Goal: Information Seeking & Learning: Understand process/instructions

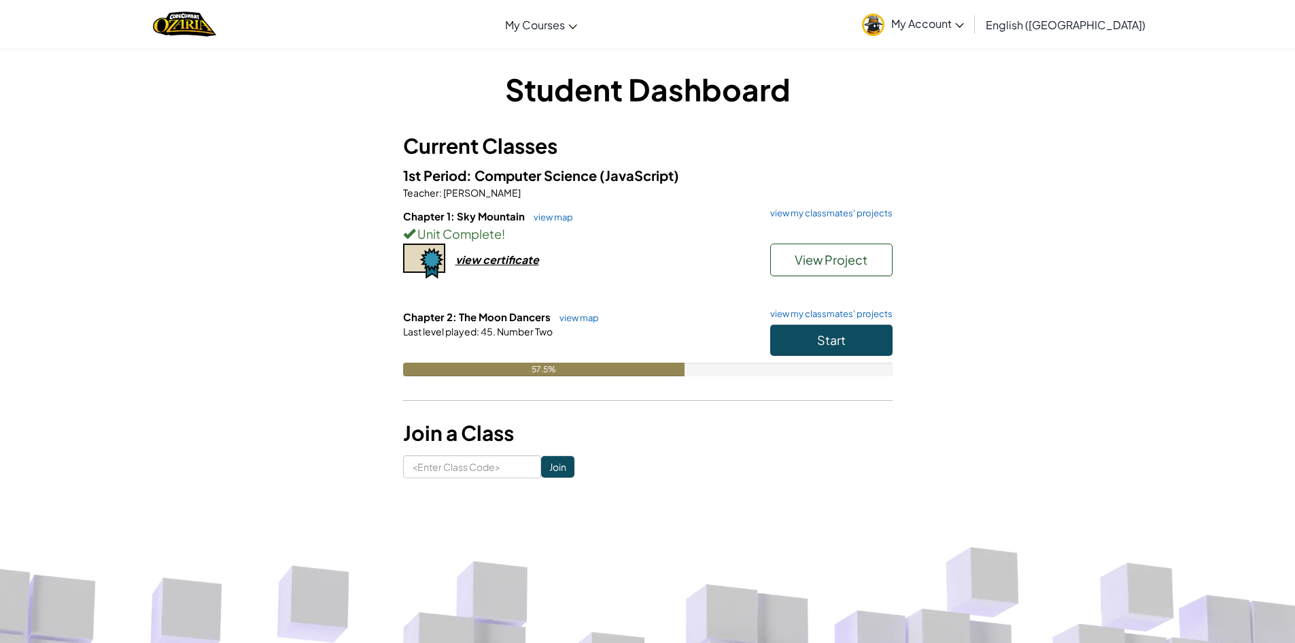
click at [813, 322] on h6 "Chapter 2: The Moon Dancers view map view my classmates' projects" at bounding box center [648, 316] width 490 height 15
click at [813, 331] on button "Start" at bounding box center [831, 339] width 122 height 31
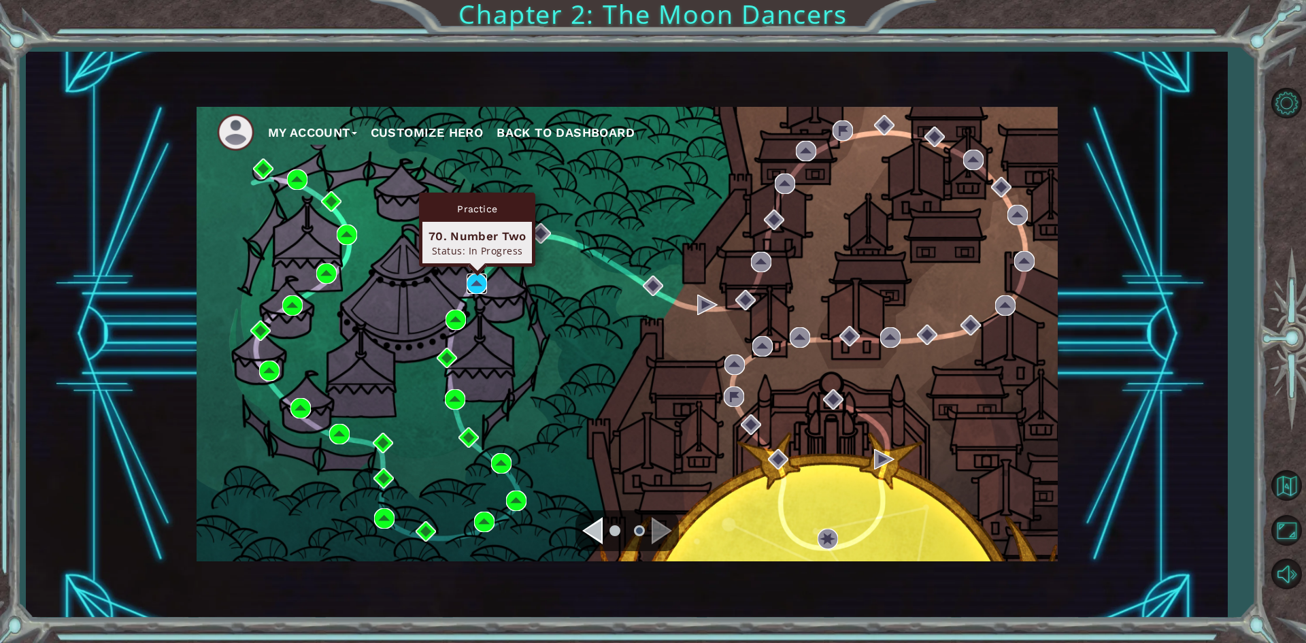
click at [472, 289] on img at bounding box center [476, 283] width 20 height 20
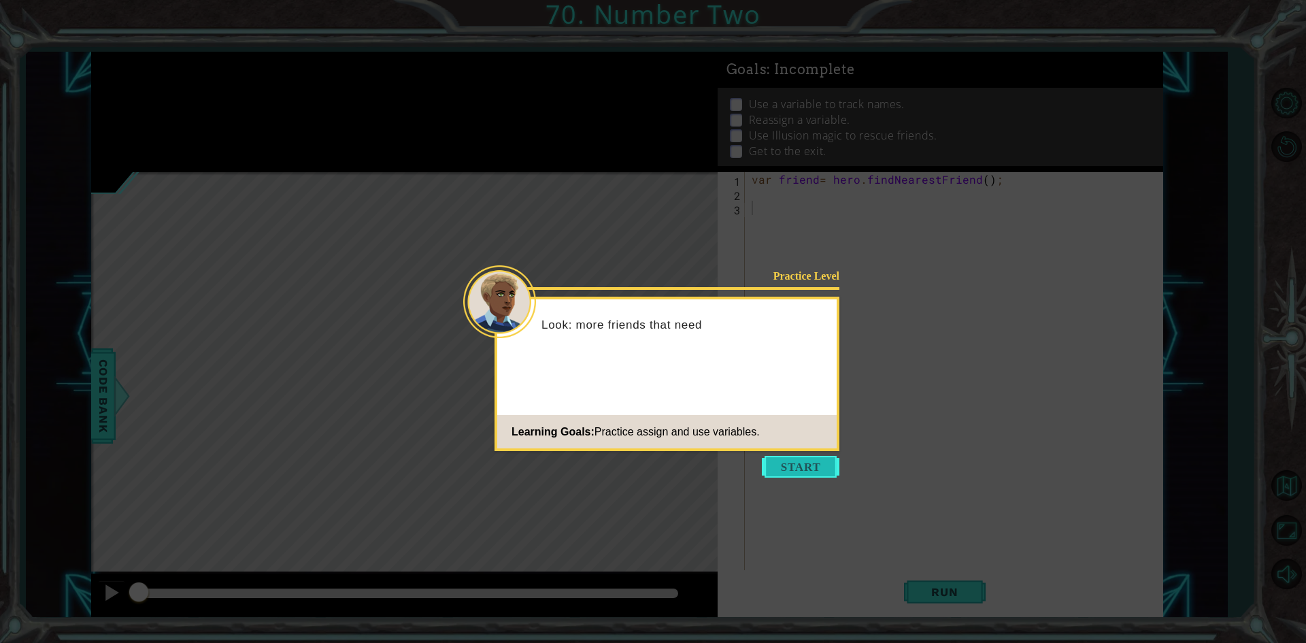
click at [781, 466] on button "Start" at bounding box center [801, 467] width 78 height 22
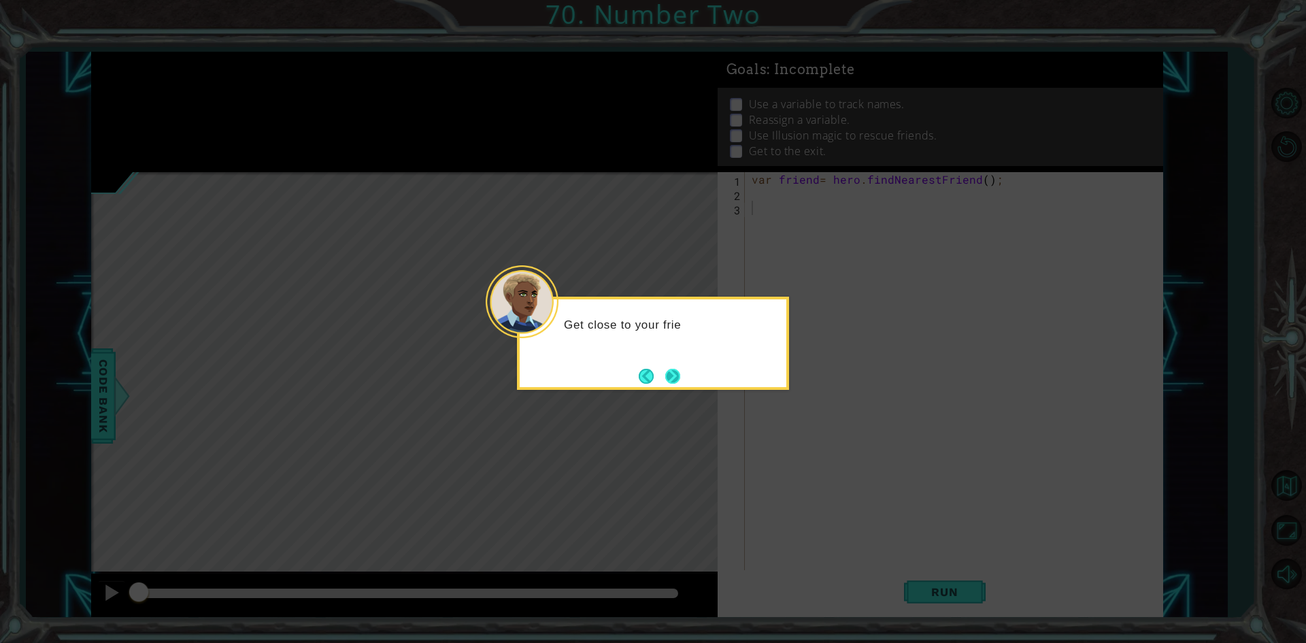
click at [678, 381] on button "Next" at bounding box center [672, 376] width 15 height 15
click at [678, 381] on div "Level Map" at bounding box center [405, 372] width 628 height 401
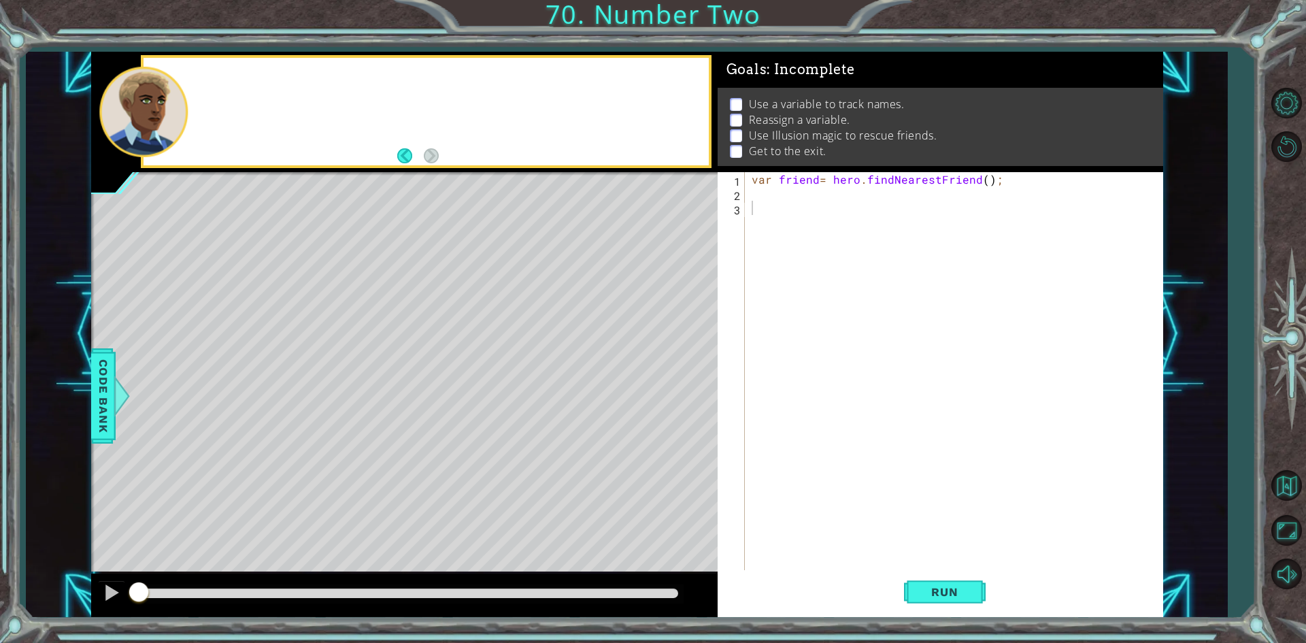
click at [678, 381] on div "Level Map" at bounding box center [405, 372] width 628 height 401
click at [766, 202] on div "var friend = hero . findNearestFriend ( ) ;" at bounding box center [957, 386] width 416 height 428
click at [756, 196] on div "var friend = hero . findNearestFriend ( ) ;" at bounding box center [957, 386] width 416 height 428
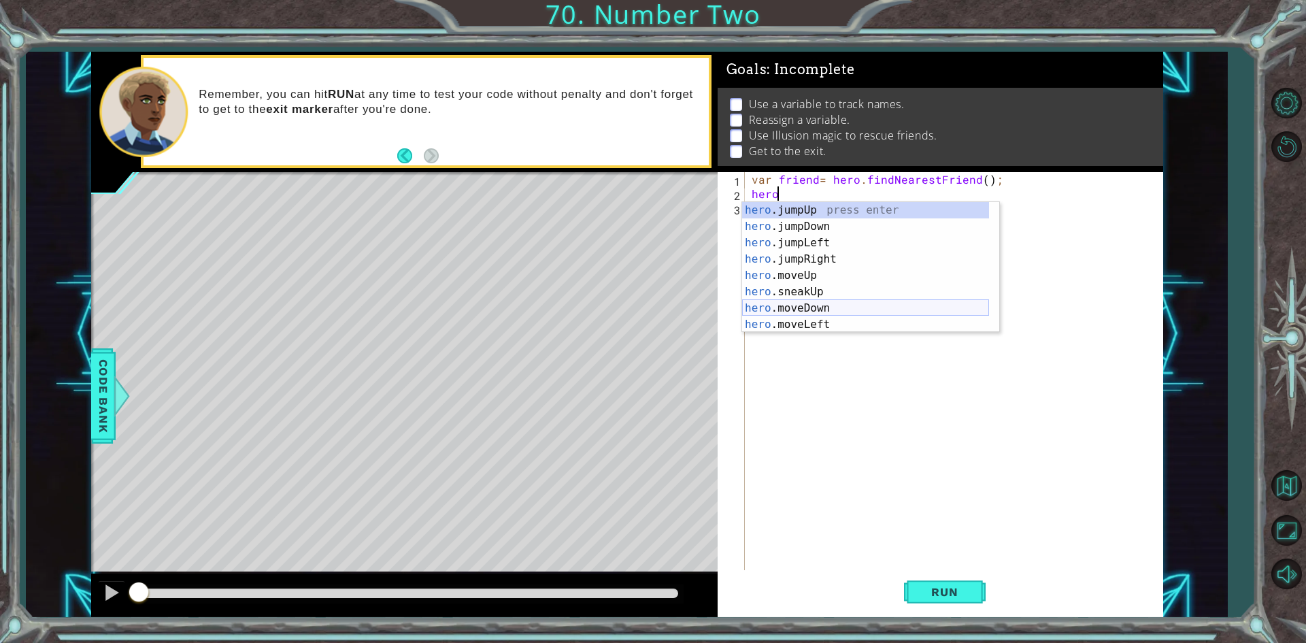
scroll to position [41, 0]
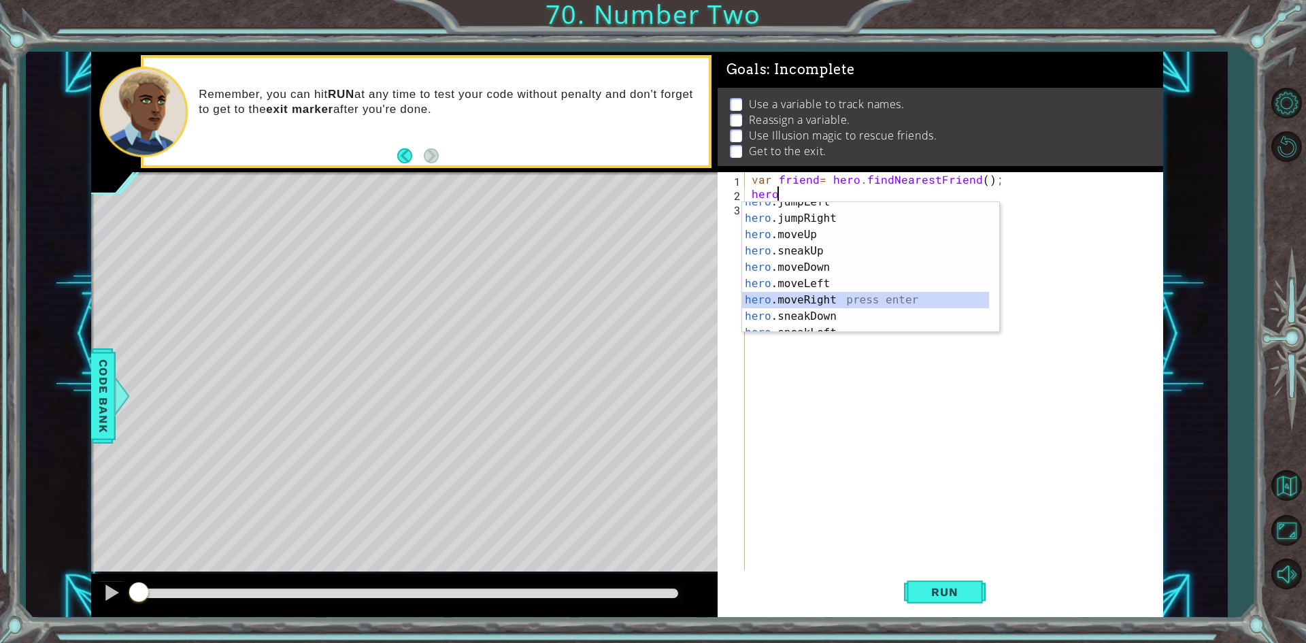
click at [796, 301] on div "hero .jumpLeft press enter hero .jumpRight press enter hero .moveUp press enter…" at bounding box center [865, 275] width 247 height 163
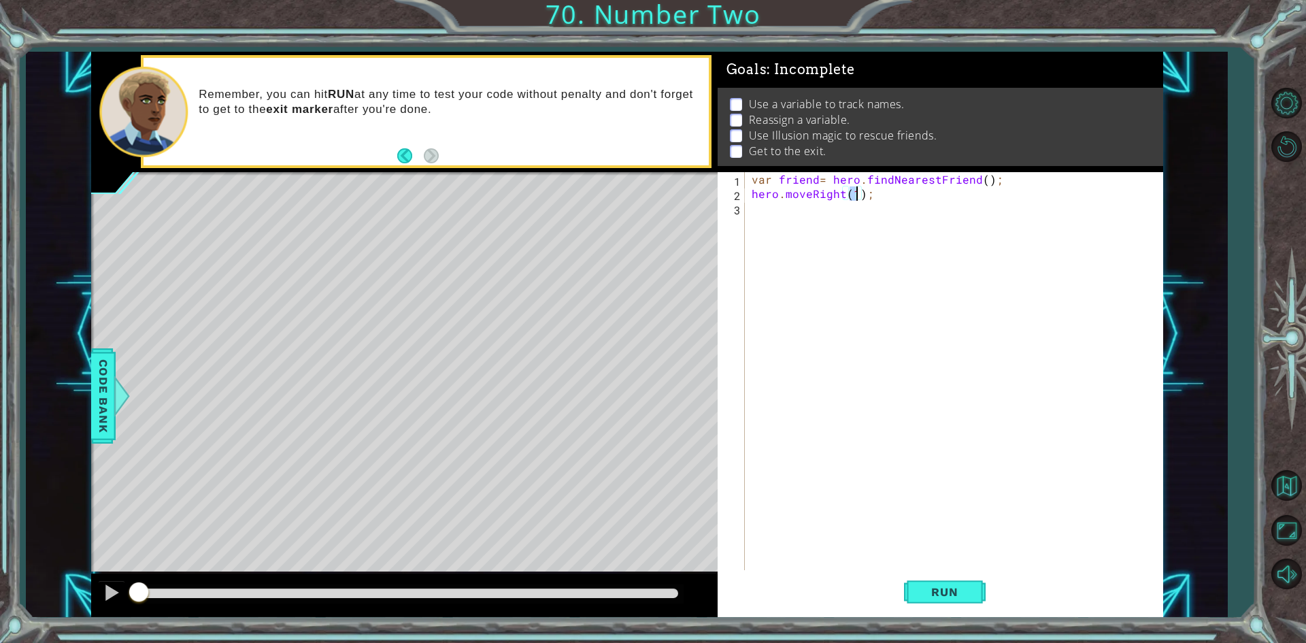
type textarea "hero.moveRight(2);"
click at [763, 214] on div "var friend = hero . findNearestFriend ( ) ; hero . moveRight ( 2 ) ;" at bounding box center [957, 386] width 416 height 428
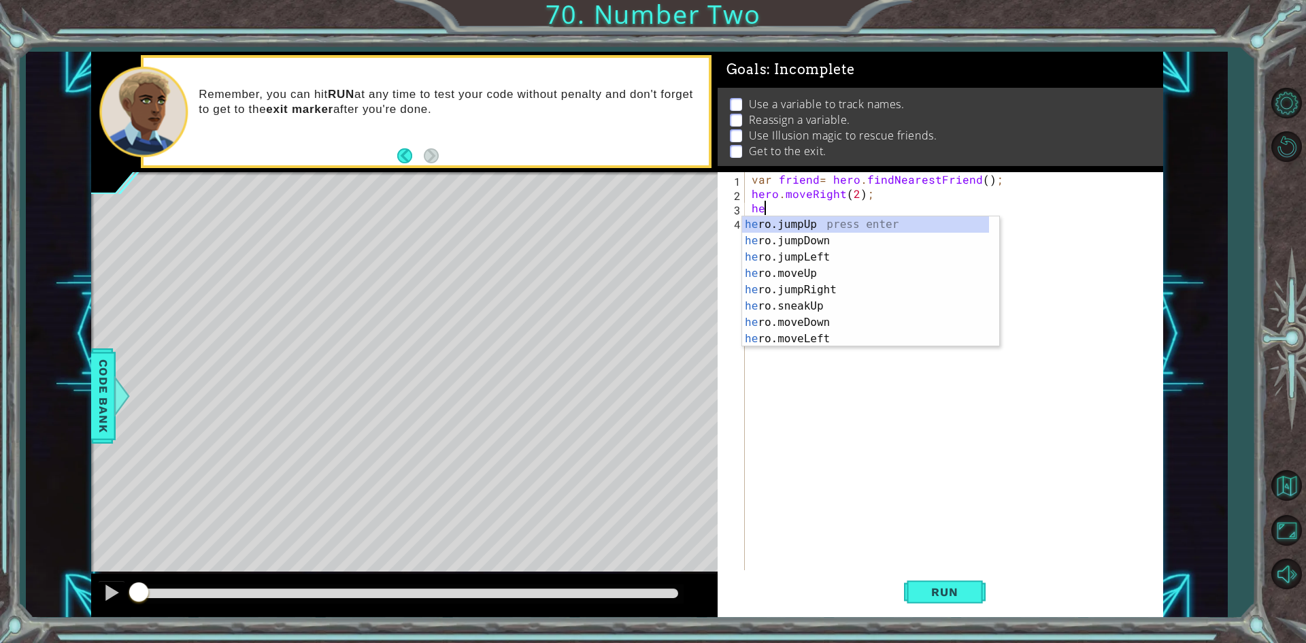
scroll to position [0, 0]
type textarea "hero"
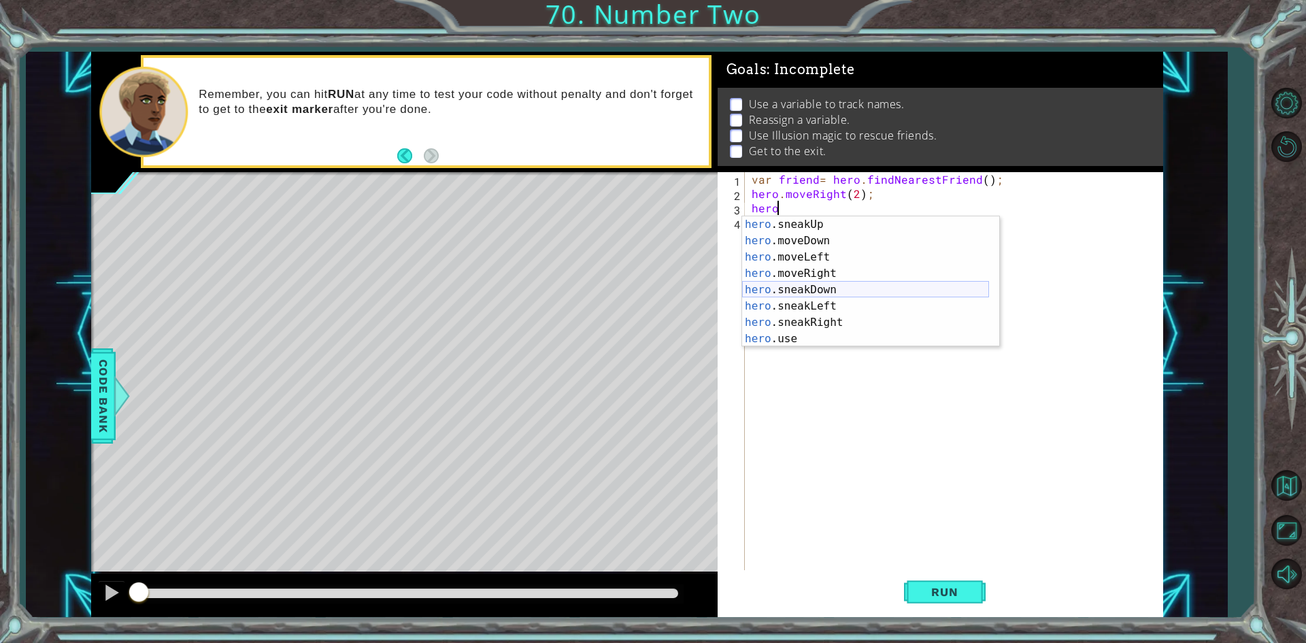
scroll to position [114, 0]
click at [796, 321] on div "hero .moveLeft press enter hero .moveRight press enter hero .sneakDown press en…" at bounding box center [865, 297] width 247 height 163
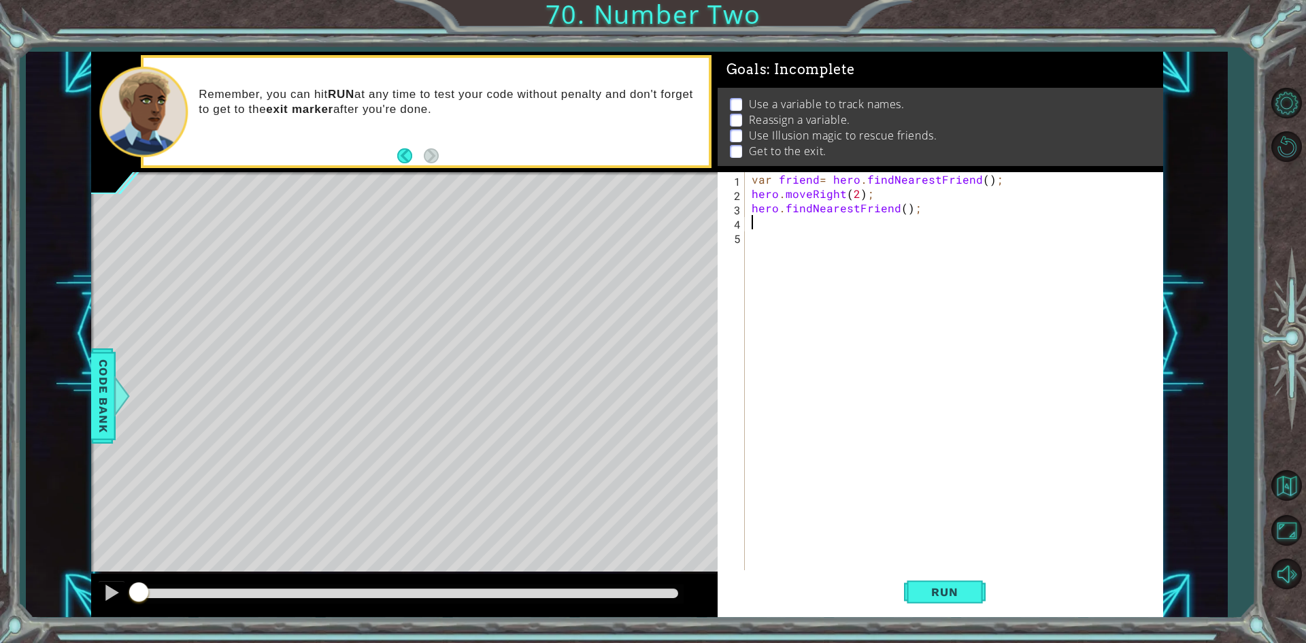
click at [770, 226] on div "var friend = hero . findNearestFriend ( ) ; hero . moveRight ( 2 ) ; hero . fin…" at bounding box center [957, 386] width 416 height 428
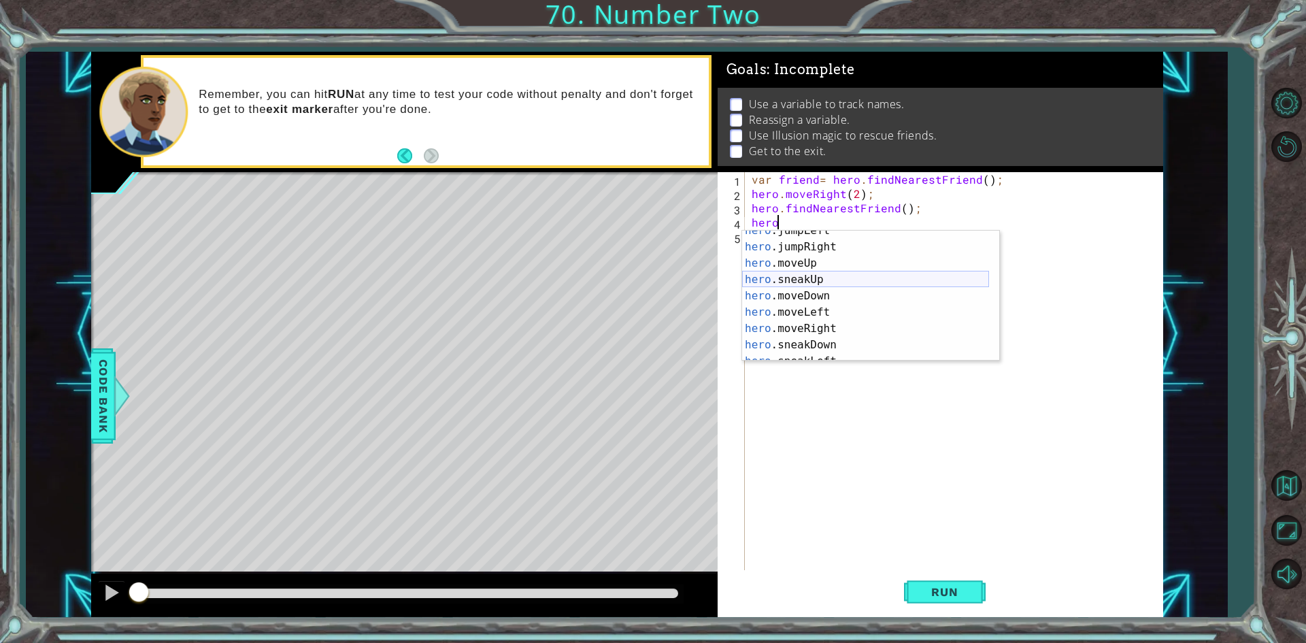
scroll to position [114, 0]
click at [797, 353] on div "hero .moveLeft press enter hero .moveRight press enter hero .sneakDown press en…" at bounding box center [865, 312] width 247 height 163
type textarea "hero.castIllusionMist(friend);"
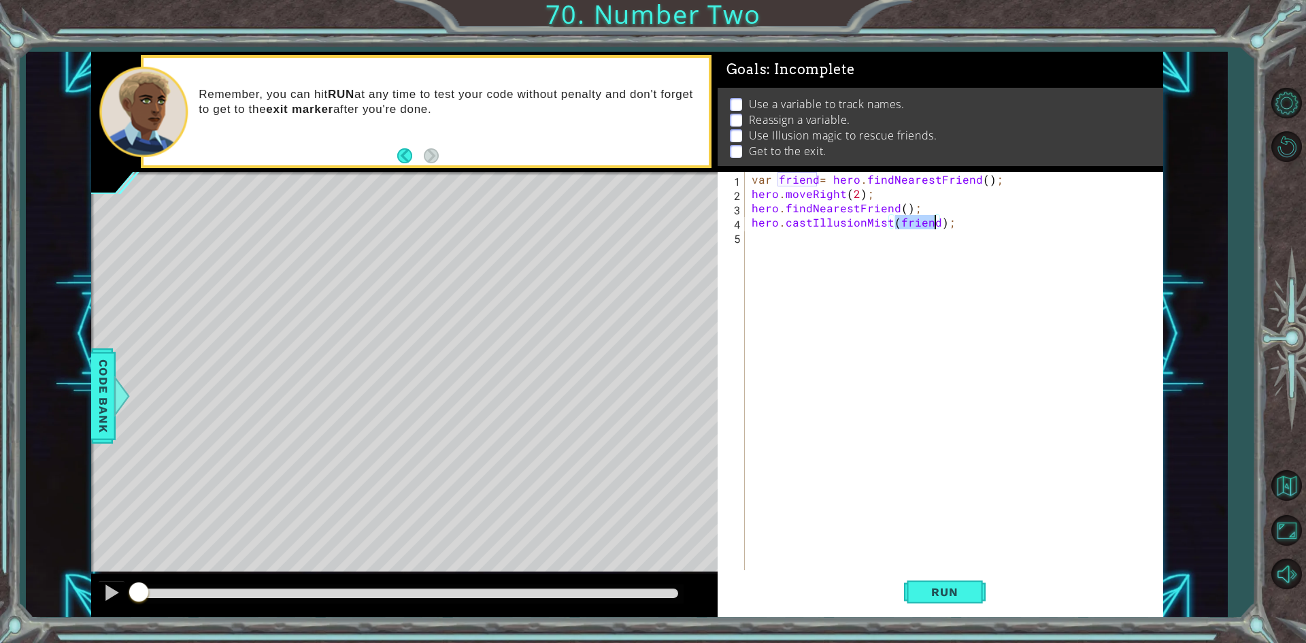
click at [767, 238] on div "var friend = hero . findNearestFriend ( ) ; hero . moveRight ( 2 ) ; hero . fin…" at bounding box center [957, 386] width 416 height 428
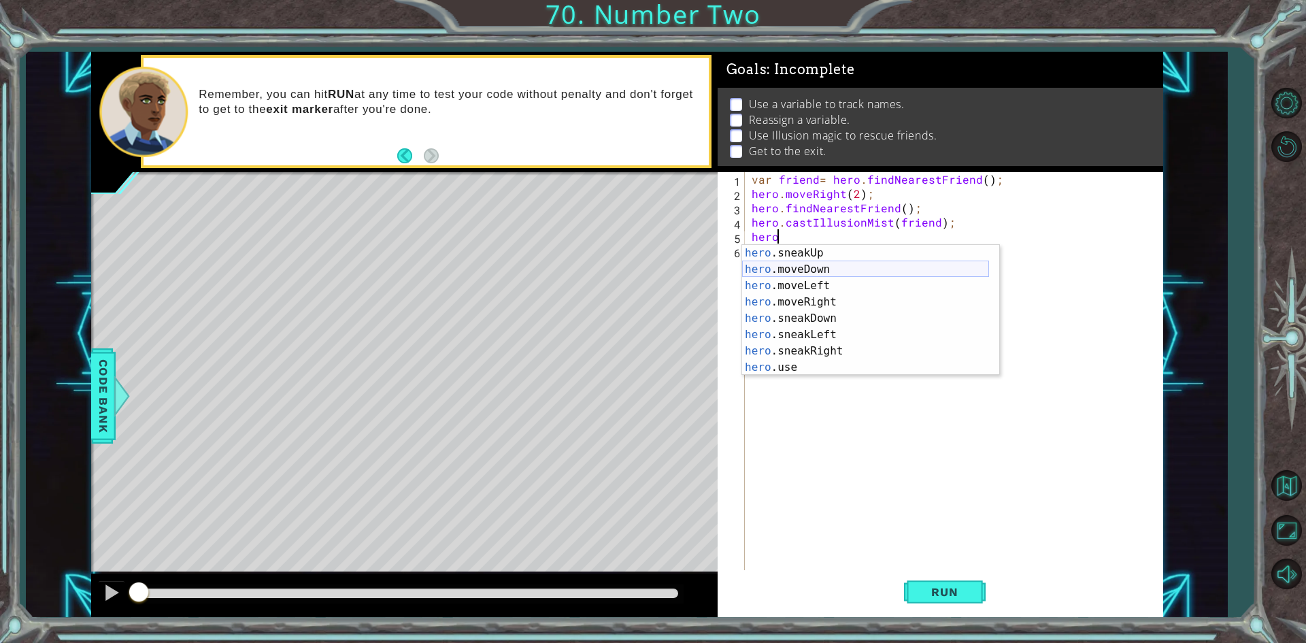
scroll to position [82, 0]
drag, startPoint x: 802, startPoint y: 347, endPoint x: 862, endPoint y: 449, distance: 117.7
click at [862, 449] on body "1 ההההההההההההההההההההההההההההההההההההההההההההההההההההההההההההההההההההההההההההה…" at bounding box center [653, 321] width 1306 height 643
click at [804, 296] on div "hero .sneakUp press enter hero .moveDown press enter hero .moveLeft press enter…" at bounding box center [865, 326] width 247 height 163
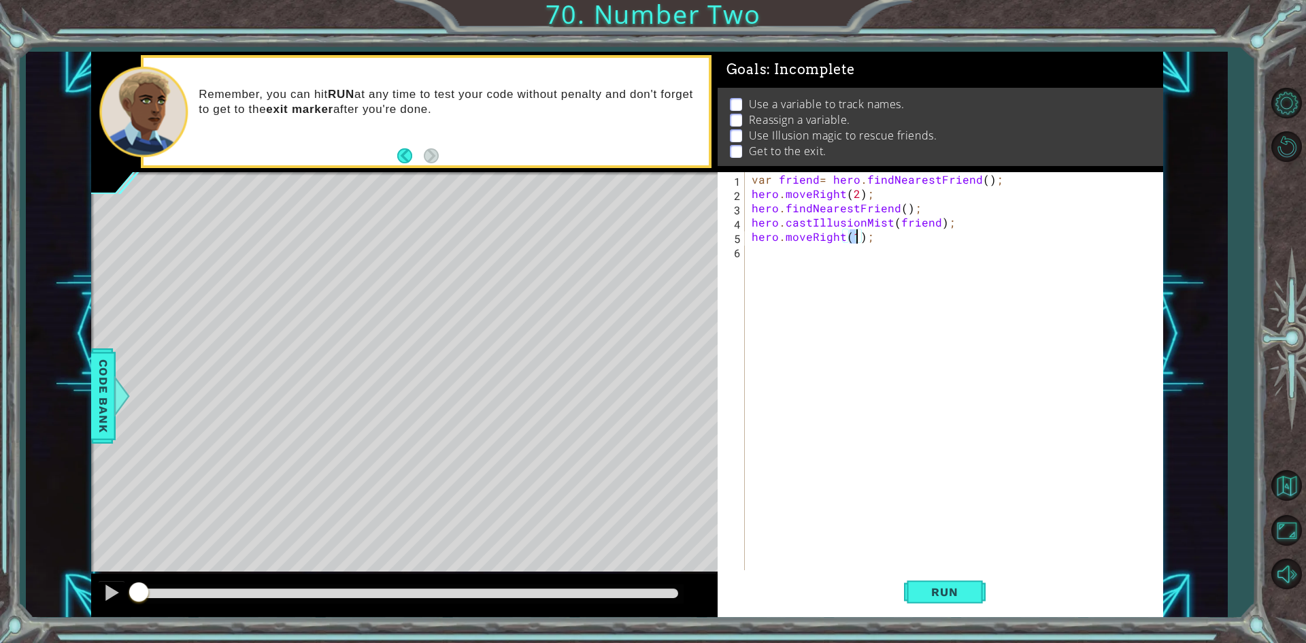
type textarea "hero.moveRight(2);"
click at [775, 260] on div "var friend = hero . findNearestFriend ( ) ; hero . moveRight ( 2 ) ; hero . fin…" at bounding box center [957, 386] width 416 height 428
type textarea "var friend =hero.findNerestFriend();"
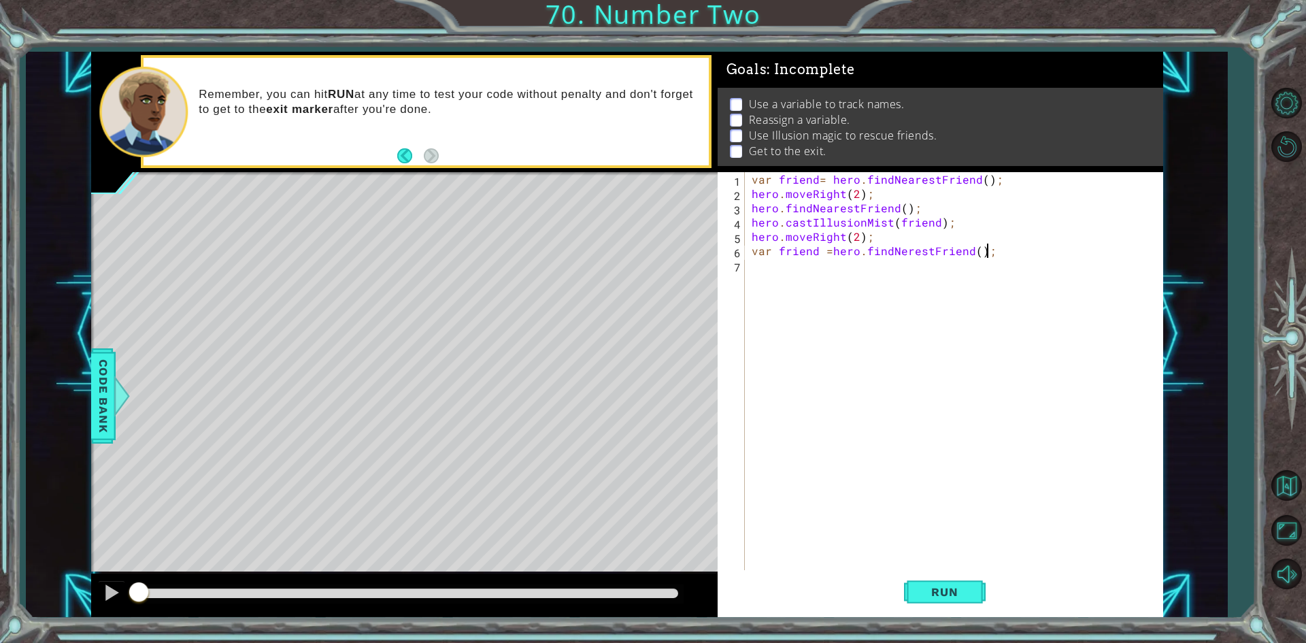
click at [767, 274] on div "var friend = hero . findNearestFriend ( ) ; hero . moveRight ( 2 ) ; hero . fin…" at bounding box center [957, 386] width 416 height 428
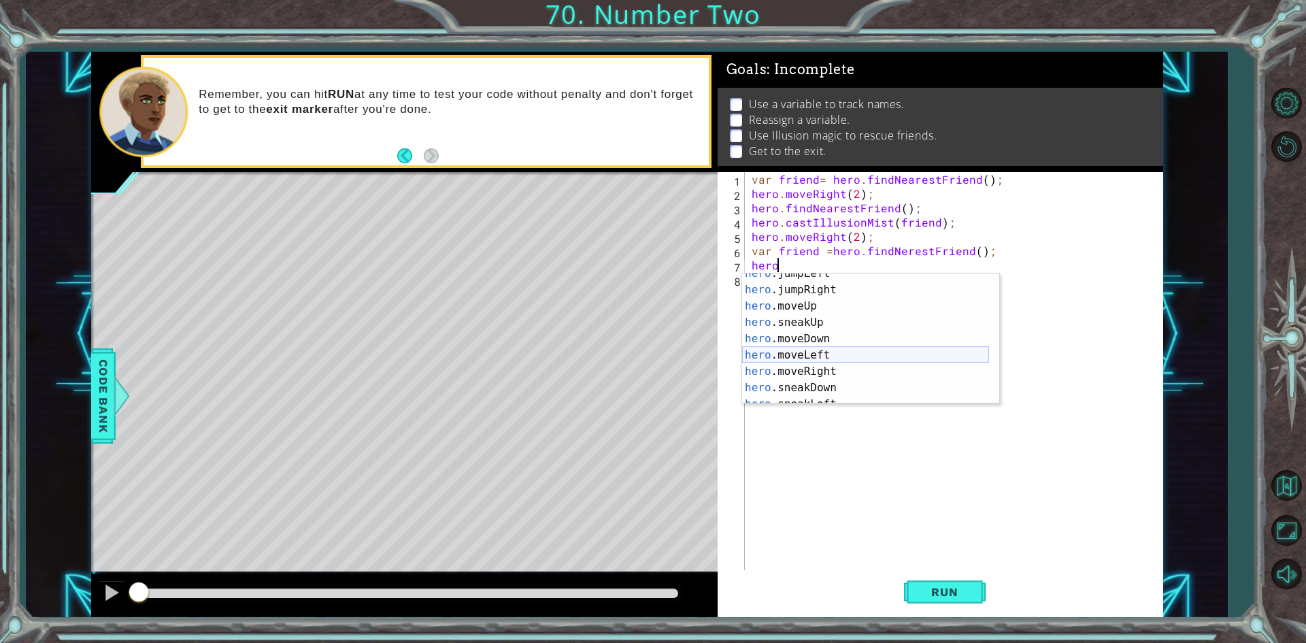
scroll to position [41, 0]
click at [803, 371] on div "hero .jumpLeft press enter hero .jumpRight press enter hero .moveUp press enter…" at bounding box center [865, 346] width 247 height 163
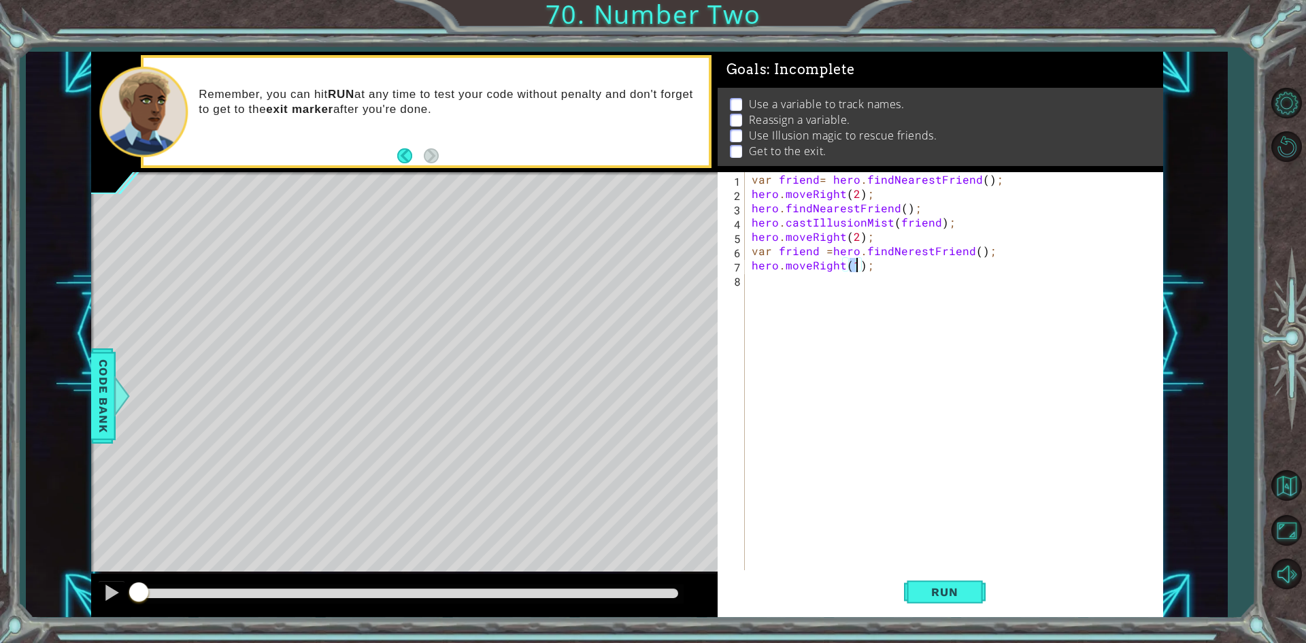
scroll to position [0, 6]
type textarea "hero.moveRight(2);"
click at [948, 600] on button "Run" at bounding box center [945, 592] width 82 height 44
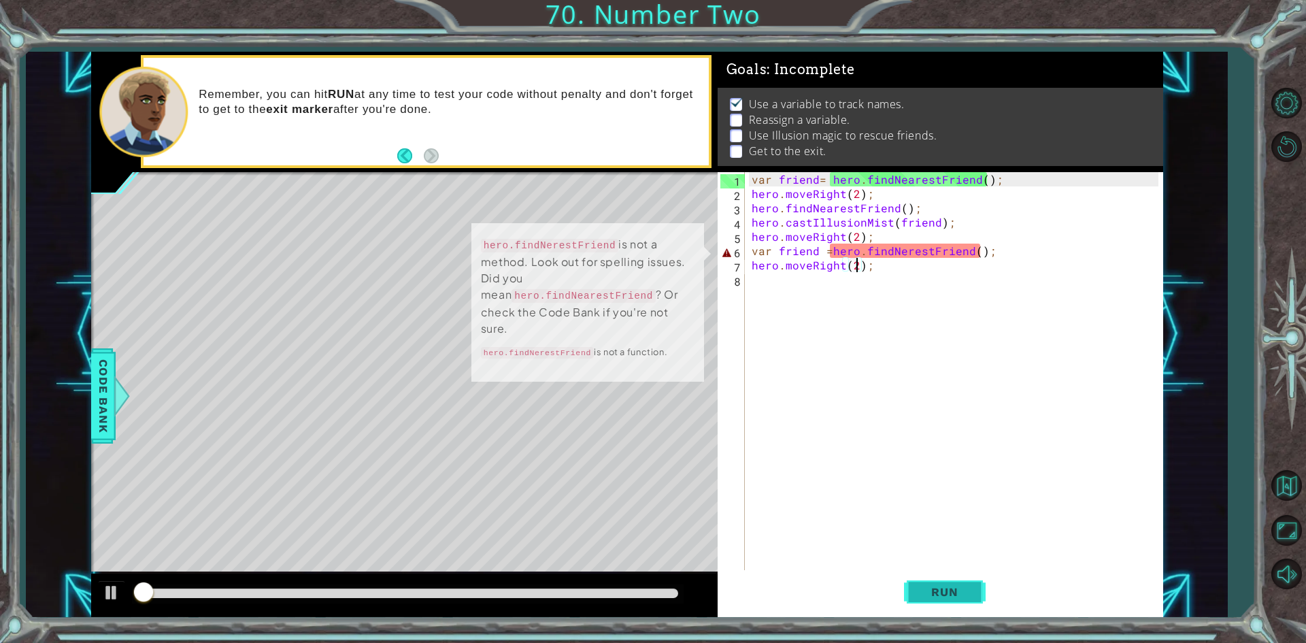
scroll to position [5, 0]
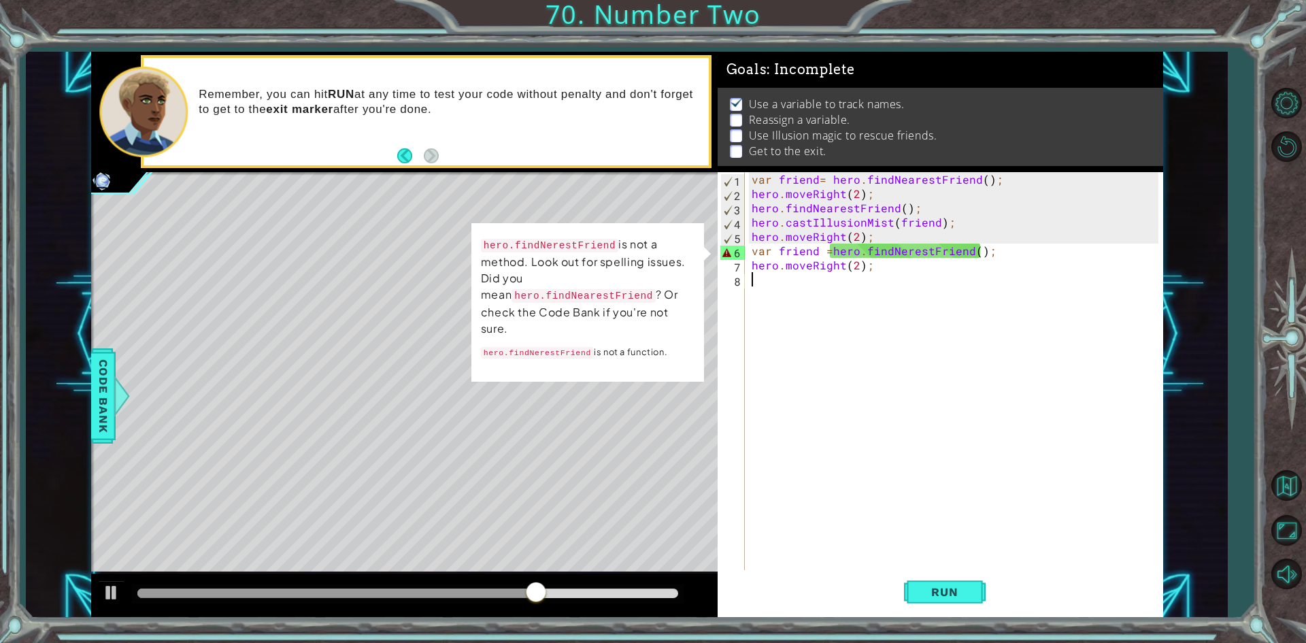
drag, startPoint x: 871, startPoint y: 275, endPoint x: 796, endPoint y: 272, distance: 74.9
click at [796, 272] on div "var friend = hero . findNearestFriend ( ) ; hero . moveRight ( 2 ) ; hero . fin…" at bounding box center [957, 386] width 416 height 428
drag, startPoint x: 754, startPoint y: 267, endPoint x: 883, endPoint y: 267, distance: 129.2
click at [883, 267] on div "var friend = hero . findNearestFriend ( ) ; hero . moveRight ( 2 ) ; hero . fin…" at bounding box center [957, 386] width 416 height 428
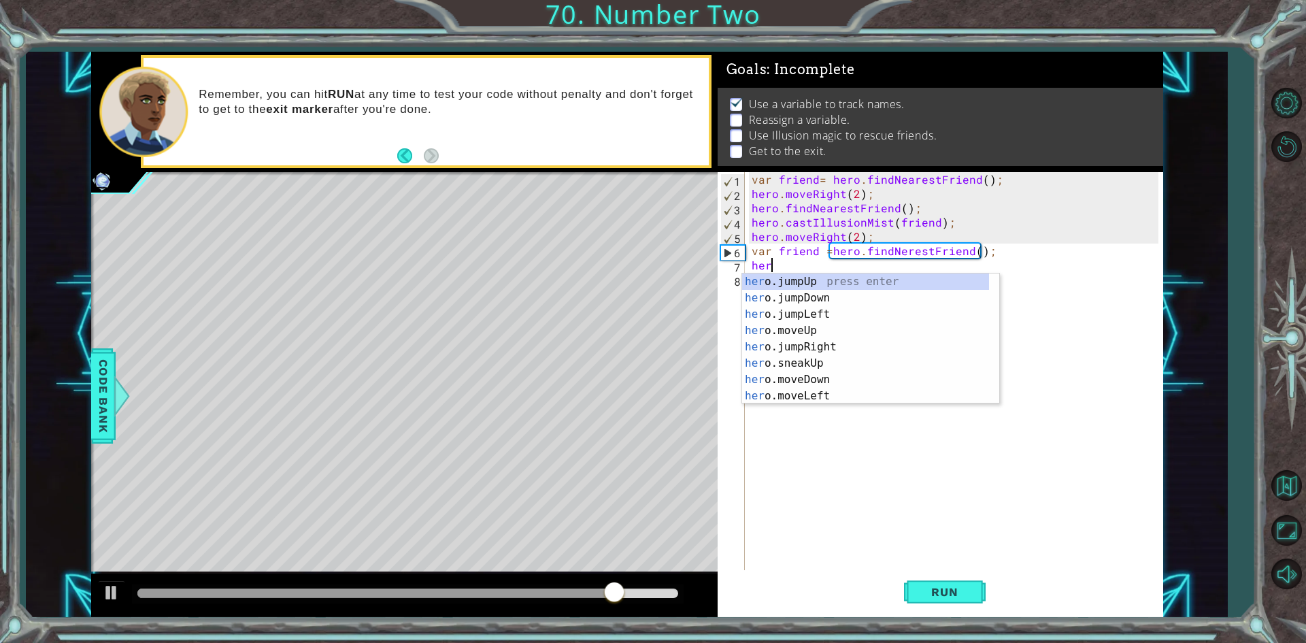
scroll to position [0, 1]
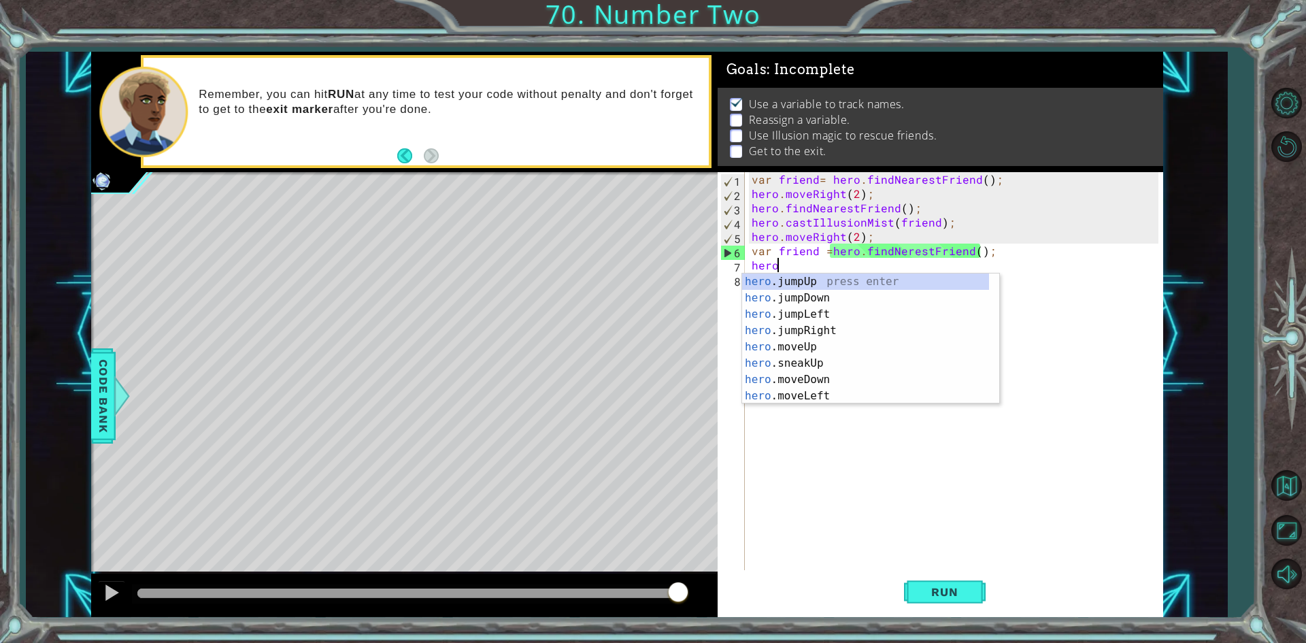
click at [819, 255] on div "var friend = hero . findNearestFriend ( ) ; hero . moveRight ( 2 ) ; hero . fin…" at bounding box center [957, 386] width 416 height 428
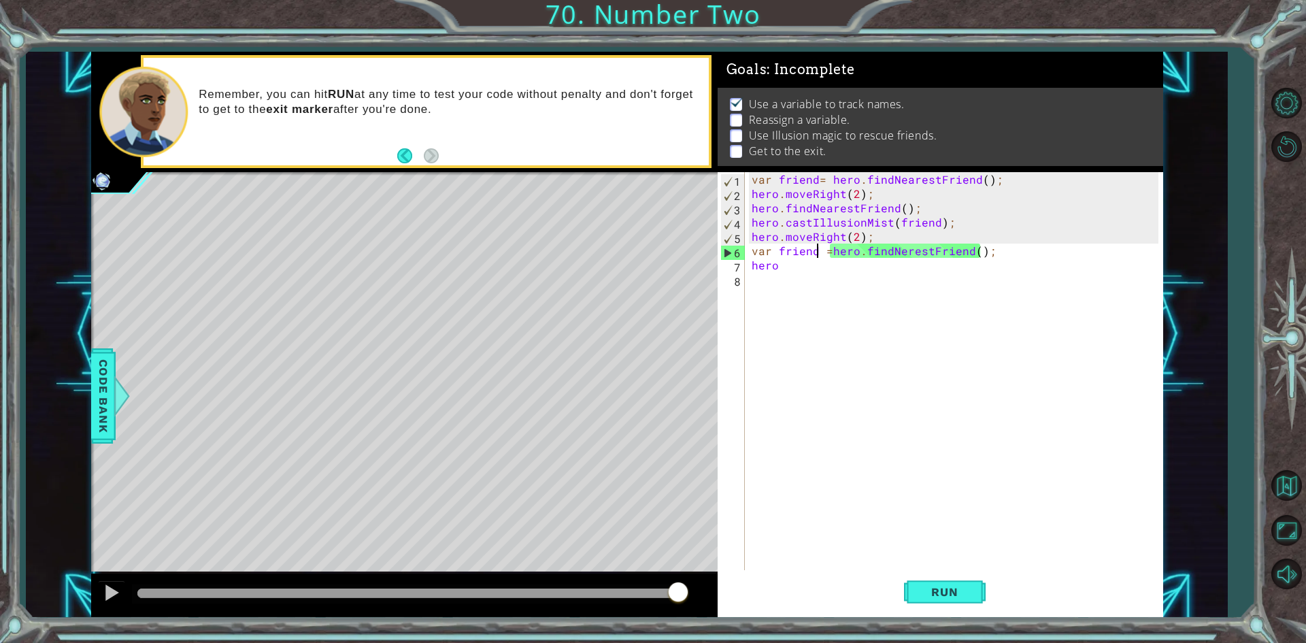
click at [822, 255] on div "var friend = hero . findNearestFriend ( ) ; hero . moveRight ( 2 ) ; hero . fin…" at bounding box center [957, 386] width 416 height 428
click at [826, 255] on div "var friend = hero . findNearestFriend ( ) ; hero . moveRight ( 2 ) ; hero . fin…" at bounding box center [957, 386] width 416 height 428
click at [787, 265] on div "var friend = hero . findNearestFriend ( ) ; hero . moveRight ( 2 ) ; hero . fin…" at bounding box center [957, 386] width 416 height 428
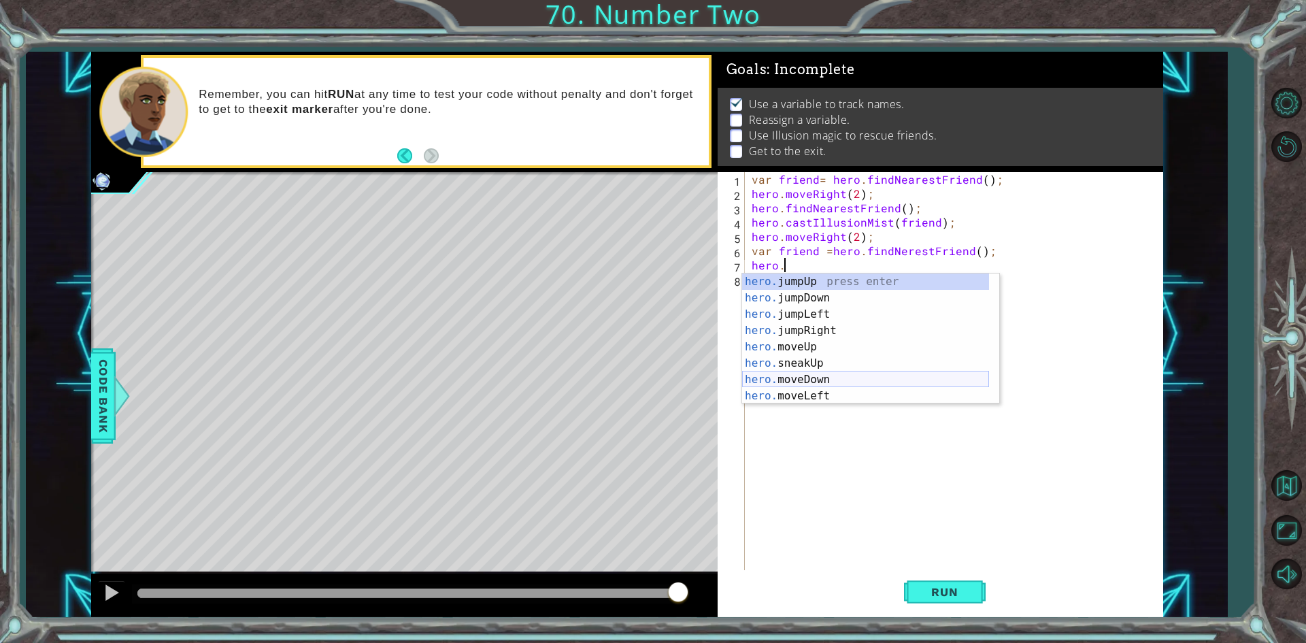
scroll to position [114, 0]
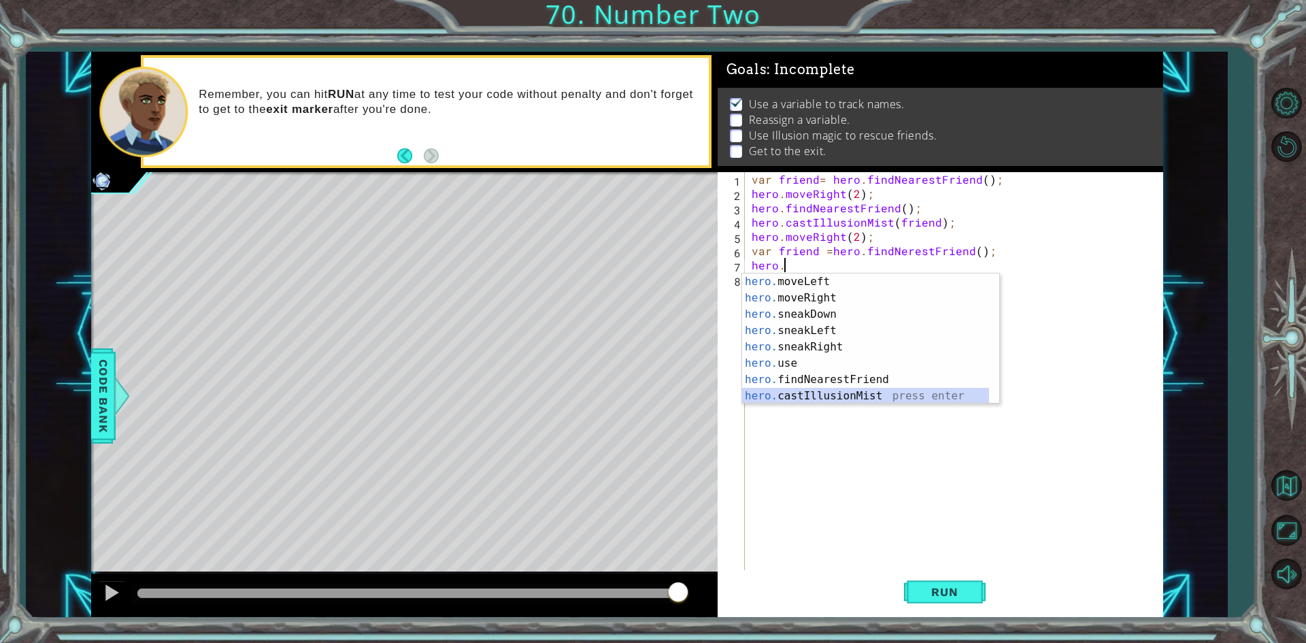
click at [828, 390] on div "hero. moveLeft press enter hero. moveRight press enter hero. sneakDown press en…" at bounding box center [865, 354] width 247 height 163
type textarea "hero.castIllusionMist(friend);"
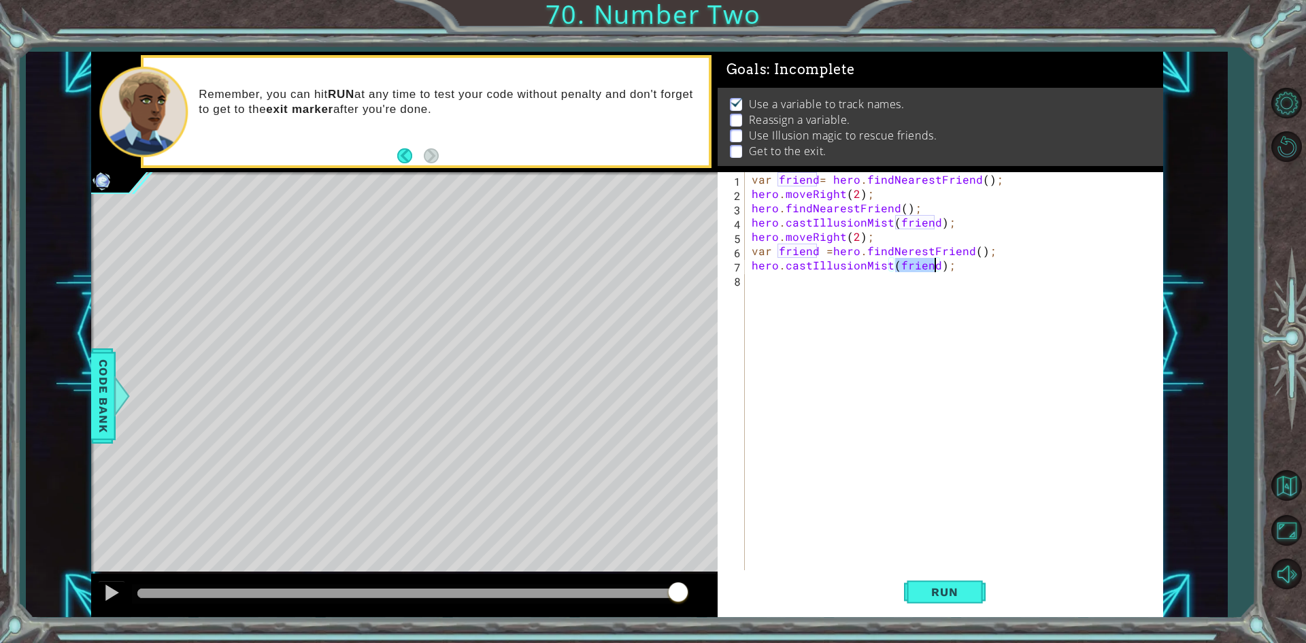
click at [768, 294] on div "var friend = hero . findNearestFriend ( ) ; hero . moveRight ( 2 ) ; hero . fin…" at bounding box center [957, 386] width 416 height 428
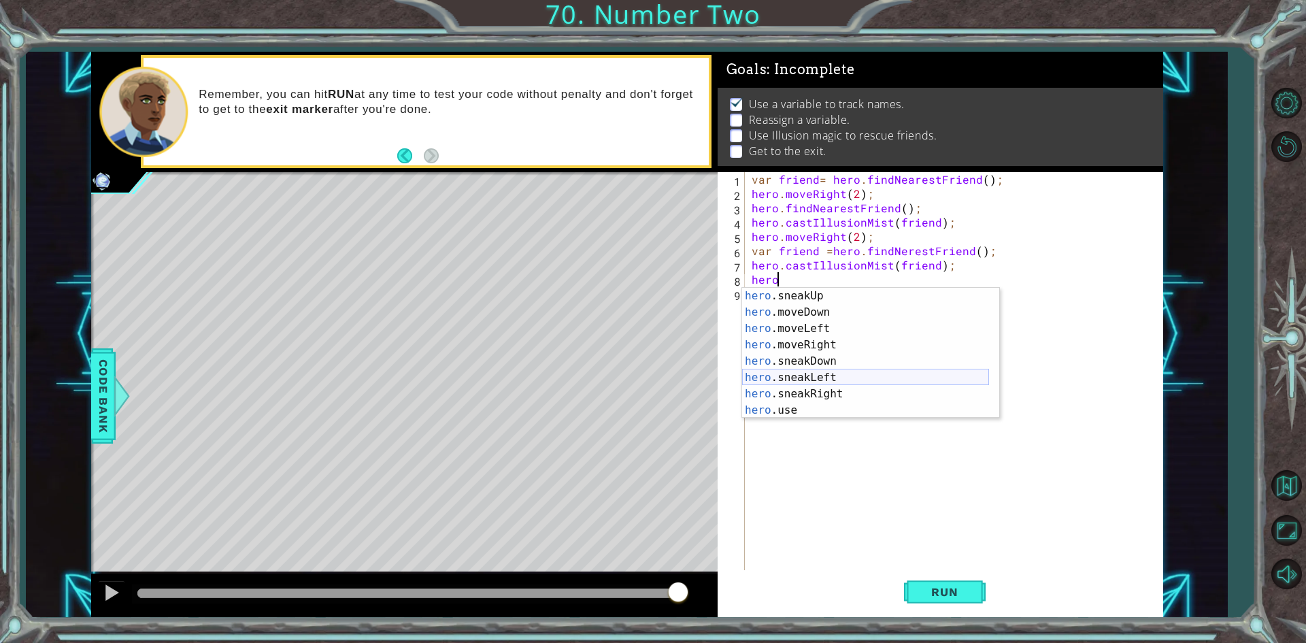
scroll to position [82, 0]
click at [796, 339] on div "hero .sneakUp press enter hero .moveDown press enter hero .moveLeft press enter…" at bounding box center [865, 369] width 247 height 163
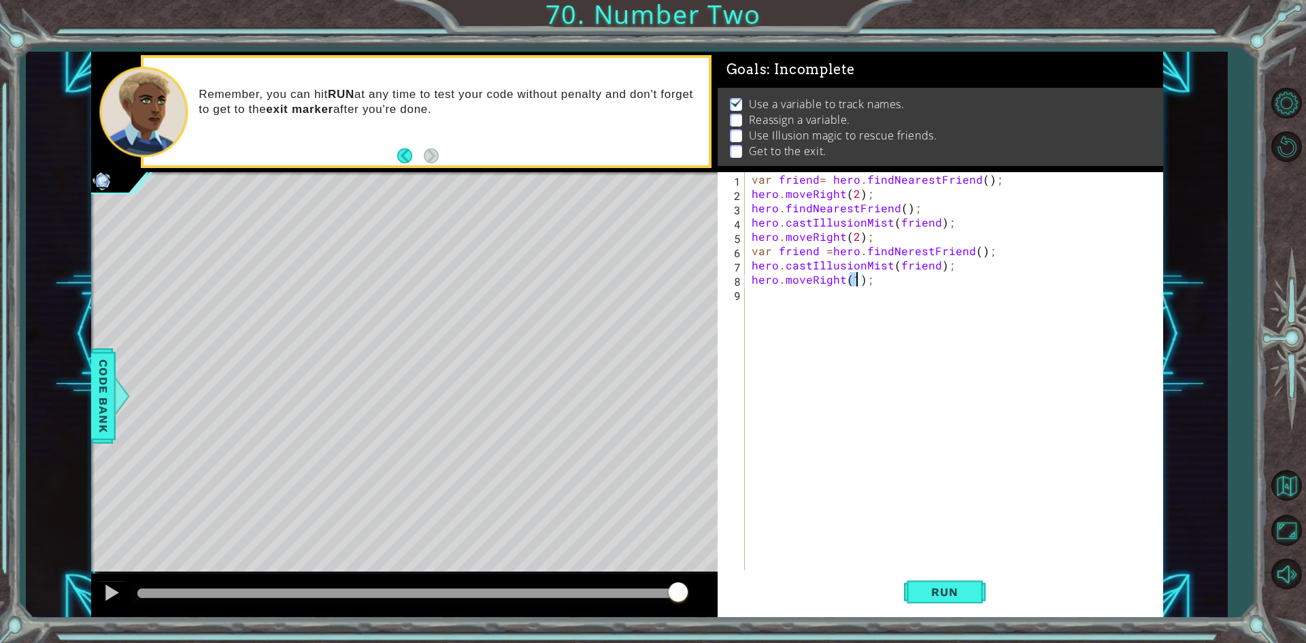
scroll to position [0, 6]
click at [936, 572] on button "Run" at bounding box center [945, 592] width 82 height 44
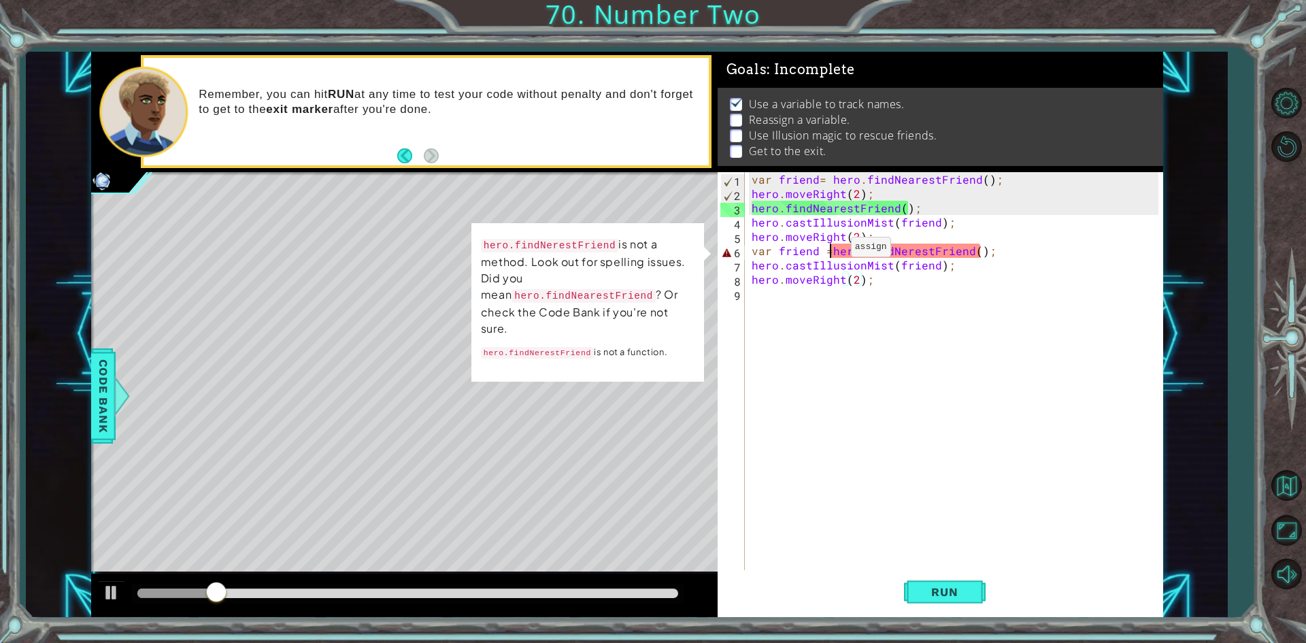
click at [828, 250] on div "var friend = hero . findNearestFriend ( ) ; hero . moveRight ( 2 ) ; hero . fin…" at bounding box center [957, 386] width 416 height 428
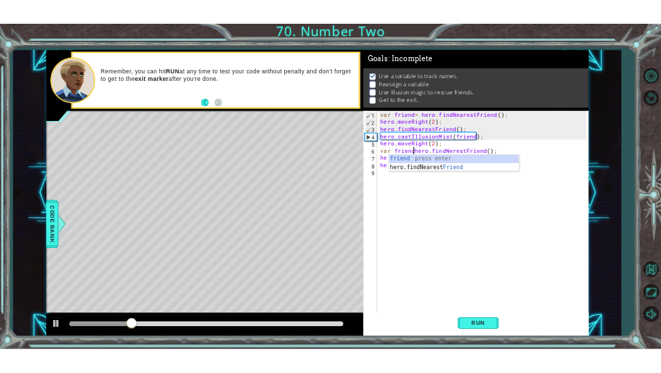
scroll to position [0, 4]
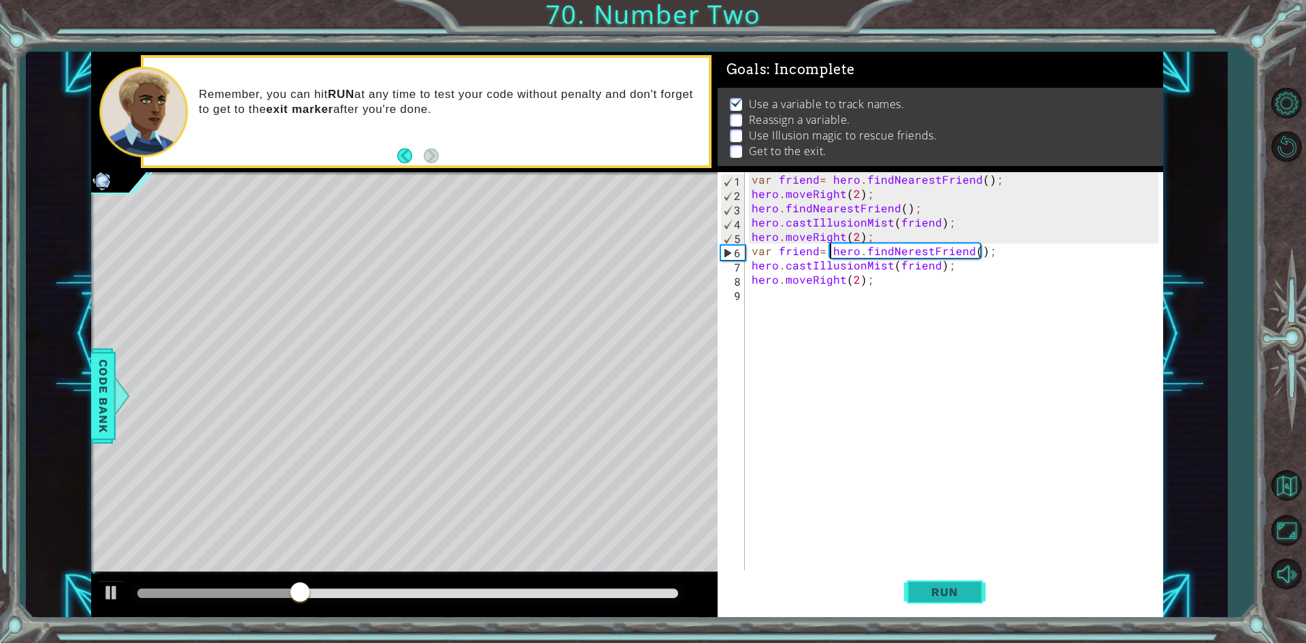
click at [915, 586] on button "Run" at bounding box center [945, 592] width 82 height 44
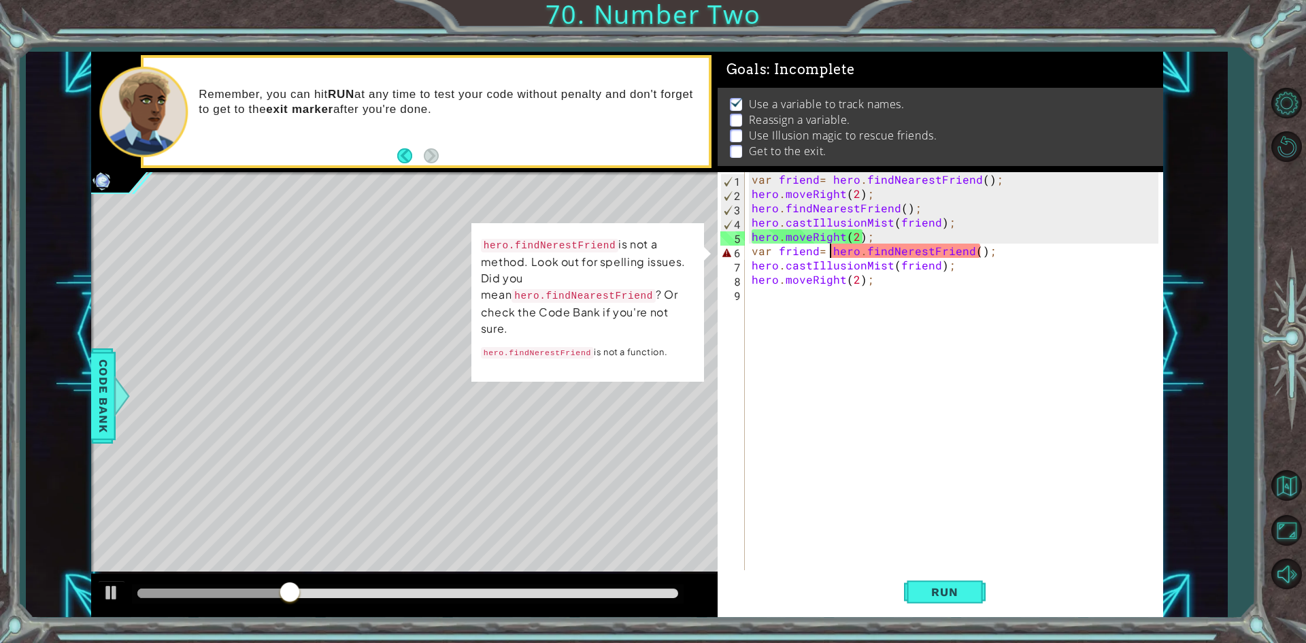
click at [819, 252] on div "var friend = hero . findNearestFriend ( ) ; hero . moveRight ( 2 ) ; hero . fin…" at bounding box center [957, 386] width 416 height 428
type textarea "var friend = hero.findNerestFriend();"
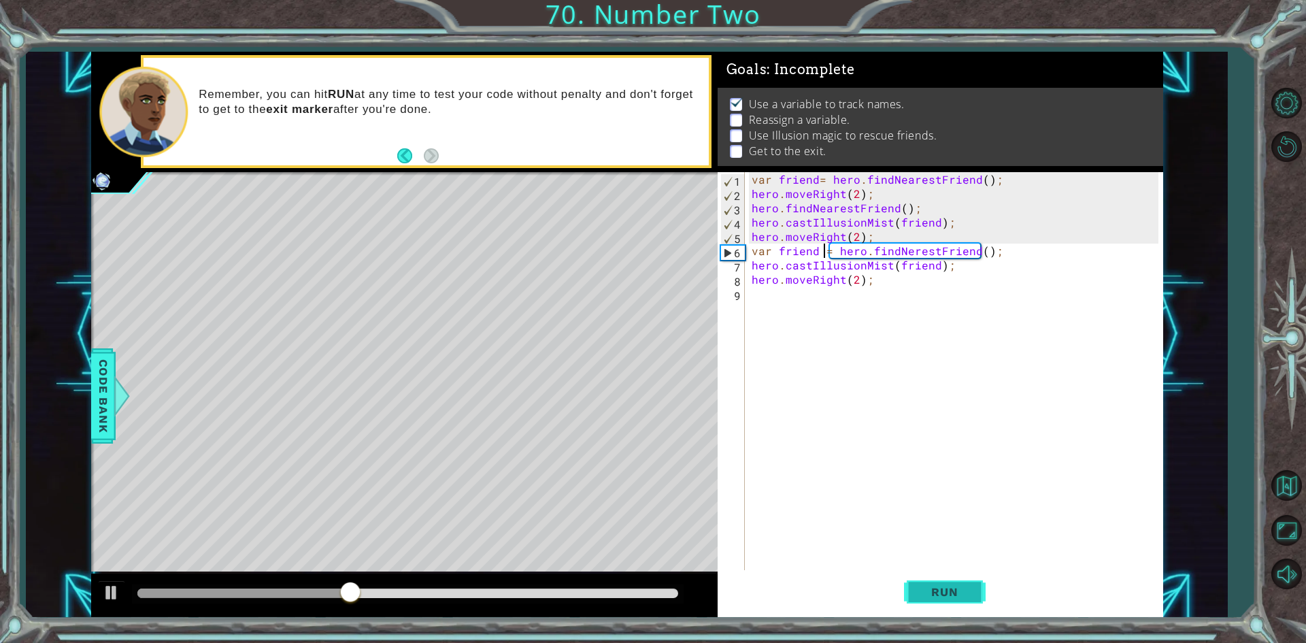
click at [936, 588] on span "Run" at bounding box center [944, 592] width 54 height 14
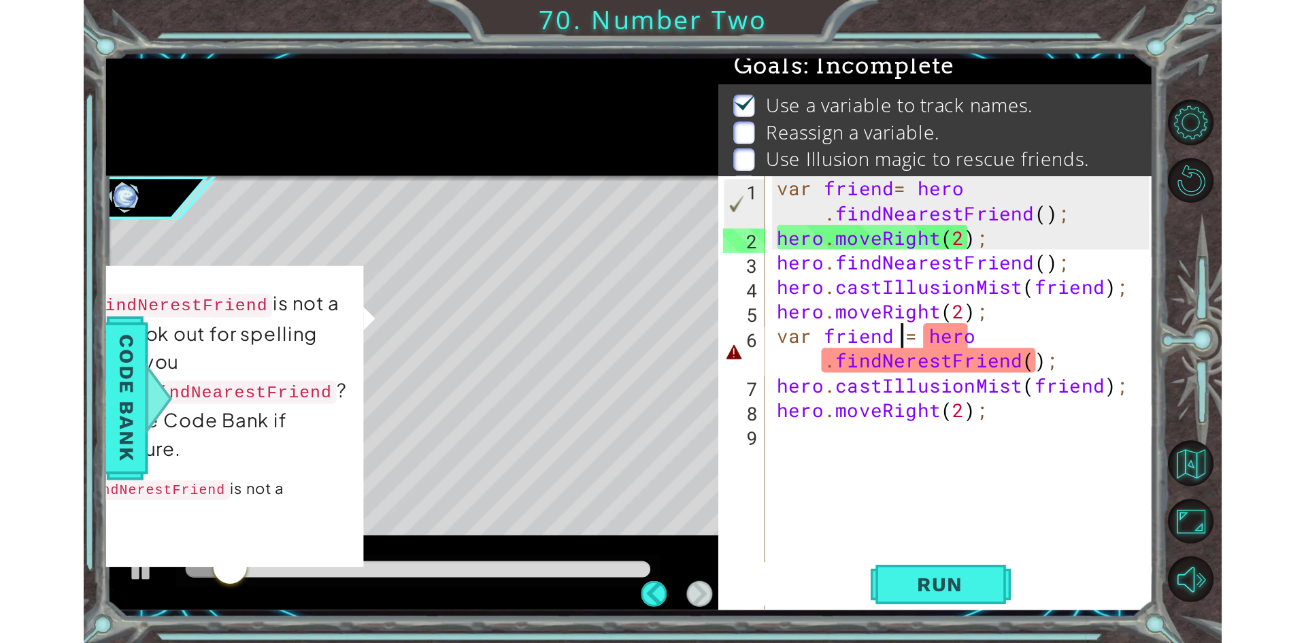
scroll to position [0, 0]
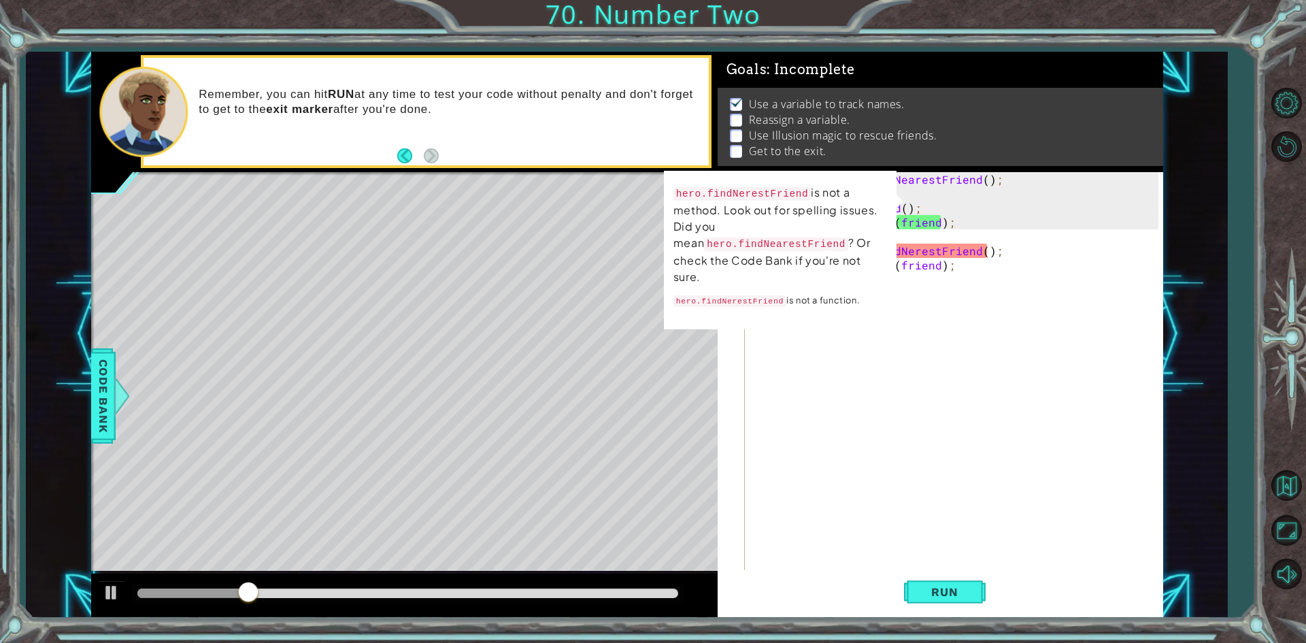
click at [847, 360] on div "var friend = hero . findNearestFriend ( ) ; hero . moveRight ( 2 ) ; hero . fin…" at bounding box center [957, 386] width 416 height 428
click at [777, 354] on div "var friend = hero . findNearestFriend ( ) ; hero . moveRight ( 2 ) ; hero . fin…" at bounding box center [957, 386] width 416 height 428
click at [666, 358] on div "Level Map" at bounding box center [405, 372] width 628 height 401
click at [951, 260] on div "var friend = hero . findNearestFriend ( ) ; hero . moveRight ( 2 ) ; hero . fin…" at bounding box center [957, 386] width 416 height 428
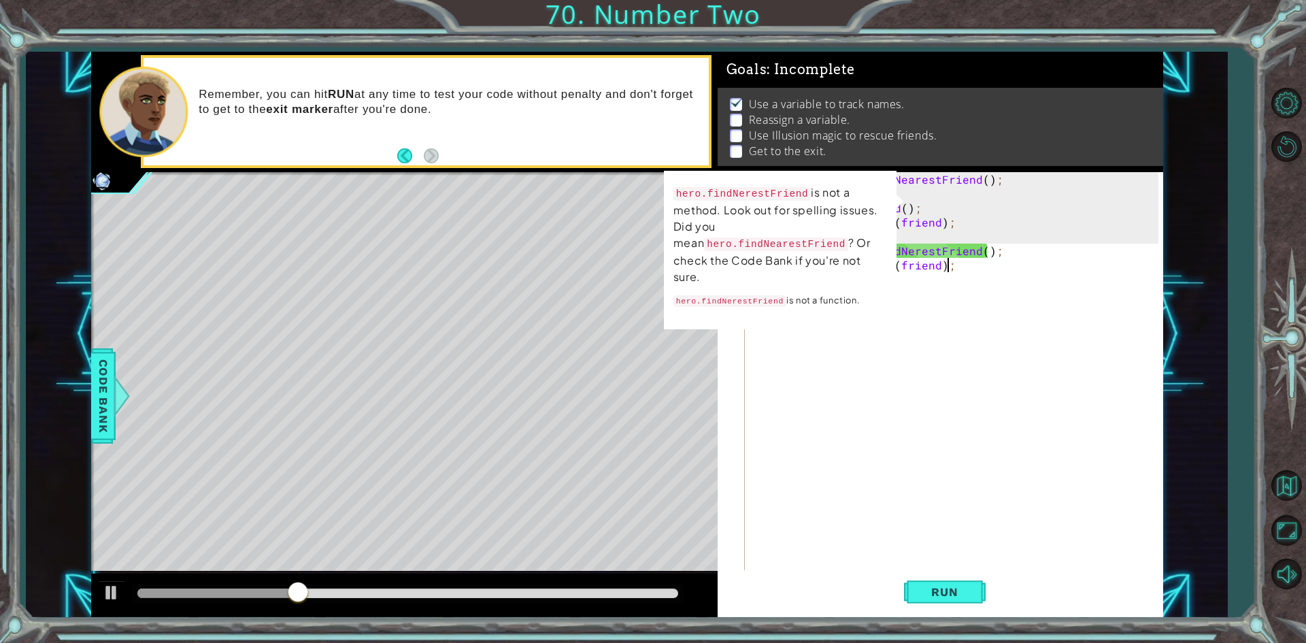
click at [945, 255] on div "var friend = hero . findNearestFriend ( ) ; hero . moveRight ( 2 ) ; hero . fin…" at bounding box center [957, 386] width 416 height 428
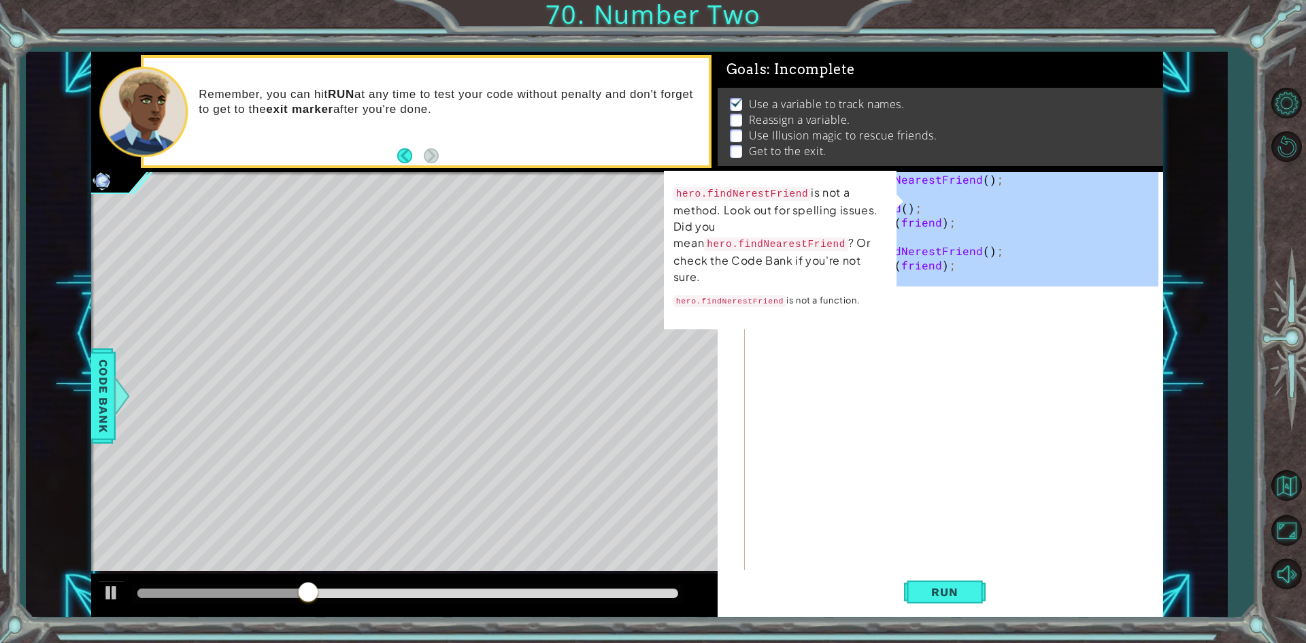
click at [945, 255] on div "var friend = hero . findNearestFriend ( ) ; hero . moveRight ( 2 ) ; hero . fin…" at bounding box center [957, 386] width 416 height 428
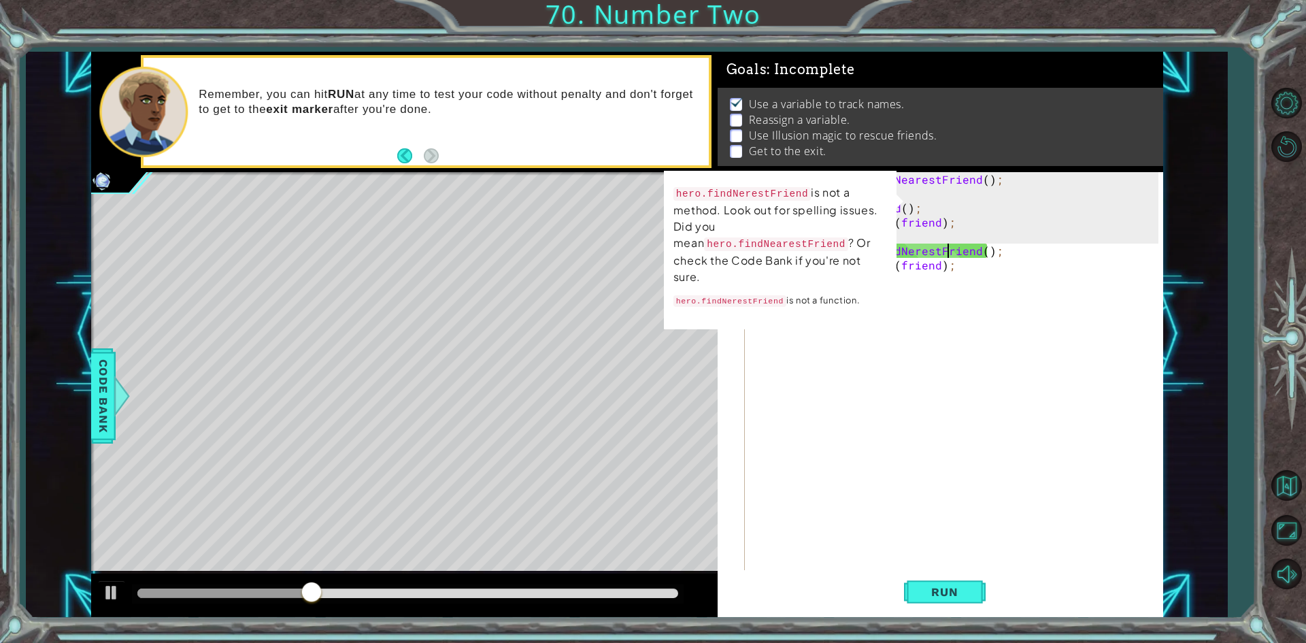
click at [945, 255] on div "var friend = hero . findNearestFriend ( ) ; hero . moveRight ( 2 ) ; hero . fin…" at bounding box center [957, 386] width 416 height 428
type textarea "var friend = hero.findNerestFriend(); hero.castIllusionMist(friend);"
click at [809, 350] on div "var friend = hero . findNearestFriend ( ) ; hero . moveRight ( 2 ) ; hero . fin…" at bounding box center [957, 386] width 416 height 428
click at [513, 251] on div "Level Map" at bounding box center [405, 372] width 628 height 401
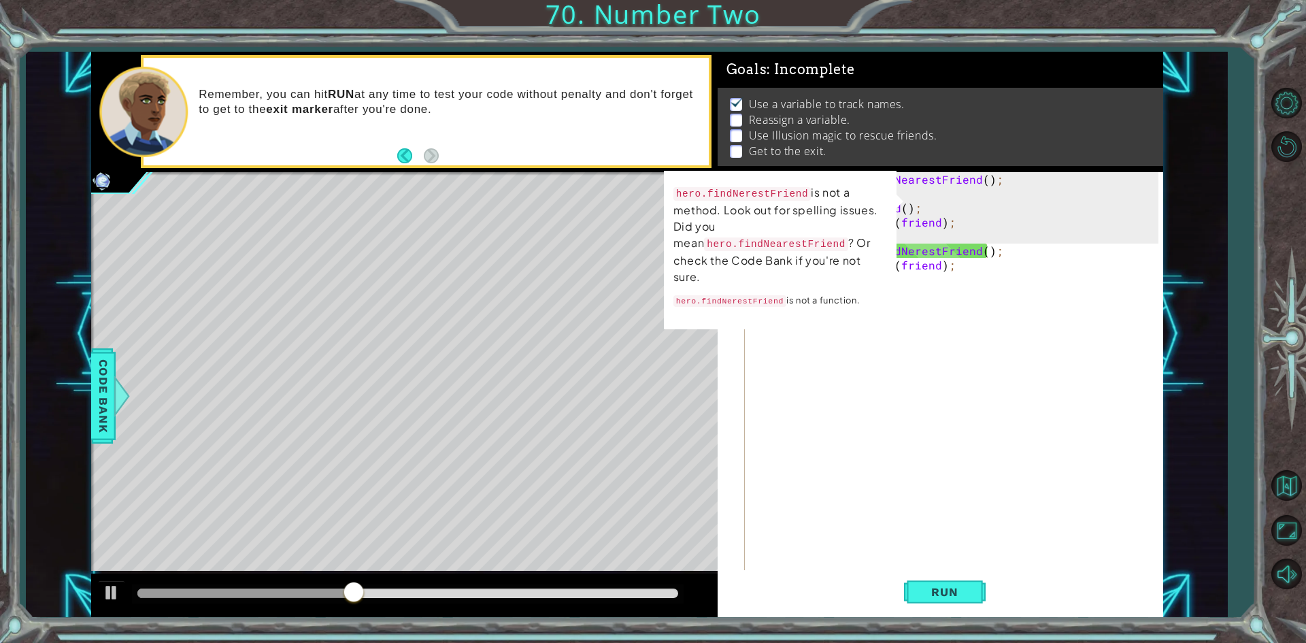
drag, startPoint x: 1008, startPoint y: 102, endPoint x: 682, endPoint y: 279, distance: 371.2
click at [0, 269] on div "1 ההההההההההההההההההההההההההההההההההההההההההההההההההההההההההההההההההההההההההההה…" at bounding box center [653, 321] width 1306 height 643
click at [461, 216] on div "Level Map" at bounding box center [405, 372] width 628 height 401
click at [405, 156] on button "Back" at bounding box center [410, 155] width 27 height 15
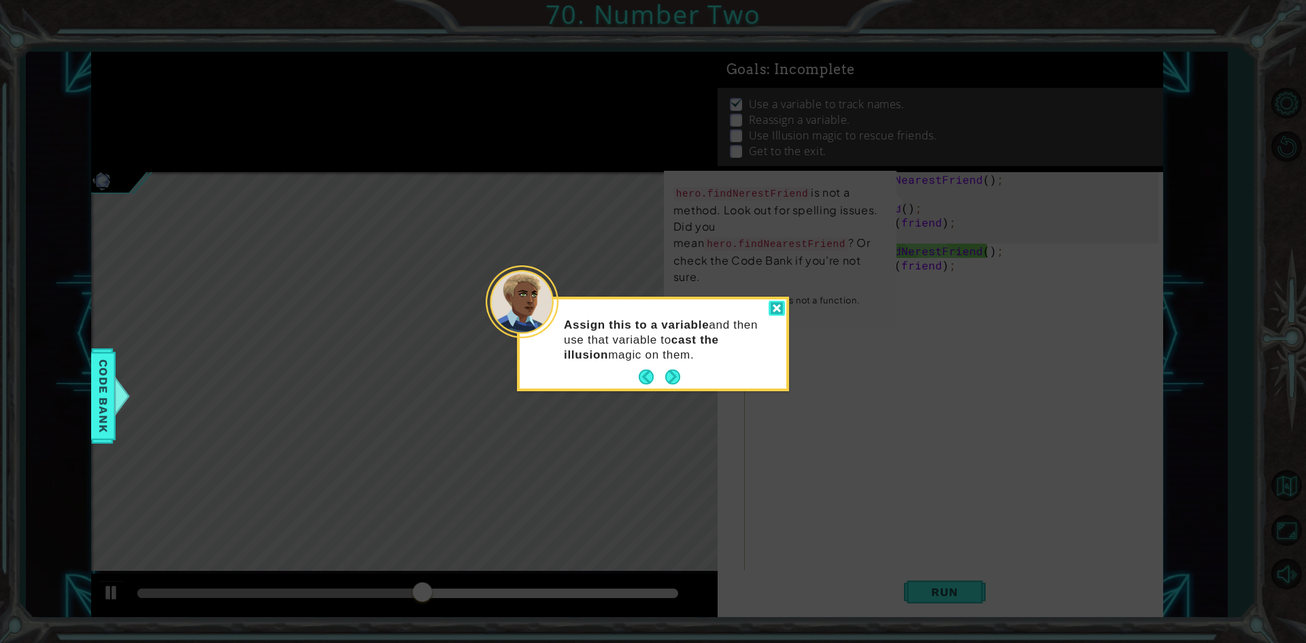
click at [779, 309] on div at bounding box center [776, 309] width 16 height 16
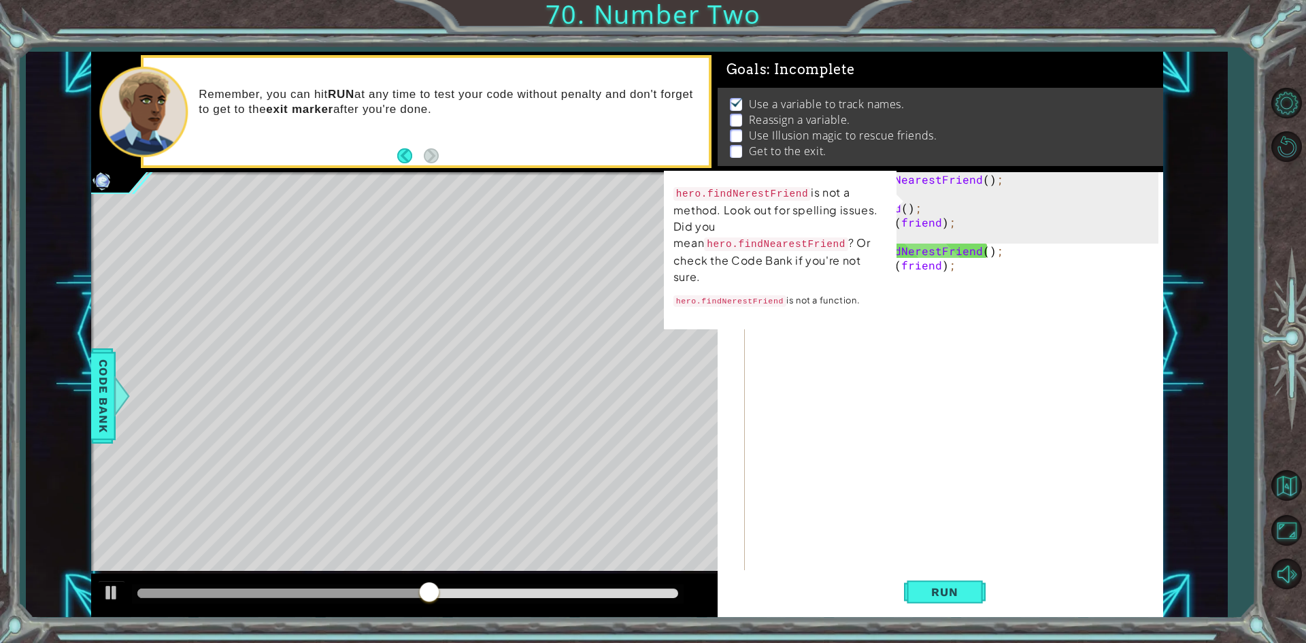
drag, startPoint x: 826, startPoint y: 304, endPoint x: 820, endPoint y: 319, distance: 15.9
click at [825, 304] on div "hero.findNerestFriend is not a method. Look out for spelling issues. Did you me…" at bounding box center [779, 249] width 235 height 161
drag, startPoint x: 936, startPoint y: 511, endPoint x: 979, endPoint y: 569, distance: 72.1
click at [949, 529] on div "var friend = hero . findNearestFriend ( ) ; hero . moveRight ( 2 ) ; hero . fin…" at bounding box center [957, 386] width 416 height 428
click at [938, 608] on button "Run" at bounding box center [945, 592] width 82 height 44
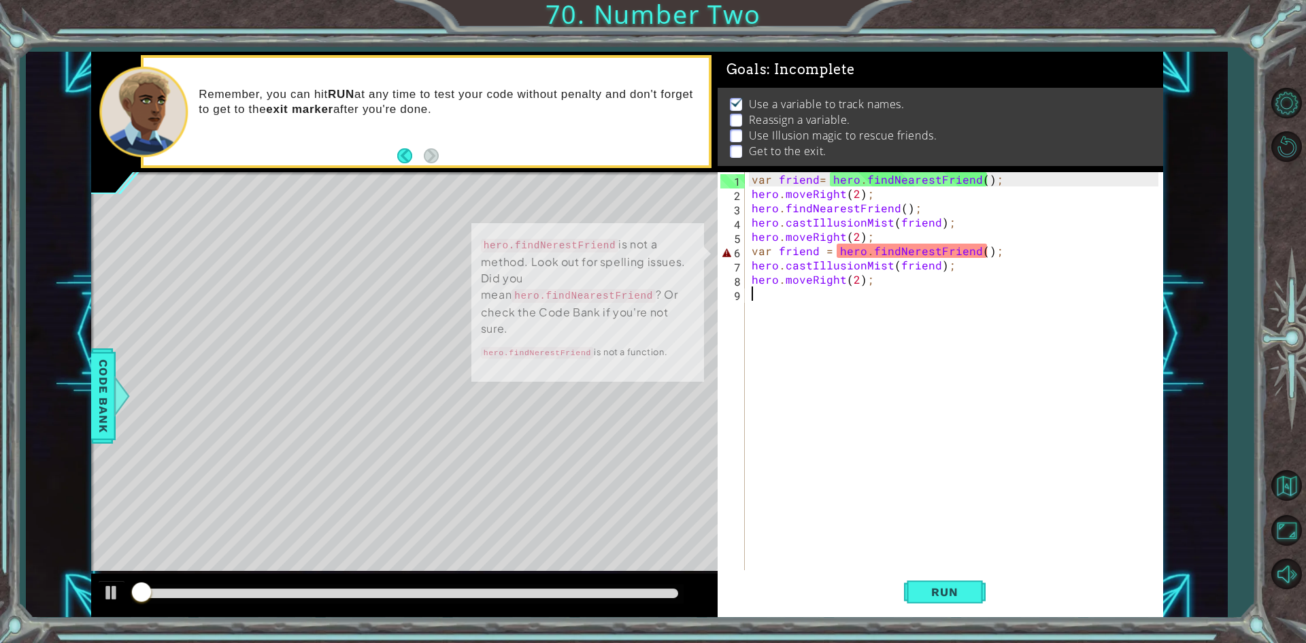
scroll to position [5, 0]
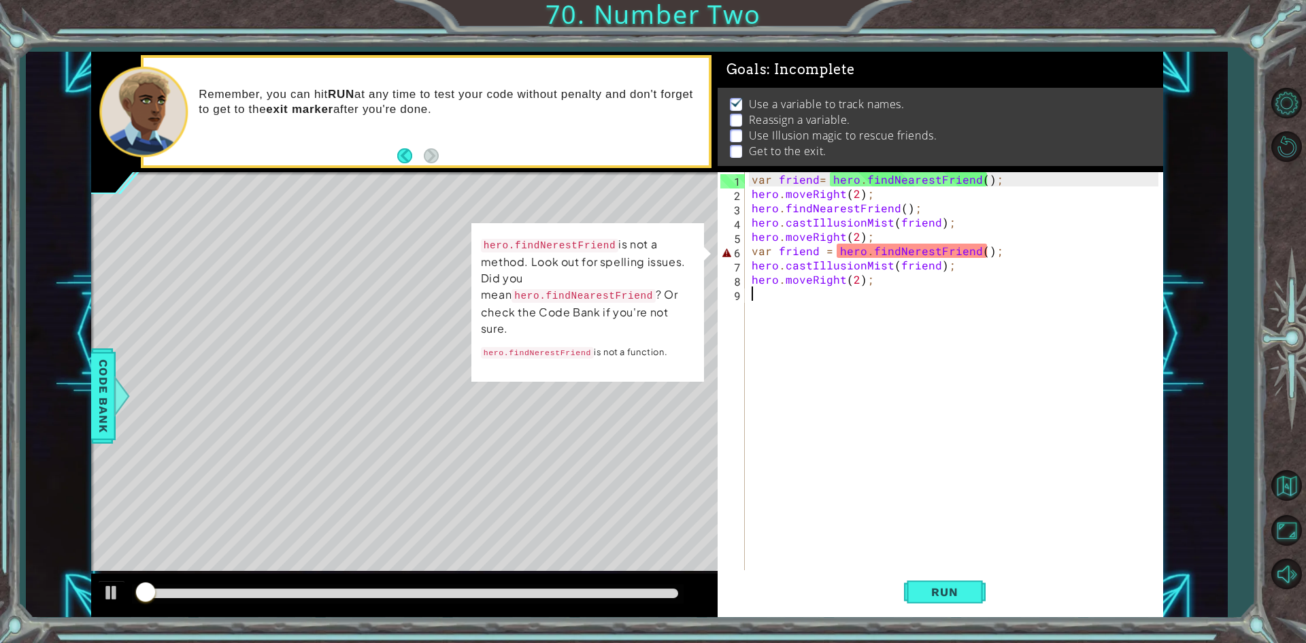
click at [886, 462] on div "var friend = hero . findNearestFriend ( ) ; hero . moveRight ( 2 ) ; hero . fin…" at bounding box center [957, 386] width 416 height 428
click at [879, 247] on div "var friend = hero . findNearestFriend ( ) ; hero . moveRight ( 2 ) ; hero . fin…" at bounding box center [957, 386] width 416 height 428
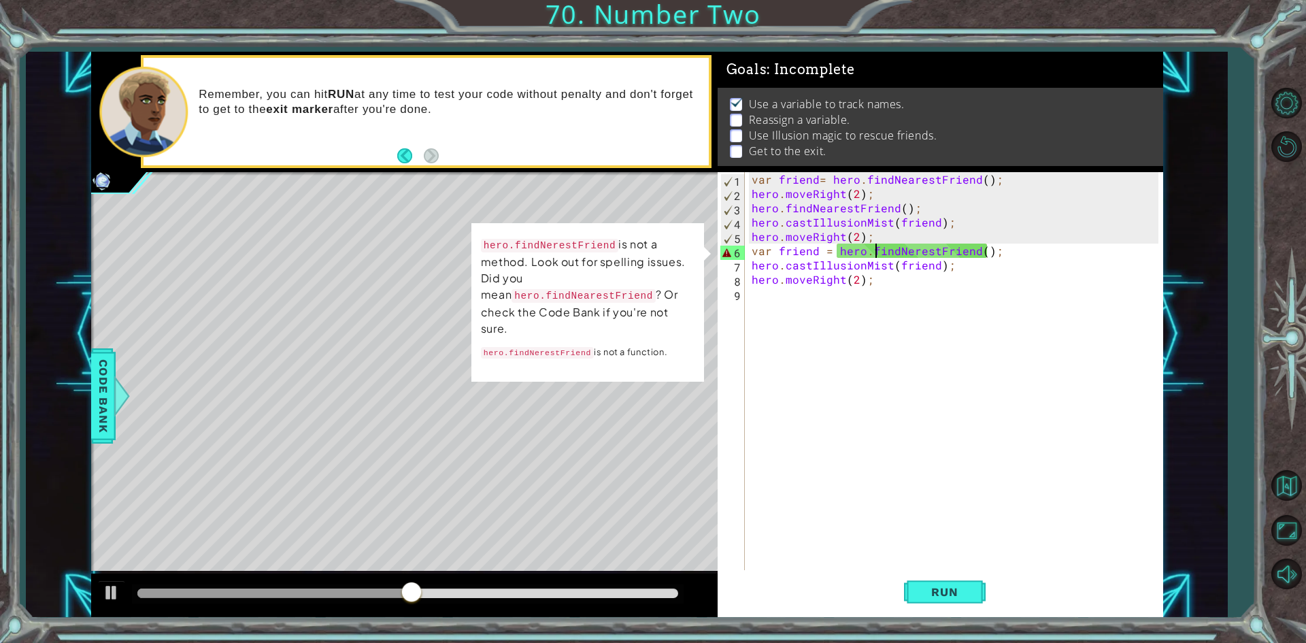
click at [909, 248] on div "var friend = hero . findNearestFriend ( ) ; hero . moveRight ( 2 ) ; hero . fin…" at bounding box center [957, 386] width 416 height 428
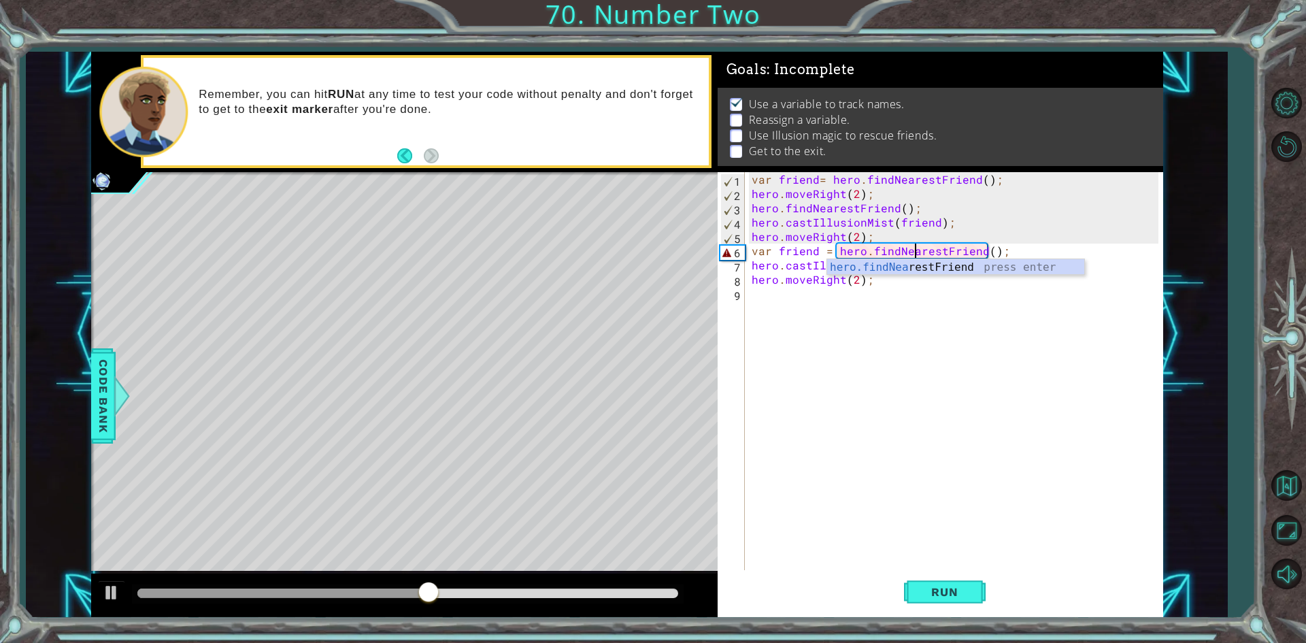
scroll to position [0, 10]
type textarea "var friend = hero.findNearestFriend();"
click at [935, 577] on button "Run" at bounding box center [945, 592] width 82 height 44
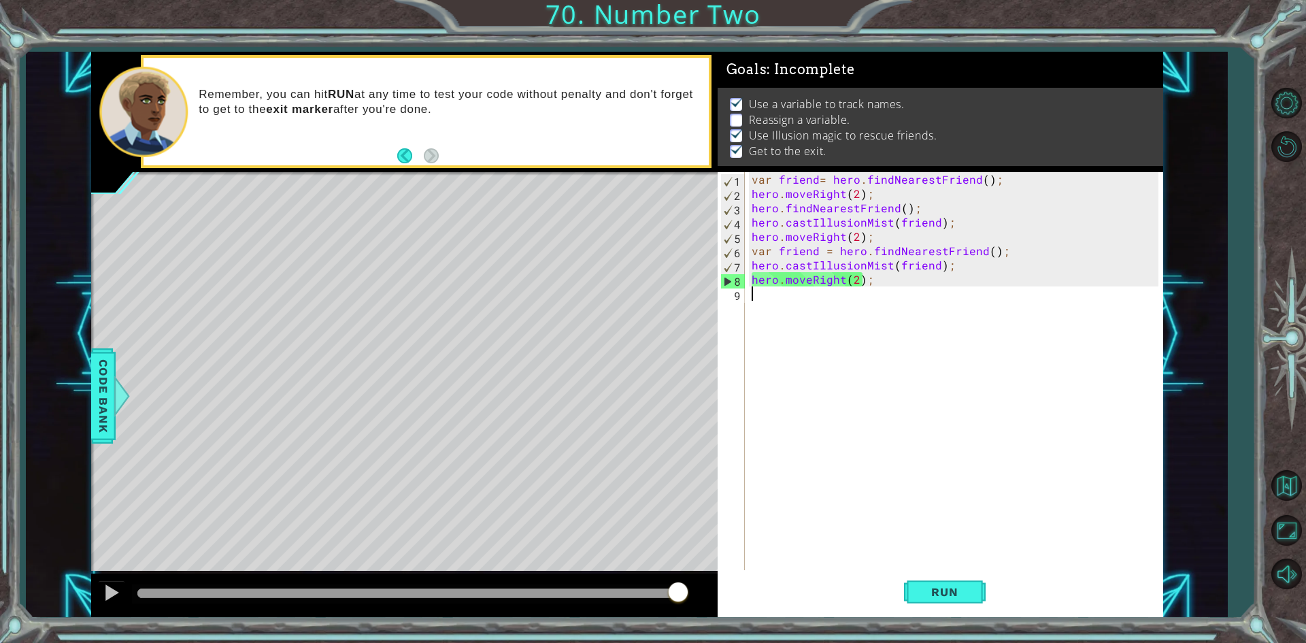
click at [820, 322] on div "var friend = hero . findNearestFriend ( ) ; hero . moveRight ( 2 ) ; hero . fin…" at bounding box center [957, 386] width 416 height 428
click at [826, 446] on div "var friend = hero . findNearestFriend ( ) ; hero . moveRight ( 2 ) ; hero . fin…" at bounding box center [957, 386] width 416 height 428
click at [803, 180] on div "var friend = hero . findNearestFriend ( ) ; hero . moveRight ( 2 ) ; hero . fin…" at bounding box center [957, 386] width 416 height 428
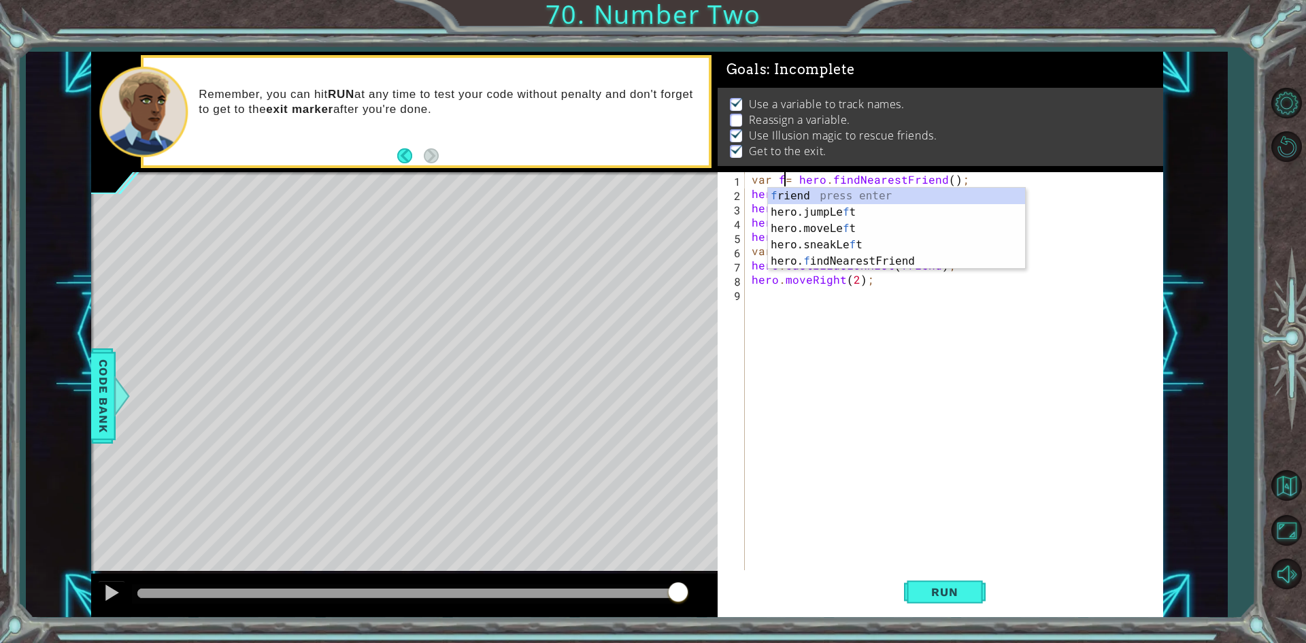
scroll to position [0, 2]
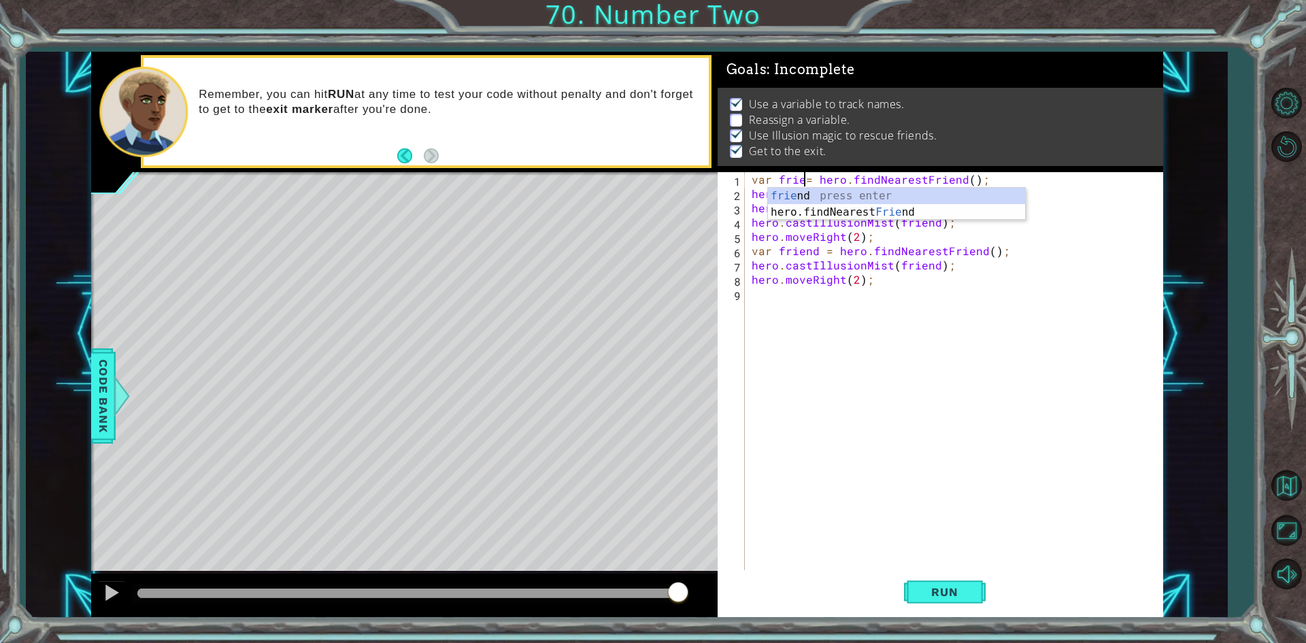
type textarea "var friend= hero.findNearestFriend();"
click at [894, 398] on div "var friend = hero . findNearestFriend ( ) ; hero . moveRight ( 2 ) ; hero . fin…" at bounding box center [957, 386] width 416 height 428
click at [775, 252] on div "var friend = hero . findNearestFriend ( ) ; hero . moveRight ( 2 ) ; hero . fin…" at bounding box center [957, 386] width 416 height 428
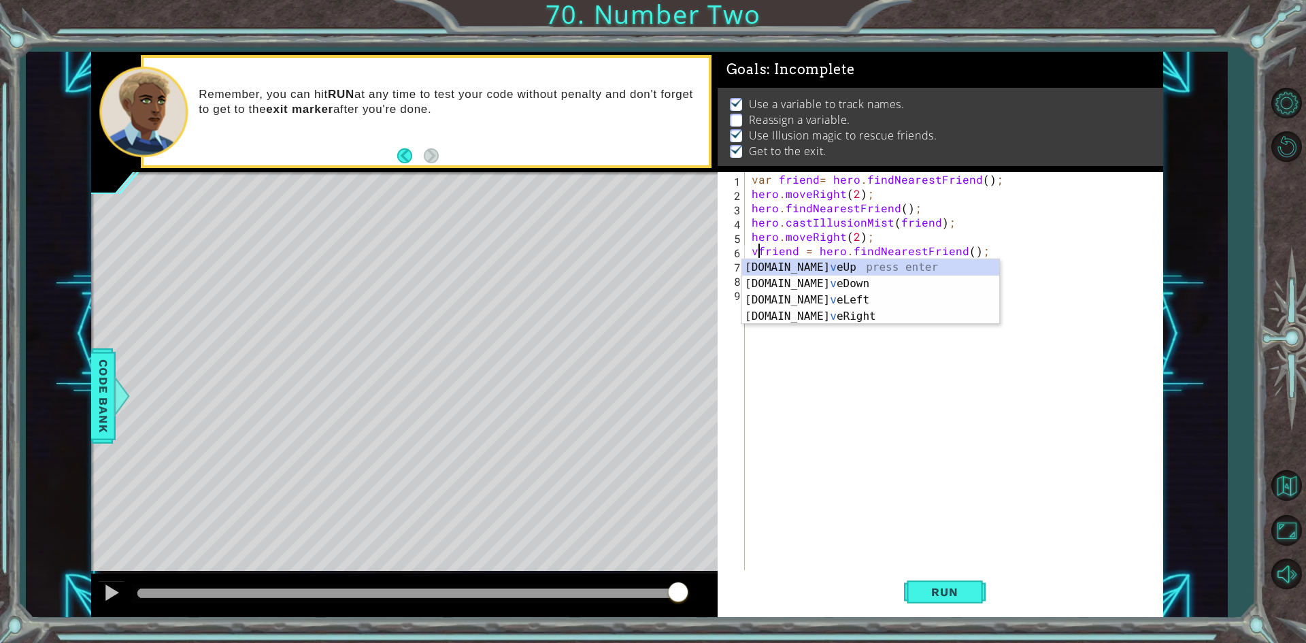
type textarea "friend = hero.findNearestFriend();"
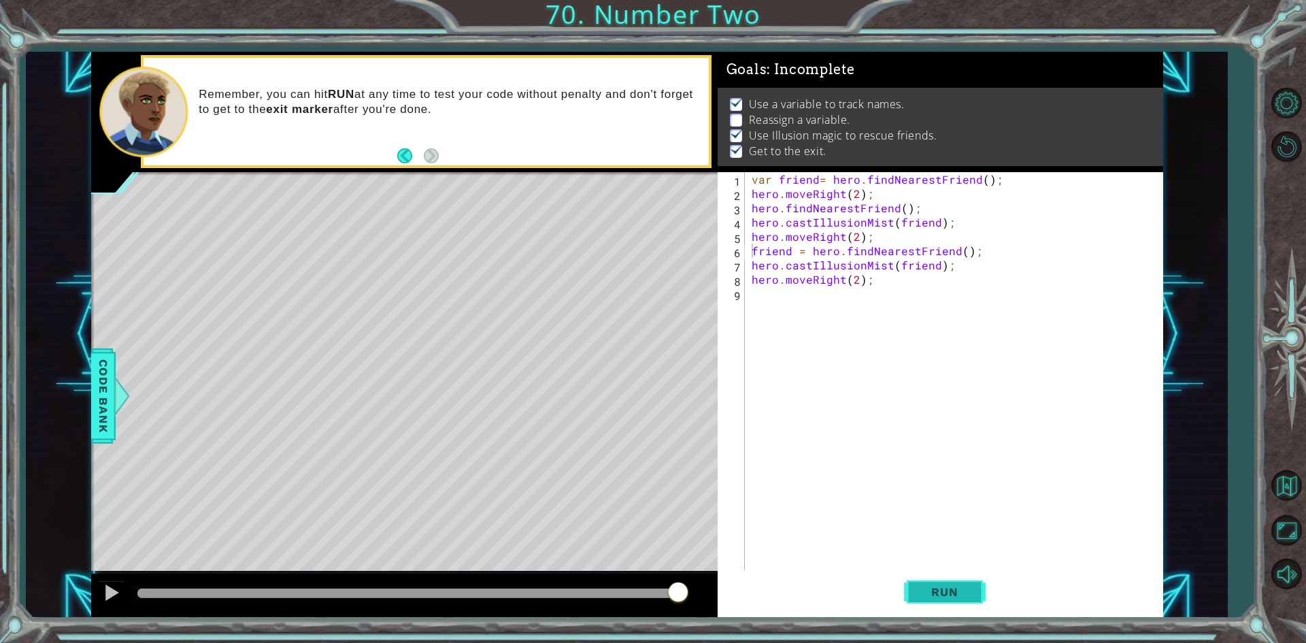
click at [919, 585] on span "Run" at bounding box center [944, 592] width 54 height 14
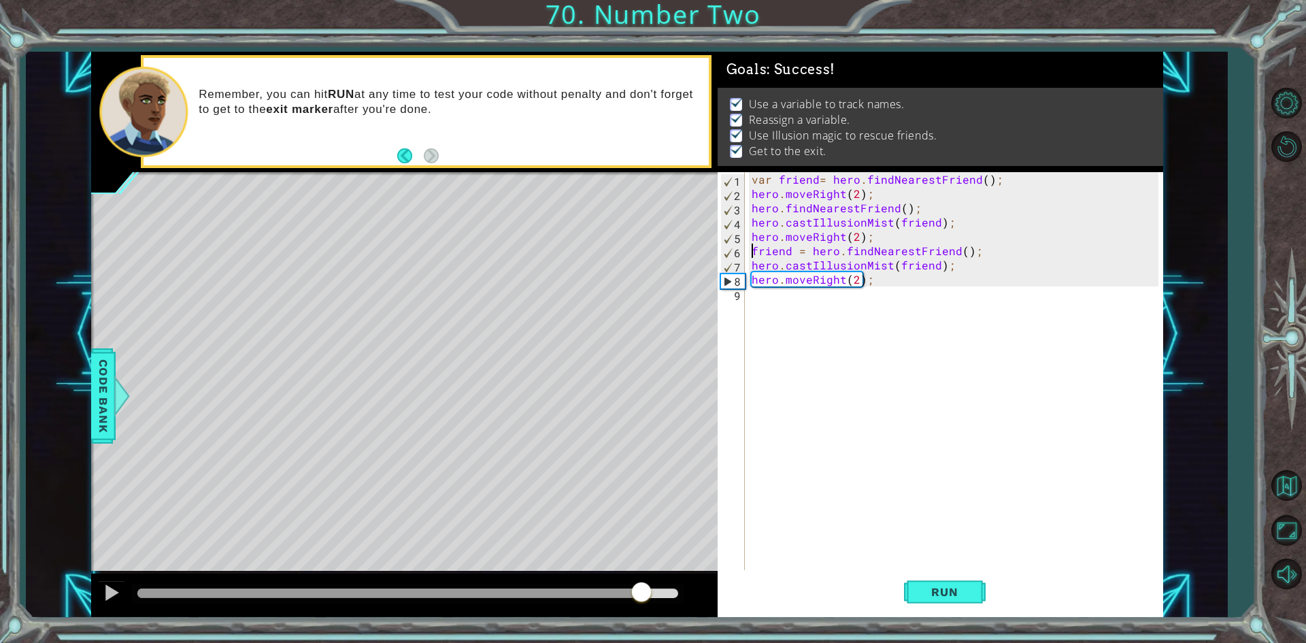
drag, startPoint x: 189, startPoint y: 582, endPoint x: 640, endPoint y: 617, distance: 452.2
click at [640, 617] on div at bounding box center [404, 595] width 626 height 44
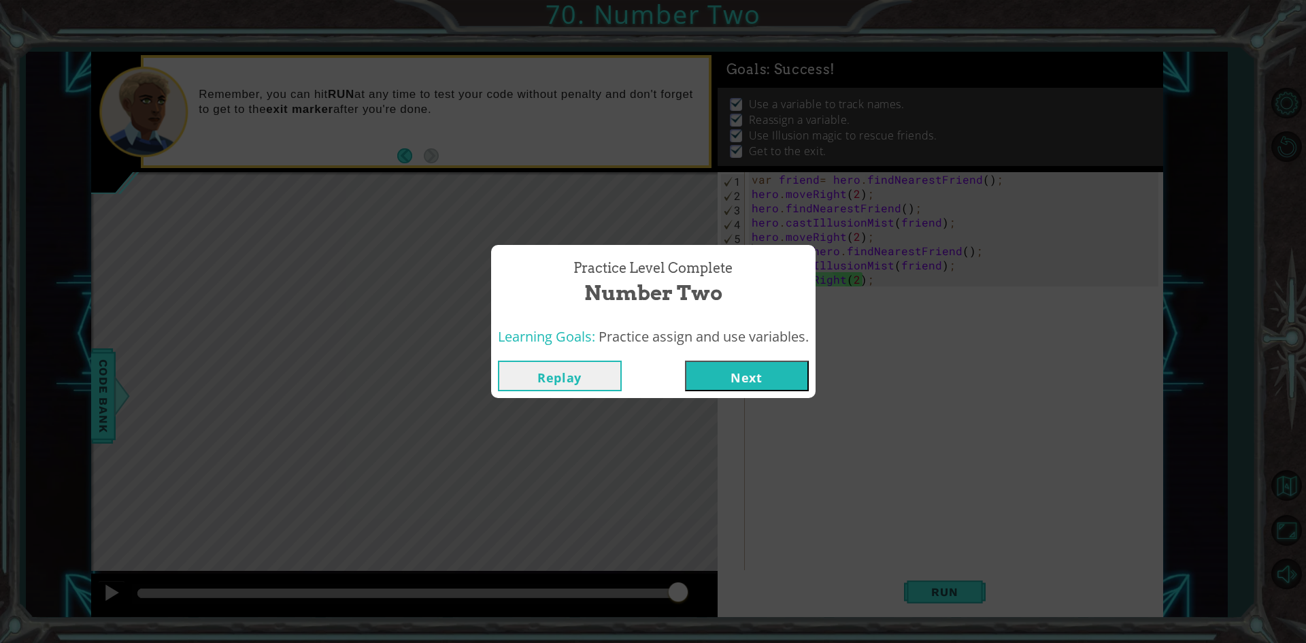
click at [747, 373] on button "Next" at bounding box center [747, 375] width 124 height 31
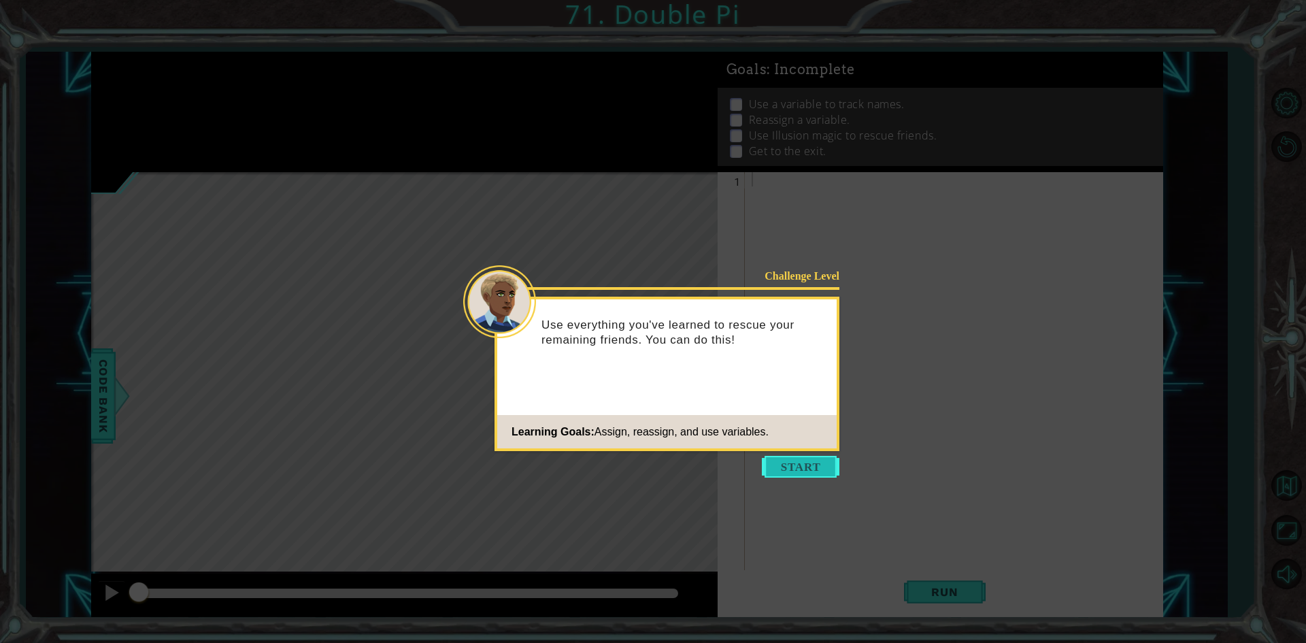
click at [797, 456] on button "Start" at bounding box center [801, 467] width 78 height 22
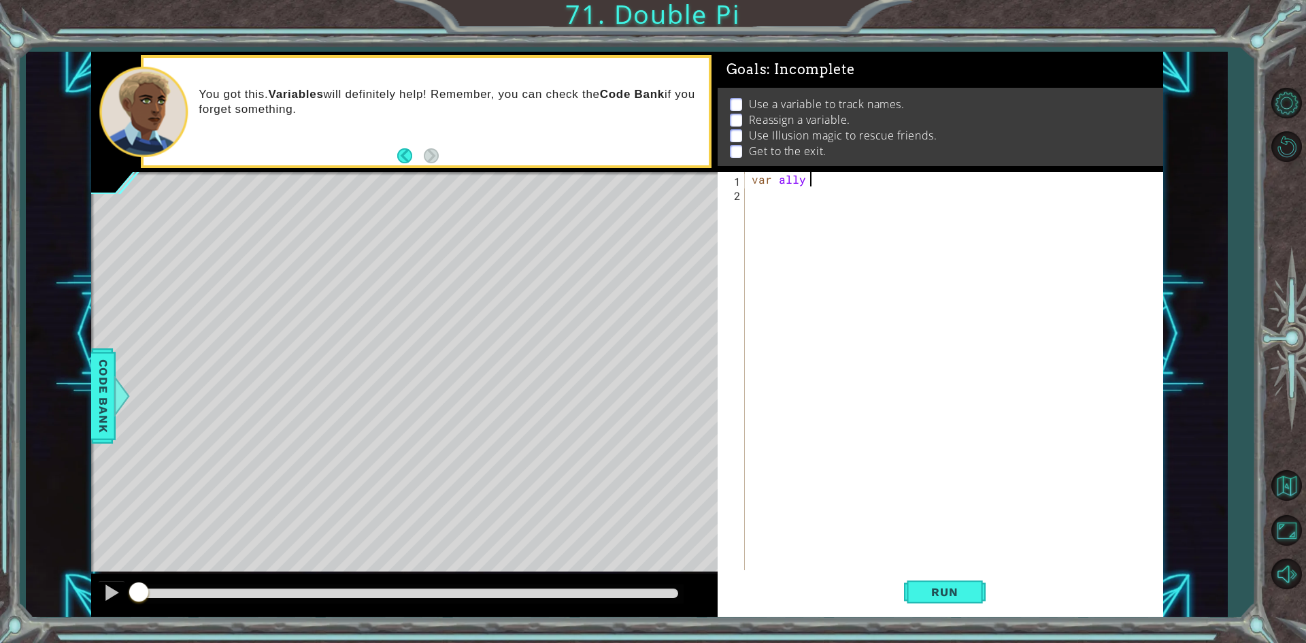
scroll to position [0, 3]
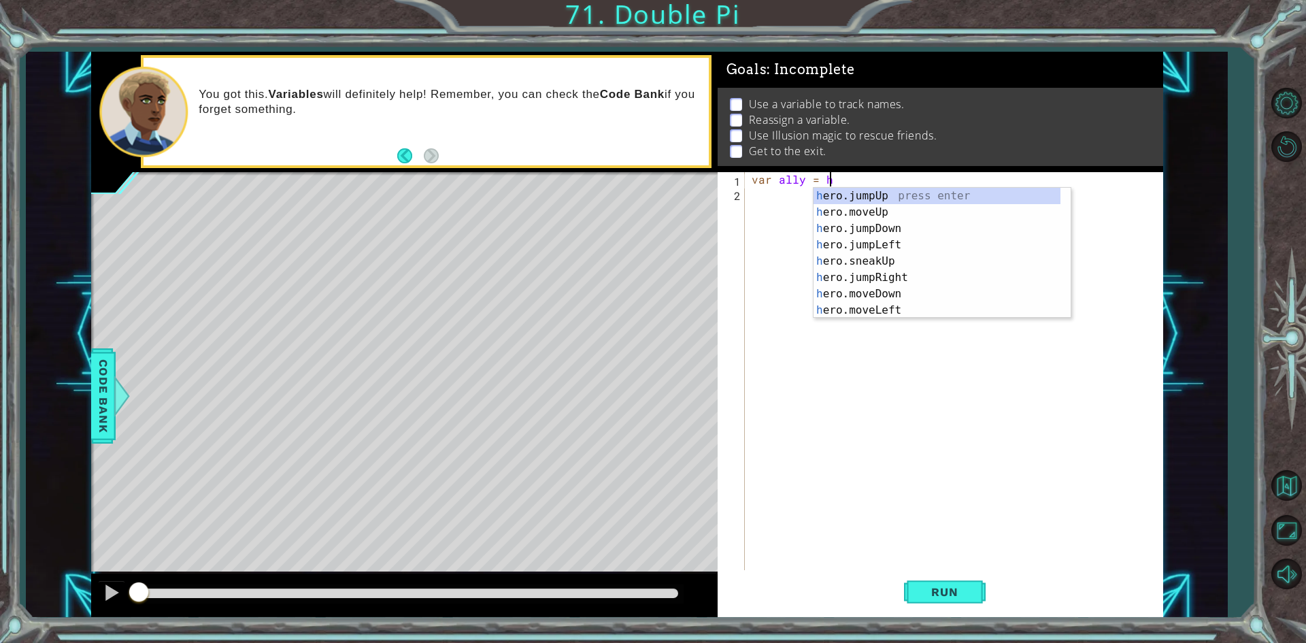
type textarea "var ally = hero"
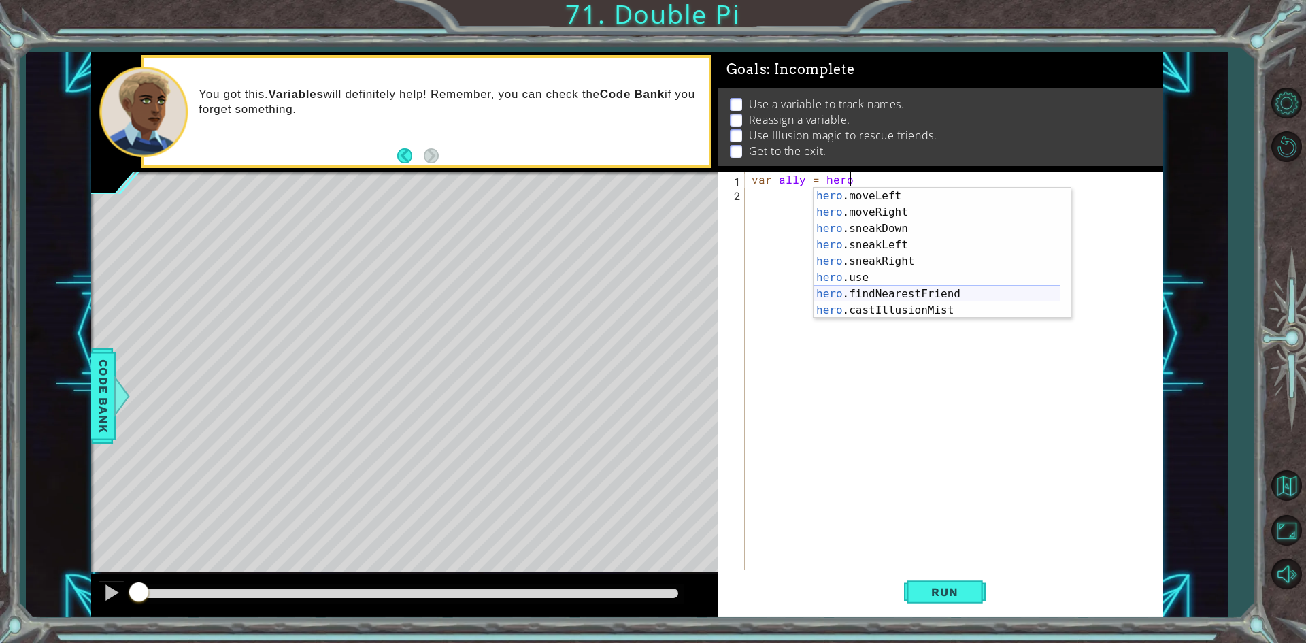
scroll to position [114, 0]
click at [879, 296] on div "hero .moveLeft press enter hero .moveRight press enter hero .sneakDown press en…" at bounding box center [936, 269] width 247 height 163
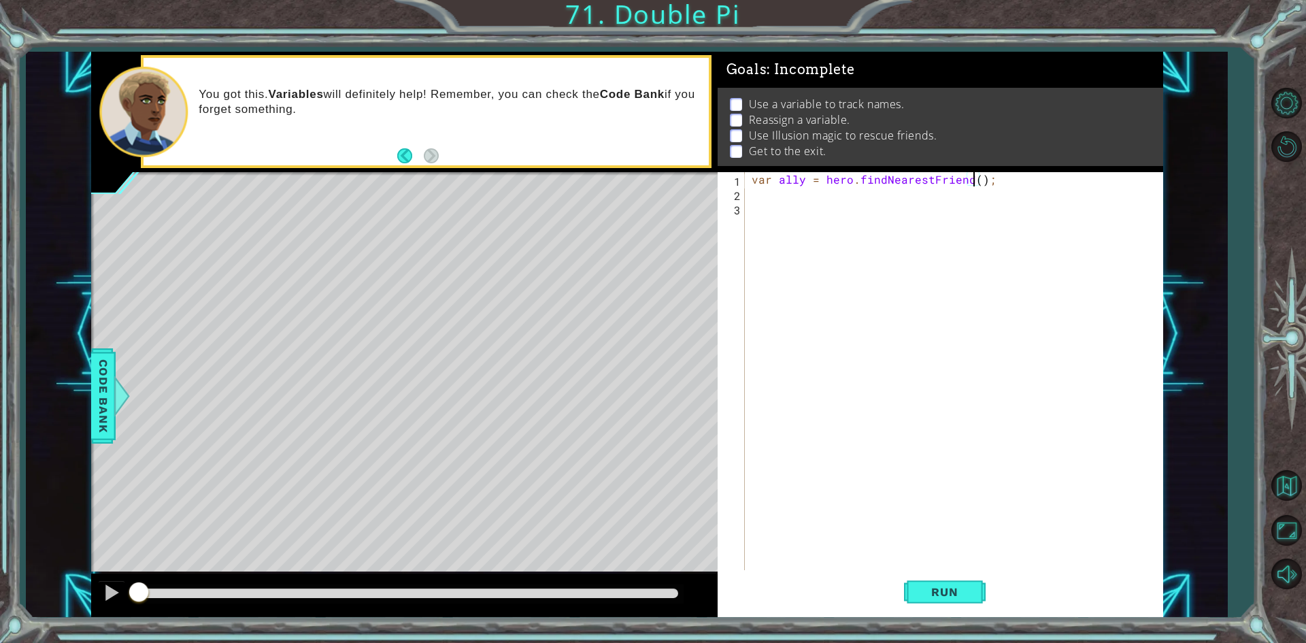
click at [971, 176] on div "var ally = hero . findNearestFriend ( ) ;" at bounding box center [957, 386] width 416 height 428
type textarea "var ally = hero.findNearestFriend(ally);"
click at [787, 200] on div "var ally = hero . findNearestFriend ( ally ) ;" at bounding box center [957, 386] width 416 height 428
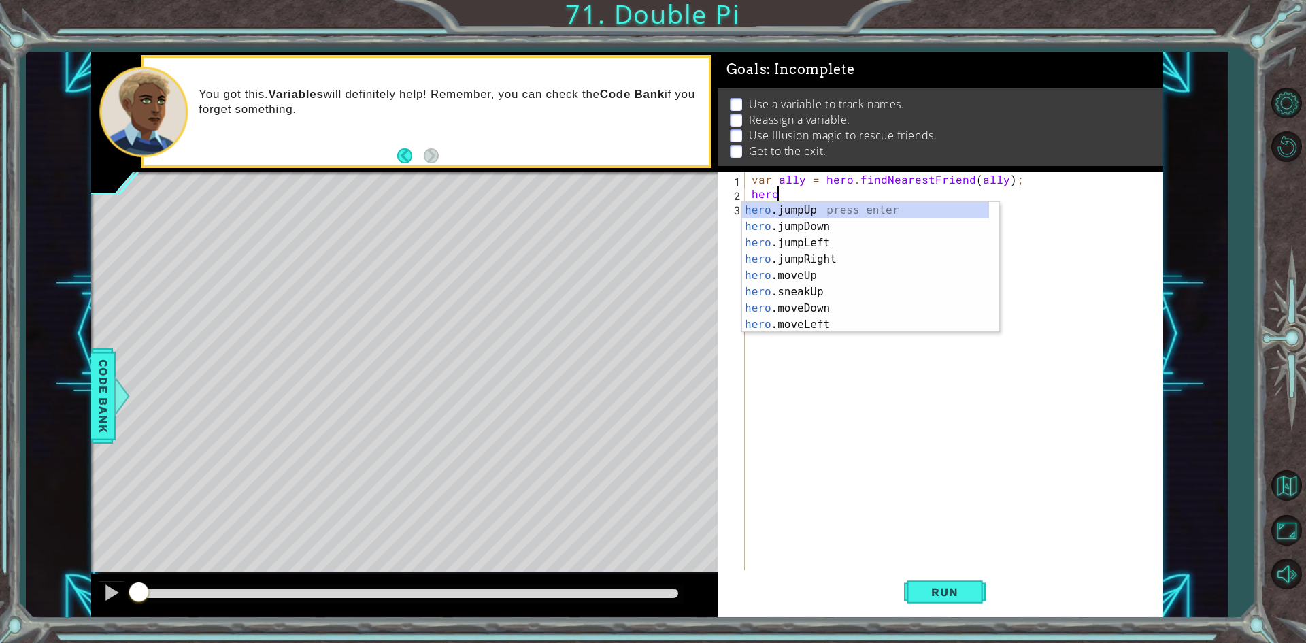
scroll to position [114, 0]
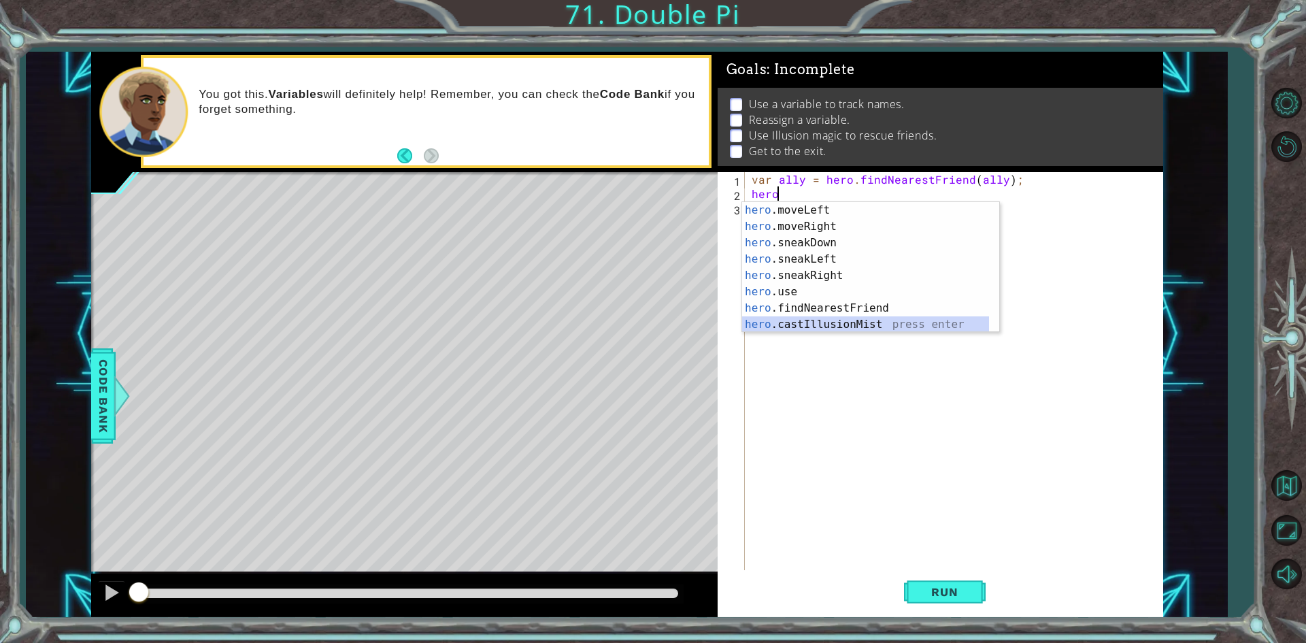
click at [834, 326] on div "hero .moveLeft press enter hero .moveRight press enter hero .sneakDown press en…" at bounding box center [865, 283] width 247 height 163
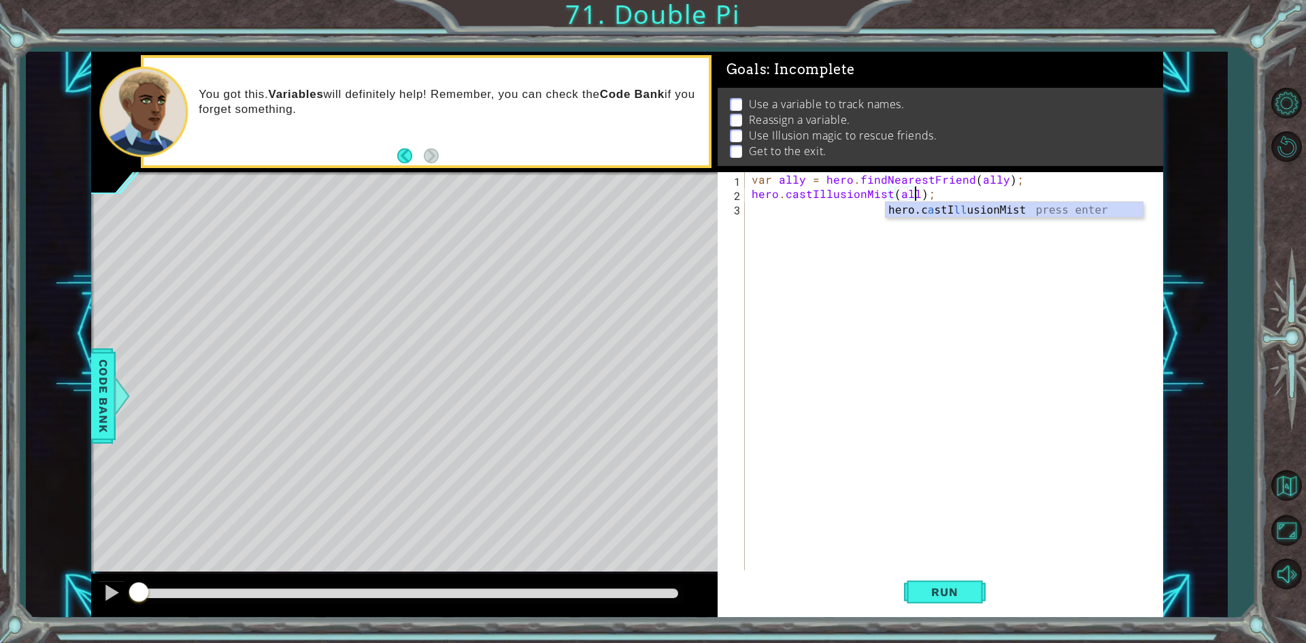
scroll to position [0, 10]
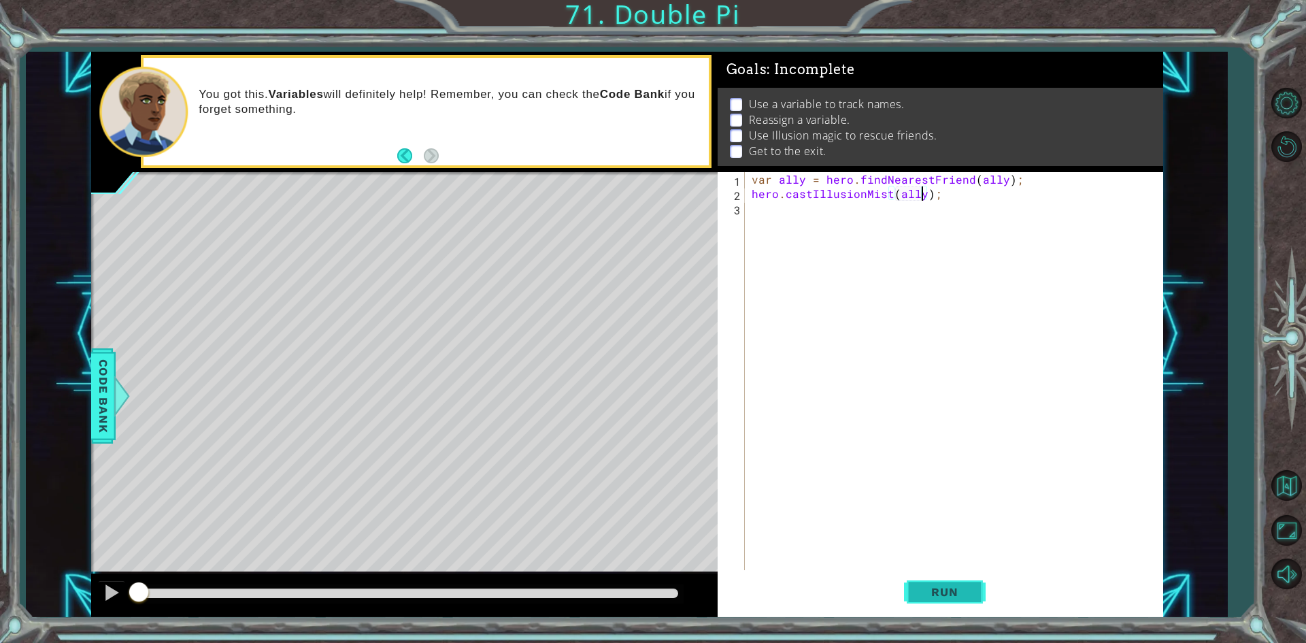
type textarea "hero.castIllusionMist(ally);"
click at [958, 586] on span "Run" at bounding box center [944, 592] width 54 height 14
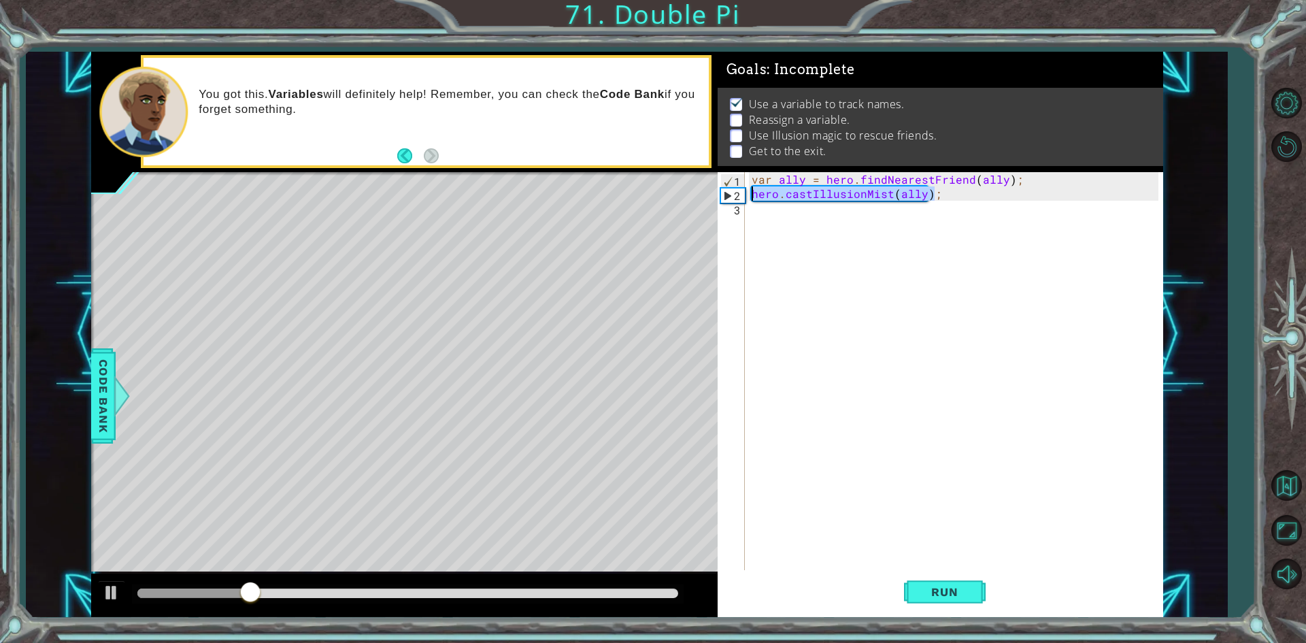
drag, startPoint x: 938, startPoint y: 192, endPoint x: 752, endPoint y: 191, distance: 185.7
click at [752, 191] on div "var ally = hero . findNearestFriend ( ally ) ; hero . castIllusionMist ( ally )…" at bounding box center [957, 386] width 416 height 428
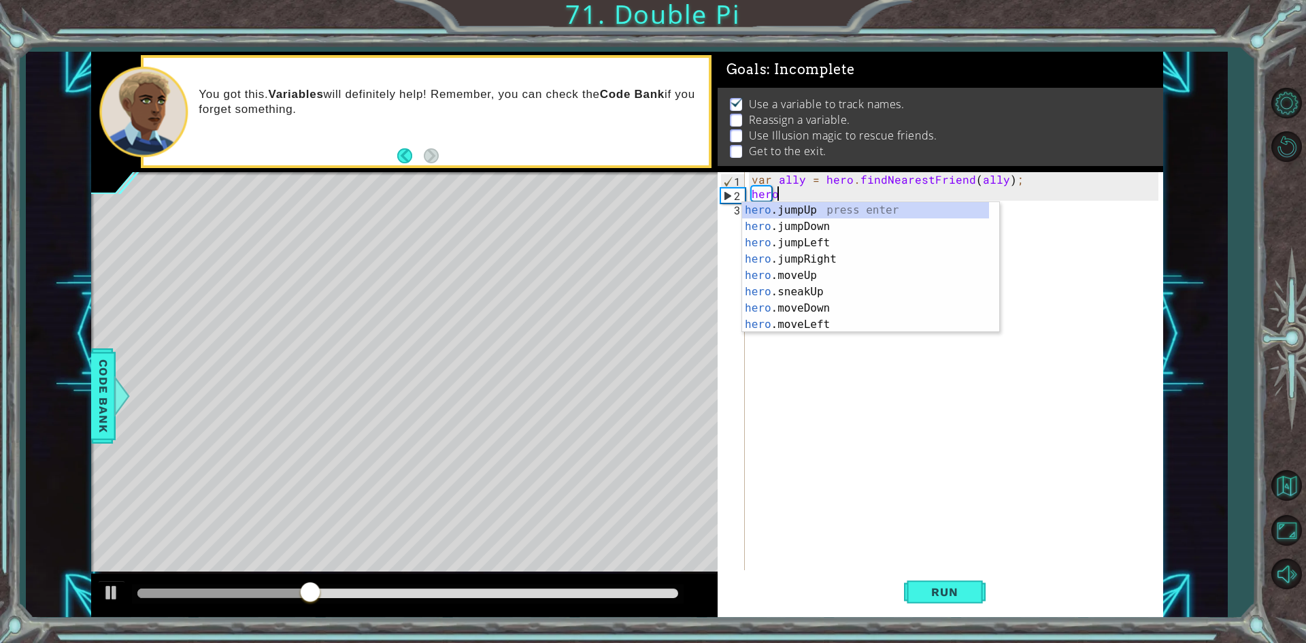
scroll to position [0, 1]
click at [806, 277] on div "hero .jumpUp press enter hero .jumpDown press enter hero .jumpLeft press enter …" at bounding box center [865, 283] width 247 height 163
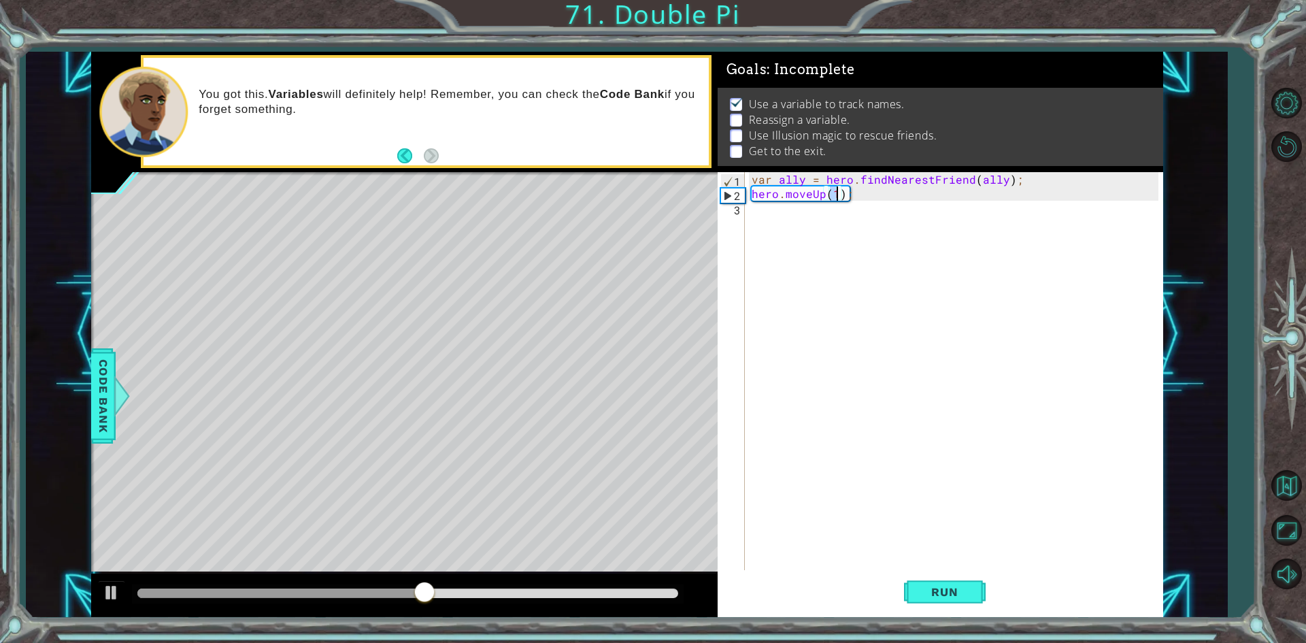
type textarea "hero.moveUp(2);"
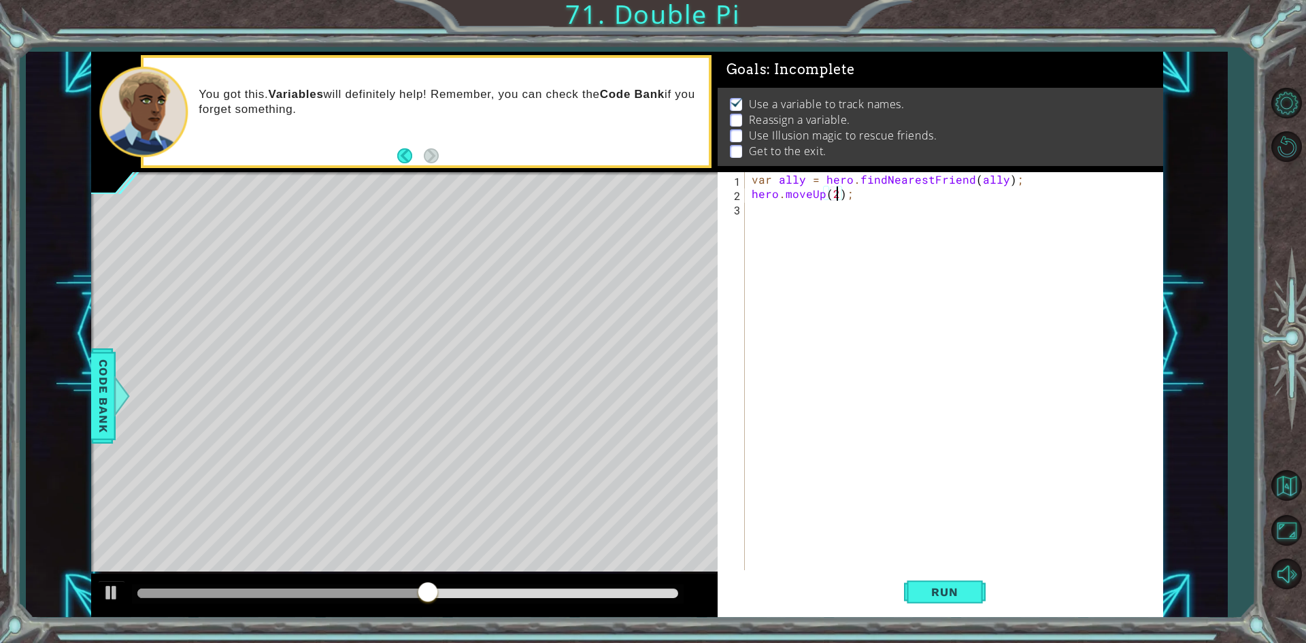
scroll to position [0, 5]
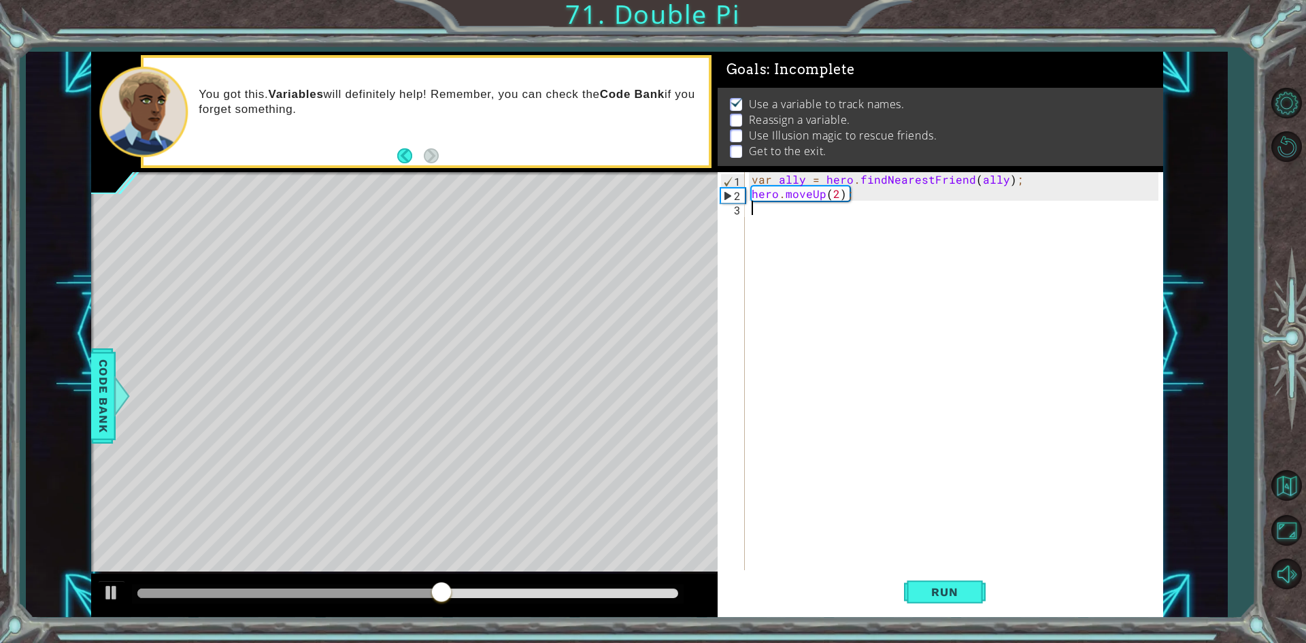
click at [778, 217] on div "var ally = hero . findNearestFriend ( ally ) ; hero . moveUp ( 2 ) ;" at bounding box center [957, 386] width 416 height 428
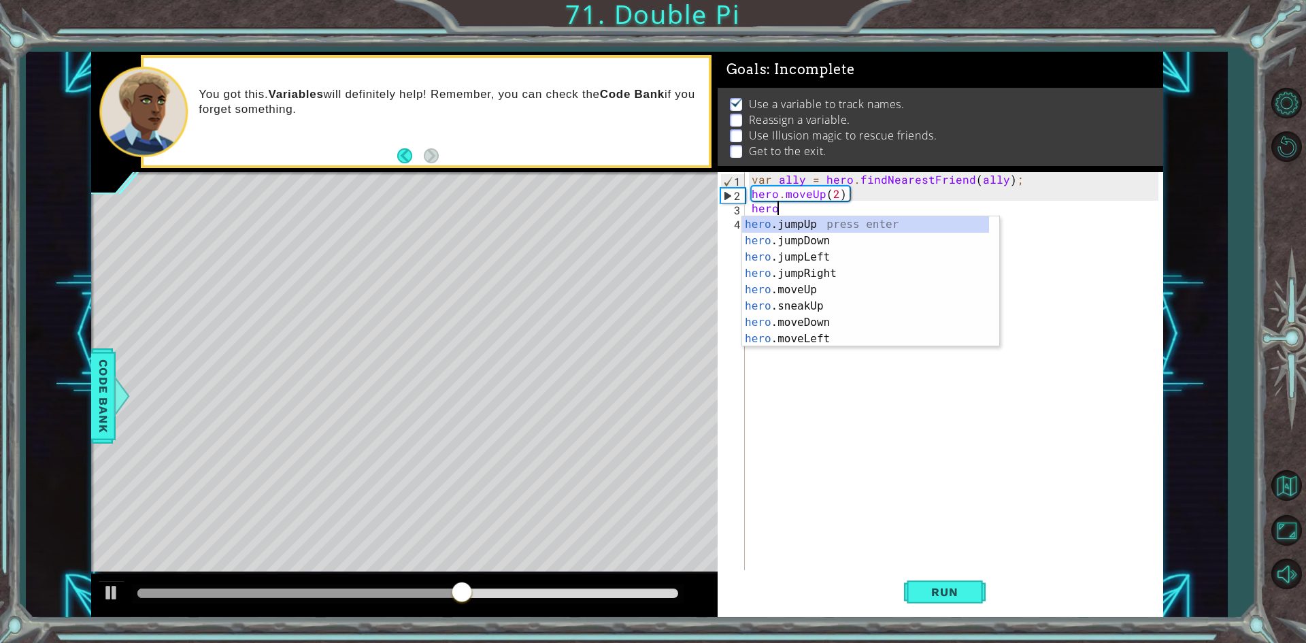
scroll to position [0, 1]
click at [806, 331] on div "hero .jumpUp press enter hero .jumpDown press enter hero .jumpLeft press enter …" at bounding box center [865, 297] width 247 height 163
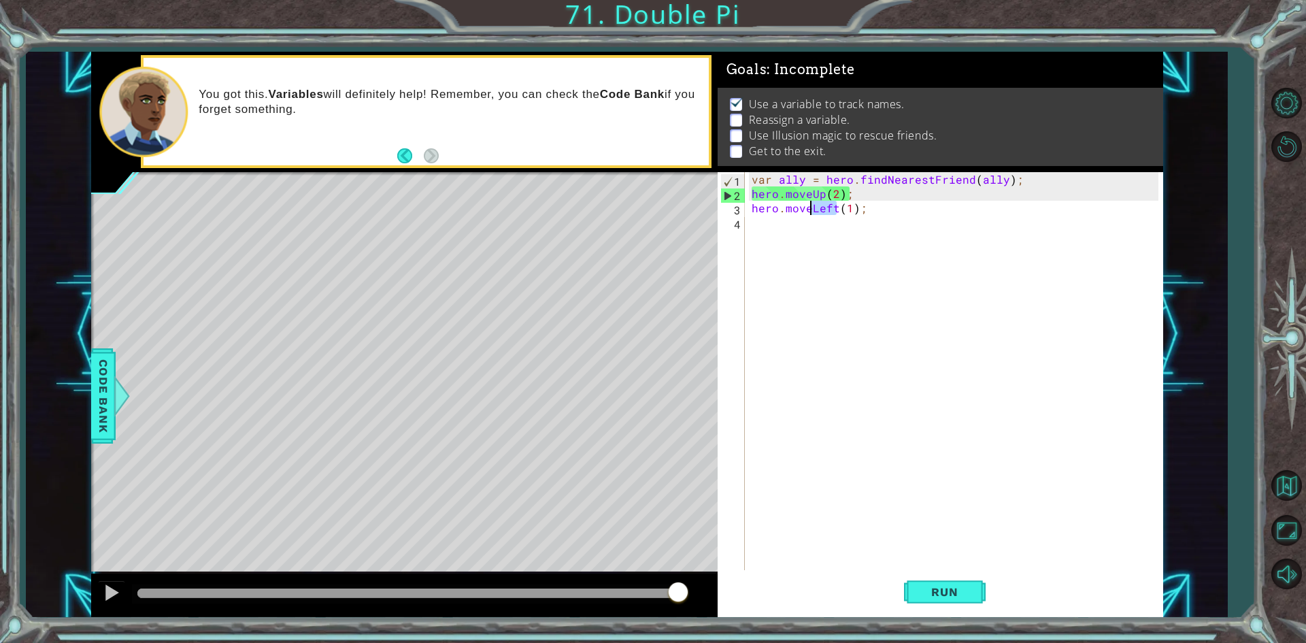
drag, startPoint x: 834, startPoint y: 207, endPoint x: 811, endPoint y: 209, distance: 22.5
click at [811, 209] on div "var ally = hero . findNearestFriend ( ally ) ; hero . moveUp ( 2 ) ; hero . mov…" at bounding box center [957, 386] width 416 height 428
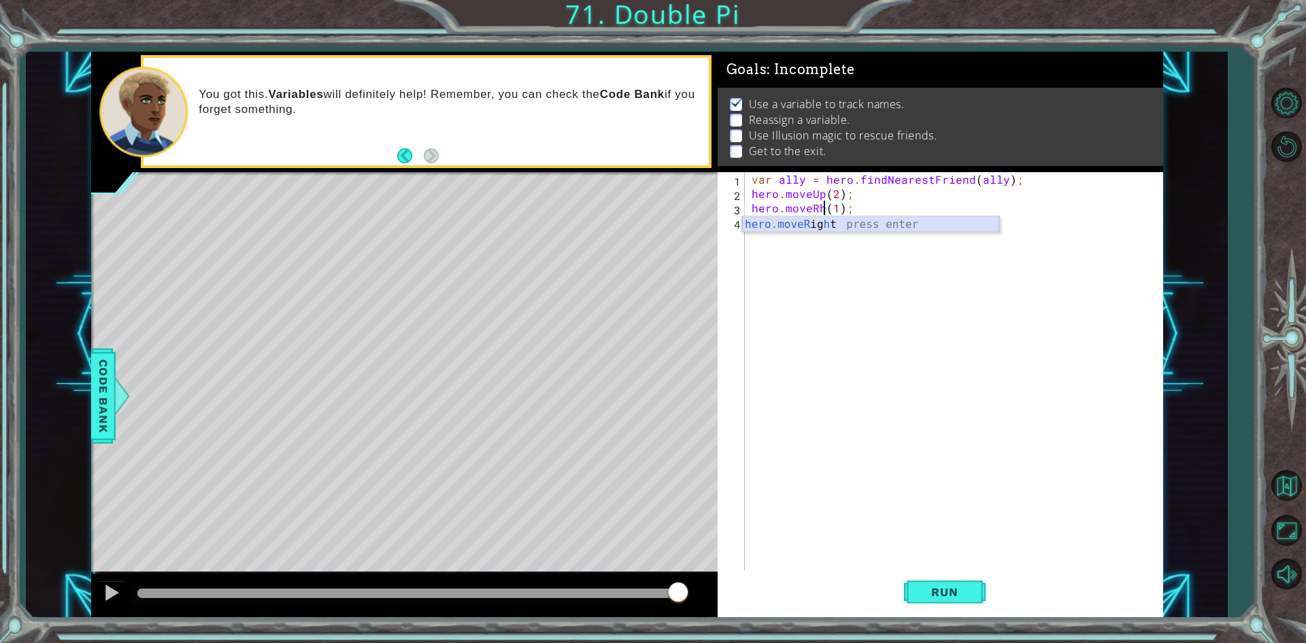
click at [813, 224] on div "hero.moveR ig h t press enter" at bounding box center [870, 240] width 257 height 49
drag, startPoint x: 898, startPoint y: 206, endPoint x: 860, endPoint y: 207, distance: 37.4
click at [860, 207] on div "var ally = hero . findNearestFriend ( ally ) ; hero . moveUp ( 2 ) ; hero . mov…" at bounding box center [957, 386] width 416 height 428
type textarea "hero.moveRight(2);"
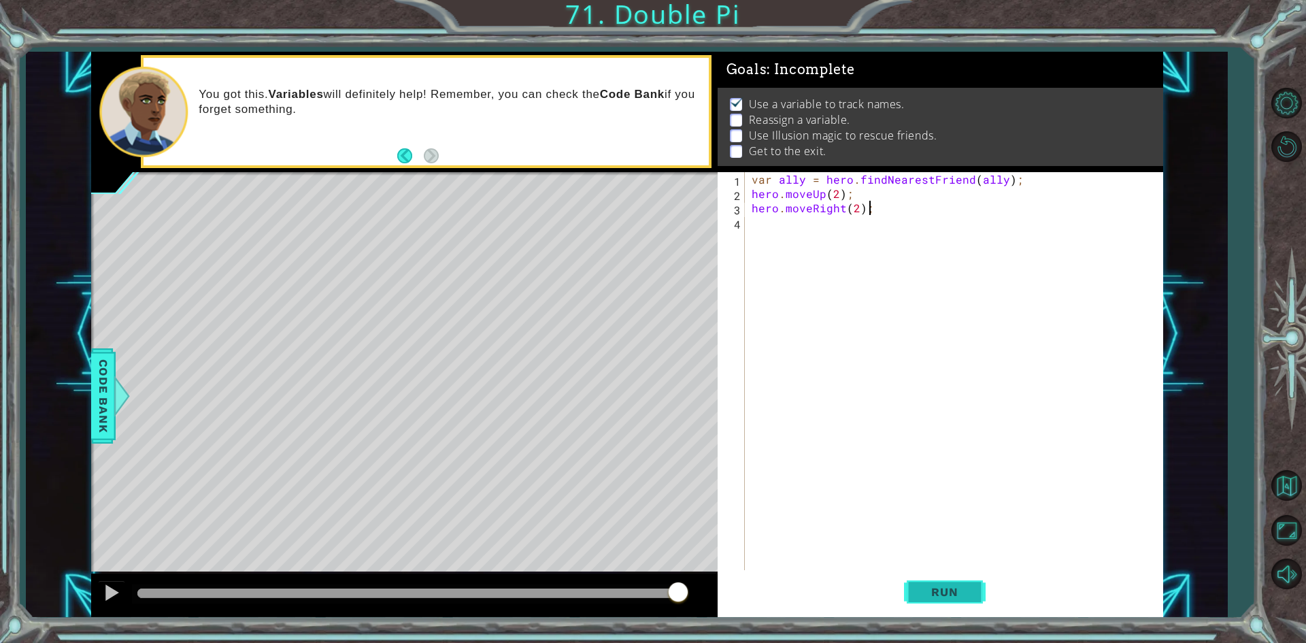
click at [920, 600] on button "Run" at bounding box center [945, 592] width 82 height 44
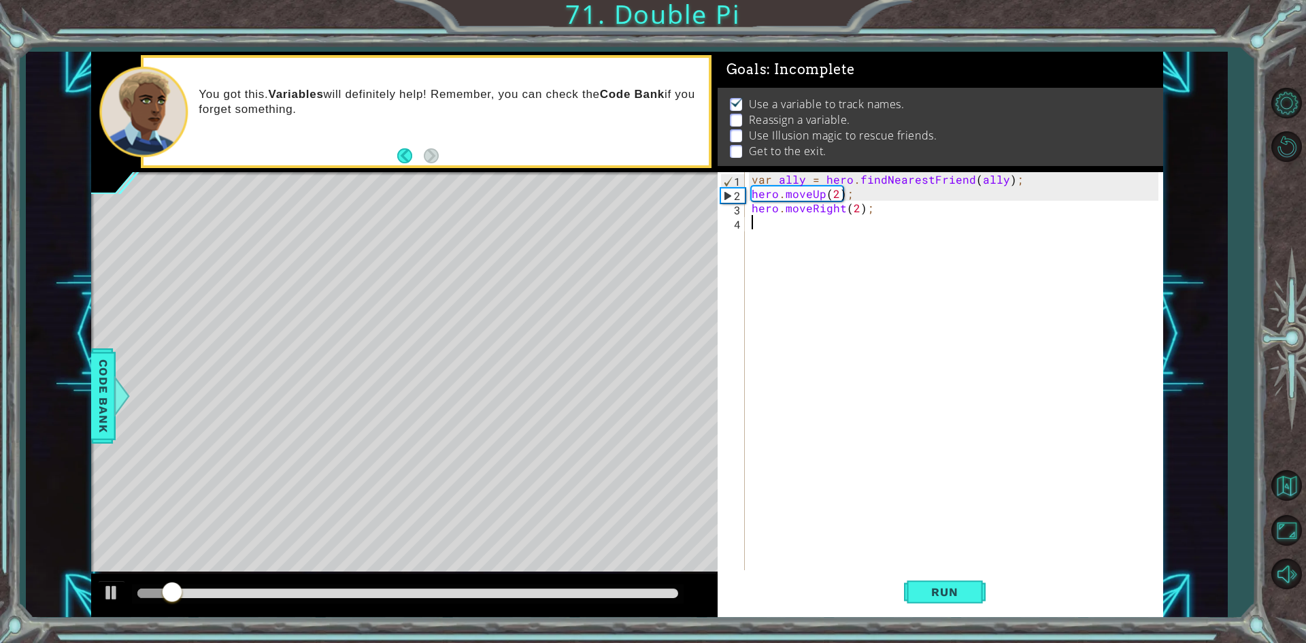
click at [768, 222] on div "var ally = hero . findNearestFriend ( ally ) ; hero . moveUp ( 2 ) ; hero . mov…" at bounding box center [957, 386] width 416 height 428
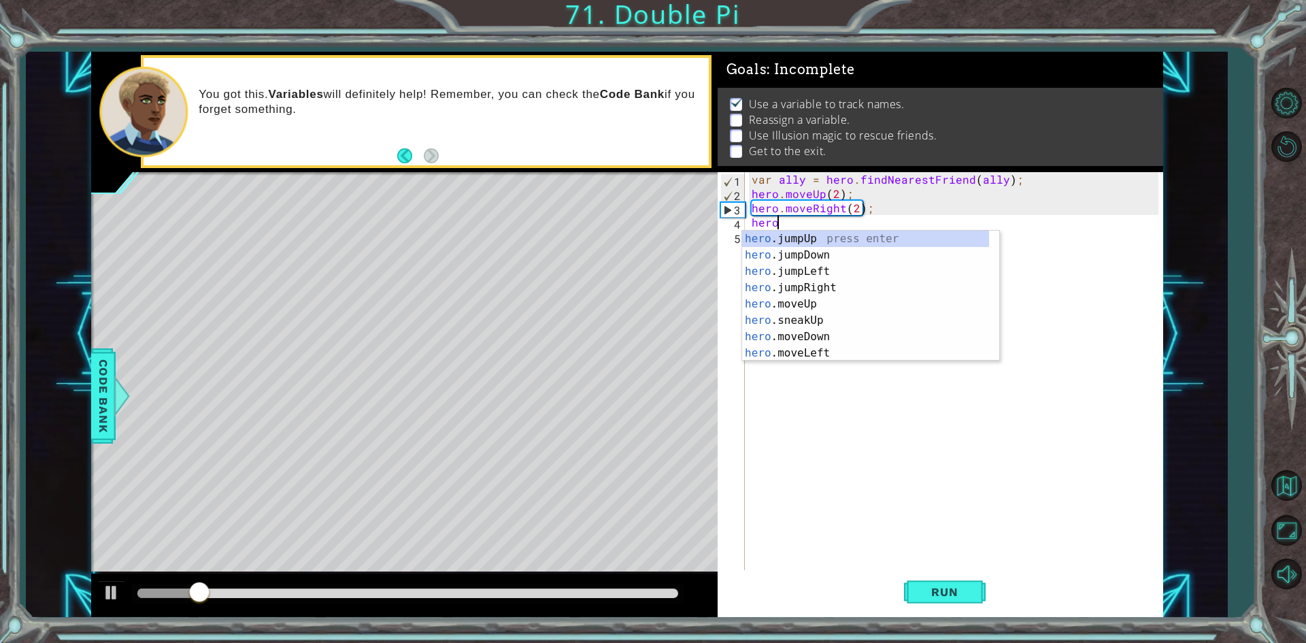
scroll to position [0, 1]
click at [796, 337] on div "hero .jumpUp press enter hero .jumpDown press enter hero .jumpLeft press enter …" at bounding box center [865, 312] width 247 height 163
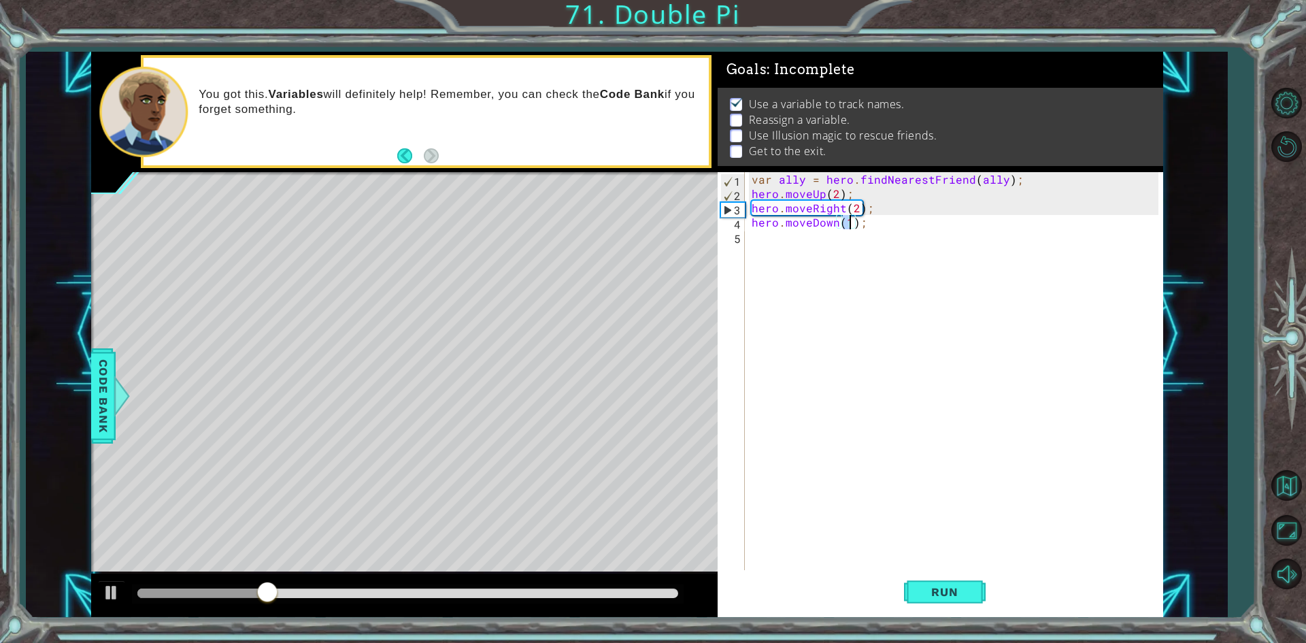
scroll to position [0, 6]
type textarea "hero.moveDown(2);"
click at [930, 594] on span "Run" at bounding box center [944, 592] width 54 height 14
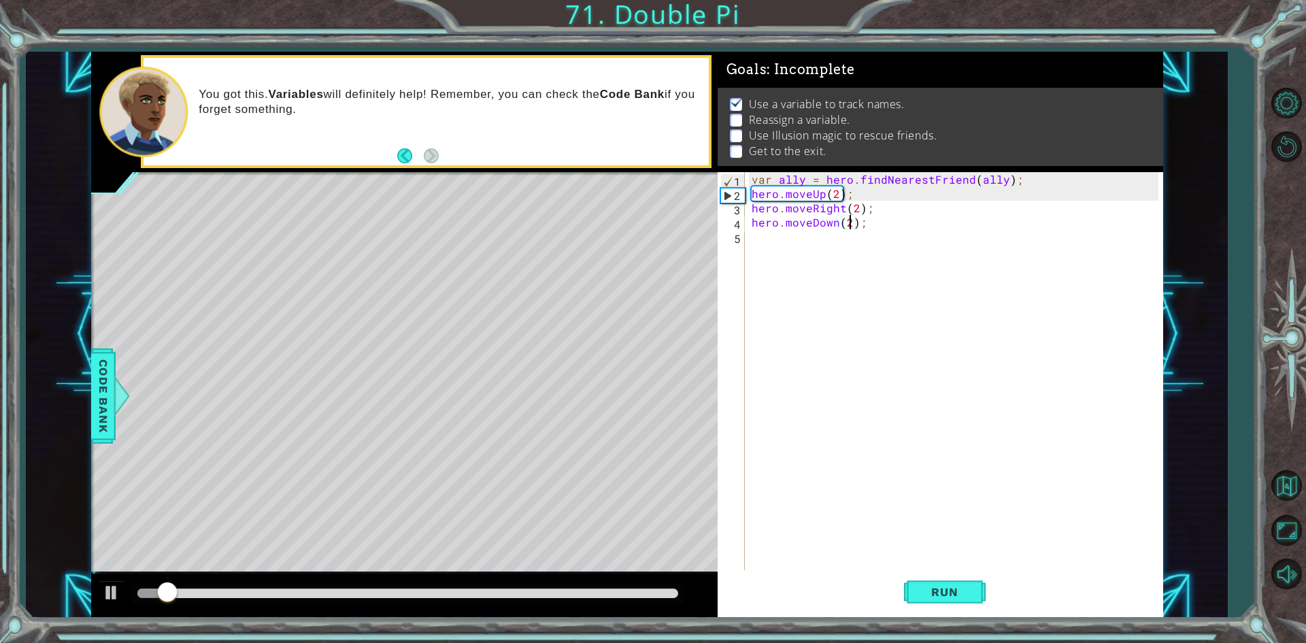
click at [769, 243] on div "var ally = hero . findNearestFriend ( ally ) ; hero . moveUp ( 2 ) ; hero . mov…" at bounding box center [957, 386] width 416 height 428
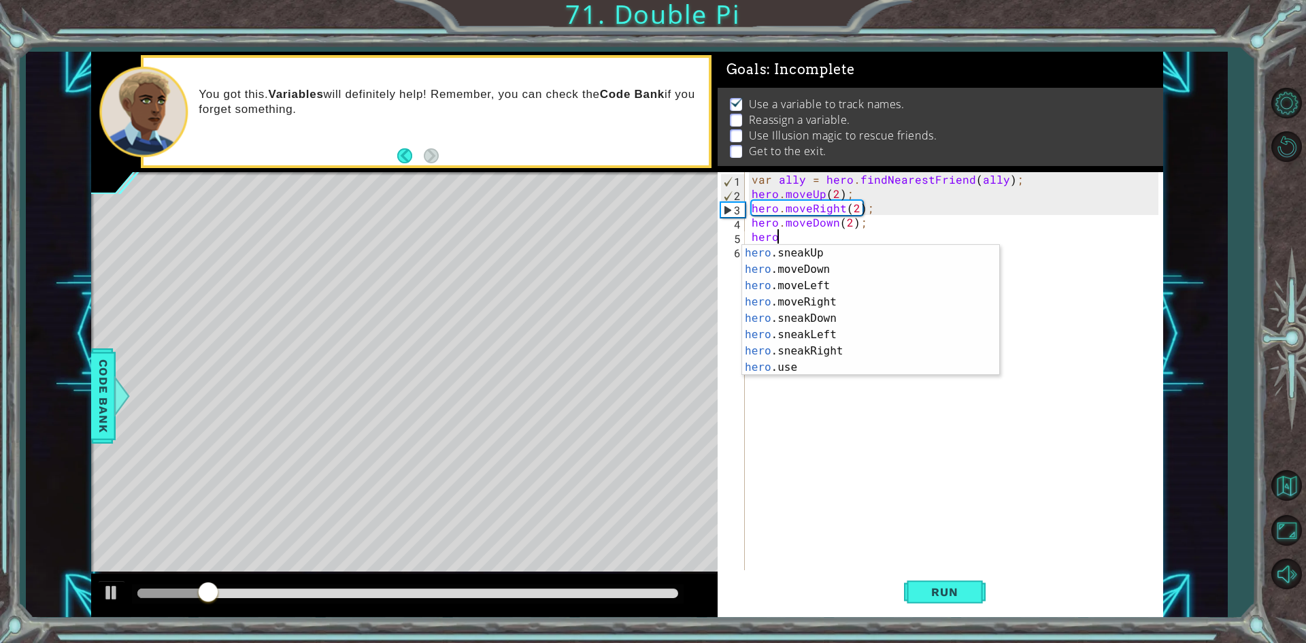
scroll to position [114, 0]
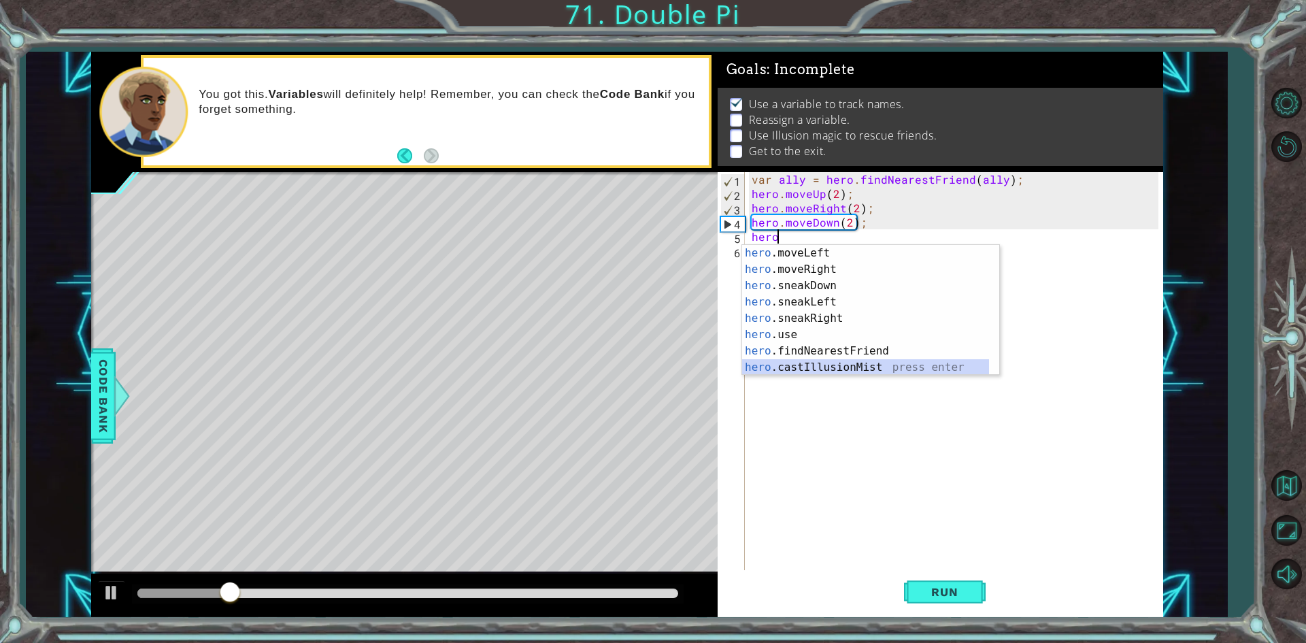
click at [828, 362] on div "hero .moveLeft press enter hero .moveRight press enter hero .sneakDown press en…" at bounding box center [865, 326] width 247 height 163
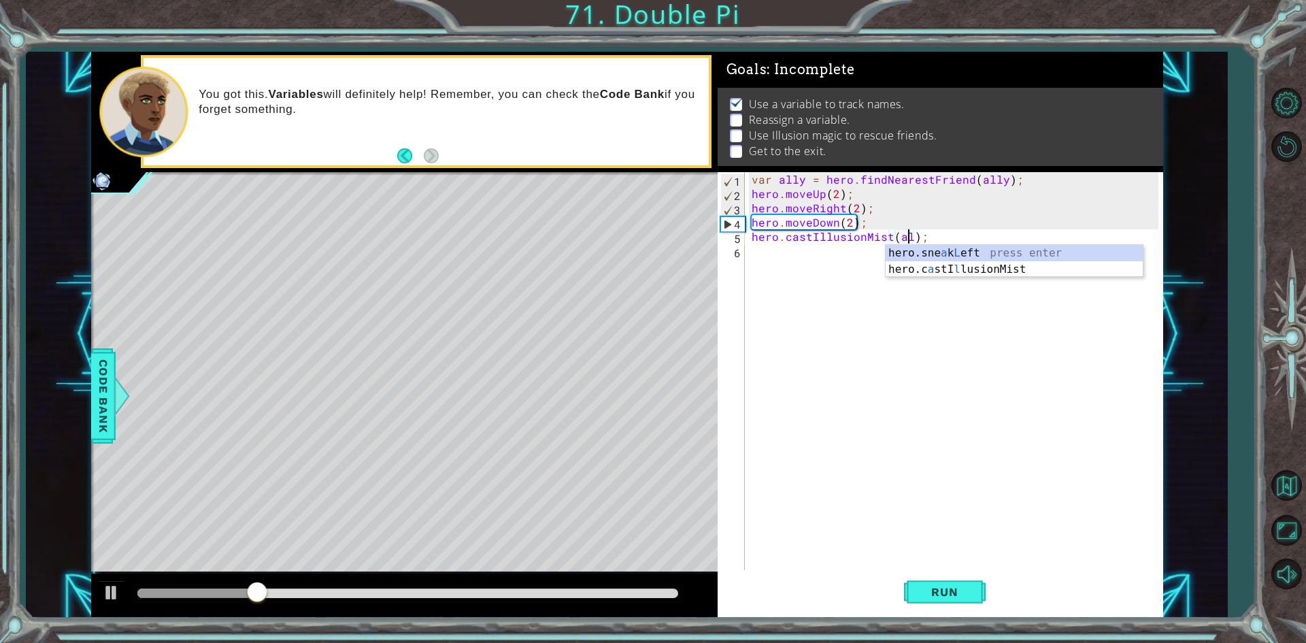
scroll to position [0, 10]
type textarea "hero.castIllusionMist(ally);"
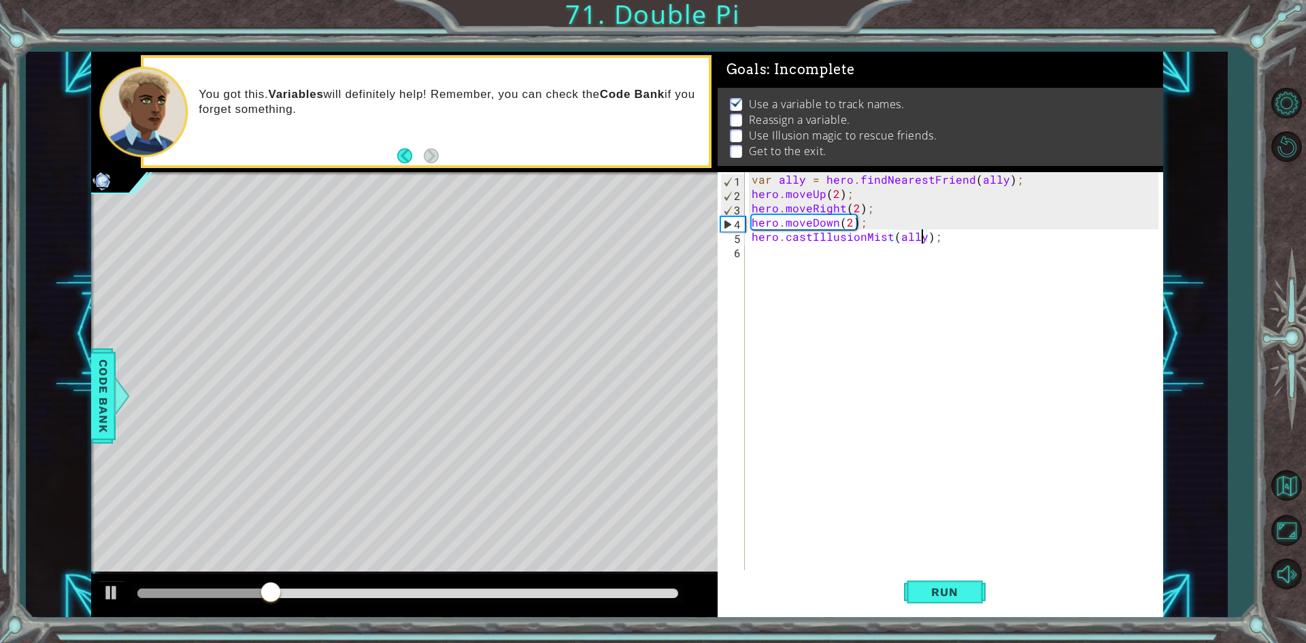
scroll to position [0, 0]
click at [944, 597] on span "Run" at bounding box center [944, 592] width 54 height 14
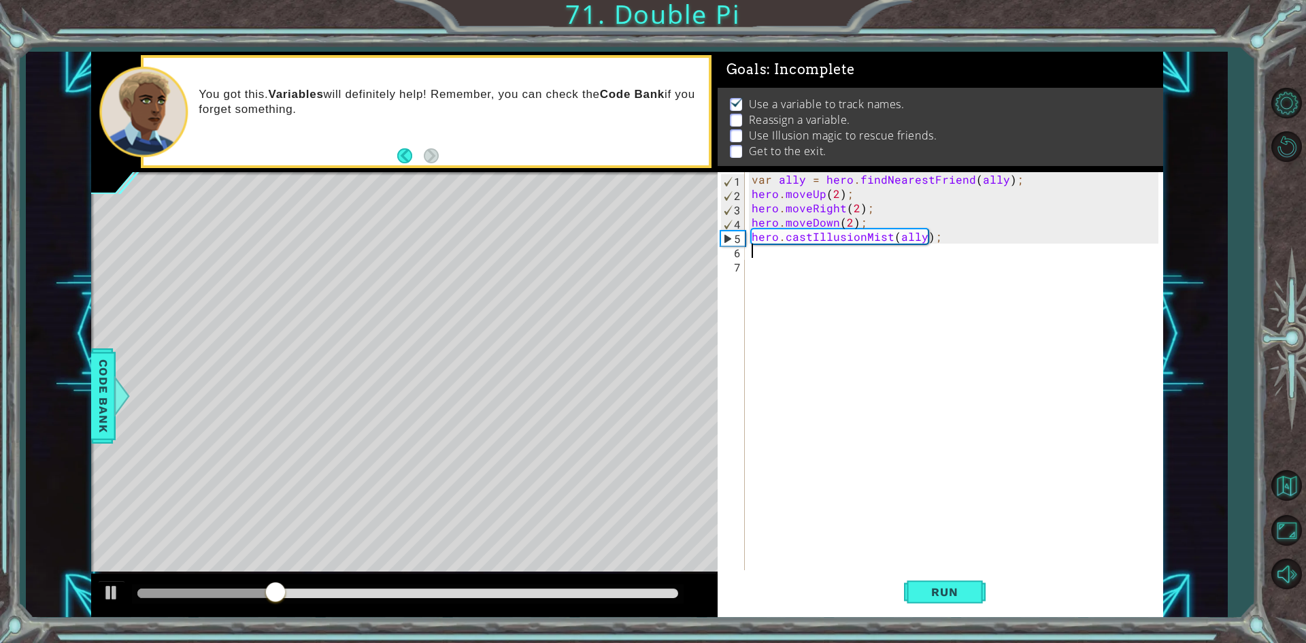
click at [770, 254] on div "var ally = hero . findNearestFriend ( ally ) ; hero . moveUp ( 2 ) ; hero . mov…" at bounding box center [957, 386] width 416 height 428
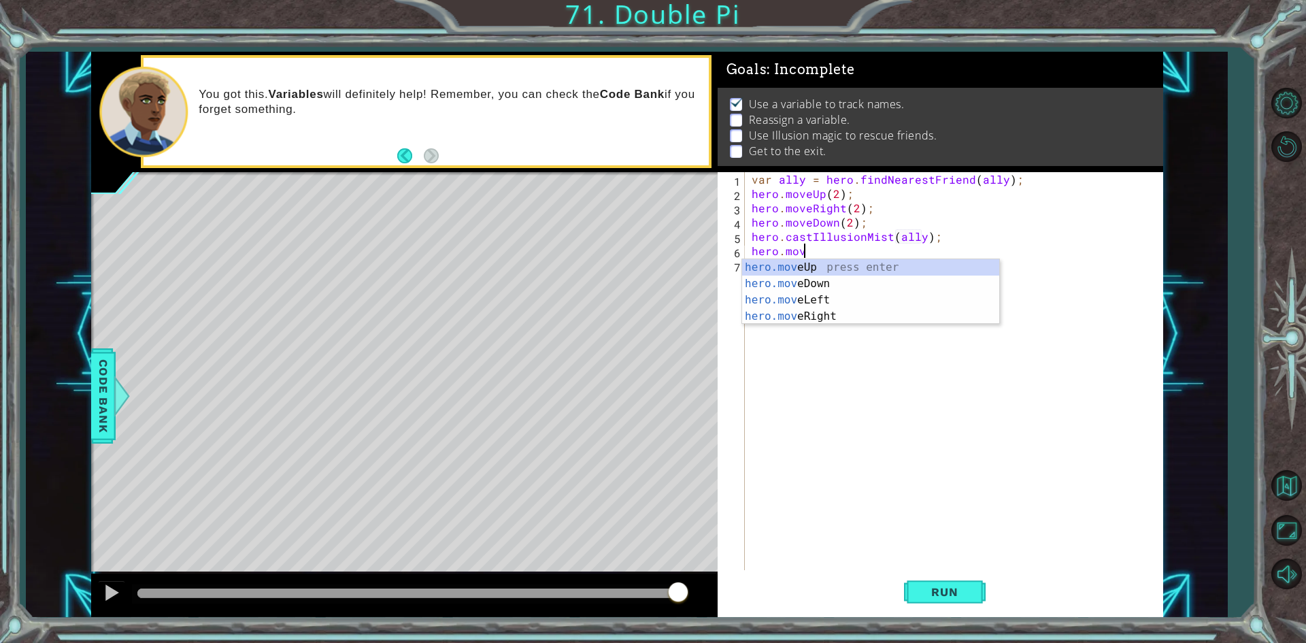
scroll to position [0, 3]
click at [791, 268] on div "hero.move Up press enter hero.move Down press enter hero.move Left press enter …" at bounding box center [870, 308] width 257 height 98
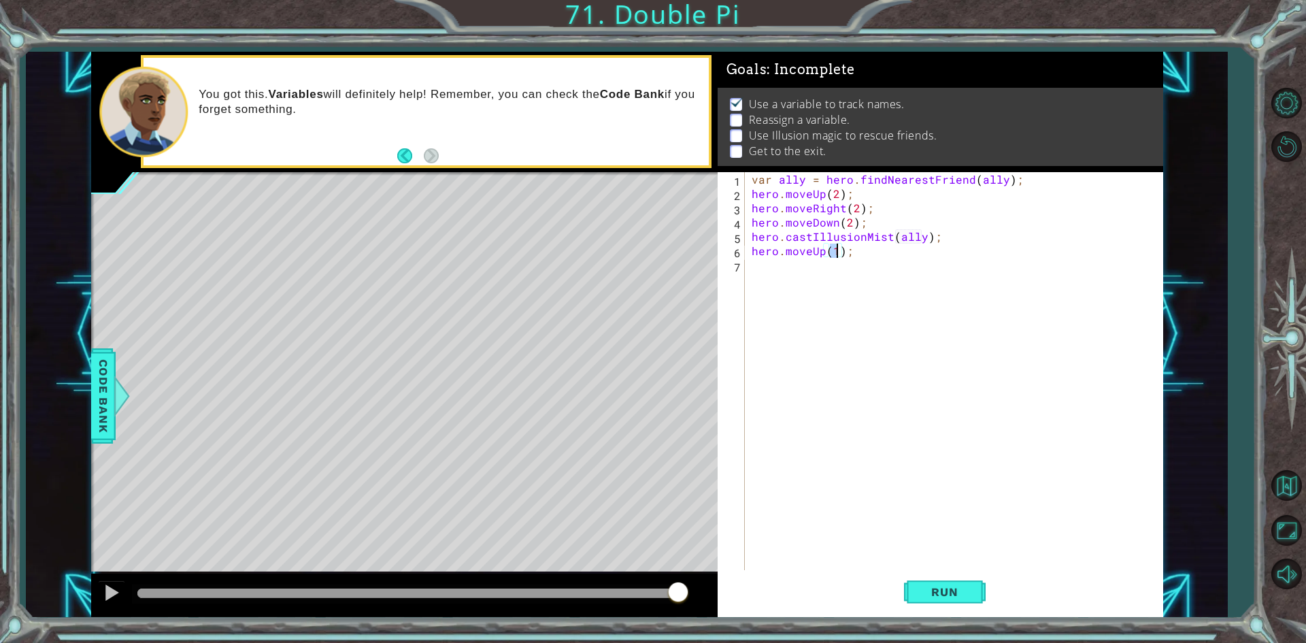
type textarea "hero.moveUp(3);"
click at [779, 269] on div "var ally = hero . findNearestFriend ( ally ) ; hero . moveUp ( 2 ) ; hero . mov…" at bounding box center [957, 386] width 416 height 428
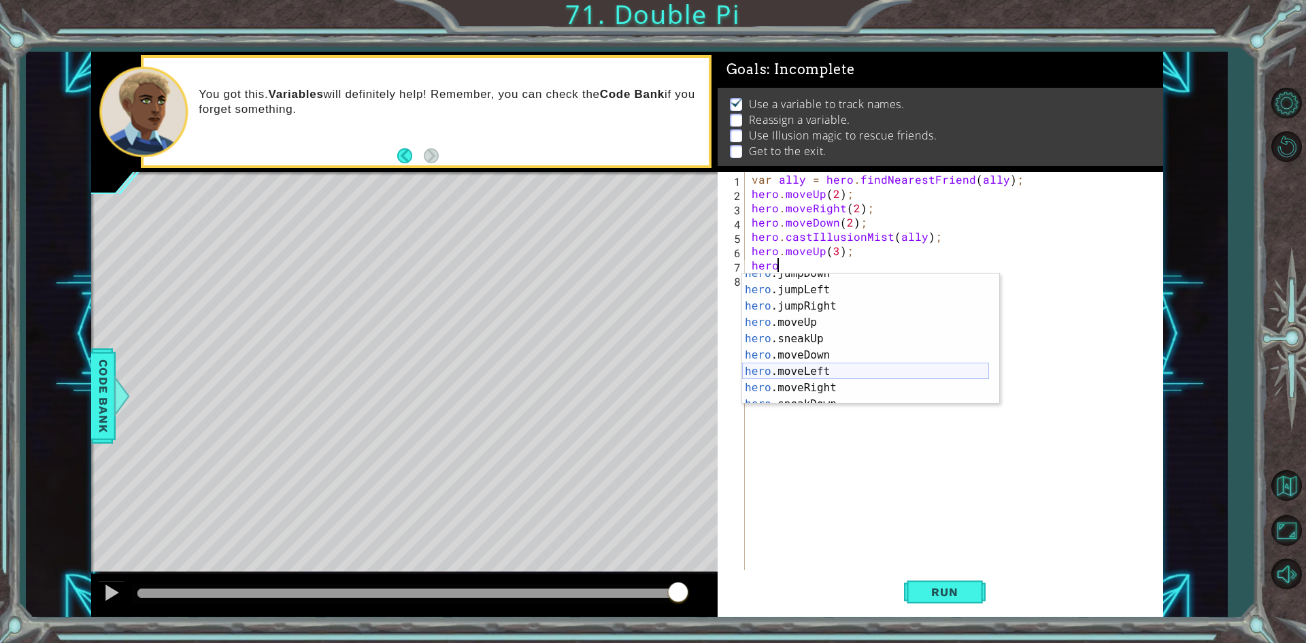
scroll to position [41, 0]
click at [832, 388] on div "hero .jumpDown press enter hero .jumpLeft press enter hero .jumpRight press ent…" at bounding box center [865, 346] width 247 height 163
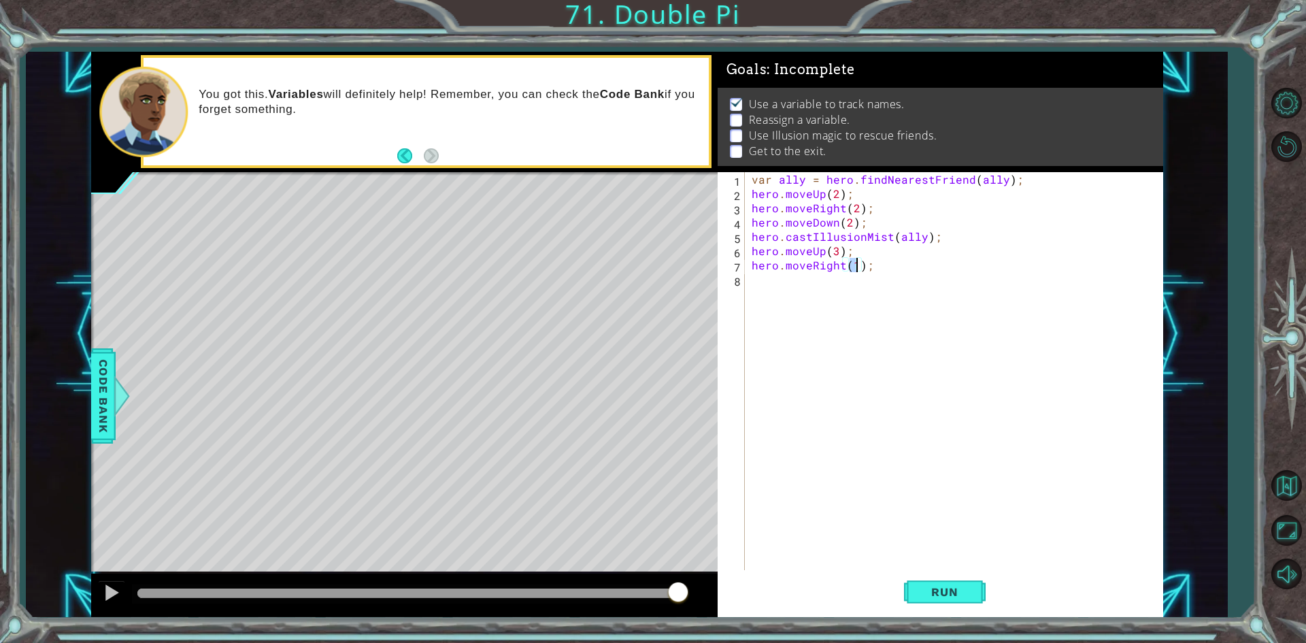
type textarea "hero.moveRight(3);"
click at [757, 283] on div "var ally = hero . findNearestFriend ( ally ) ; hero . moveUp ( 2 ) ; hero . mov…" at bounding box center [957, 386] width 416 height 428
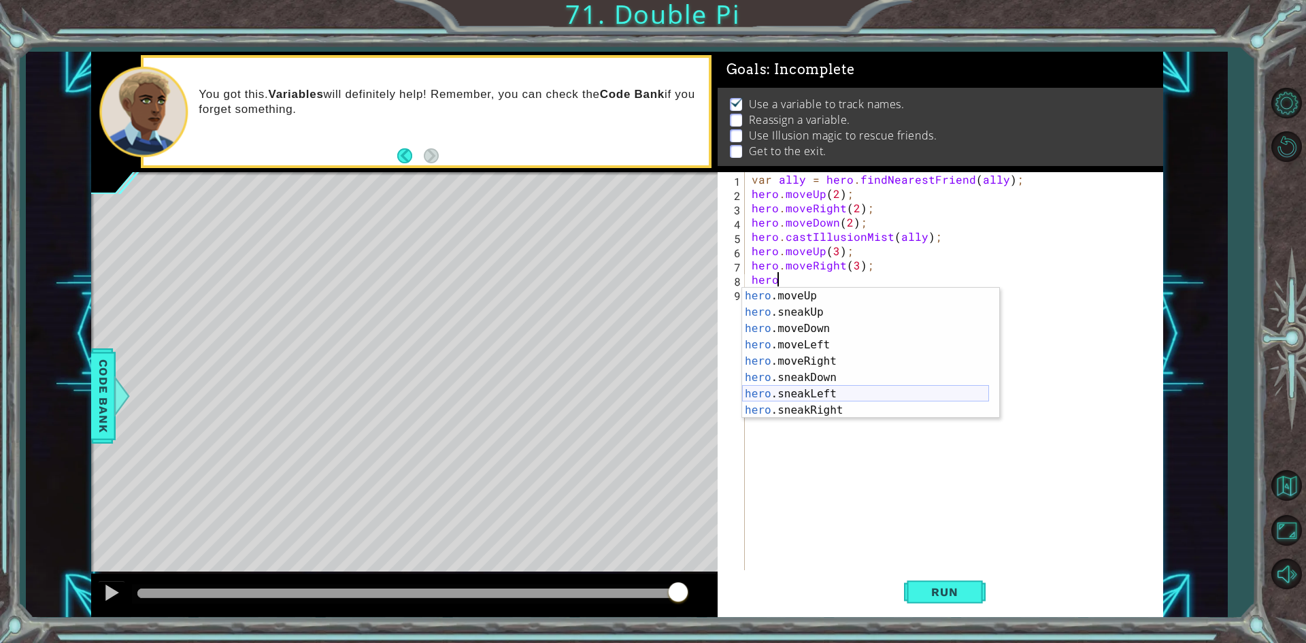
scroll to position [82, 0]
click at [800, 326] on div "hero .moveUp press enter hero .sneakUp press enter hero .moveDown press enter h…" at bounding box center [865, 369] width 247 height 163
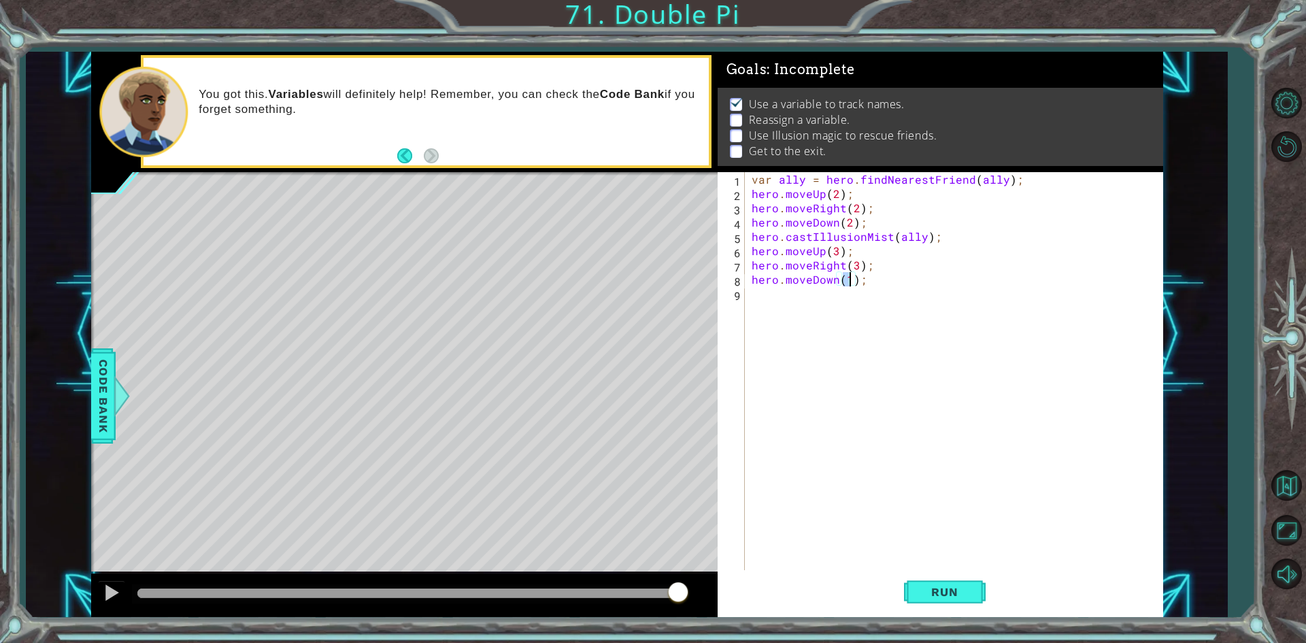
scroll to position [0, 6]
type textarea "hero.moveDown(3);"
click at [927, 590] on span "Run" at bounding box center [944, 592] width 54 height 14
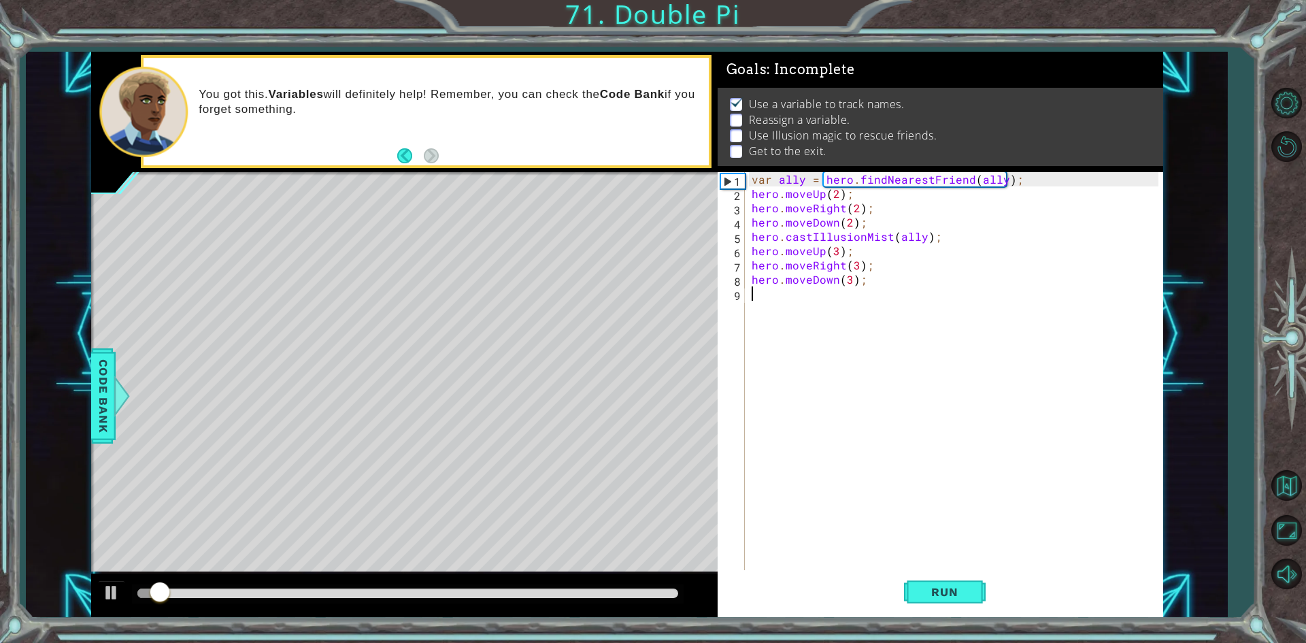
click at [770, 311] on div "var ally = hero . findNearestFriend ( ally ) ; hero . moveUp ( 2 ) ; hero . mov…" at bounding box center [957, 386] width 416 height 428
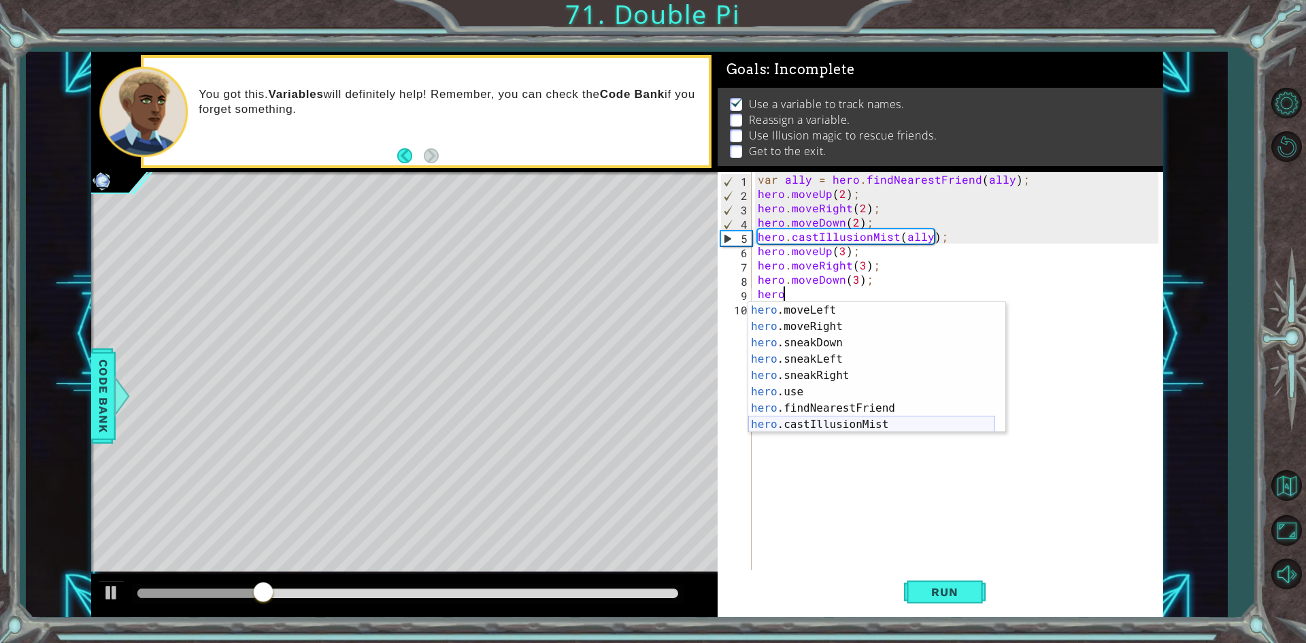
scroll to position [131, 0]
click at [838, 428] on div "hero .moveLeft press enter hero .moveRight press enter hero .sneakDown press en…" at bounding box center [871, 383] width 247 height 163
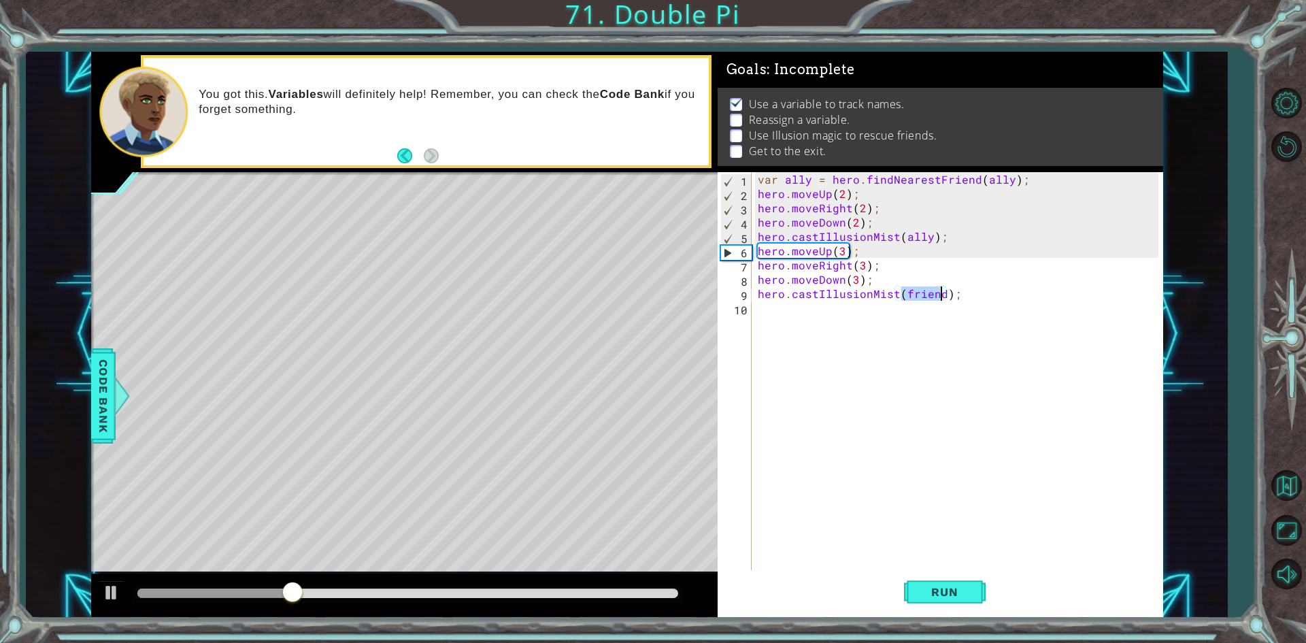
scroll to position [0, 9]
click at [940, 277] on div "var ally = hero . findNearestFriend ( ally ) ; hero . moveUp ( 2 ) ; hero . mov…" at bounding box center [960, 386] width 410 height 428
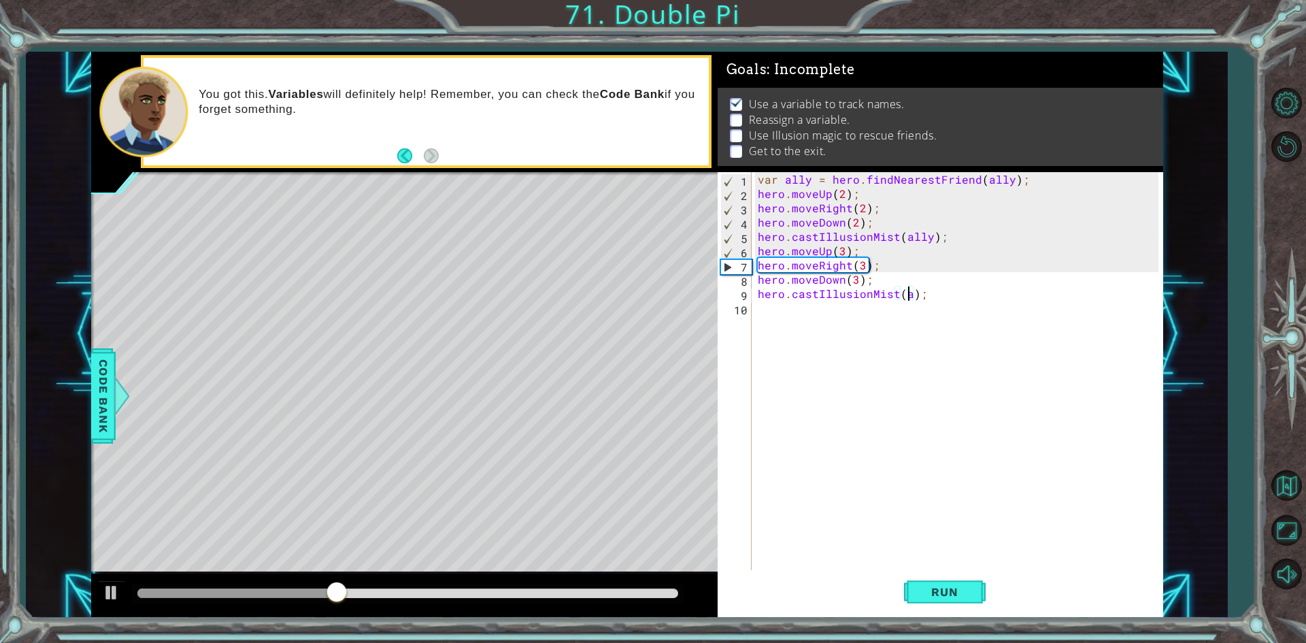
click at [908, 291] on div "var ally = hero . findNearestFriend ( ally ) ; hero . moveUp ( 2 ) ; hero . mov…" at bounding box center [960, 386] width 410 height 428
click at [872, 280] on div "var ally = hero . findNearestFriend ( ally ) ; hero . moveUp ( 2 ) ; hero . mov…" at bounding box center [960, 386] width 410 height 428
type textarea "hero.moveDown(3);"
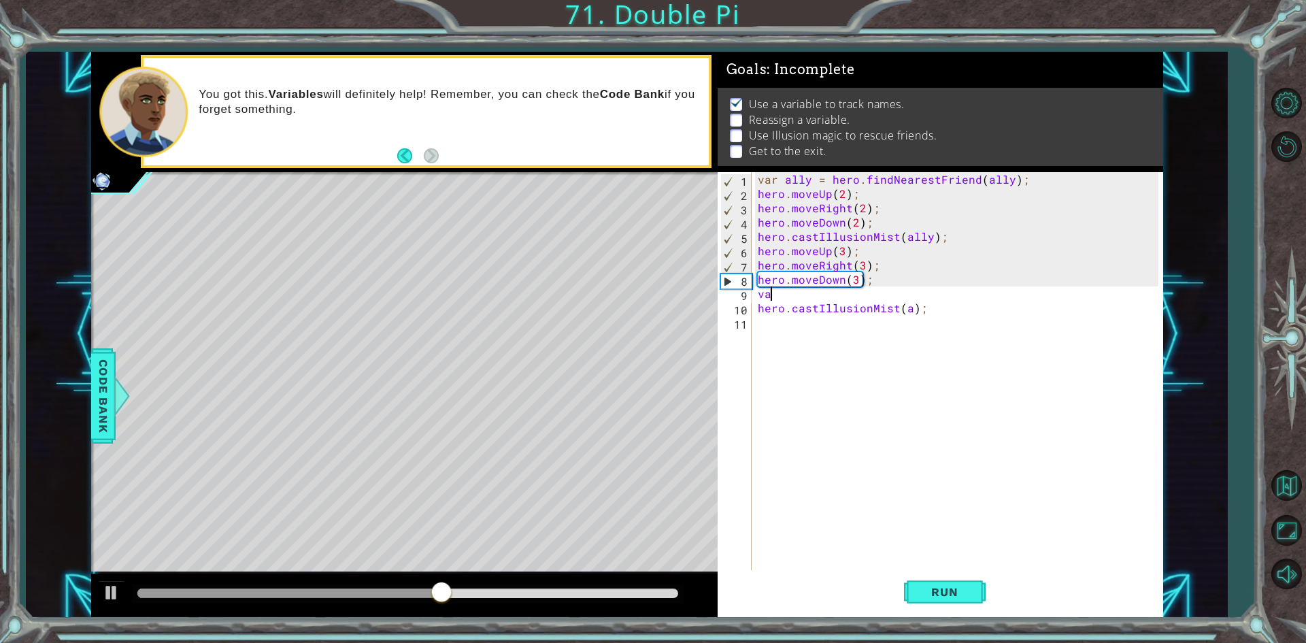
type textarea "v"
click at [911, 290] on div "var ally = hero . findNearestFriend ( ally ) ; hero . moveUp ( 2 ) ; hero . mov…" at bounding box center [960, 386] width 410 height 428
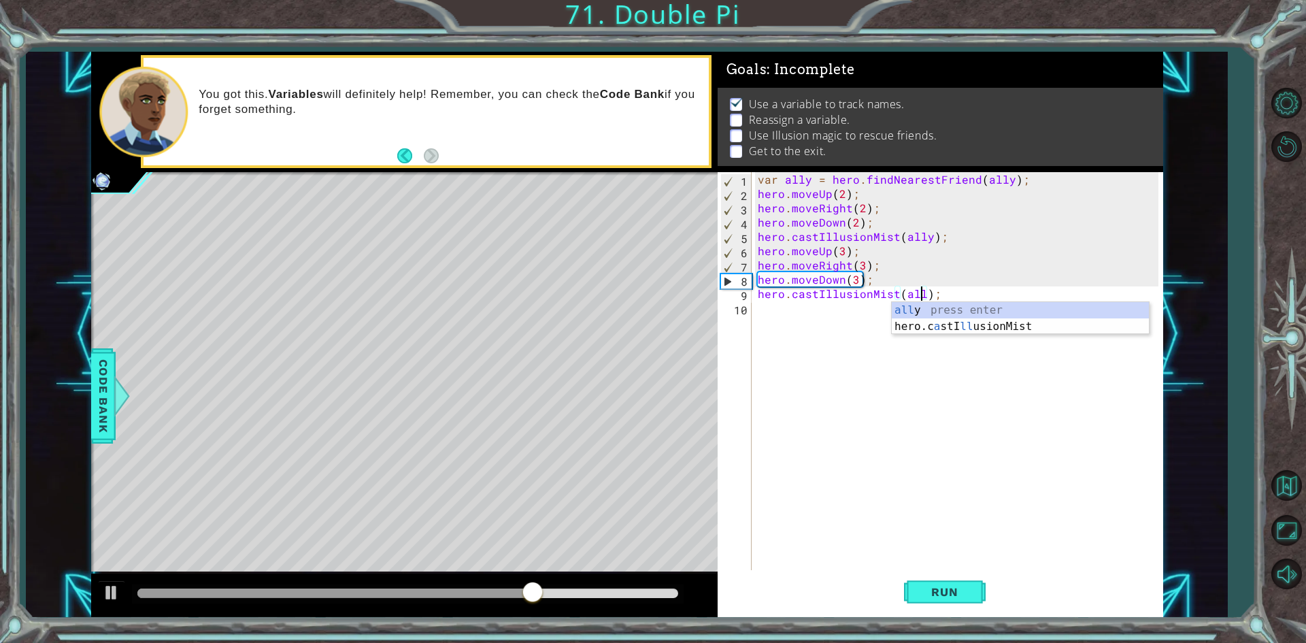
scroll to position [0, 10]
click at [949, 586] on span "Run" at bounding box center [944, 592] width 54 height 14
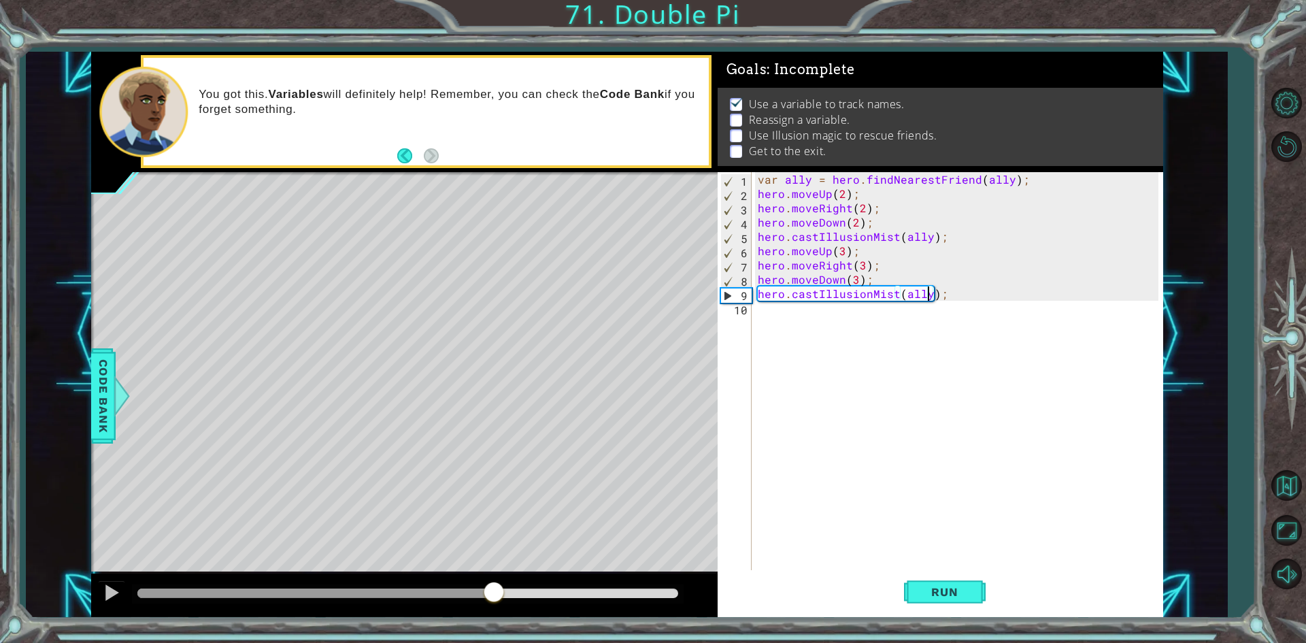
drag, startPoint x: 179, startPoint y: 593, endPoint x: 494, endPoint y: 594, distance: 315.5
click at [494, 594] on div at bounding box center [493, 593] width 24 height 24
click at [887, 275] on div "var ally = hero . findNearestFriend ( ally ) ; hero . moveUp ( 2 ) ; hero . mov…" at bounding box center [960, 386] width 410 height 428
type textarea "hero.moveDown(3);"
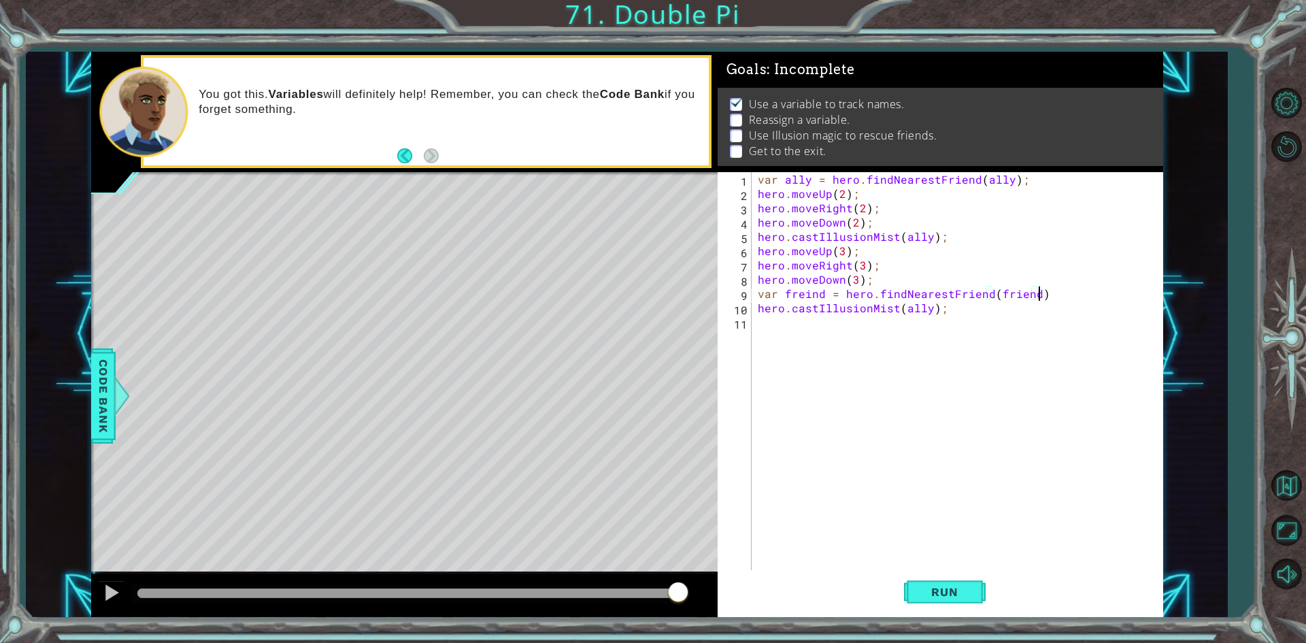
scroll to position [0, 17]
click at [923, 307] on div "var ally = hero . findNearestFriend ( ally ) ; hero . moveUp ( 2 ) ; hero . mov…" at bounding box center [960, 386] width 410 height 428
click at [923, 594] on span "Run" at bounding box center [944, 592] width 54 height 14
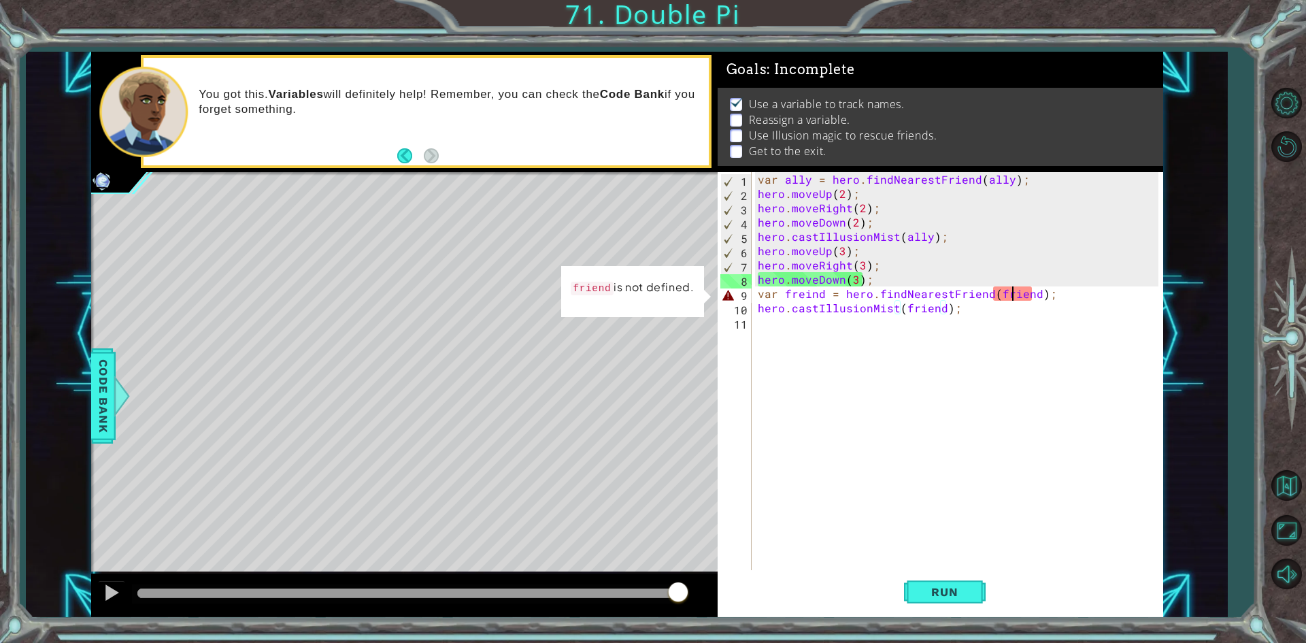
click at [1013, 294] on div "var ally = hero . findNearestFriend ( ally ) ; hero . moveUp ( 2 ) ; hero . mov…" at bounding box center [960, 386] width 410 height 428
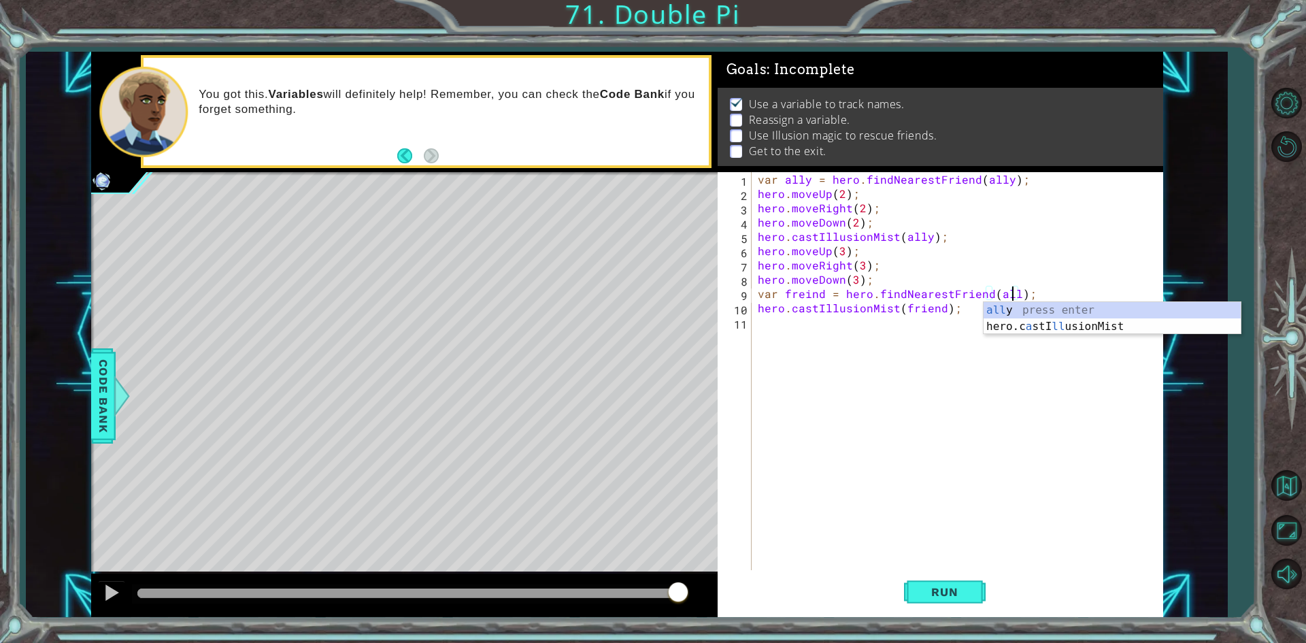
scroll to position [0, 16]
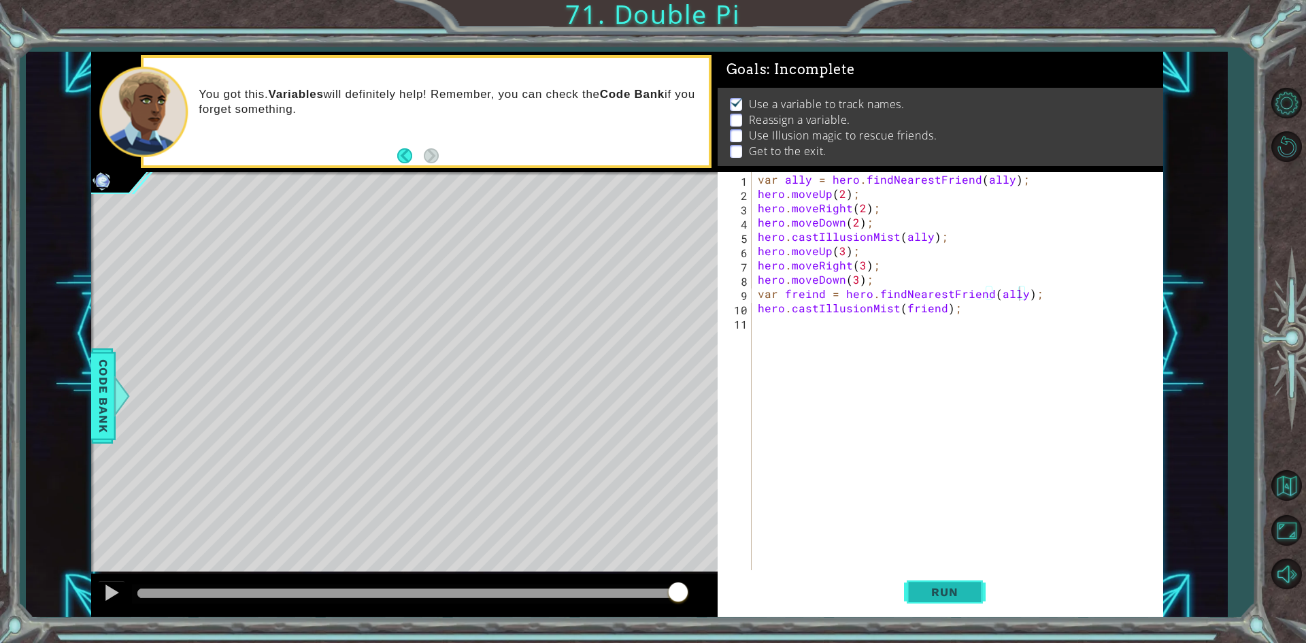
click at [931, 589] on span "Run" at bounding box center [944, 592] width 54 height 14
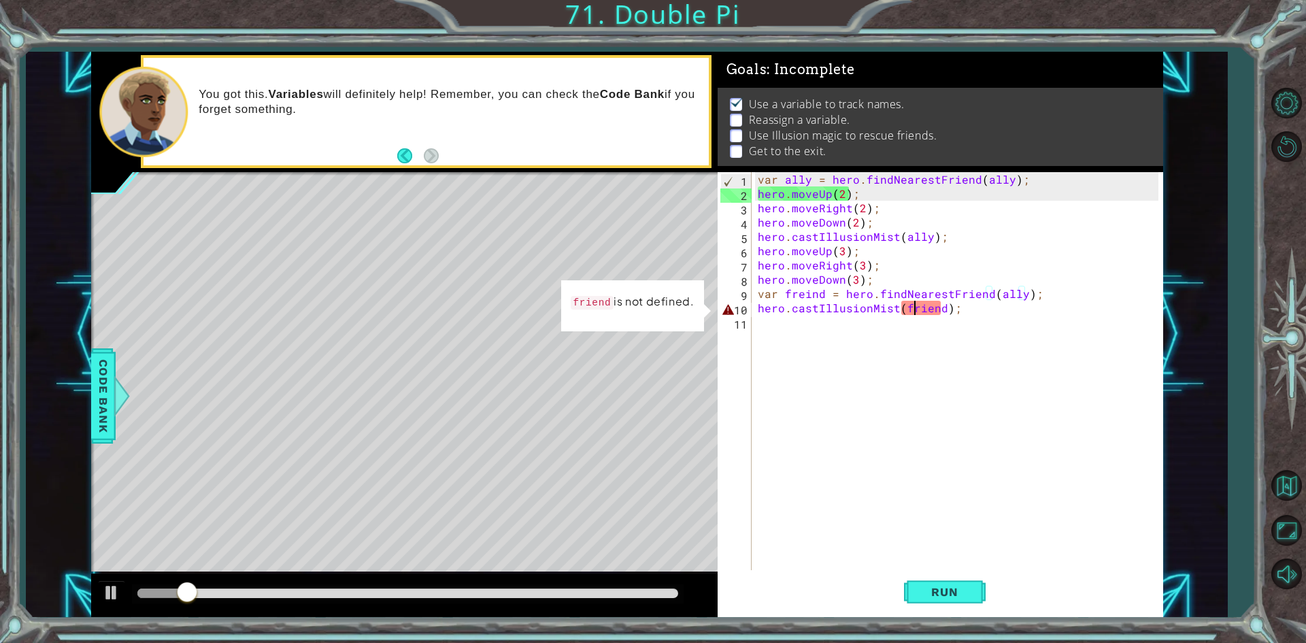
click at [915, 311] on div "var ally = hero . findNearestFriend ( ally ) ; hero . moveUp ( 2 ) ; hero . mov…" at bounding box center [960, 386] width 410 height 428
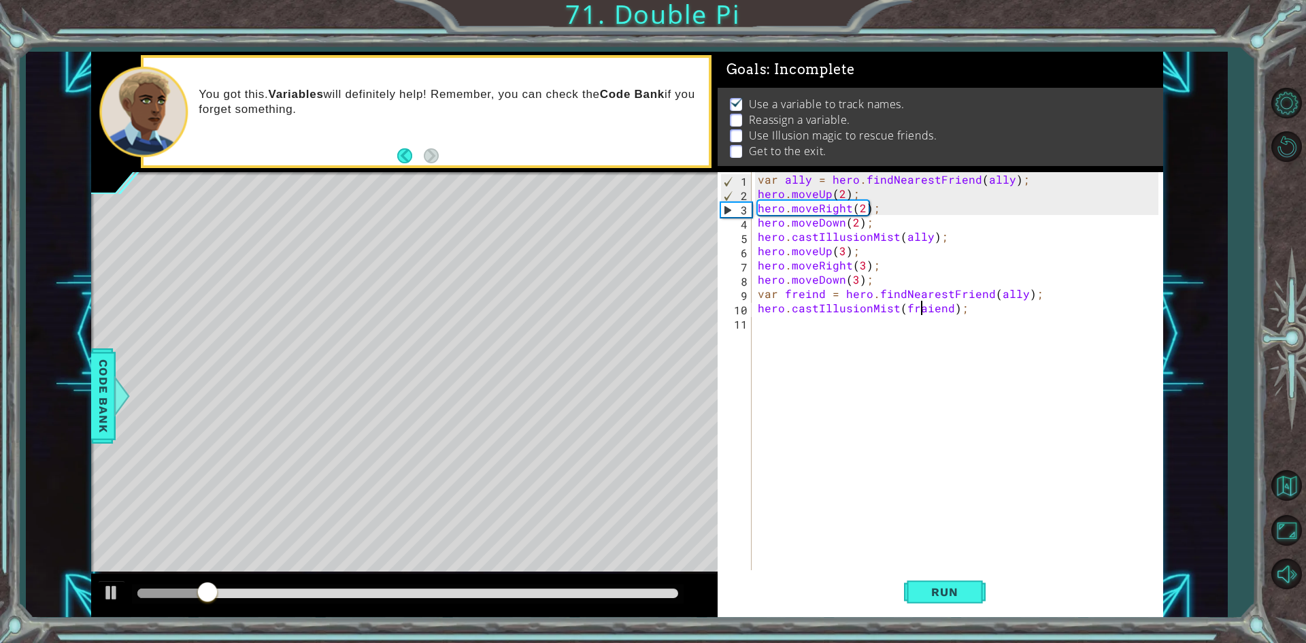
scroll to position [0, 11]
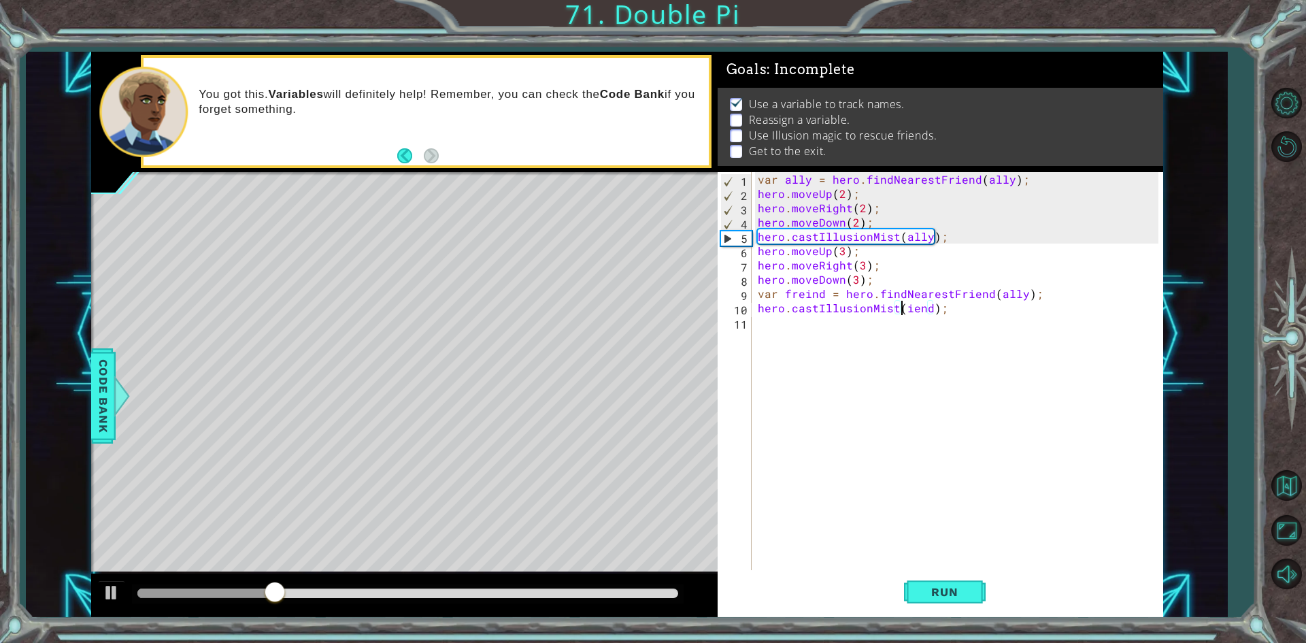
click at [916, 311] on div "var ally = hero . findNearestFriend ( ally ) ; hero . moveUp ( 2 ) ; hero . mov…" at bounding box center [960, 386] width 410 height 428
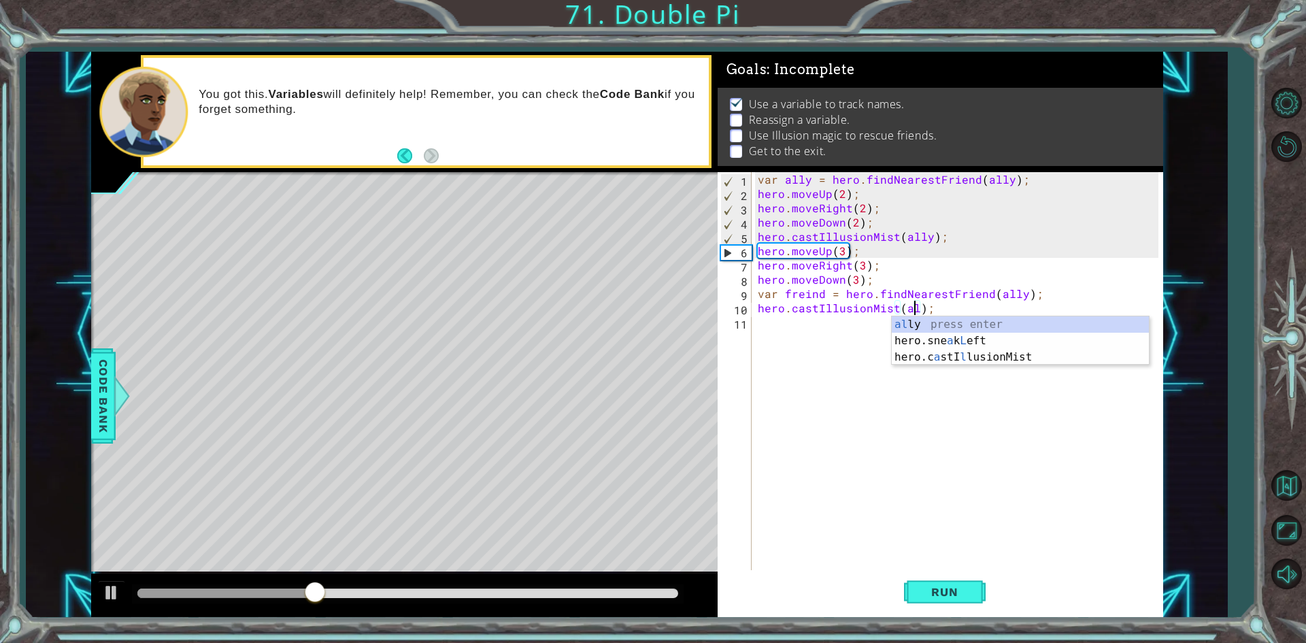
scroll to position [0, 10]
type textarea "hero.castIllusionMist(ally);"
click at [864, 426] on div "var ally = hero . findNearestFriend ( ally ) ; hero . moveUp ( 2 ) ; hero . mov…" at bounding box center [960, 386] width 410 height 428
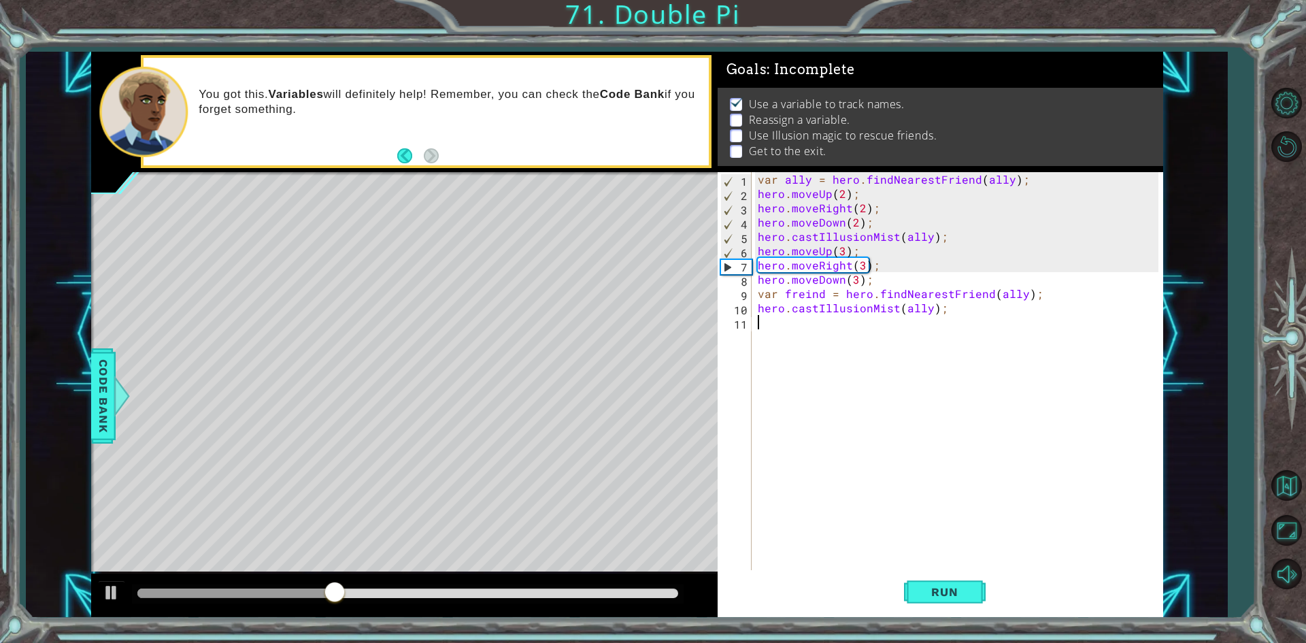
scroll to position [0, 0]
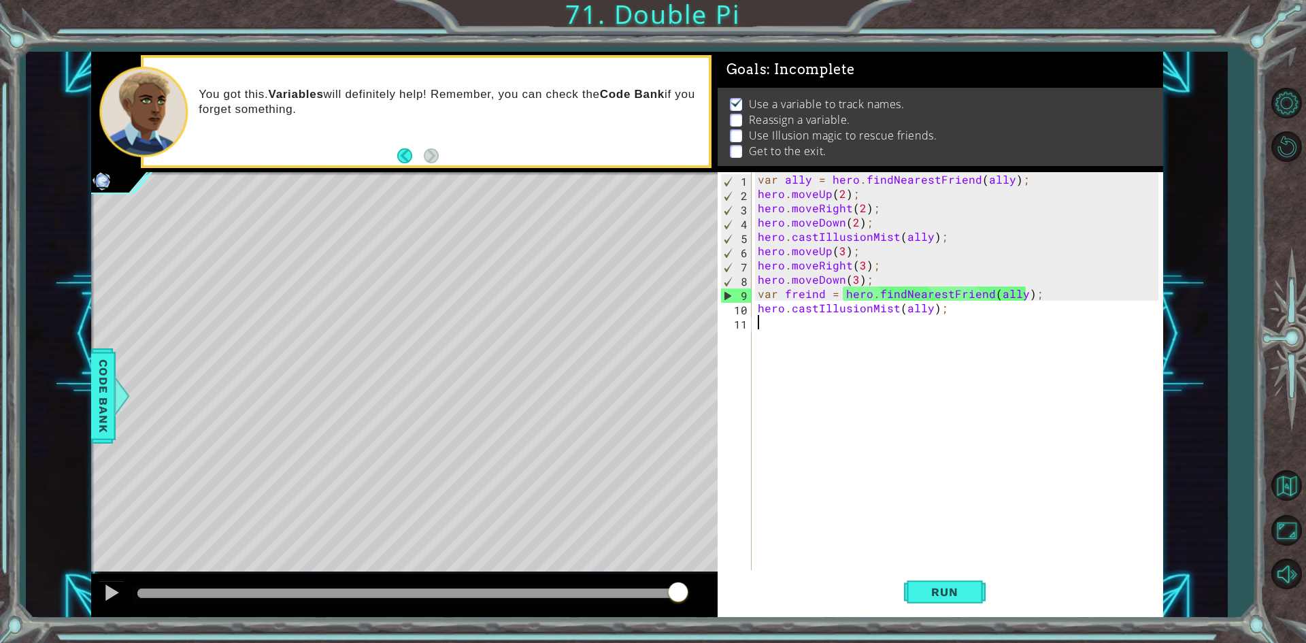
click at [814, 294] on div "var ally = hero . findNearestFriend ( ally ) ; hero . moveUp ( 2 ) ; hero . mov…" at bounding box center [960, 386] width 410 height 428
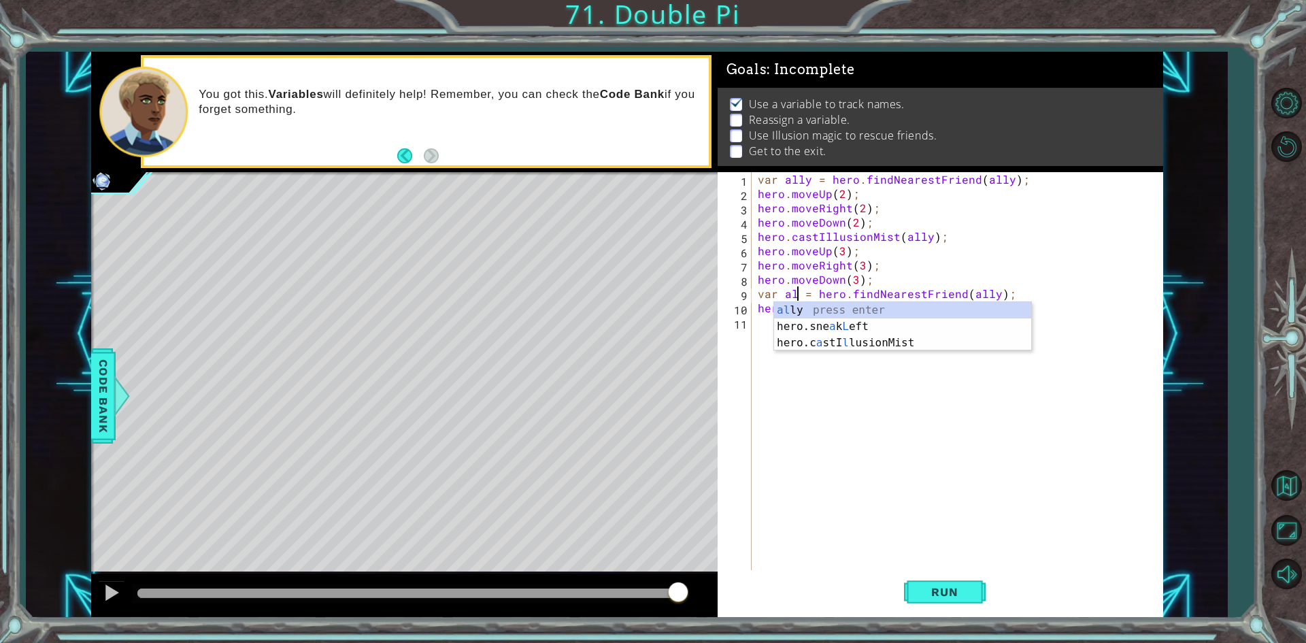
scroll to position [0, 3]
type textarea "var ally = hero.findNearestFriend(ally);"
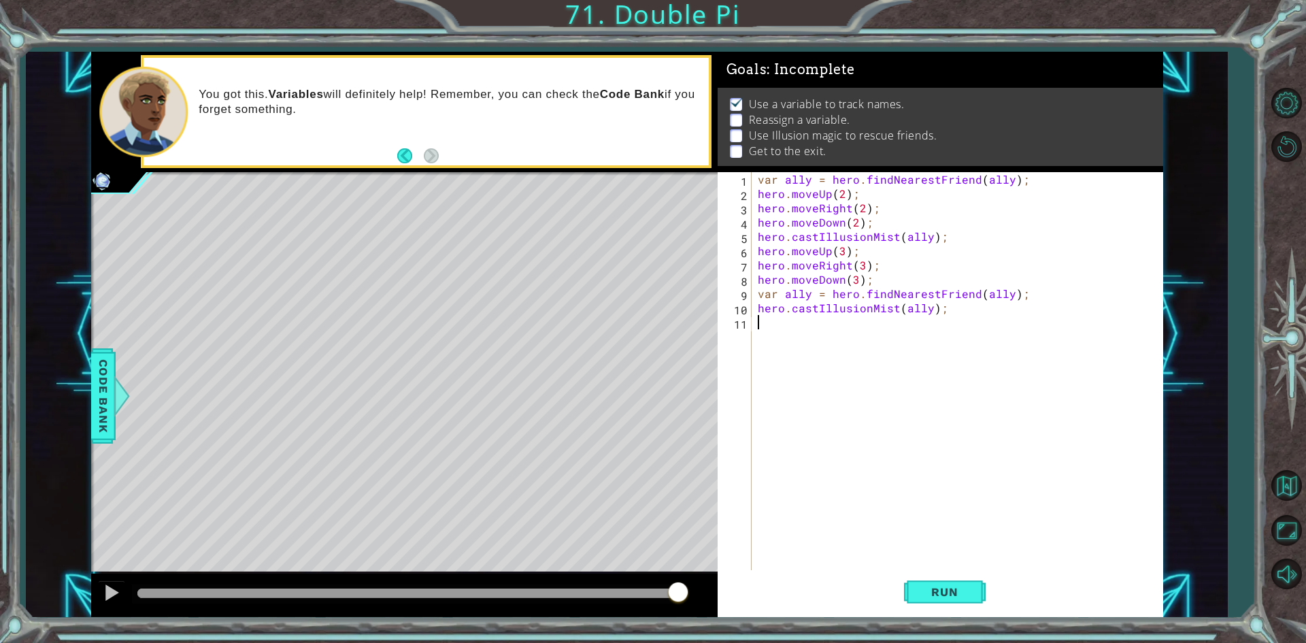
click at [777, 433] on div "var ally = hero . findNearestFriend ( ally ) ; hero . moveUp ( 2 ) ; hero . mov…" at bounding box center [960, 386] width 410 height 428
click at [917, 590] on span "Run" at bounding box center [944, 592] width 54 height 14
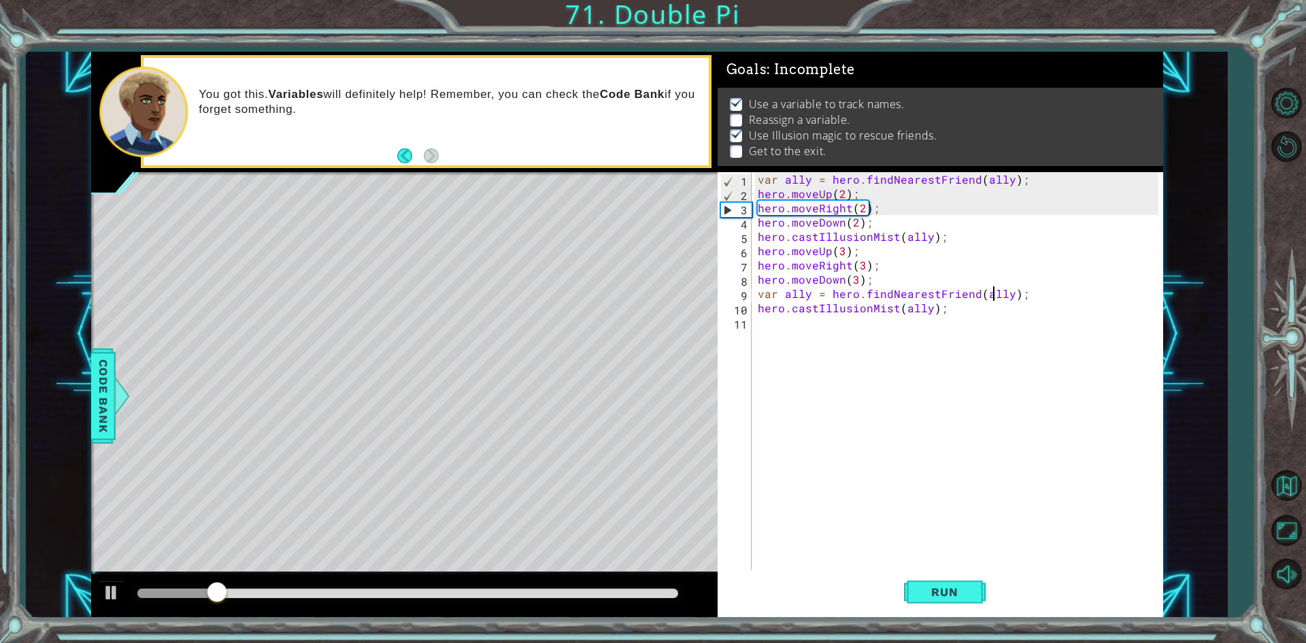
click at [989, 297] on div "var ally = hero . findNearestFriend ( ally ) ; hero . moveUp ( 2 ) ; hero . mov…" at bounding box center [960, 386] width 410 height 428
type textarea "var ally = hero.findNearestFriend();"
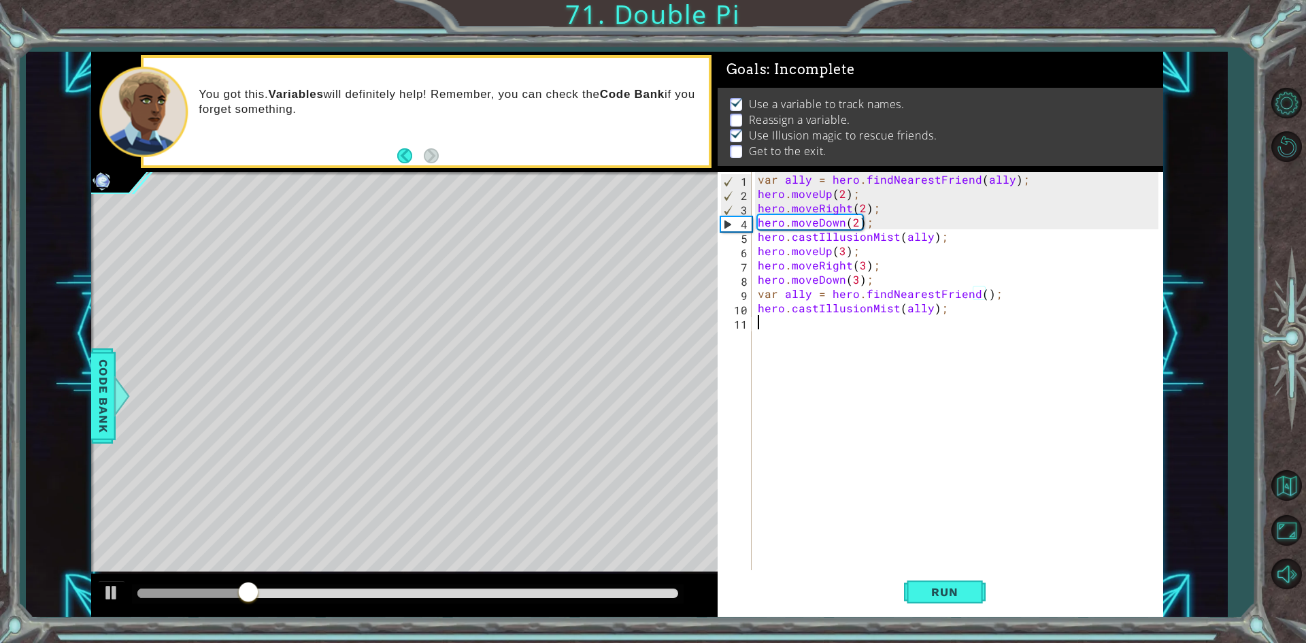
click at [779, 341] on div "var ally = hero . findNearestFriend ( ally ) ; hero . moveUp ( 2 ) ; hero . mov…" at bounding box center [960, 386] width 410 height 428
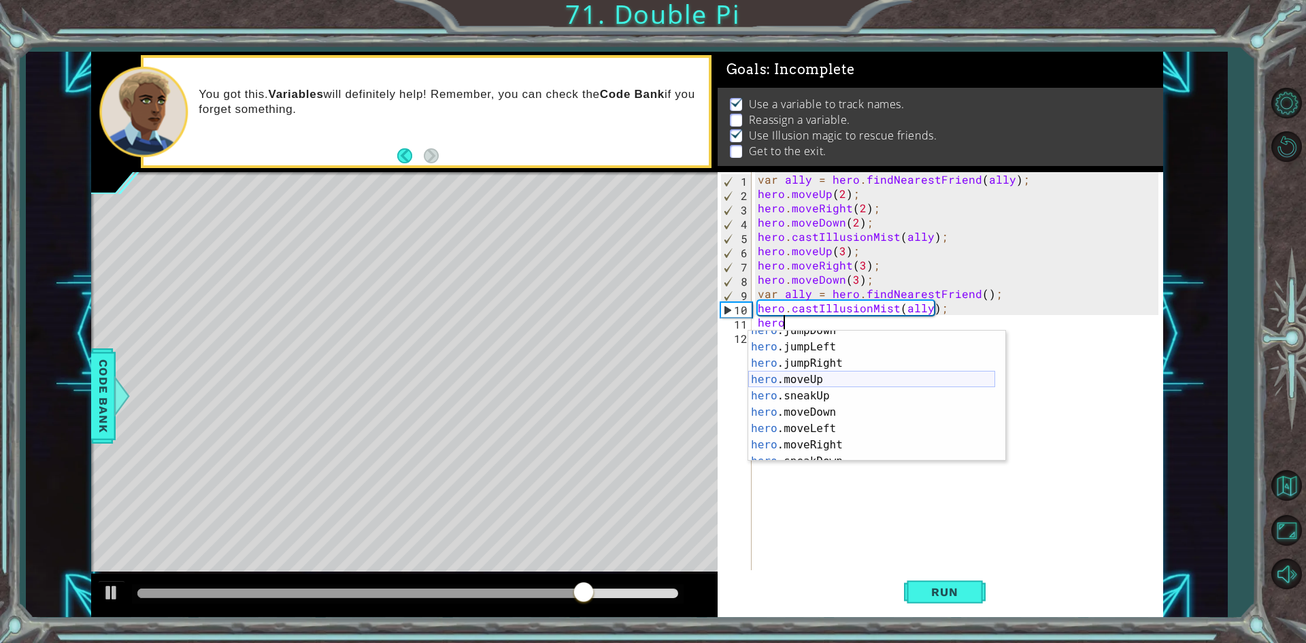
scroll to position [82, 0]
click at [820, 405] on div "hero .moveUp press enter hero .sneakUp press enter hero .moveDown press enter h…" at bounding box center [871, 411] width 247 height 163
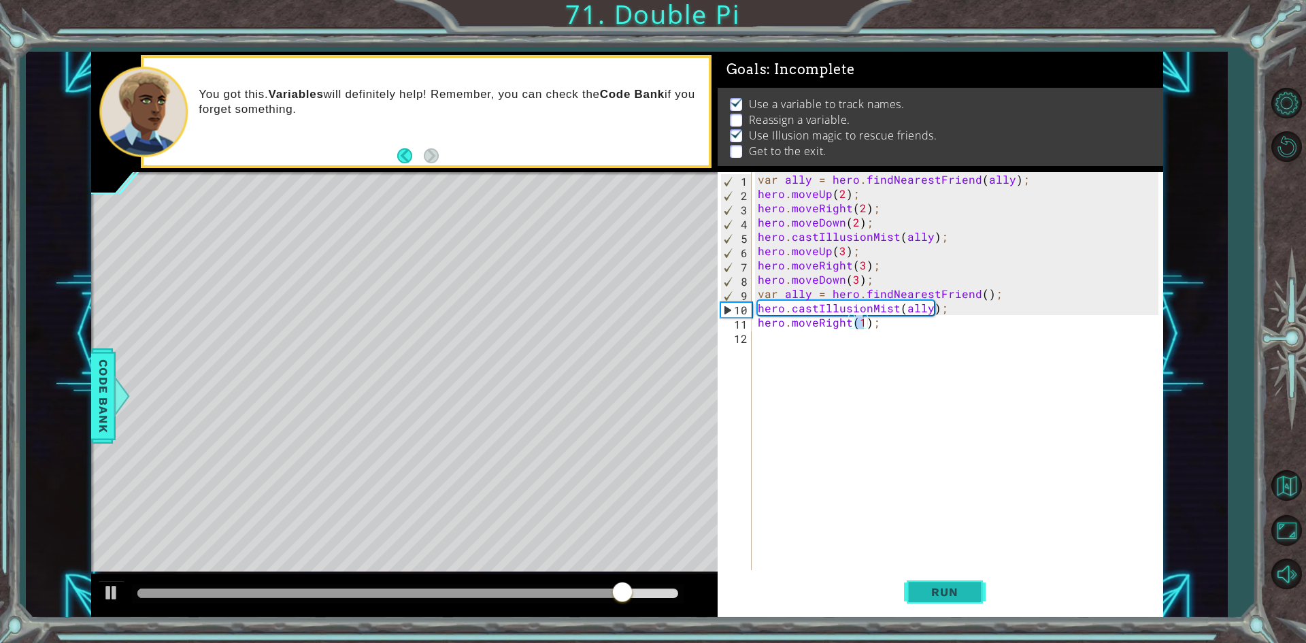
click at [926, 579] on button "Run" at bounding box center [945, 592] width 82 height 44
click at [777, 296] on div "var ally = hero . findNearestFriend ( ally ) ; hero . moveUp ( 2 ) ; hero . mov…" at bounding box center [960, 386] width 410 height 428
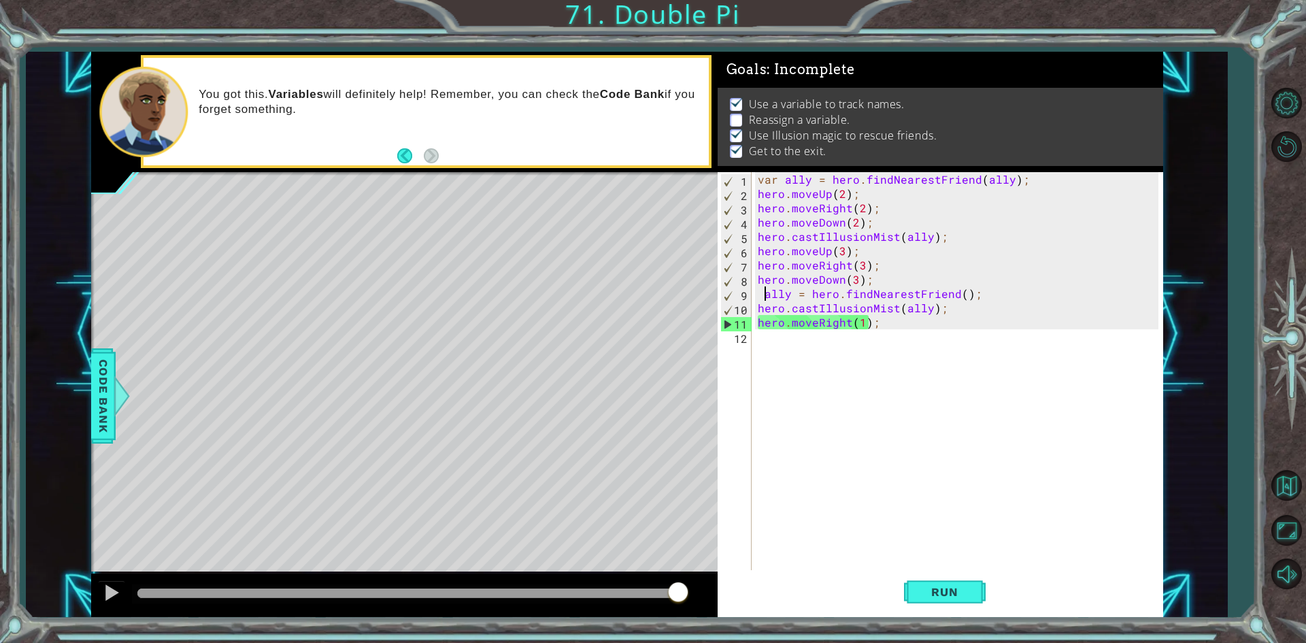
click at [763, 296] on div "var ally = hero . findNearestFriend ( ally ) ; hero . moveUp ( 2 ) ; hero . mov…" at bounding box center [960, 386] width 410 height 428
type textarea "ally = hero.findNearestFriend();"
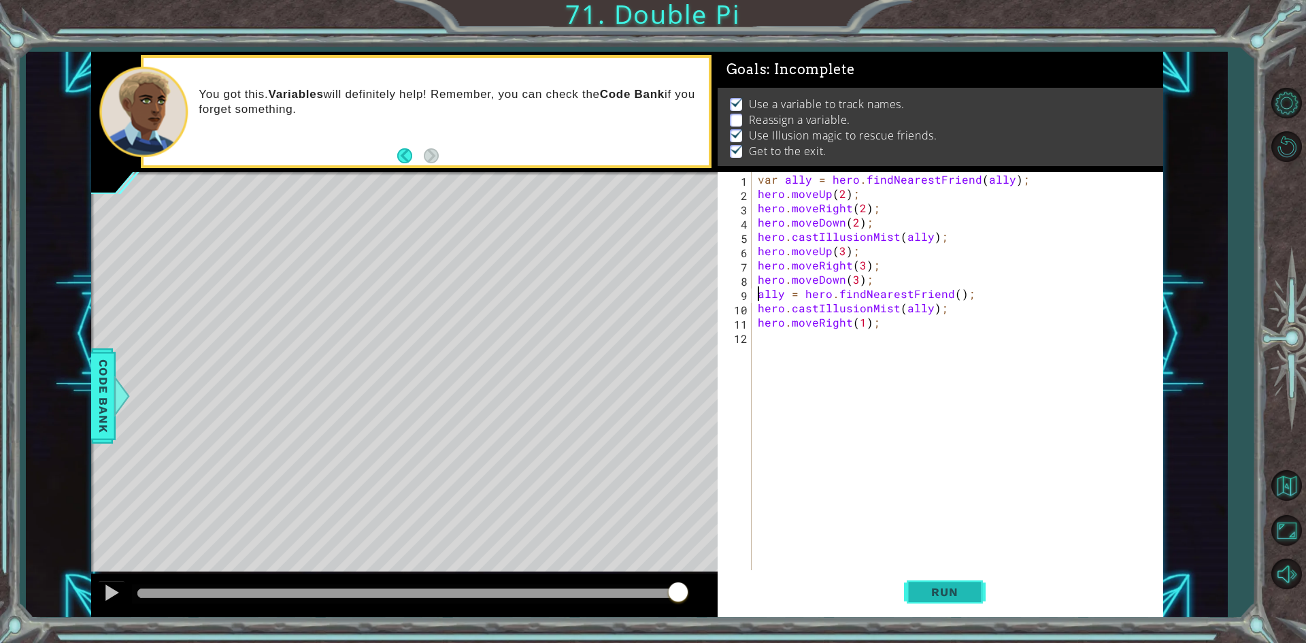
click at [922, 597] on span "Run" at bounding box center [944, 592] width 54 height 14
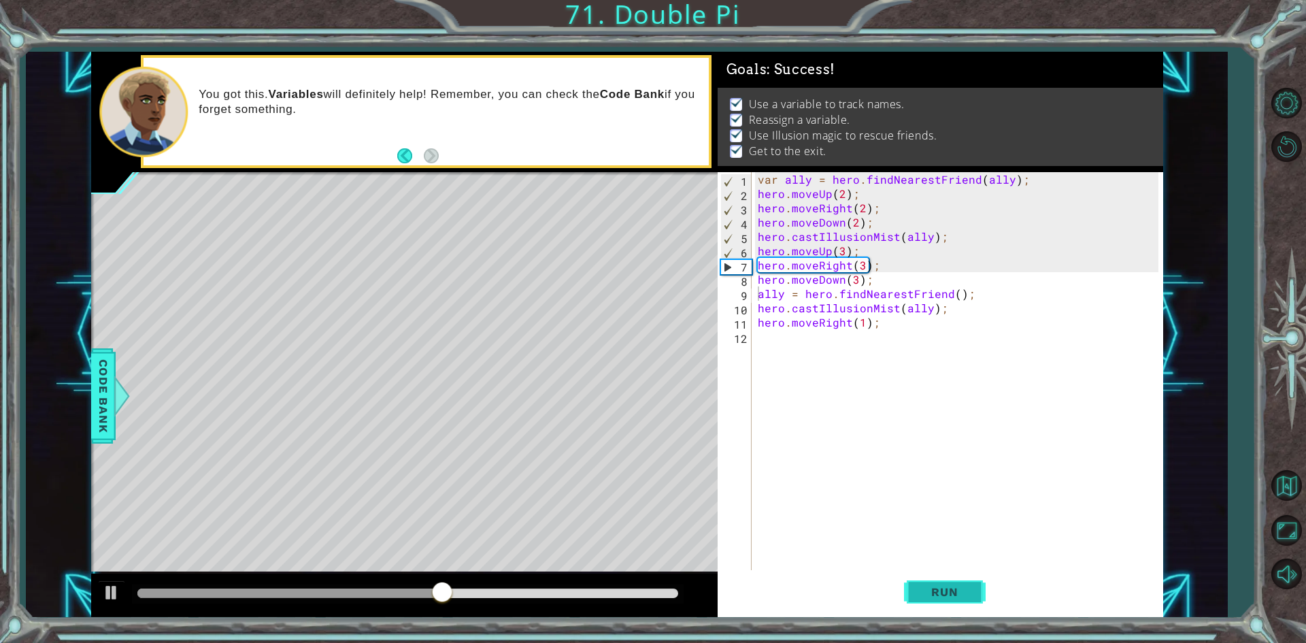
click at [963, 594] on span "Run" at bounding box center [944, 592] width 54 height 14
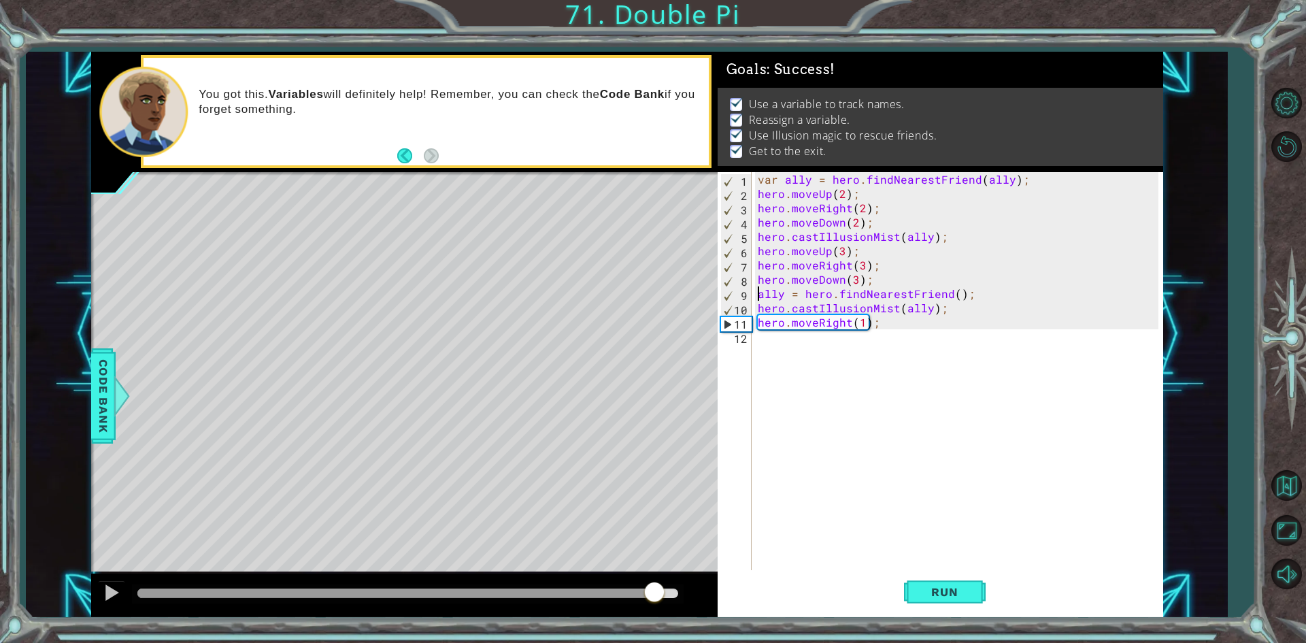
drag, startPoint x: 168, startPoint y: 593, endPoint x: 657, endPoint y: 575, distance: 489.3
click at [657, 575] on div at bounding box center [404, 595] width 626 height 44
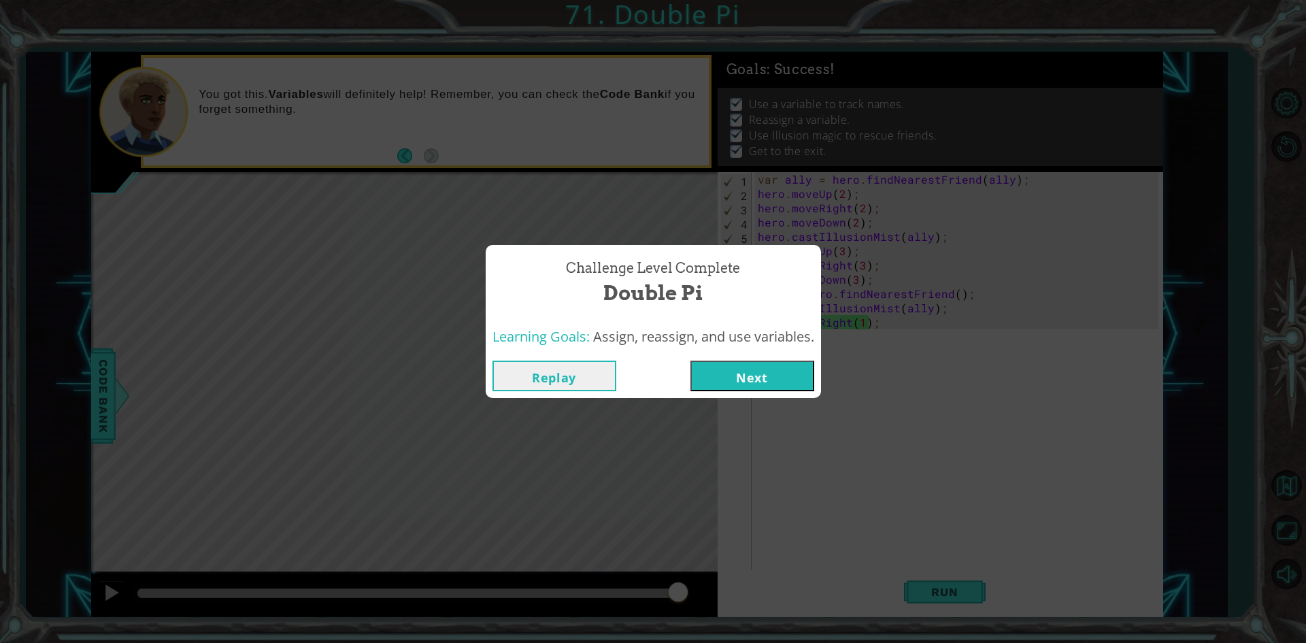
click at [736, 363] on button "Next" at bounding box center [752, 375] width 124 height 31
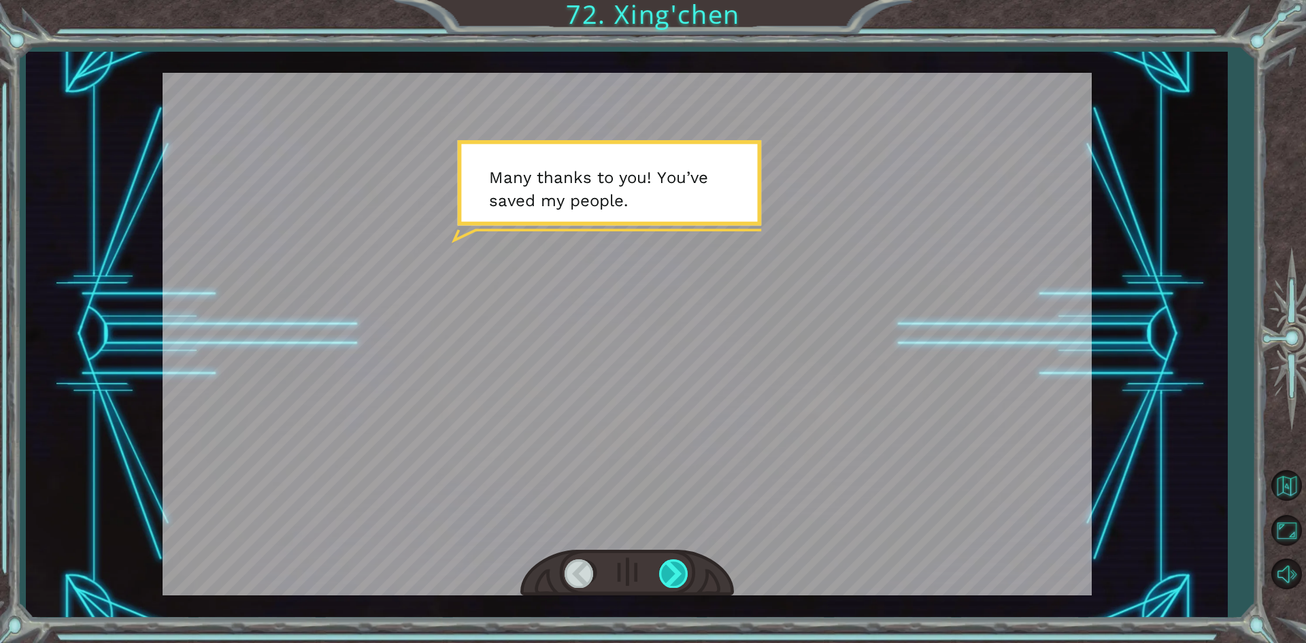
click at [670, 569] on div at bounding box center [674, 573] width 31 height 28
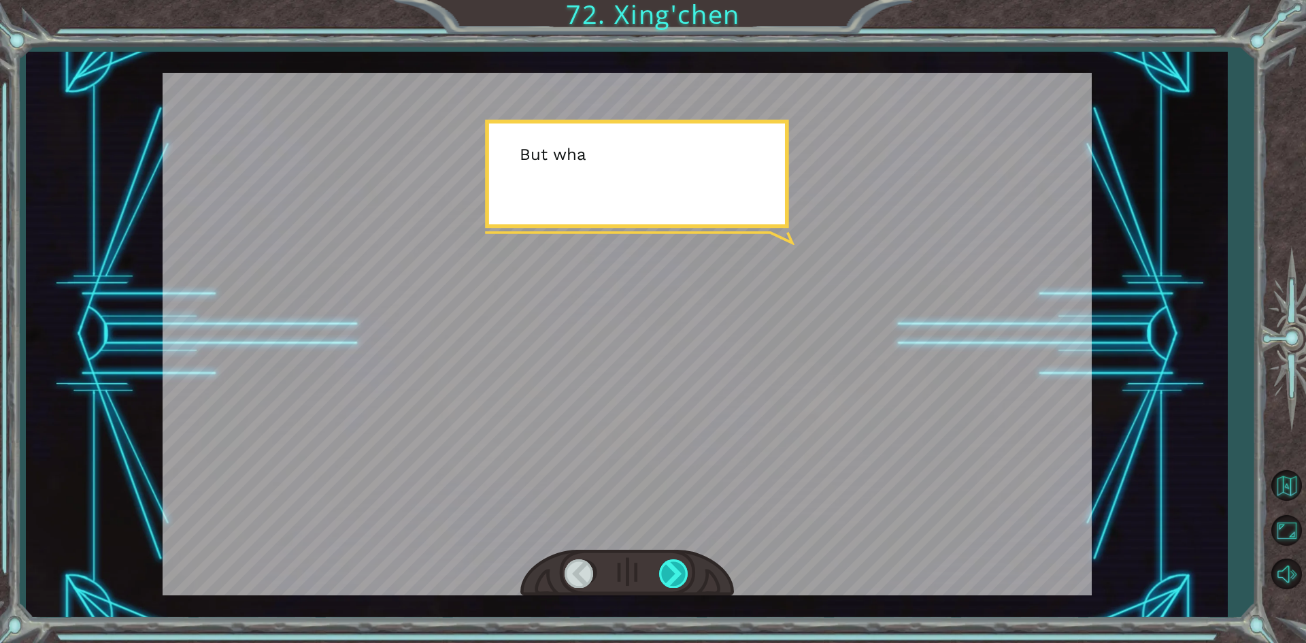
click at [670, 569] on div at bounding box center [674, 573] width 31 height 28
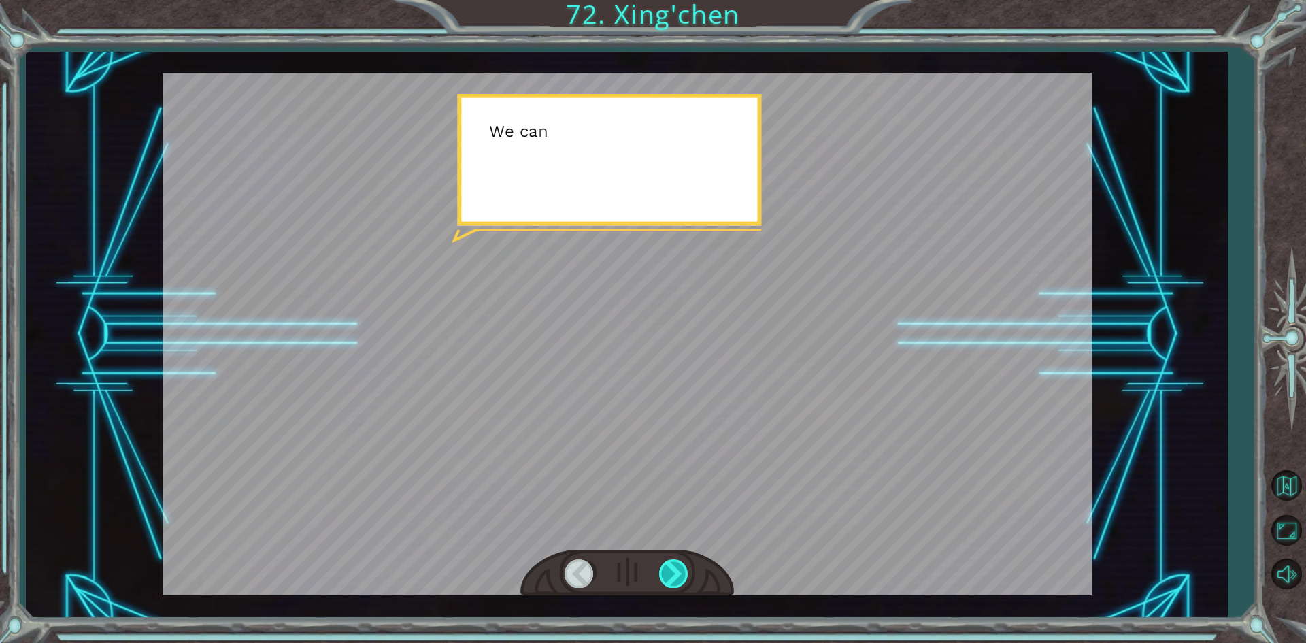
click at [670, 569] on div at bounding box center [674, 573] width 31 height 28
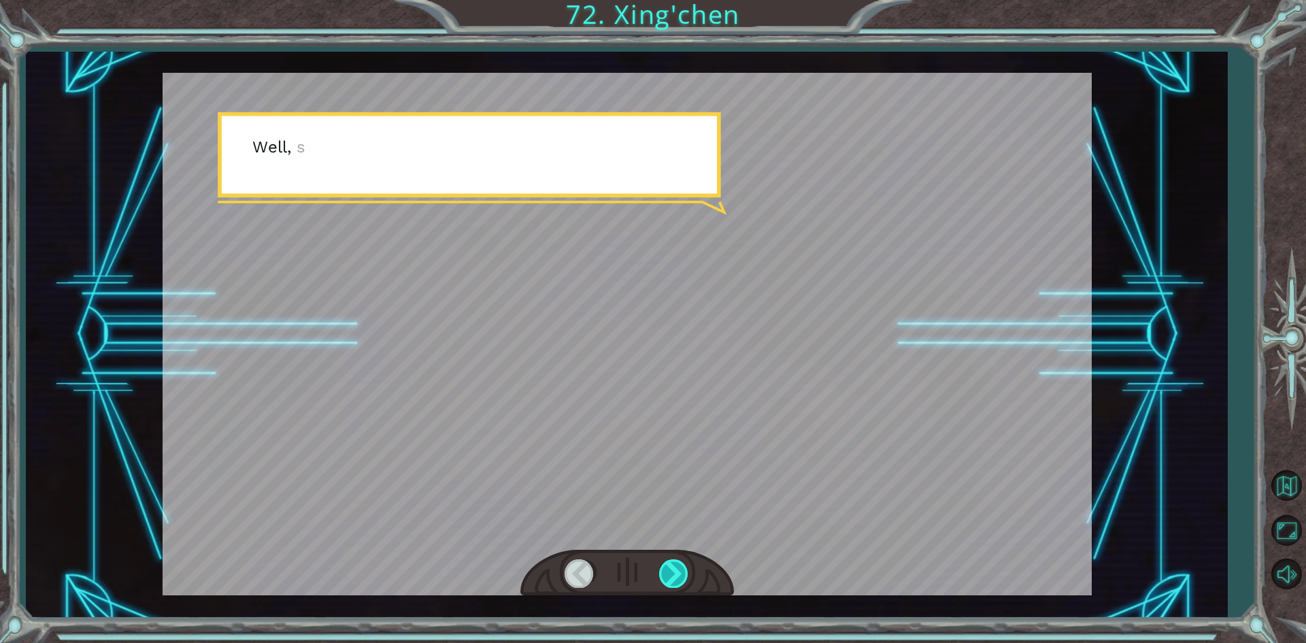
click at [670, 569] on div at bounding box center [674, 573] width 31 height 28
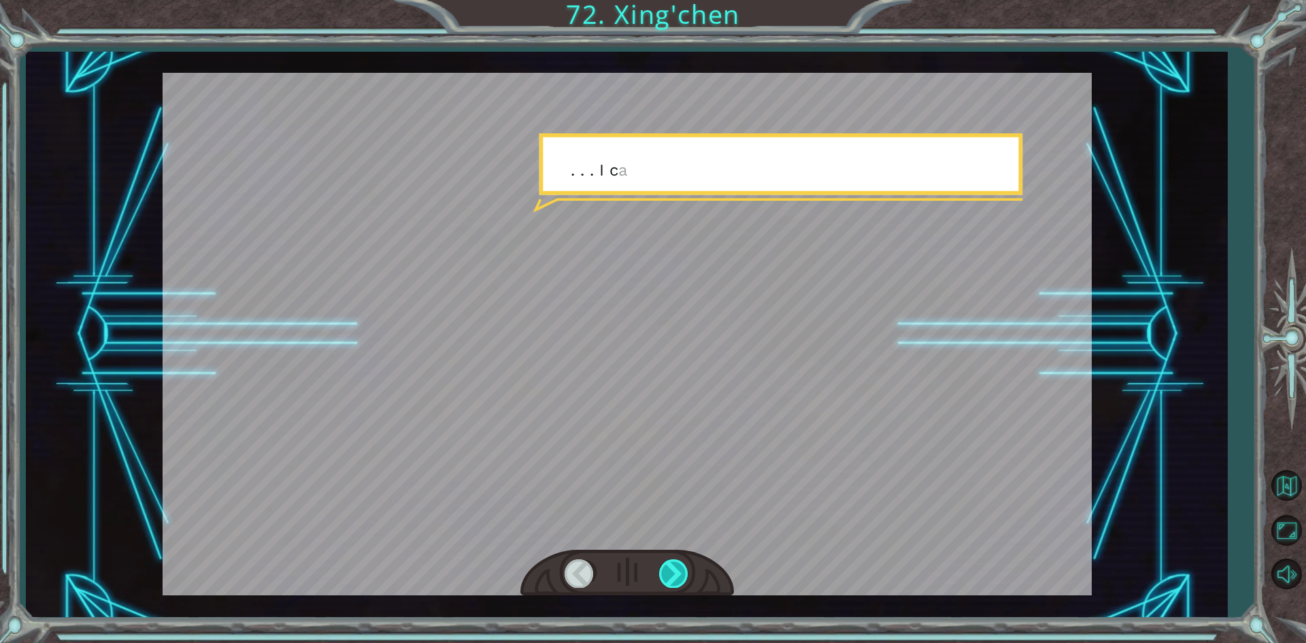
click at [670, 569] on div at bounding box center [674, 573] width 31 height 28
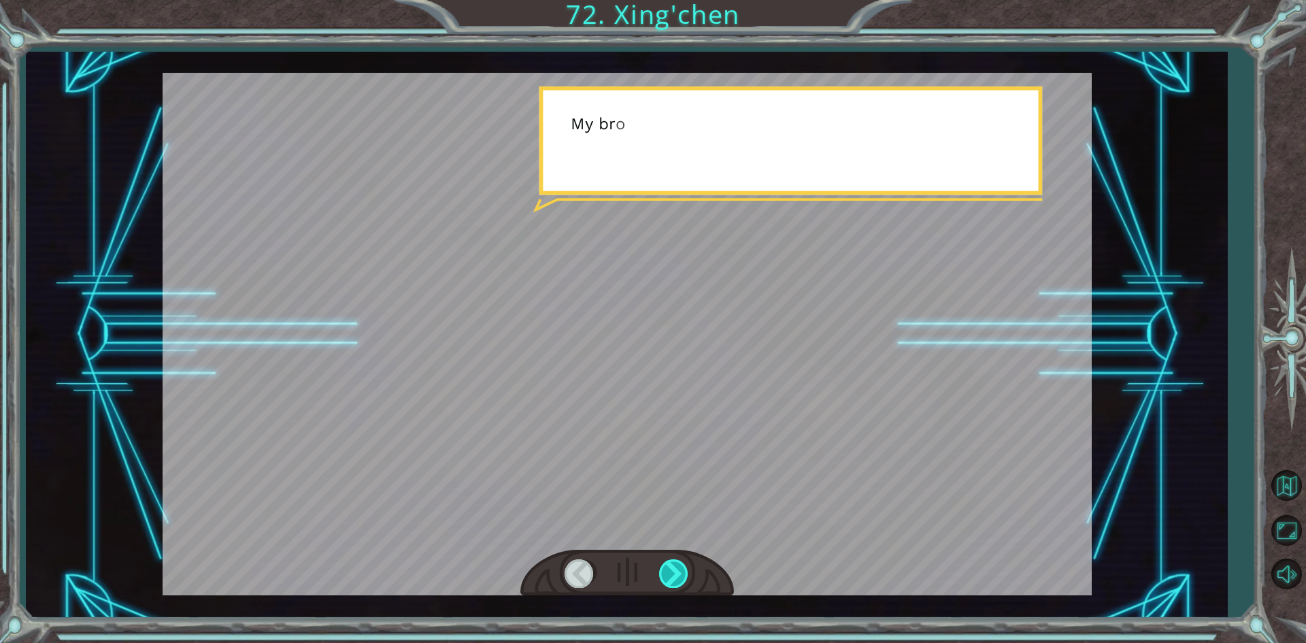
click at [670, 569] on div at bounding box center [674, 573] width 31 height 28
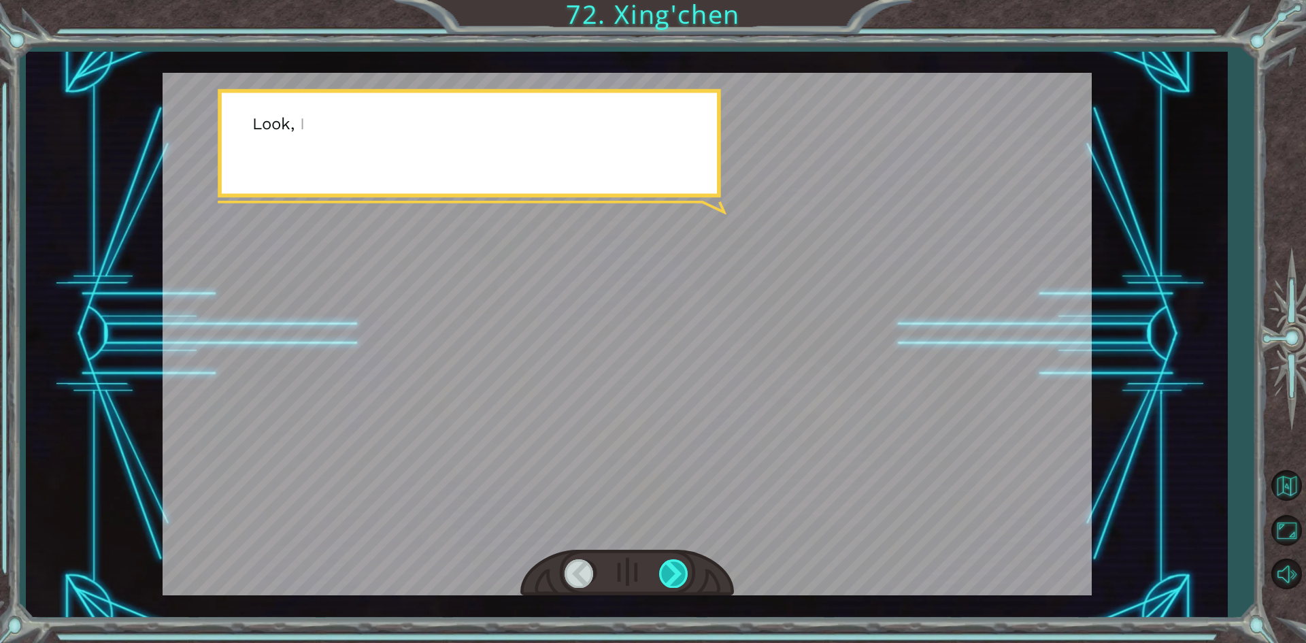
click at [670, 569] on div at bounding box center [674, 573] width 31 height 28
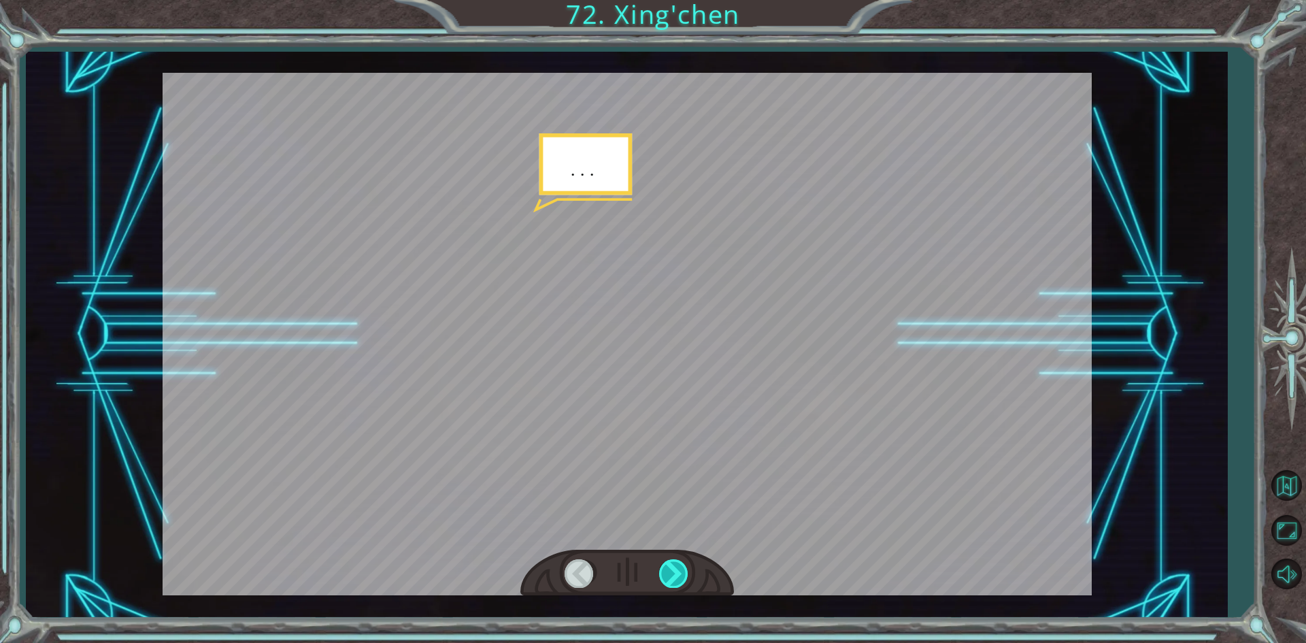
click at [670, 569] on div at bounding box center [674, 573] width 31 height 28
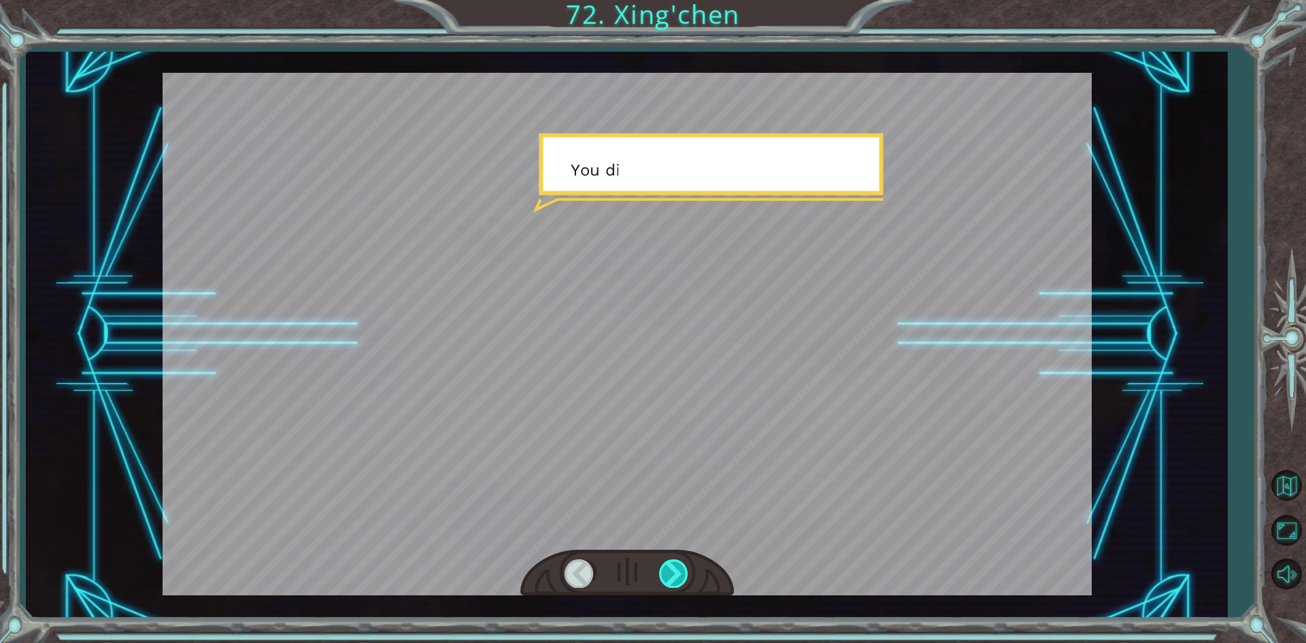
click at [670, 569] on div at bounding box center [674, 573] width 31 height 28
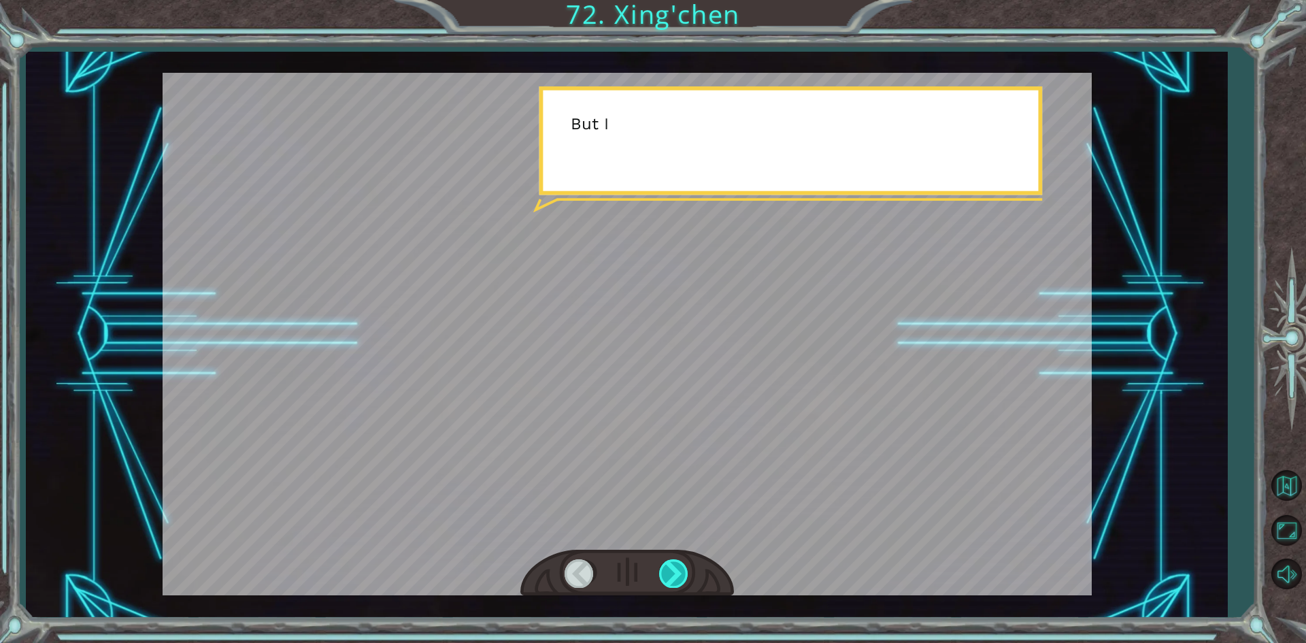
click at [670, 569] on div at bounding box center [674, 573] width 31 height 28
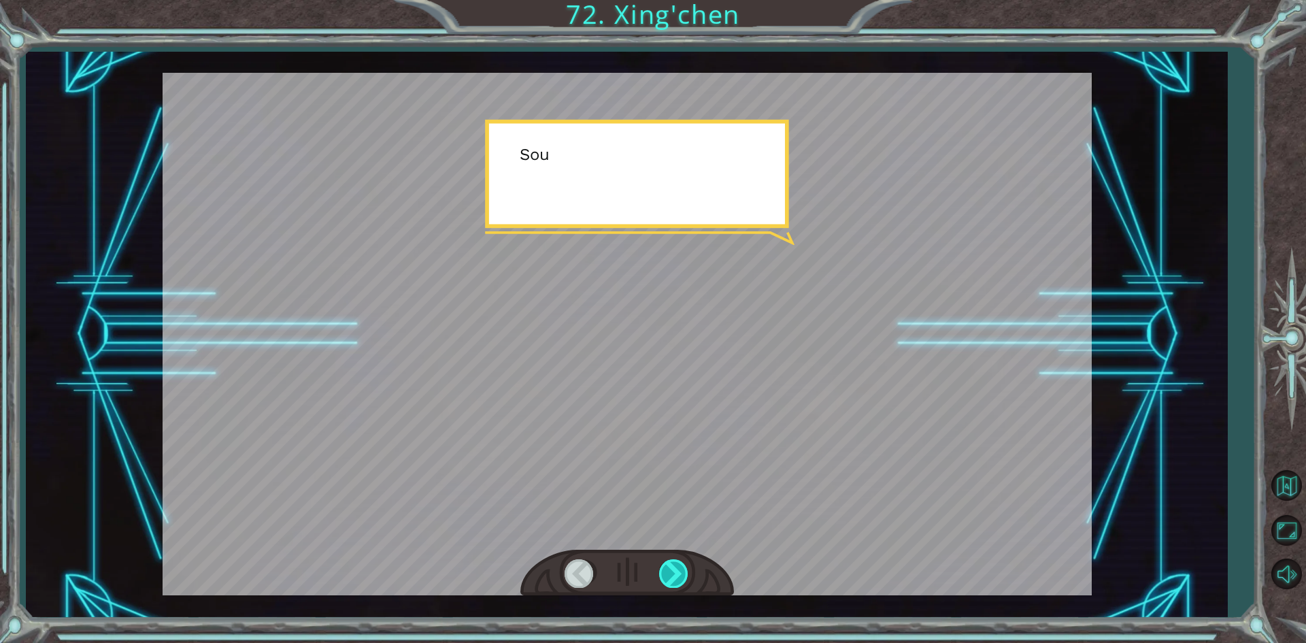
click at [670, 569] on div at bounding box center [674, 573] width 31 height 28
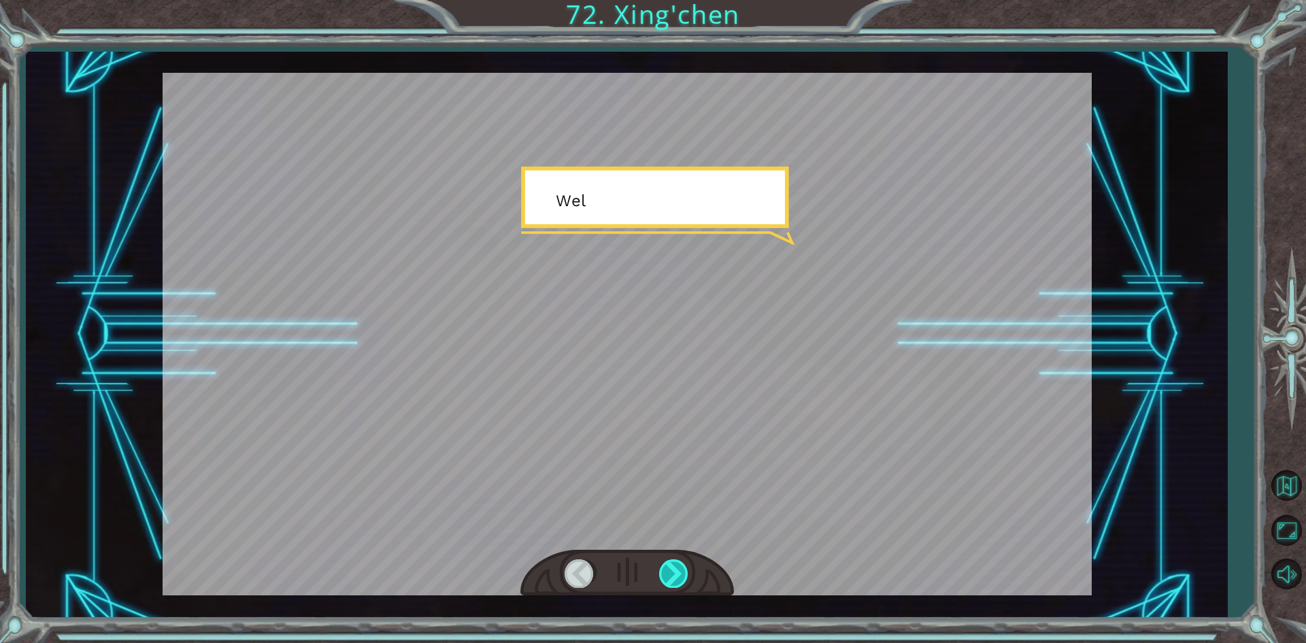
click at [670, 569] on div at bounding box center [674, 573] width 31 height 28
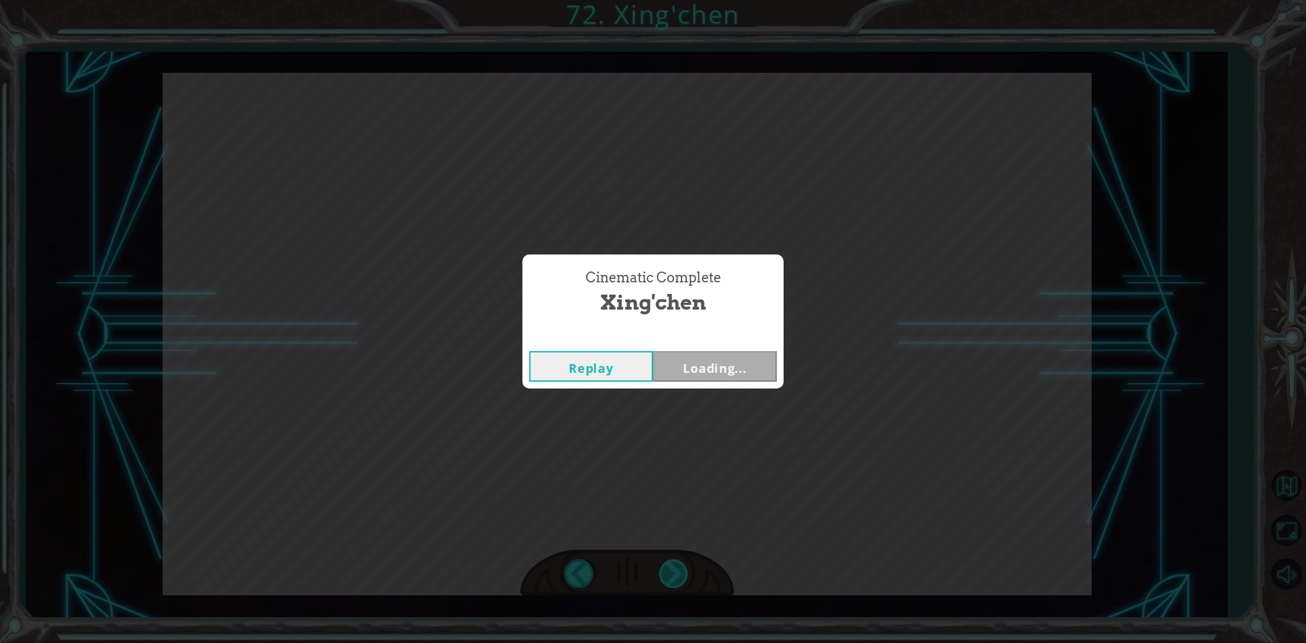
click at [670, 0] on div "Temporary Text M a n y t h a n k s t o y o u ! Y o u ’ v e s a v e d m y p e o …" at bounding box center [653, 0] width 1306 height 0
click at [714, 369] on button "Next" at bounding box center [715, 366] width 124 height 31
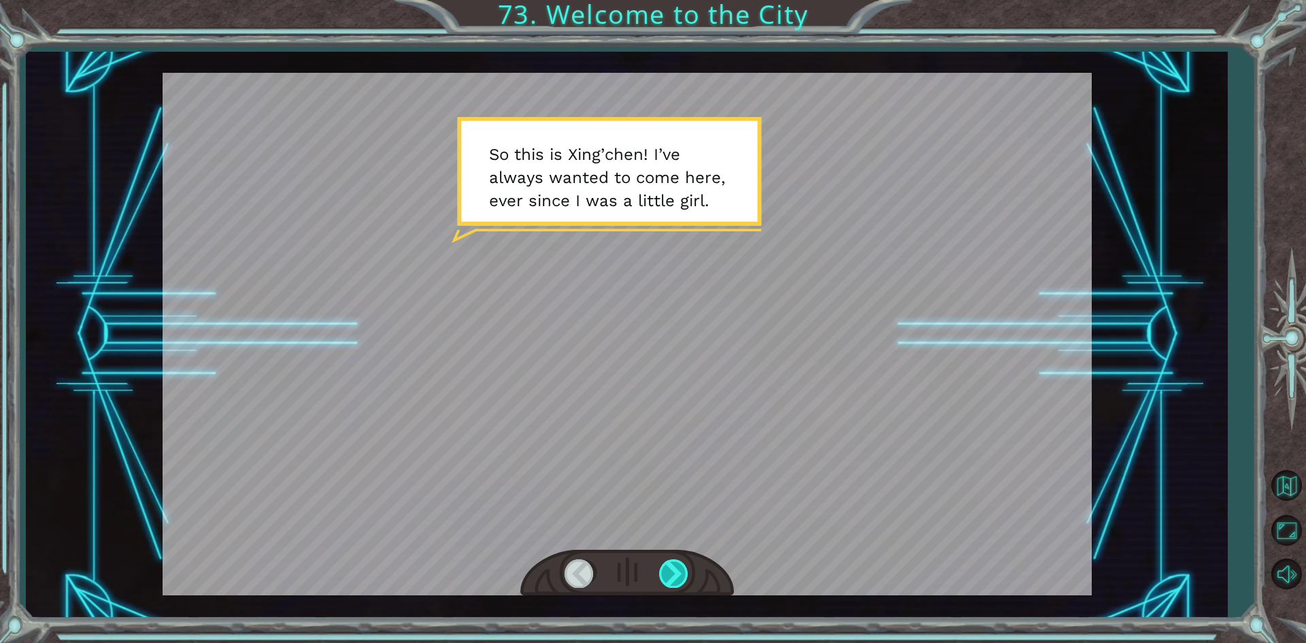
click at [685, 568] on div at bounding box center [674, 573] width 31 height 28
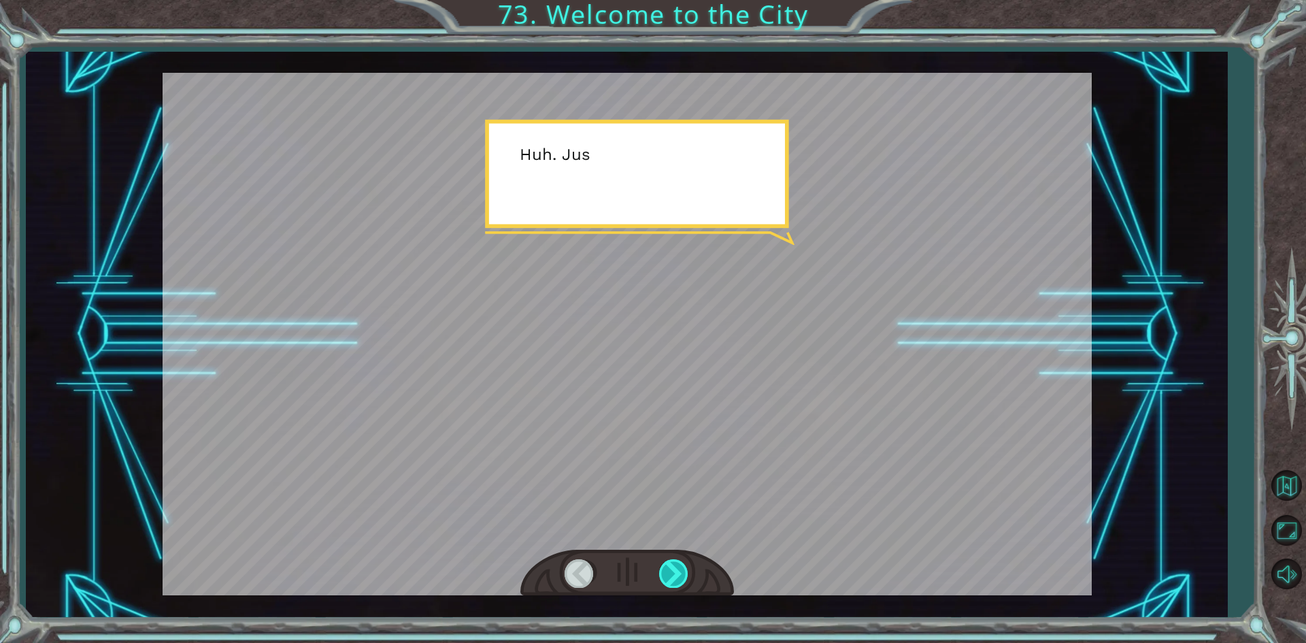
click at [685, 568] on div at bounding box center [674, 573] width 31 height 28
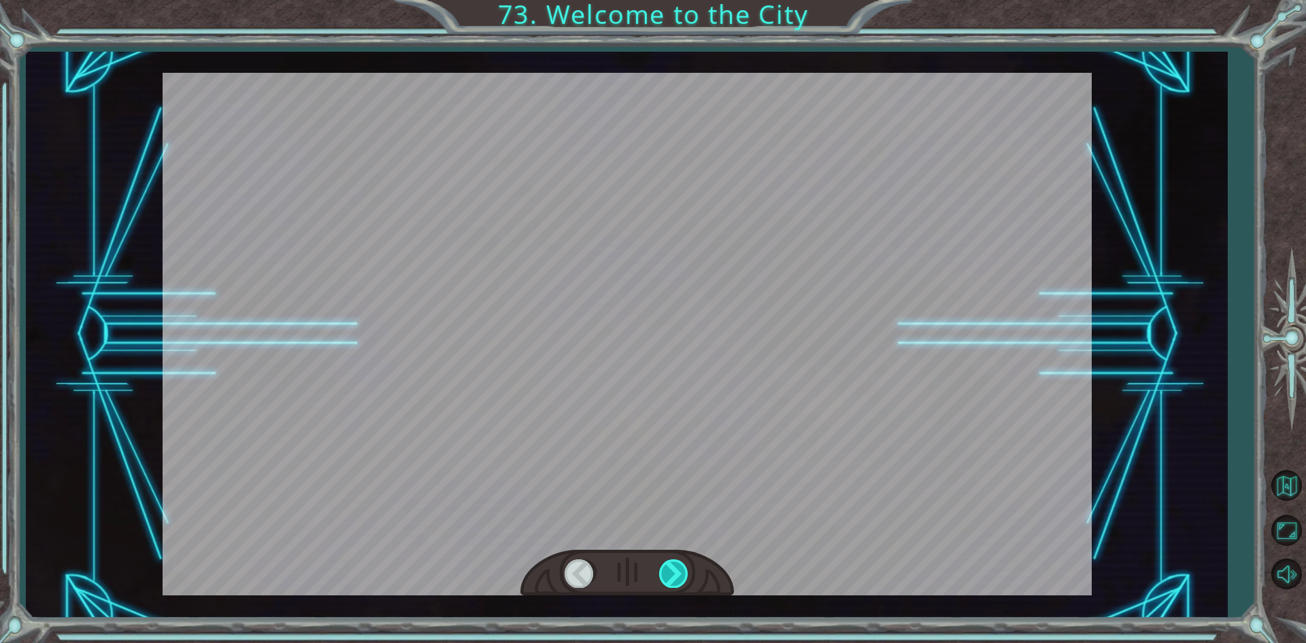
click at [685, 568] on div at bounding box center [674, 573] width 31 height 28
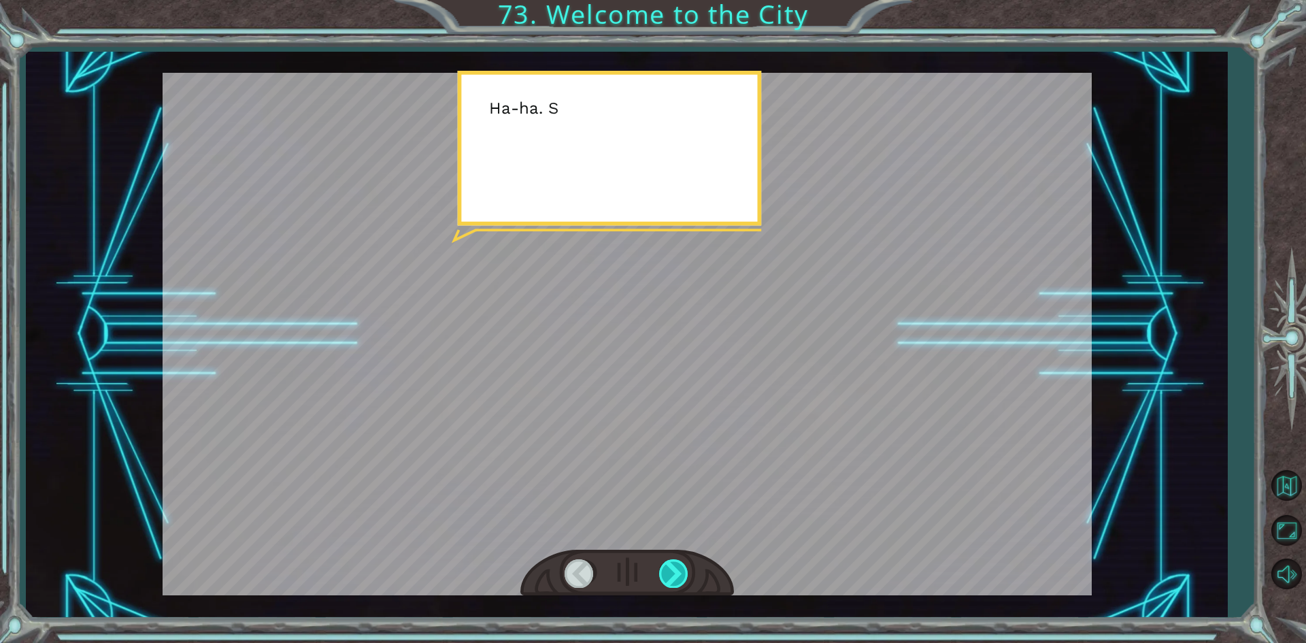
click at [685, 568] on div at bounding box center [674, 573] width 31 height 28
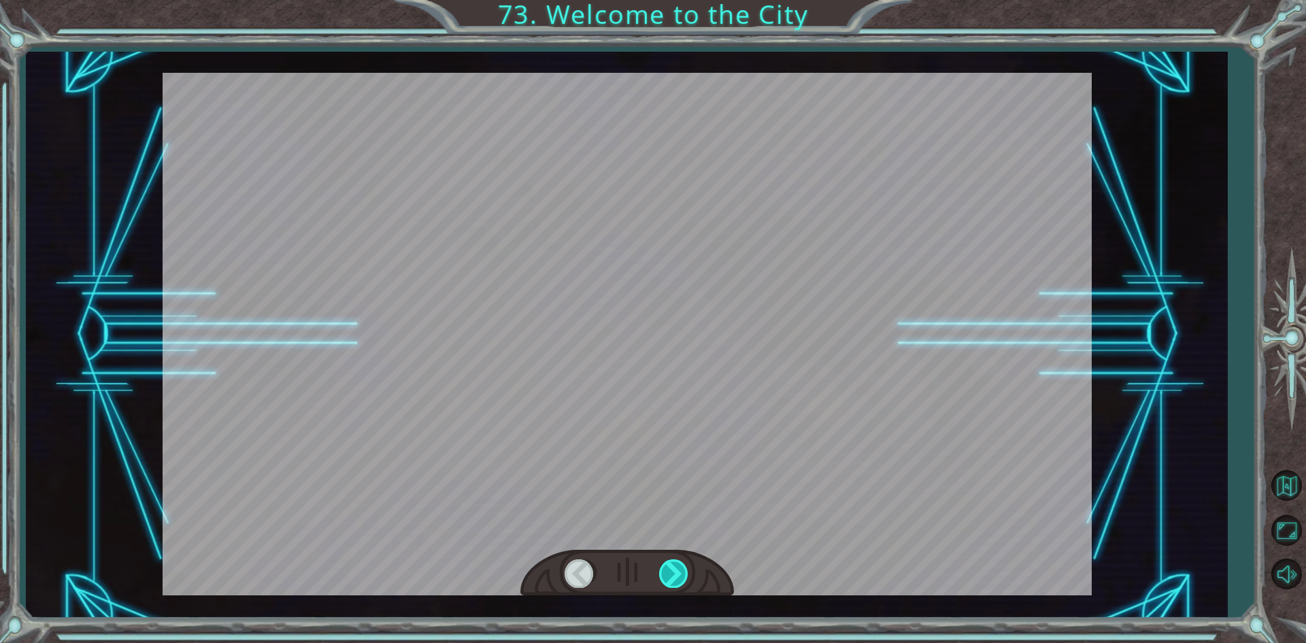
click at [685, 568] on div at bounding box center [674, 573] width 31 height 28
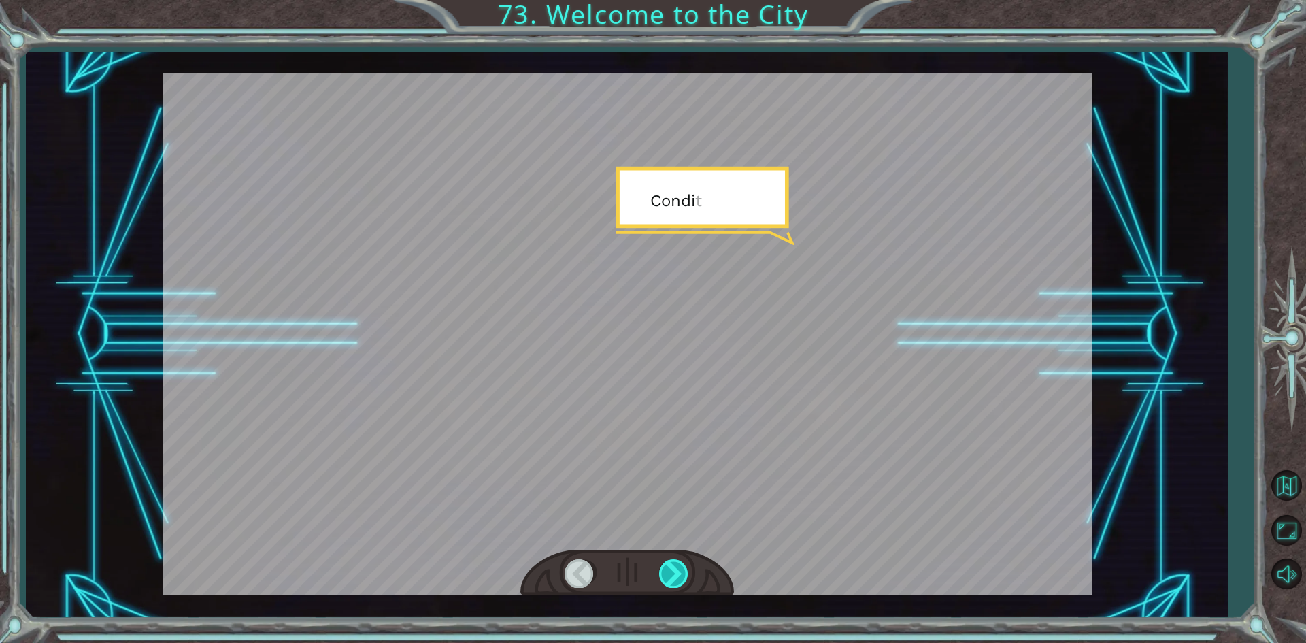
click at [685, 568] on div at bounding box center [674, 573] width 31 height 28
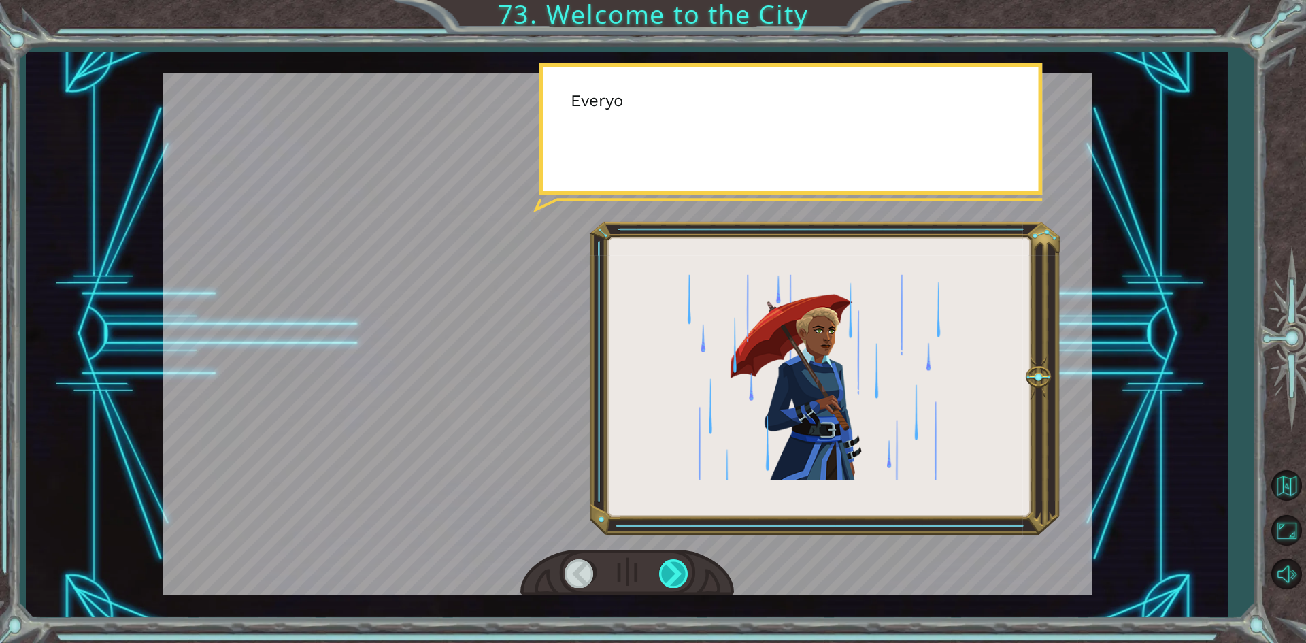
click at [685, 568] on div at bounding box center [674, 573] width 31 height 28
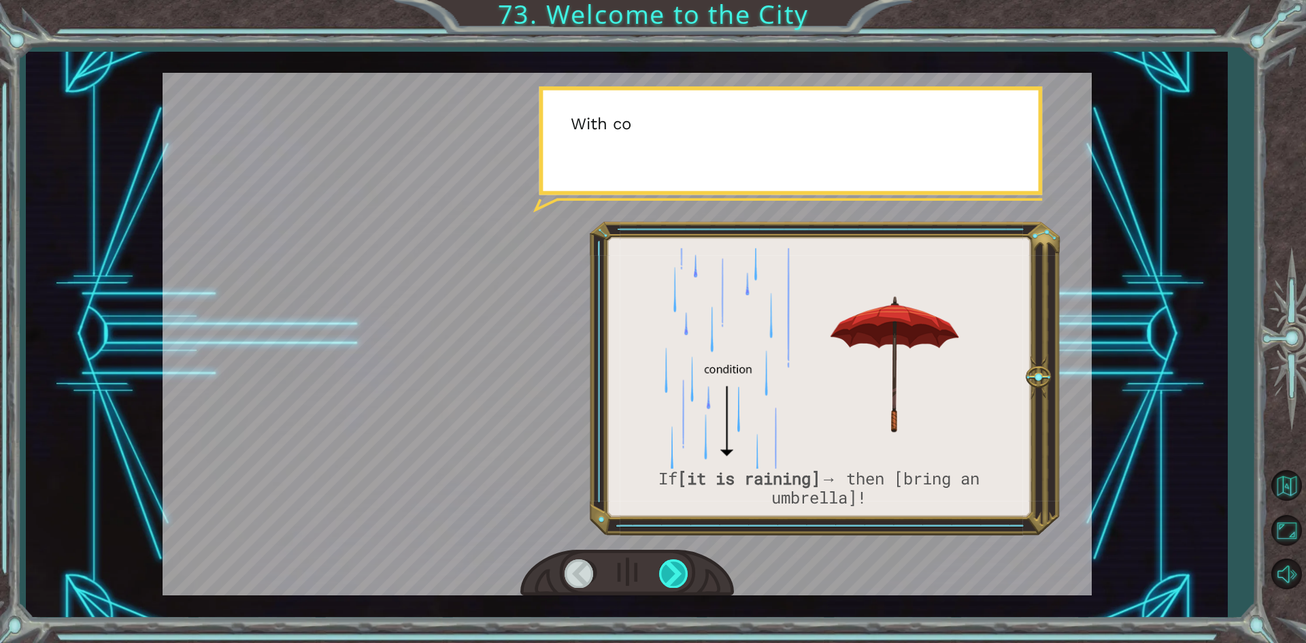
click at [685, 568] on div at bounding box center [674, 573] width 31 height 28
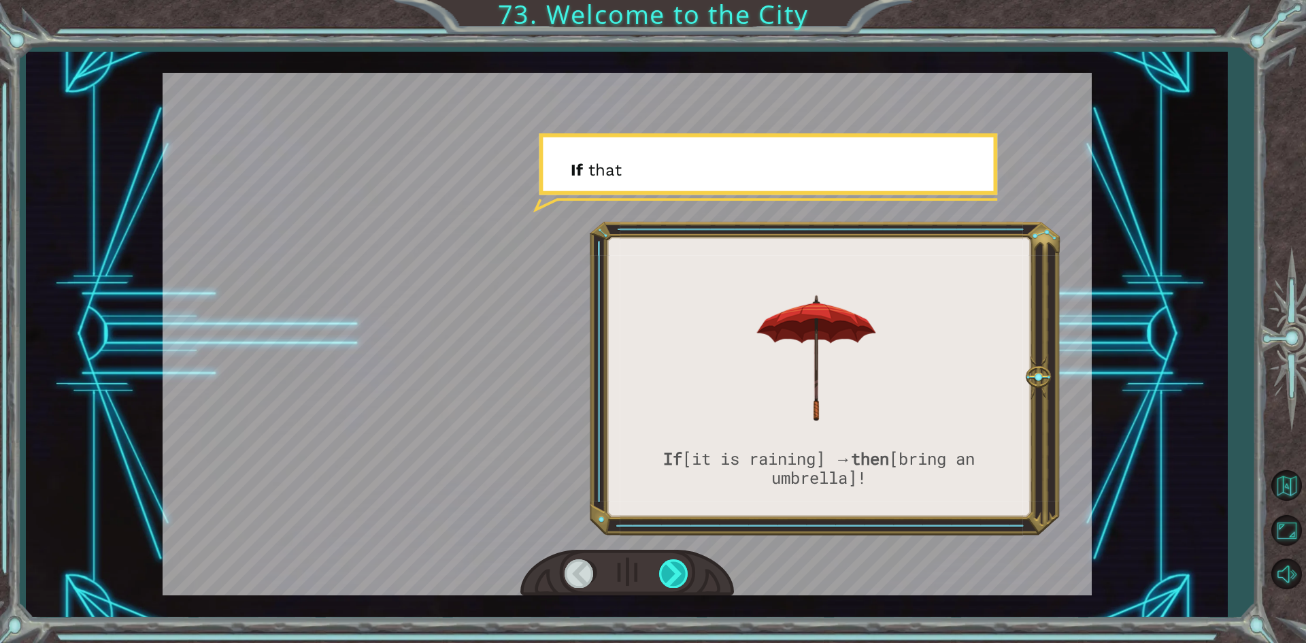
click at [685, 568] on div at bounding box center [674, 573] width 31 height 28
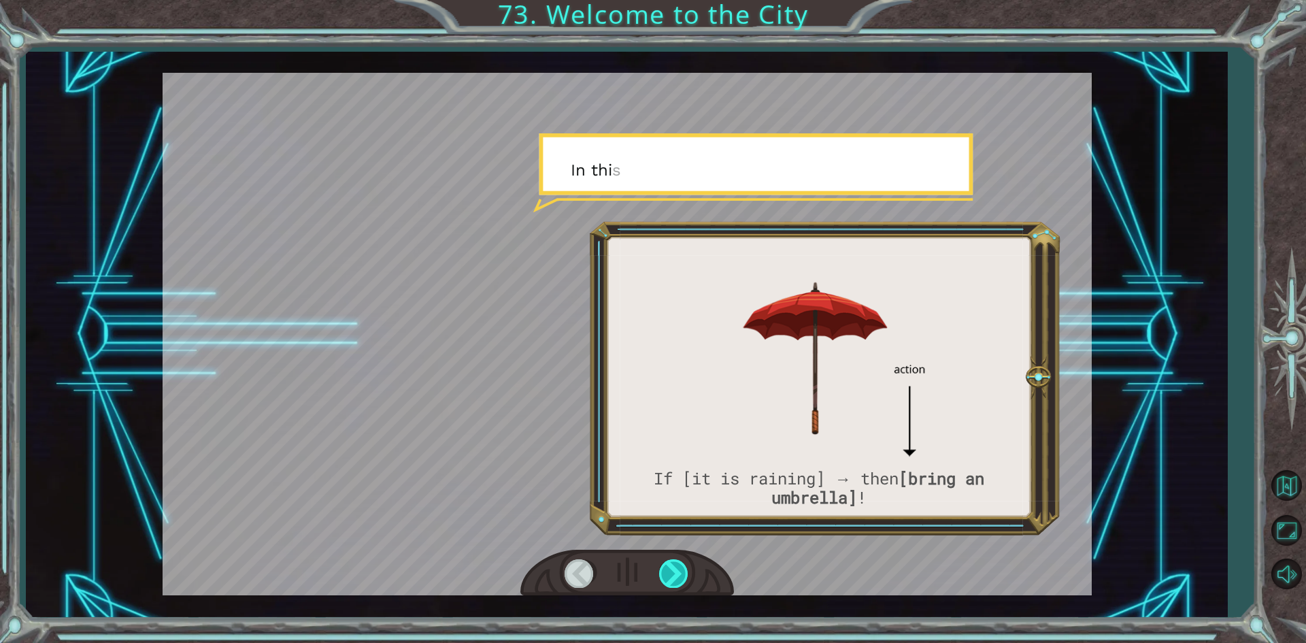
click at [685, 568] on div at bounding box center [674, 573] width 31 height 28
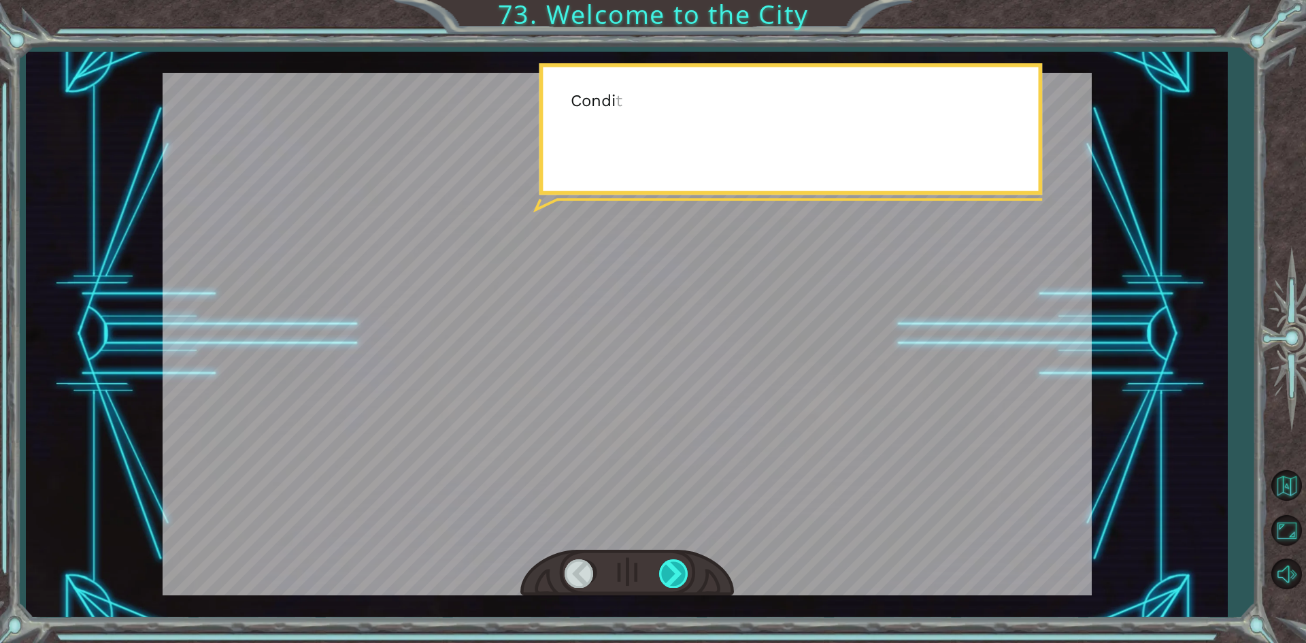
click at [685, 568] on div at bounding box center [674, 573] width 31 height 28
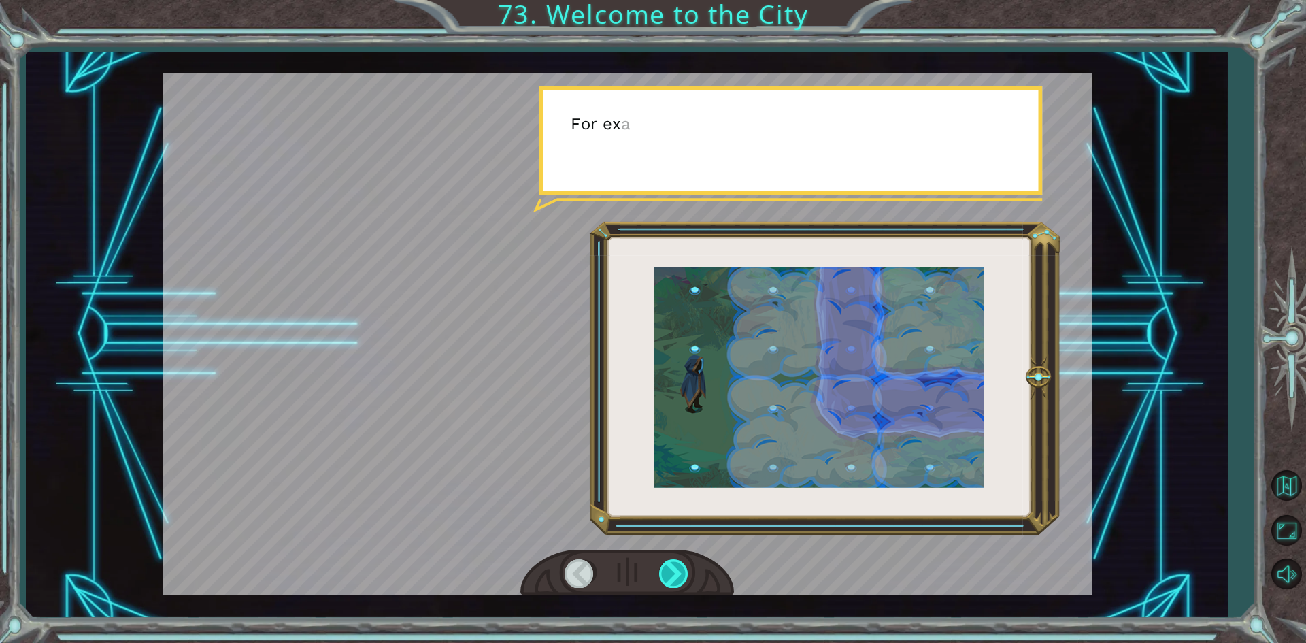
click at [685, 568] on div at bounding box center [674, 573] width 31 height 28
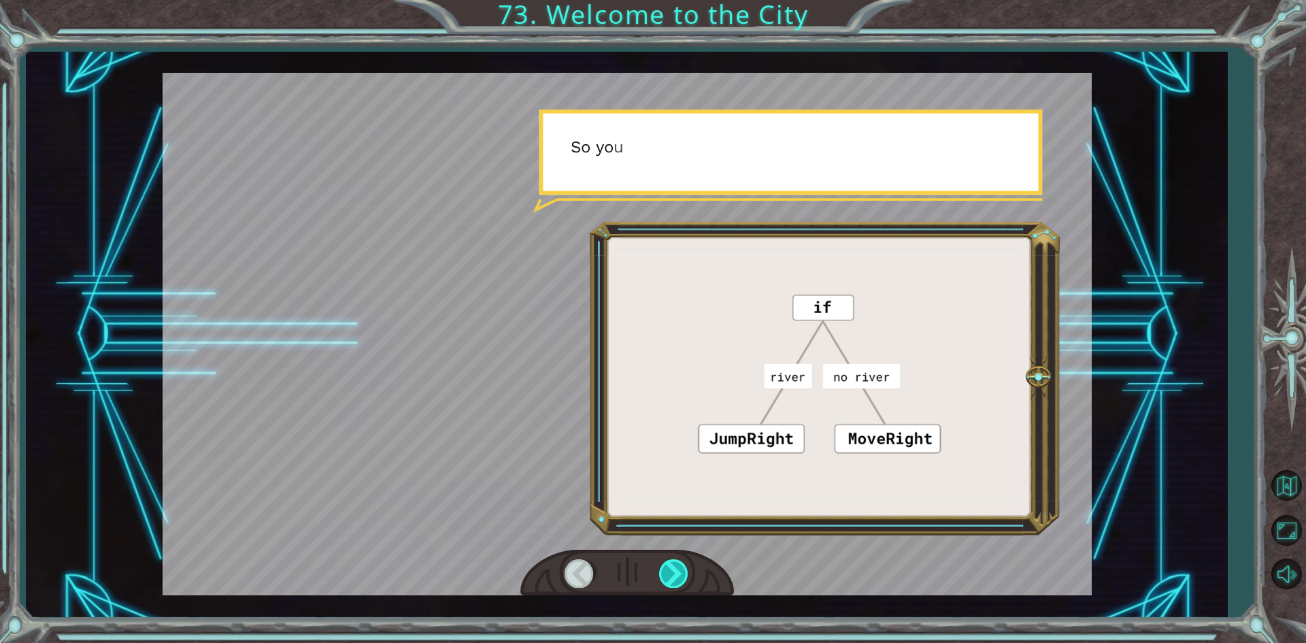
click at [685, 568] on div at bounding box center [674, 573] width 31 height 28
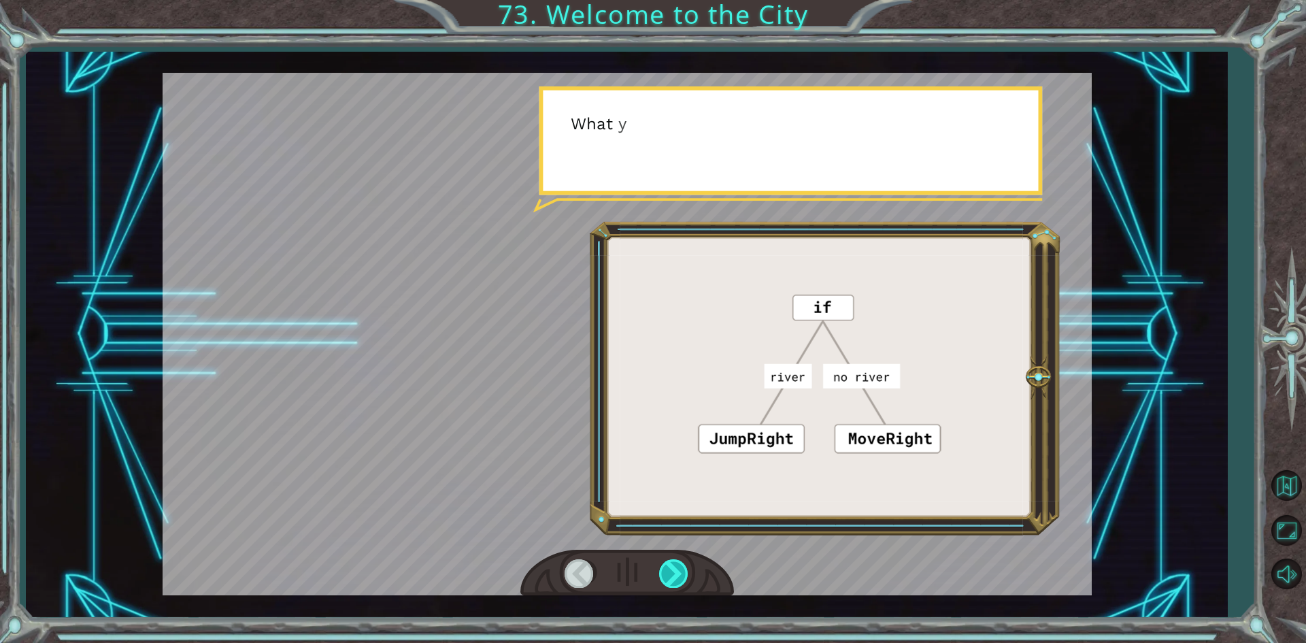
click at [685, 568] on div at bounding box center [674, 573] width 31 height 28
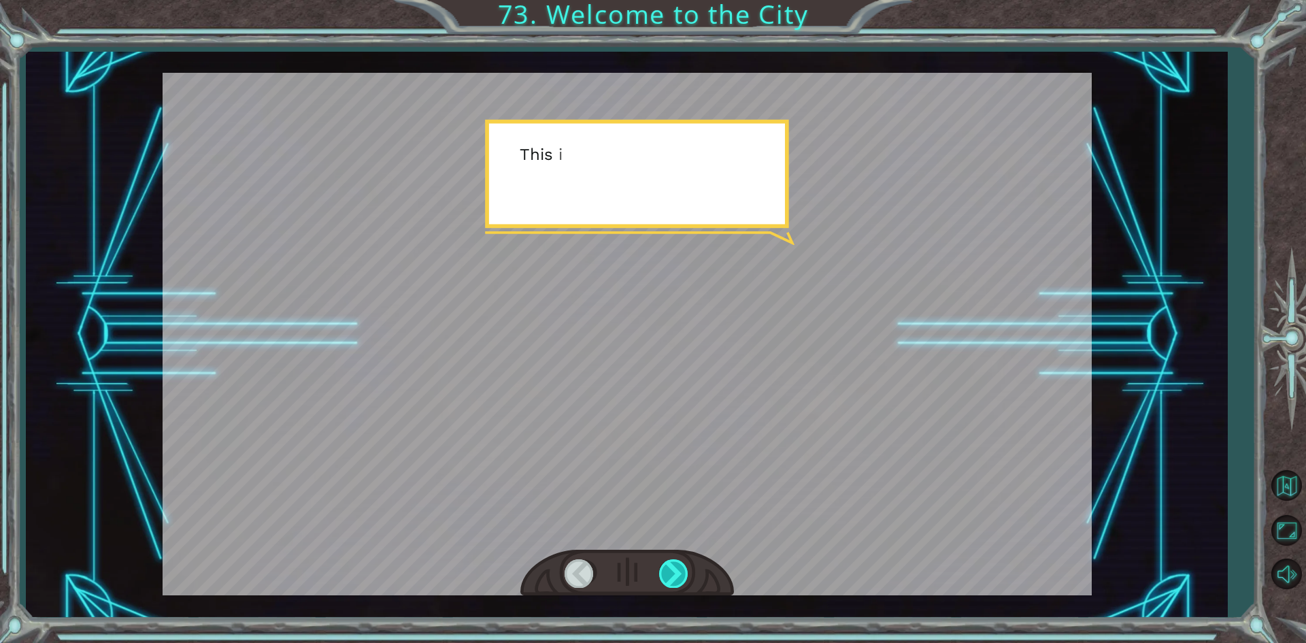
click at [685, 568] on div at bounding box center [674, 573] width 31 height 28
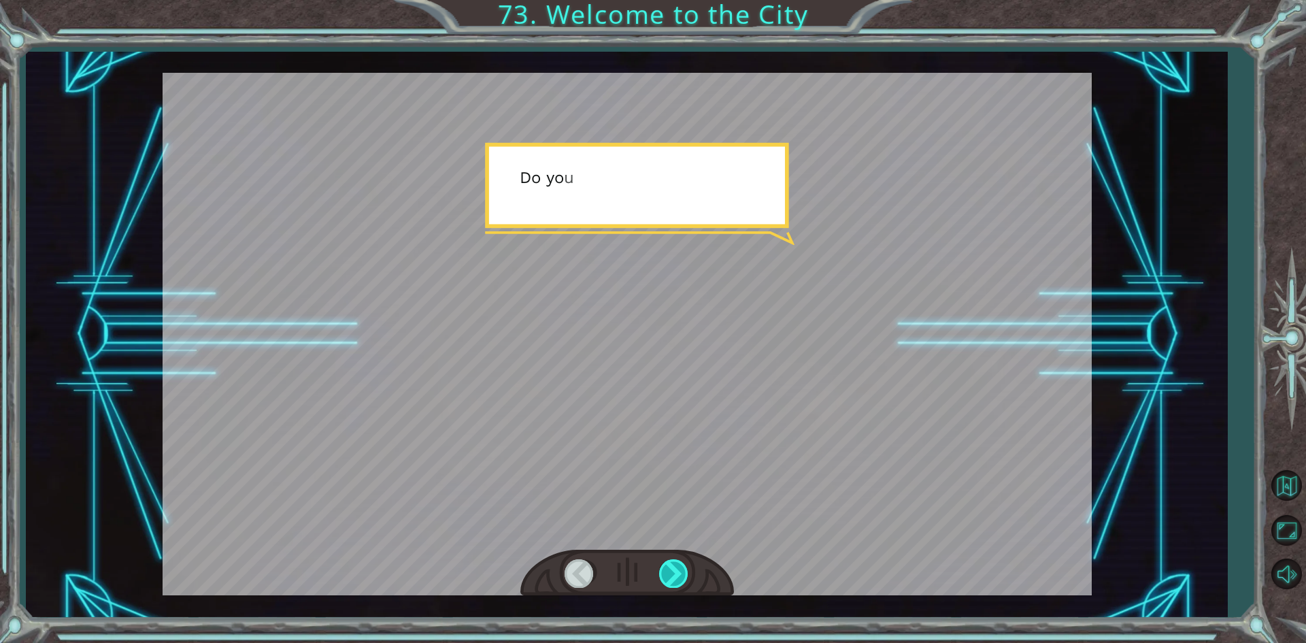
click at [685, 568] on div at bounding box center [674, 573] width 31 height 28
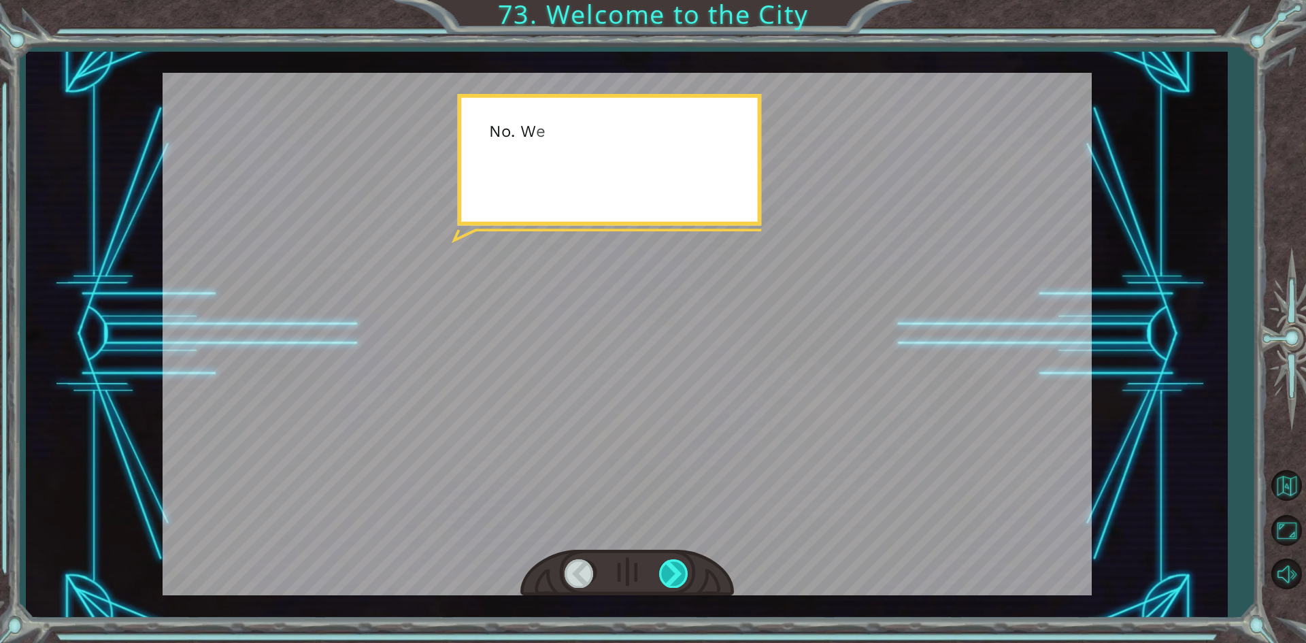
click at [685, 568] on div at bounding box center [674, 573] width 31 height 28
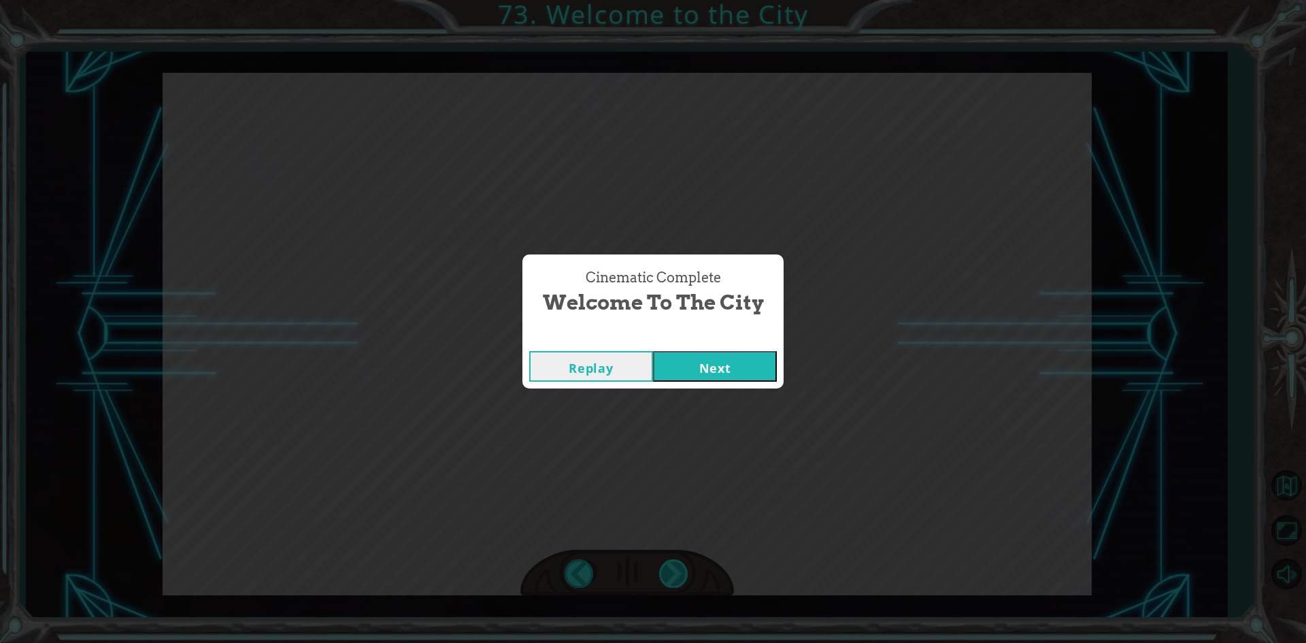
click at [685, 568] on div "Cinematic Complete Welcome to the City Replay Next" at bounding box center [653, 321] width 1306 height 643
click at [741, 355] on button "Next" at bounding box center [715, 366] width 124 height 31
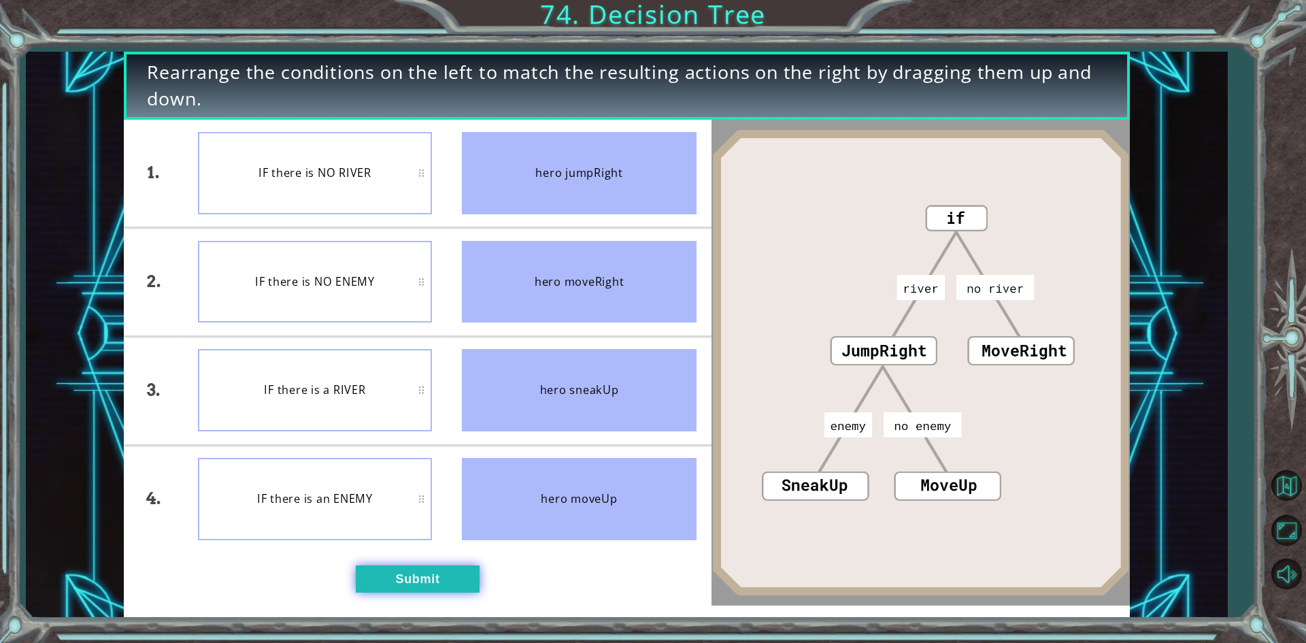
click at [445, 566] on button "Submit" at bounding box center [418, 578] width 124 height 27
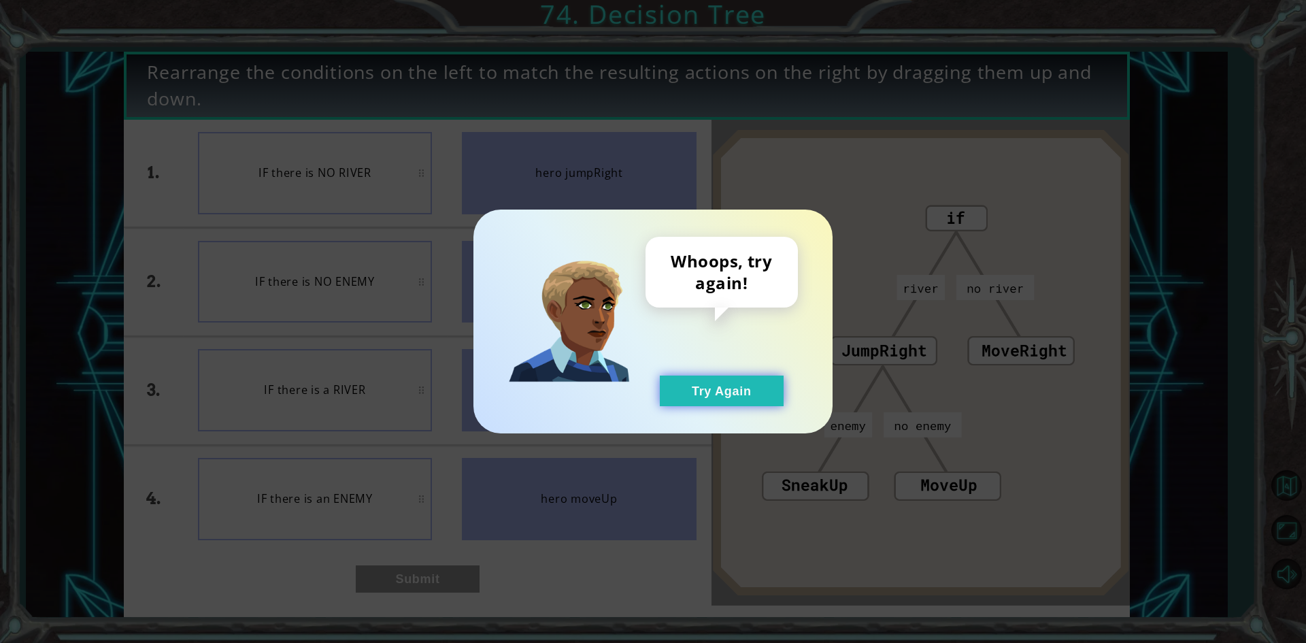
click at [764, 396] on button "Try Again" at bounding box center [722, 390] width 124 height 31
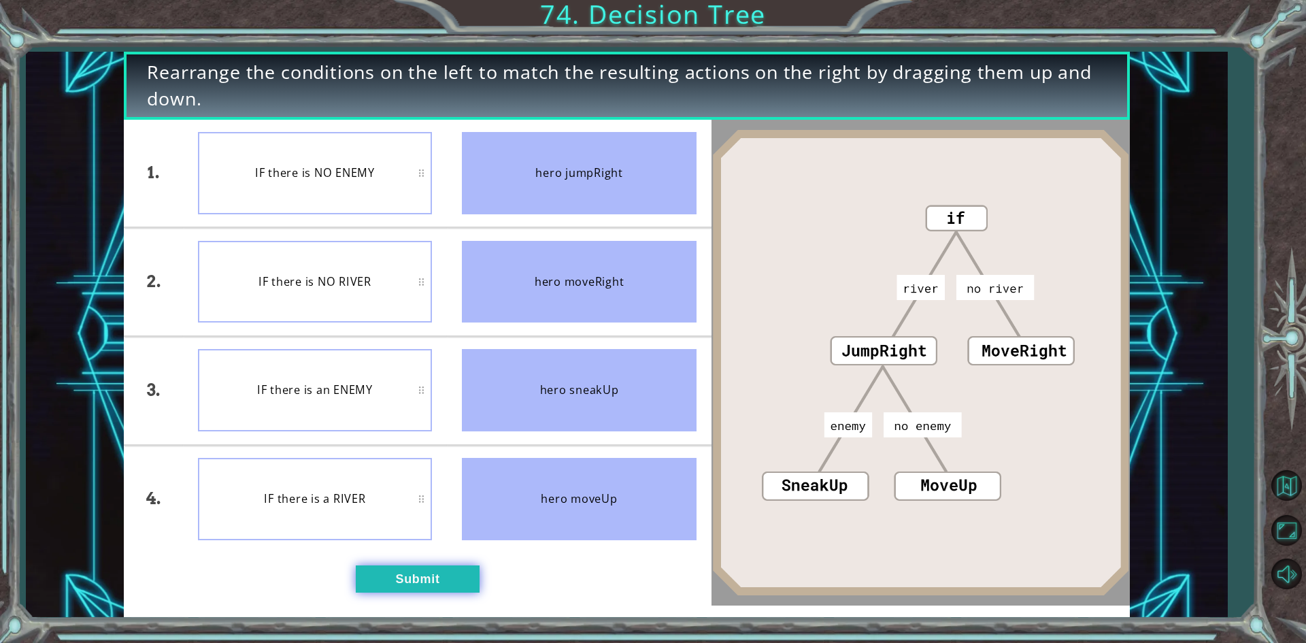
click at [412, 565] on button "Submit" at bounding box center [418, 578] width 124 height 27
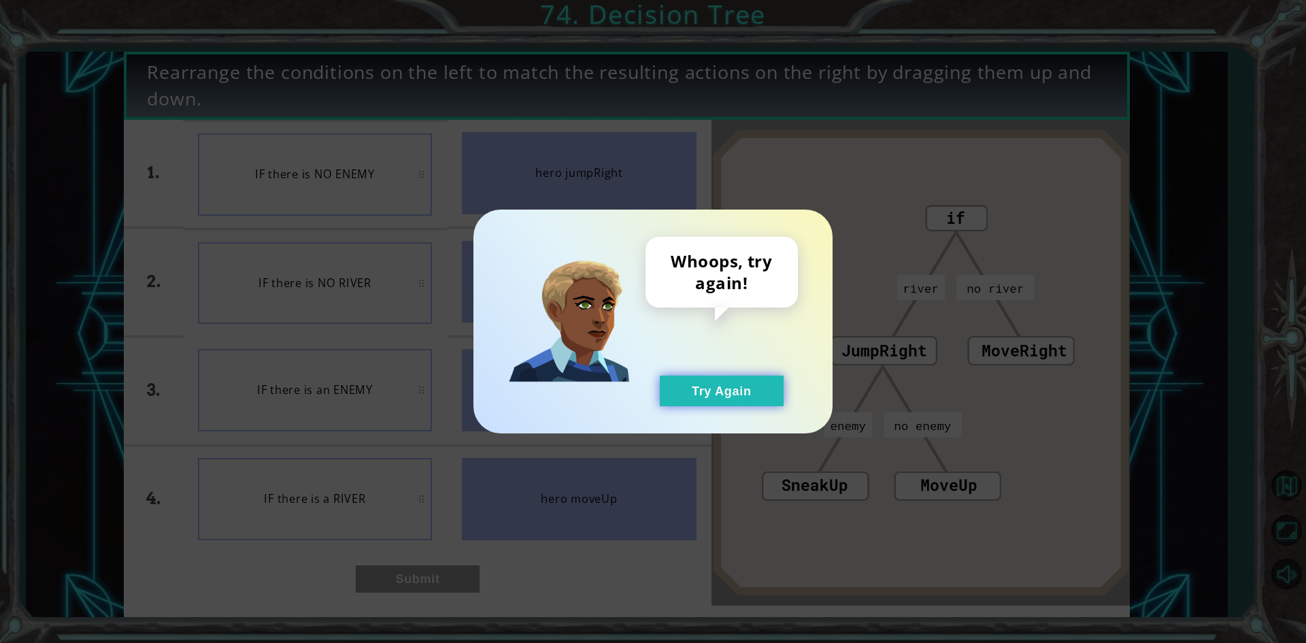
click at [705, 396] on button "Try Again" at bounding box center [722, 390] width 124 height 31
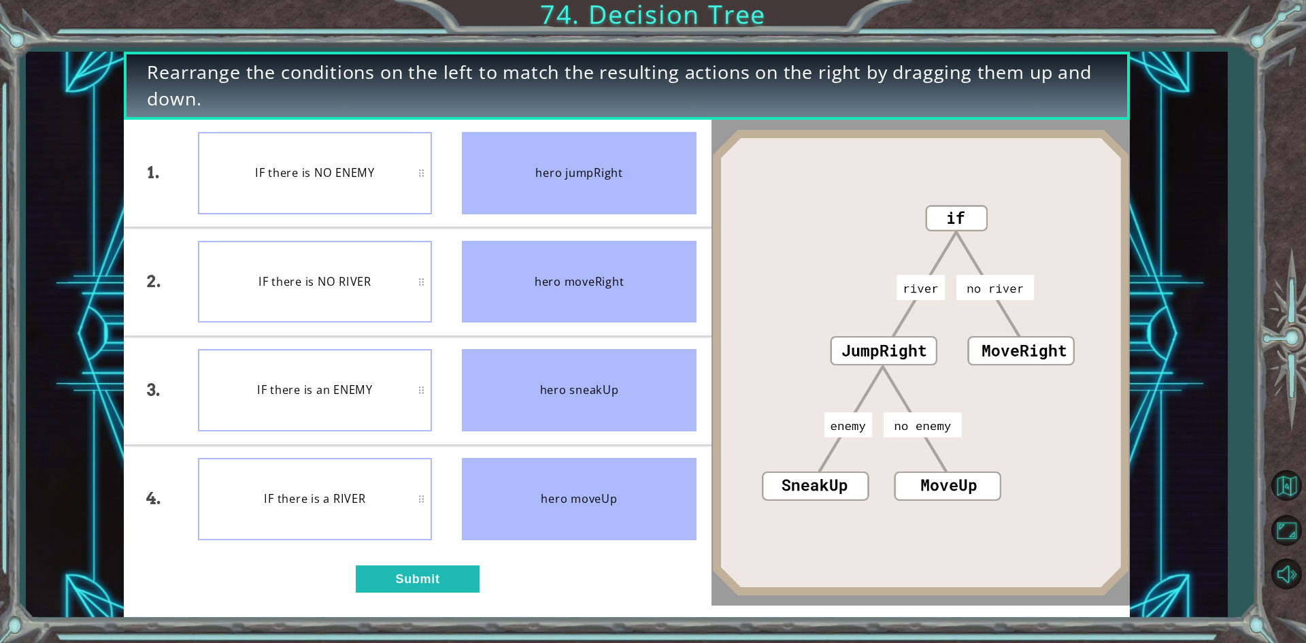
click at [428, 564] on div "1. 2. 3. 4. IF there is NO ENEMY IF there is NO RIVER IF there is an ENEMY IF t…" at bounding box center [417, 363] width 587 height 486
click at [425, 575] on button "Submit" at bounding box center [418, 578] width 124 height 27
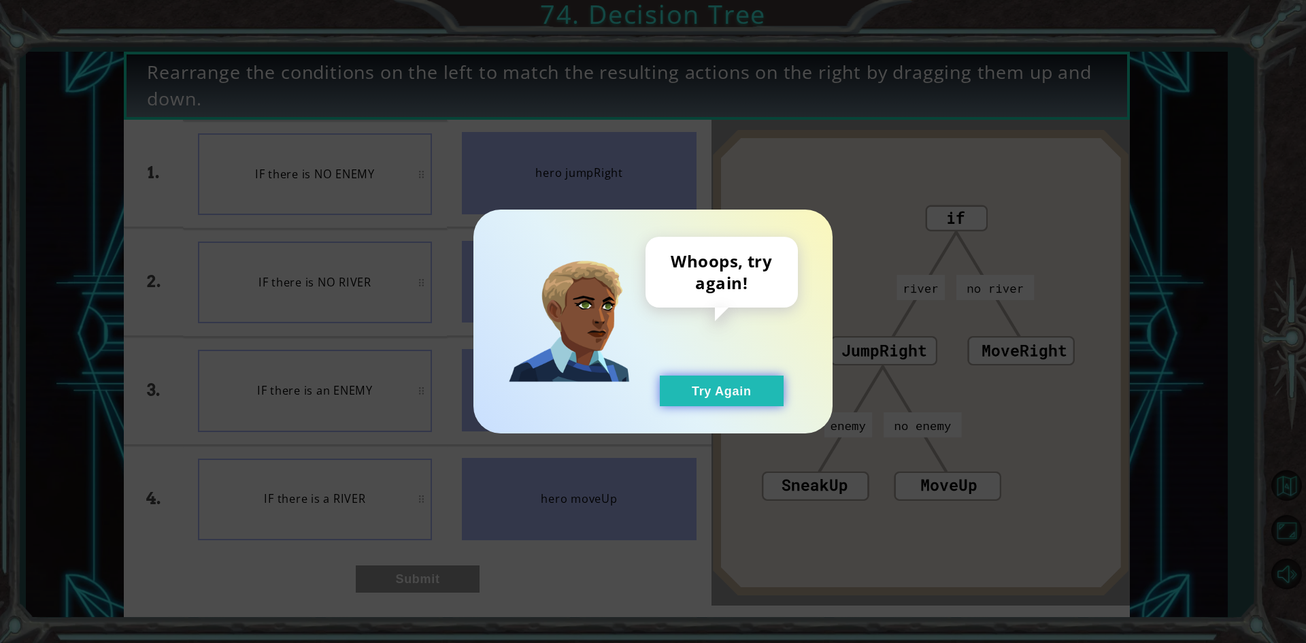
click at [690, 395] on button "Try Again" at bounding box center [722, 390] width 124 height 31
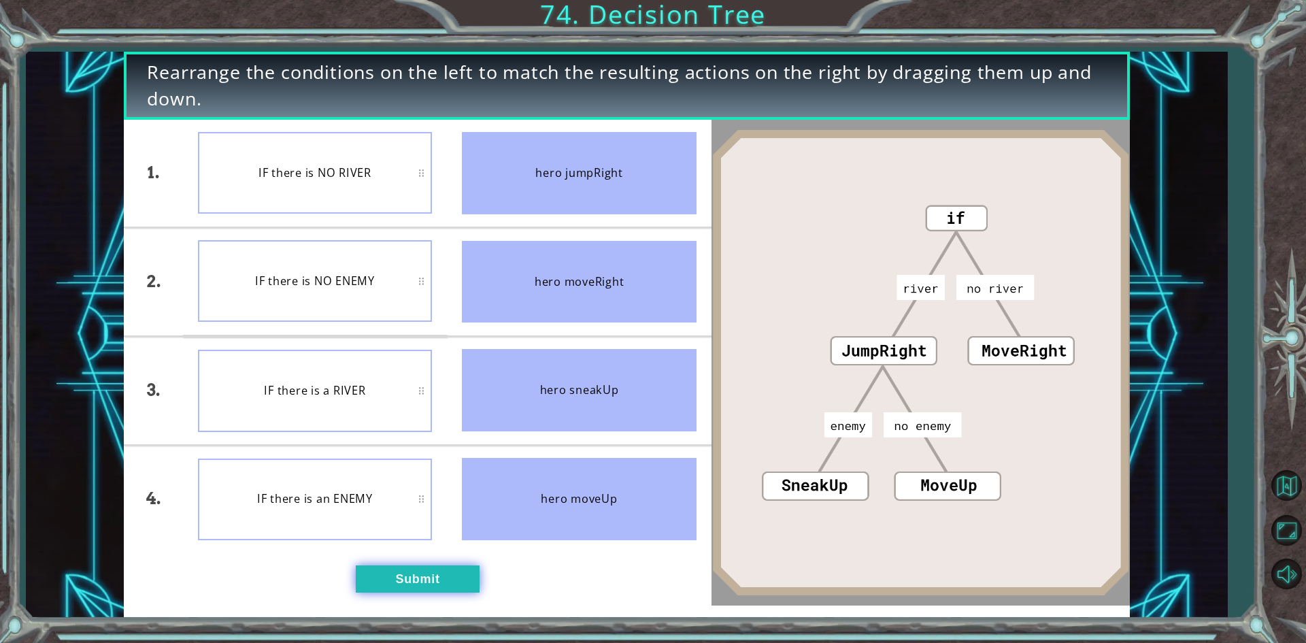
click at [404, 571] on button "Submit" at bounding box center [418, 578] width 124 height 27
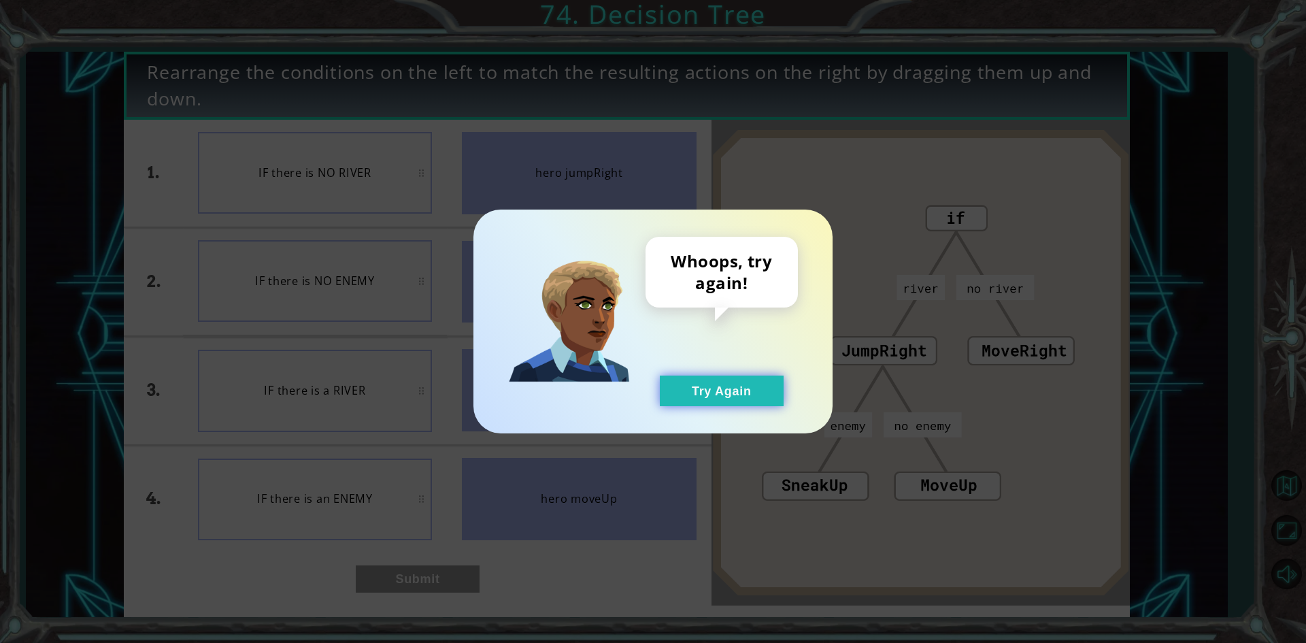
click at [711, 396] on button "Try Again" at bounding box center [722, 390] width 124 height 31
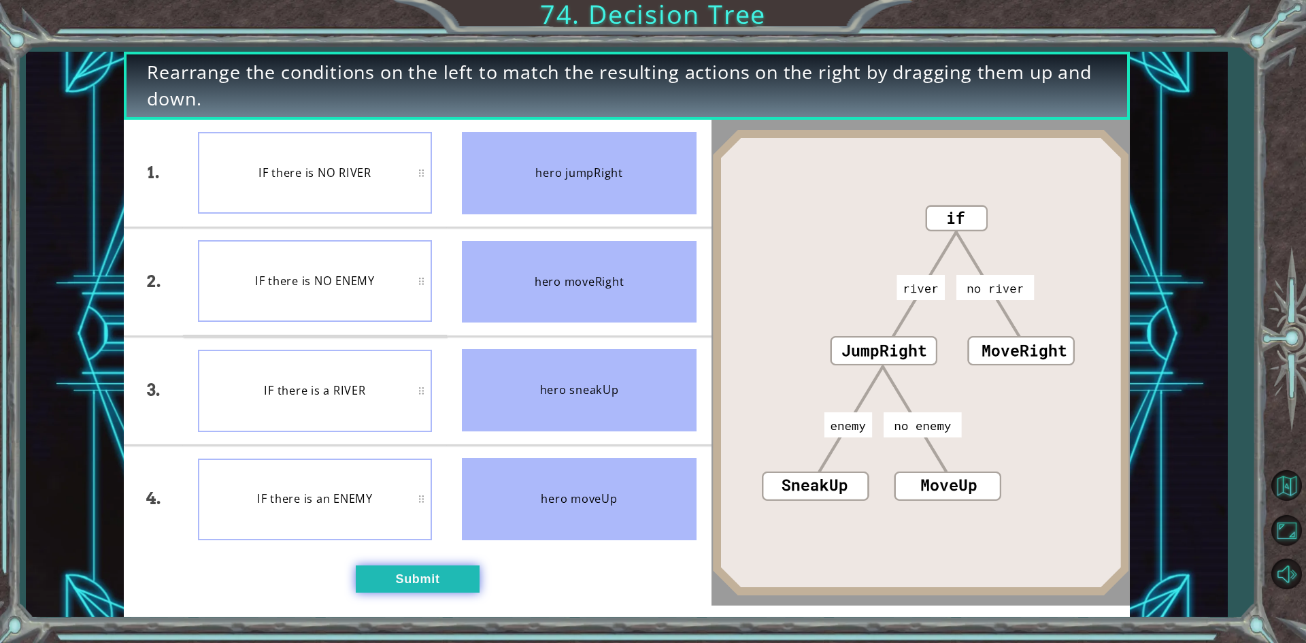
click at [394, 579] on button "Submit" at bounding box center [418, 578] width 124 height 27
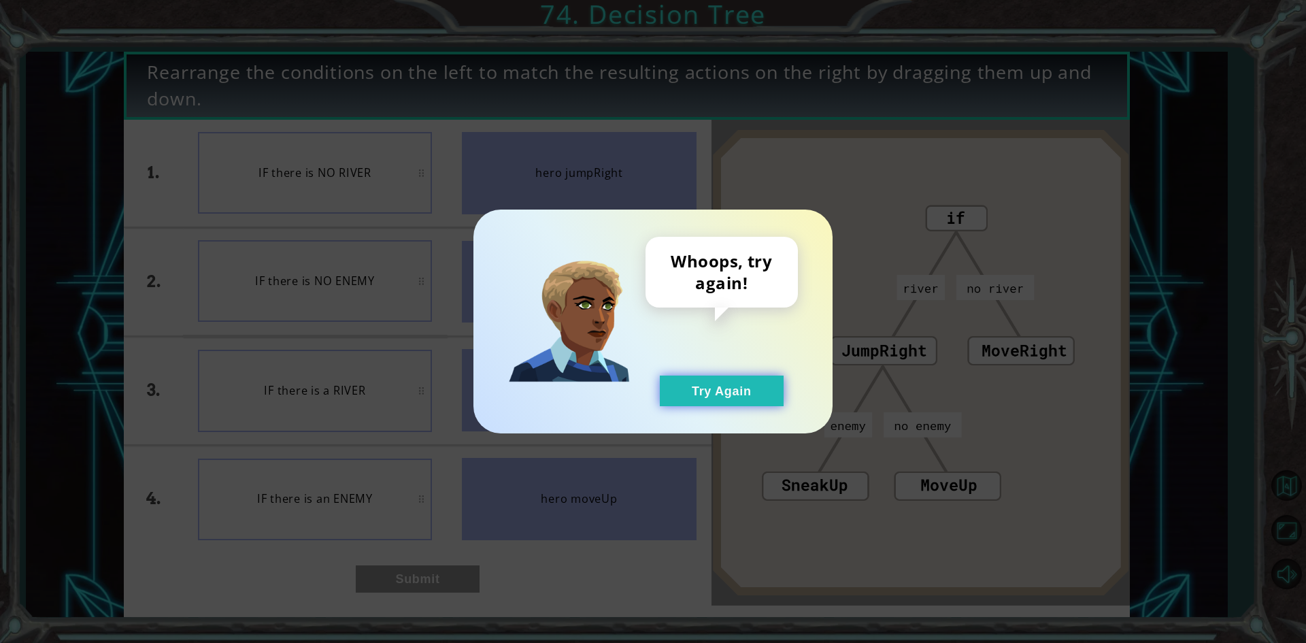
click at [711, 388] on button "Try Again" at bounding box center [722, 390] width 124 height 31
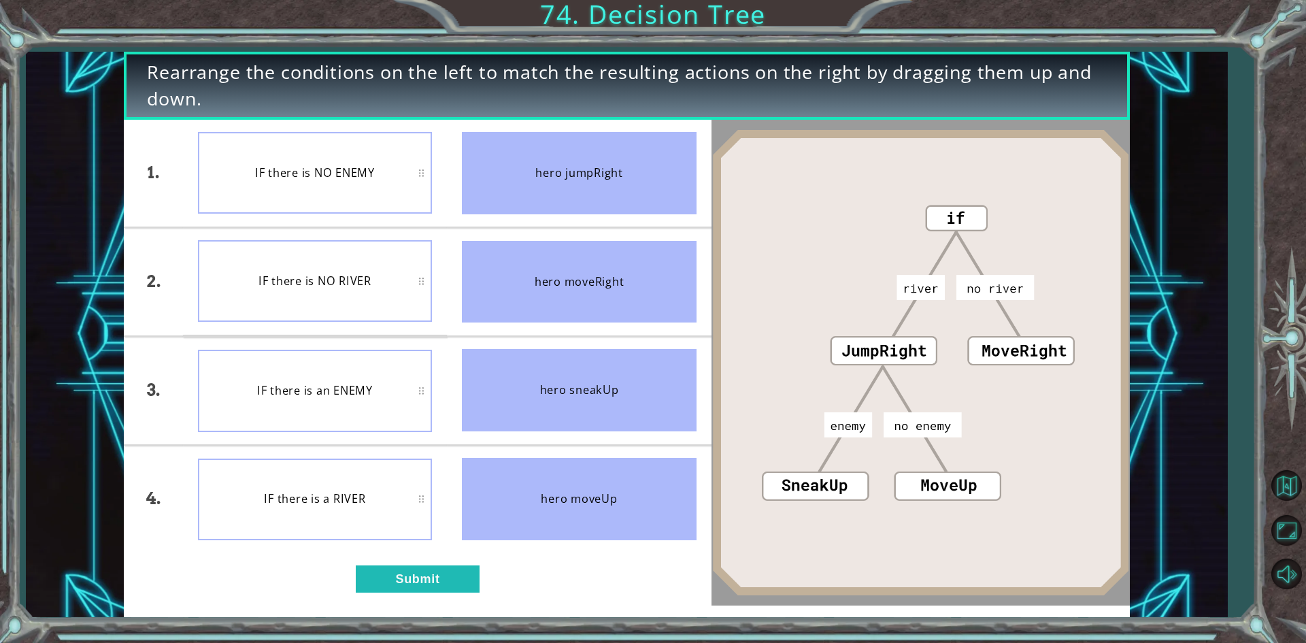
click at [411, 562] on div "1. 2. 3. 4. IF there is NO ENEMY IF there is NO RIVER IF there is an ENEMY IF t…" at bounding box center [417, 363] width 587 height 486
click at [417, 569] on button "Submit" at bounding box center [418, 578] width 124 height 27
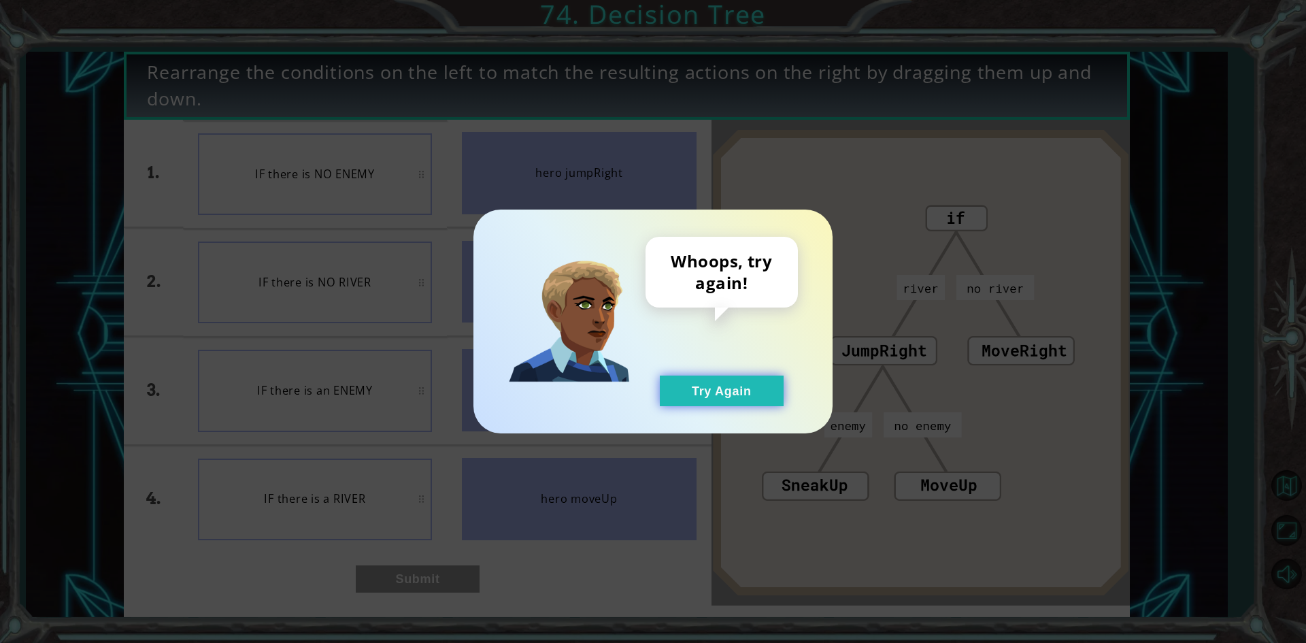
click at [692, 388] on button "Try Again" at bounding box center [722, 390] width 124 height 31
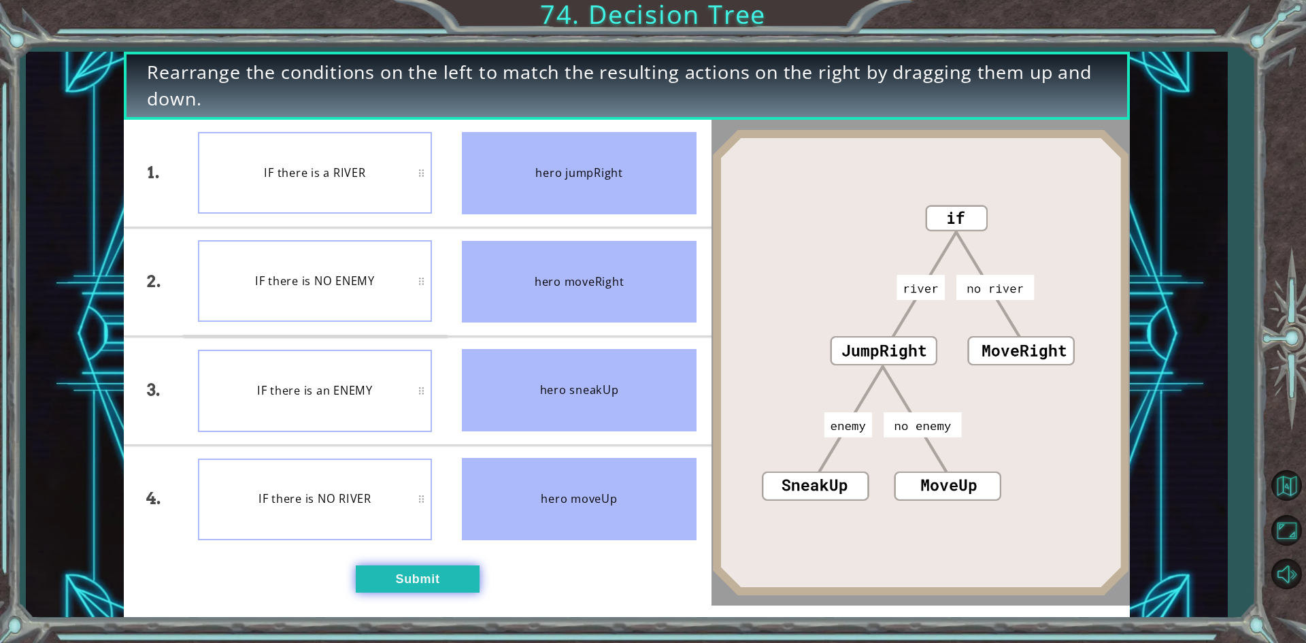
click at [397, 576] on button "Submit" at bounding box center [418, 578] width 124 height 27
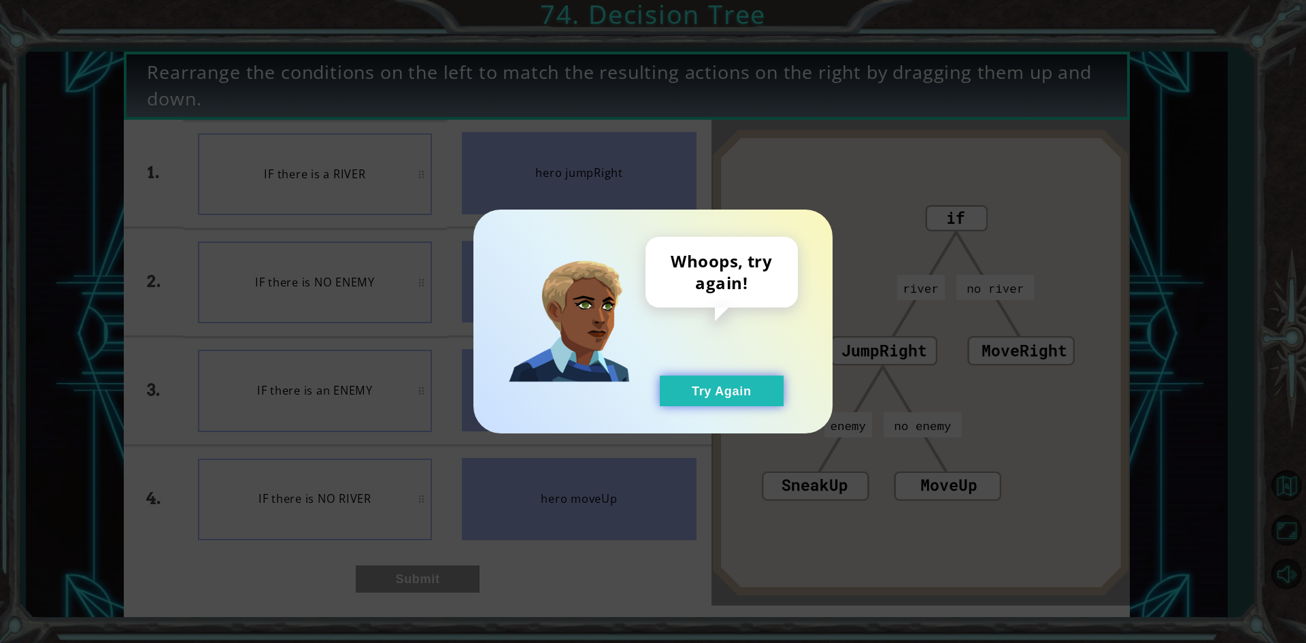
click at [707, 392] on button "Try Again" at bounding box center [722, 390] width 124 height 31
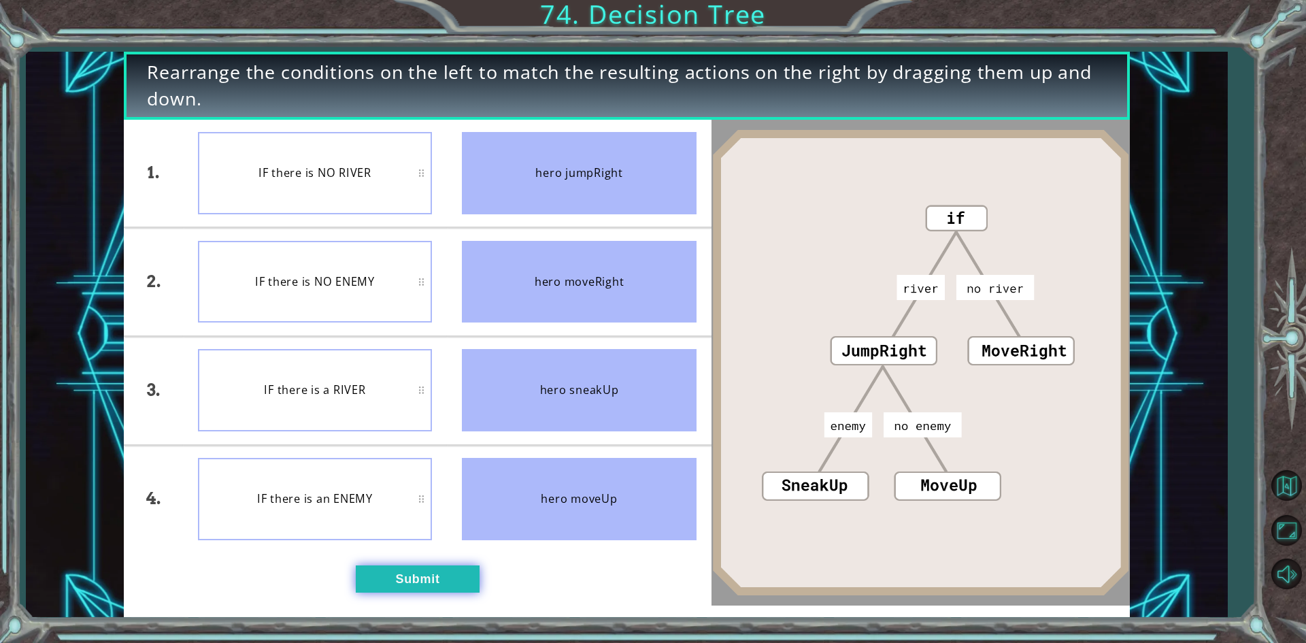
click at [406, 570] on button "Submit" at bounding box center [418, 578] width 124 height 27
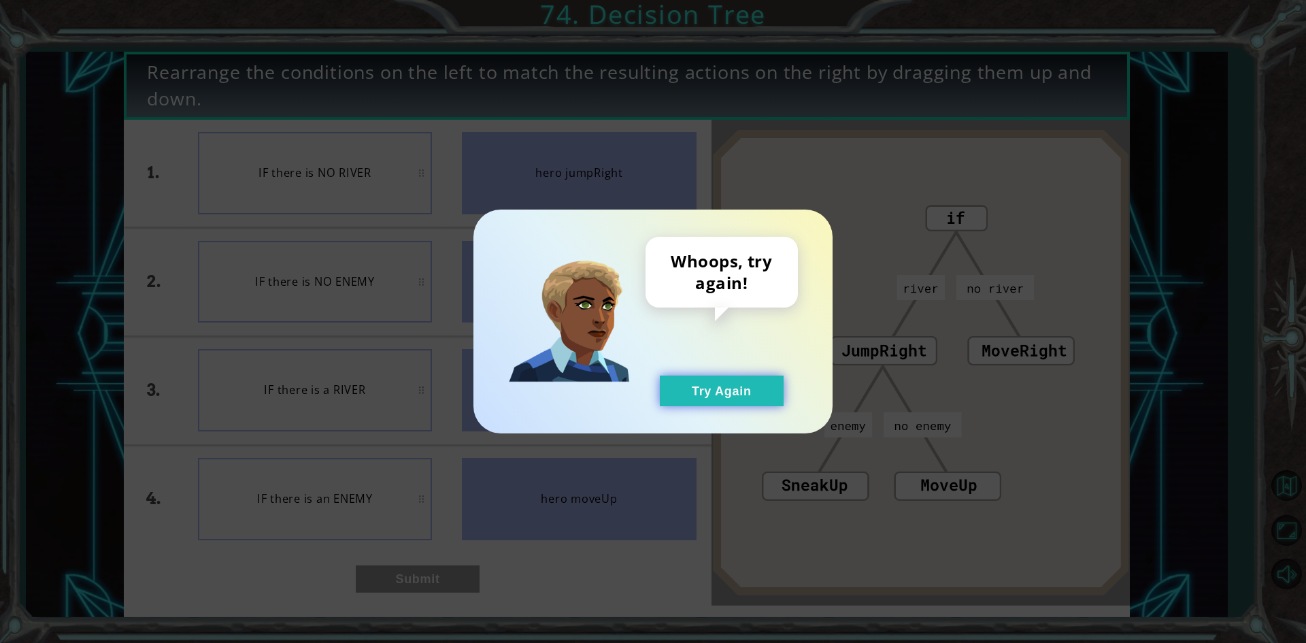
click at [707, 378] on button "Try Again" at bounding box center [722, 390] width 124 height 31
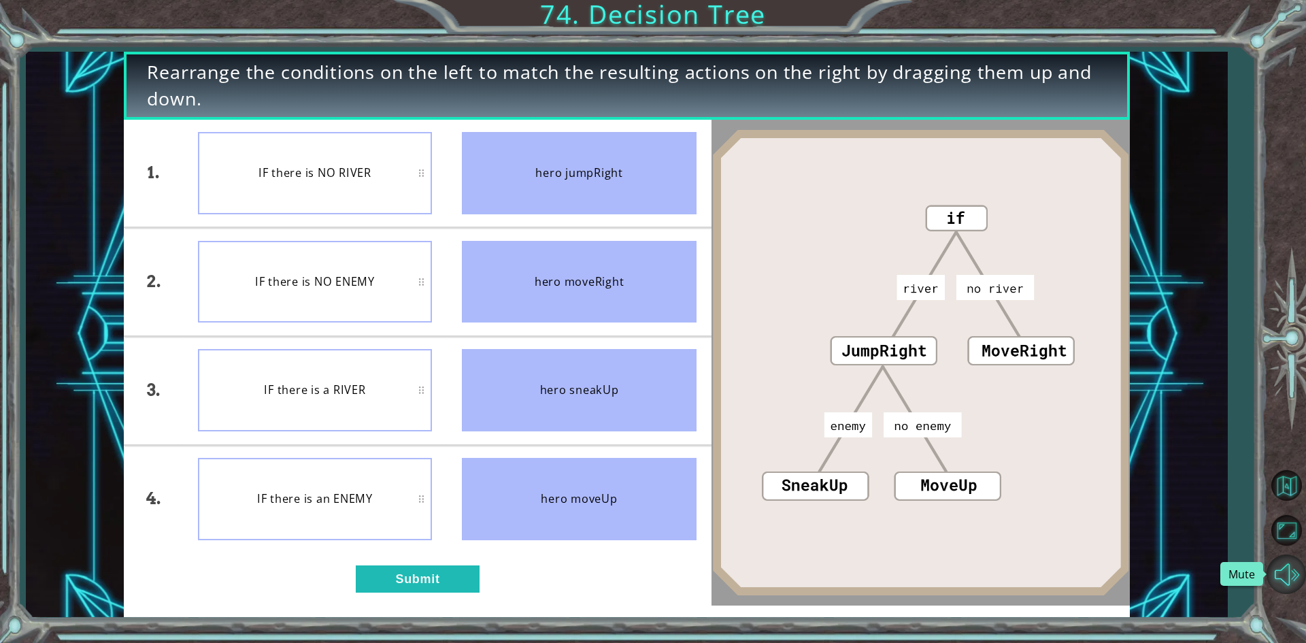
click at [1274, 574] on button "Mute" at bounding box center [1285, 573] width 39 height 39
click at [1287, 574] on button "Unmute" at bounding box center [1285, 573] width 39 height 39
click at [1287, 527] on button "Maximize Browser" at bounding box center [1285, 530] width 39 height 39
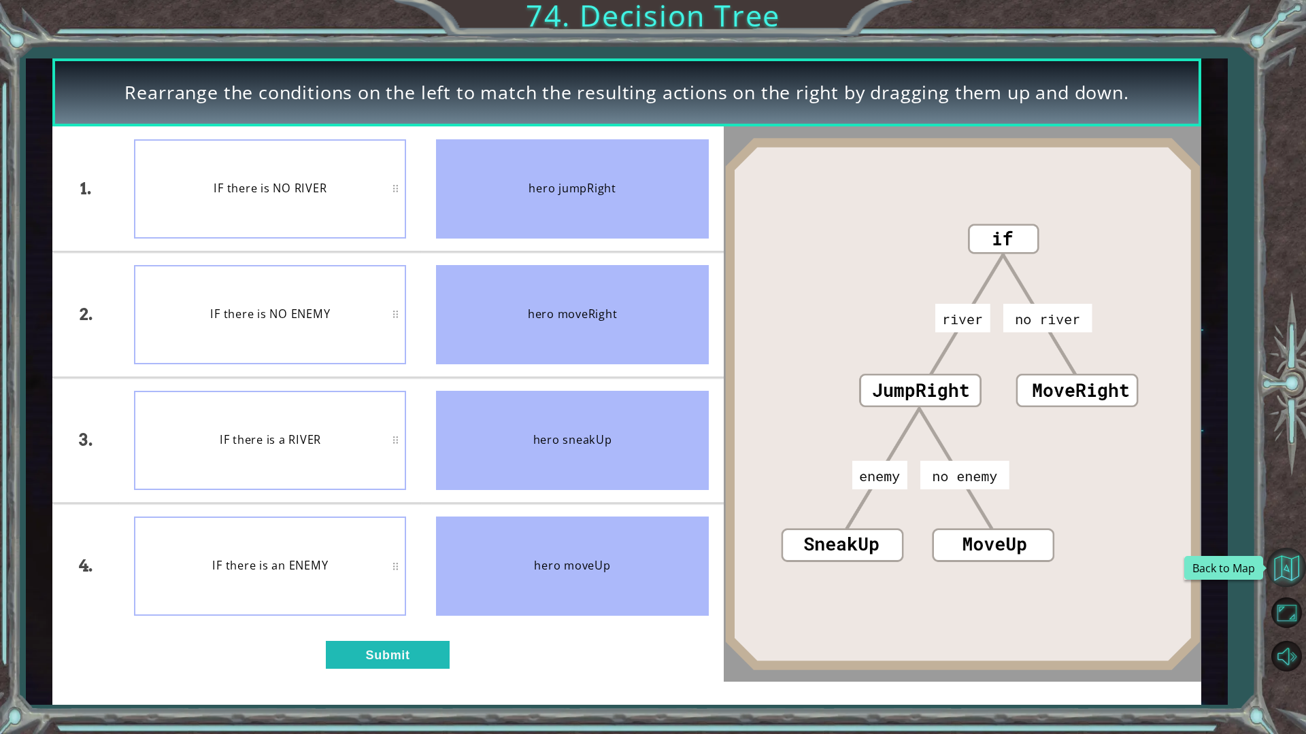
click at [1287, 571] on button "Back to Map" at bounding box center [1285, 567] width 39 height 39
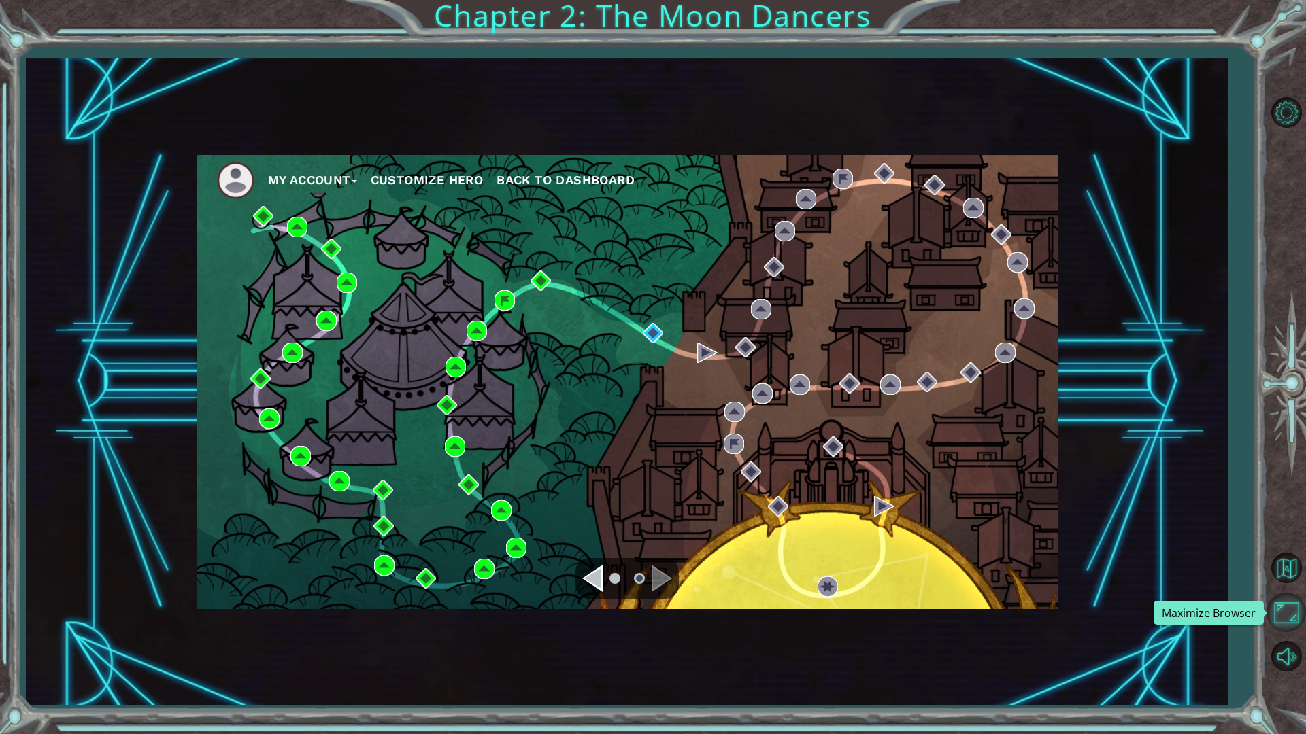
click at [1285, 604] on button "Maximize Browser" at bounding box center [1285, 612] width 39 height 39
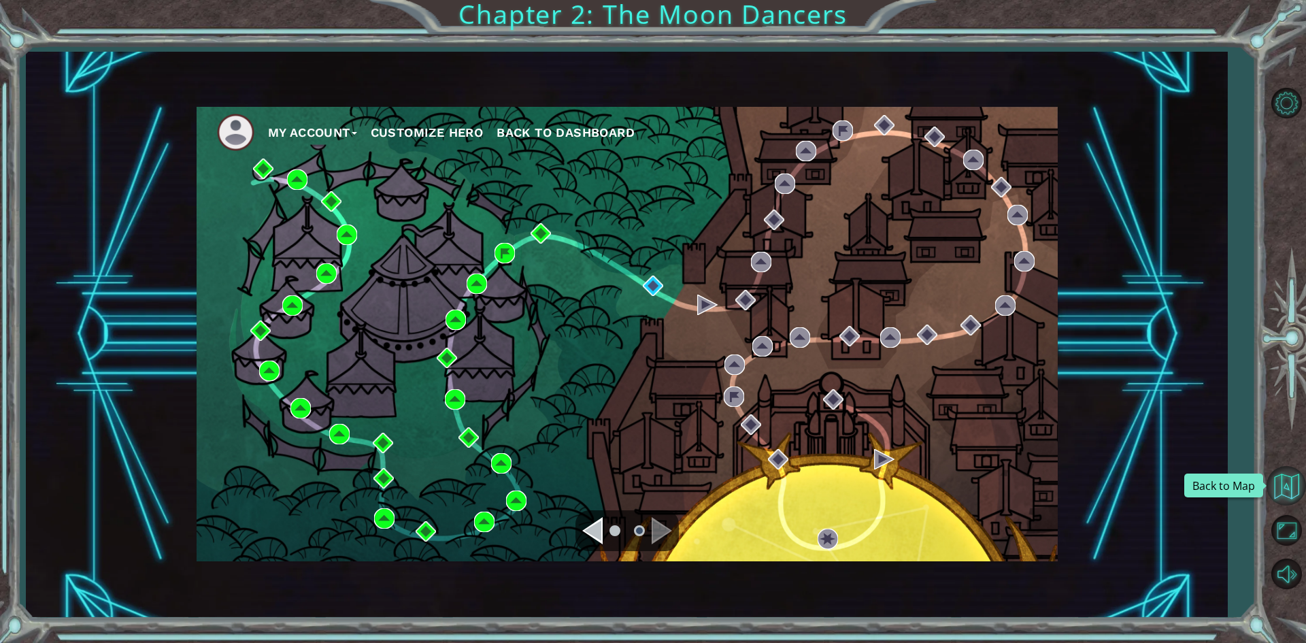
click at [1282, 497] on button "Back to Map" at bounding box center [1285, 485] width 39 height 39
click at [1283, 110] on button "Level Options" at bounding box center [1285, 103] width 39 height 39
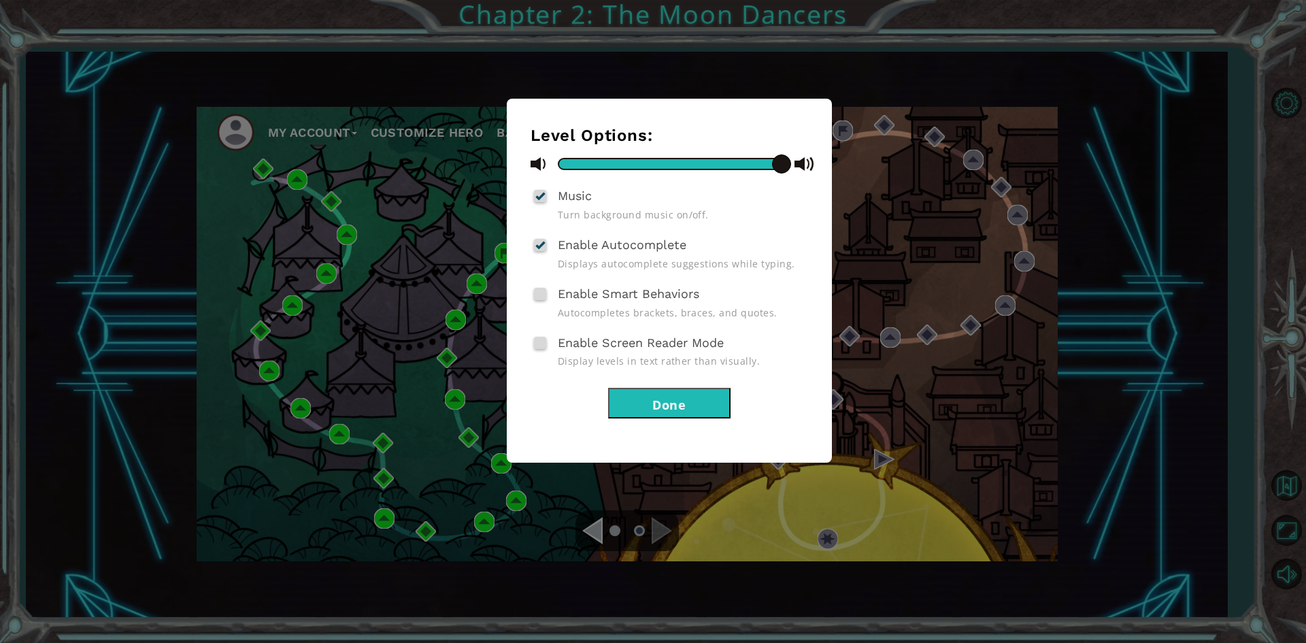
click at [785, 336] on div "Enable Screen Reader Mode Display levels in text rather than visually." at bounding box center [668, 350] width 277 height 35
click at [650, 403] on button "Done" at bounding box center [669, 403] width 122 height 31
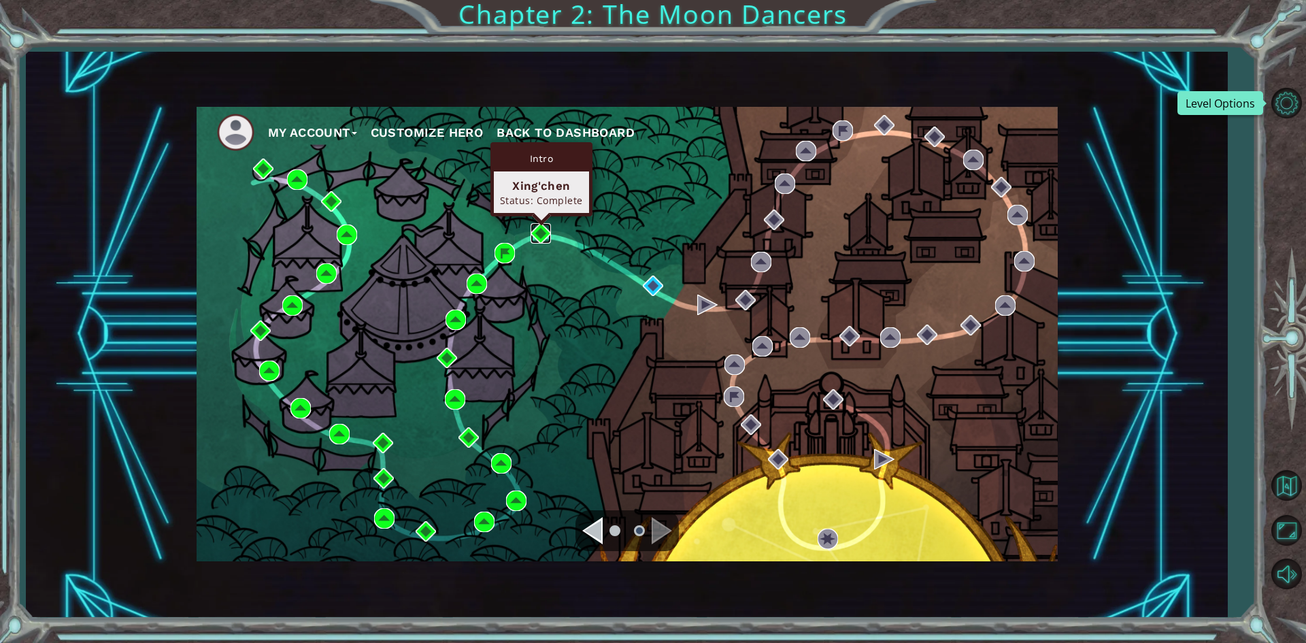
click at [533, 234] on img at bounding box center [540, 233] width 20 height 20
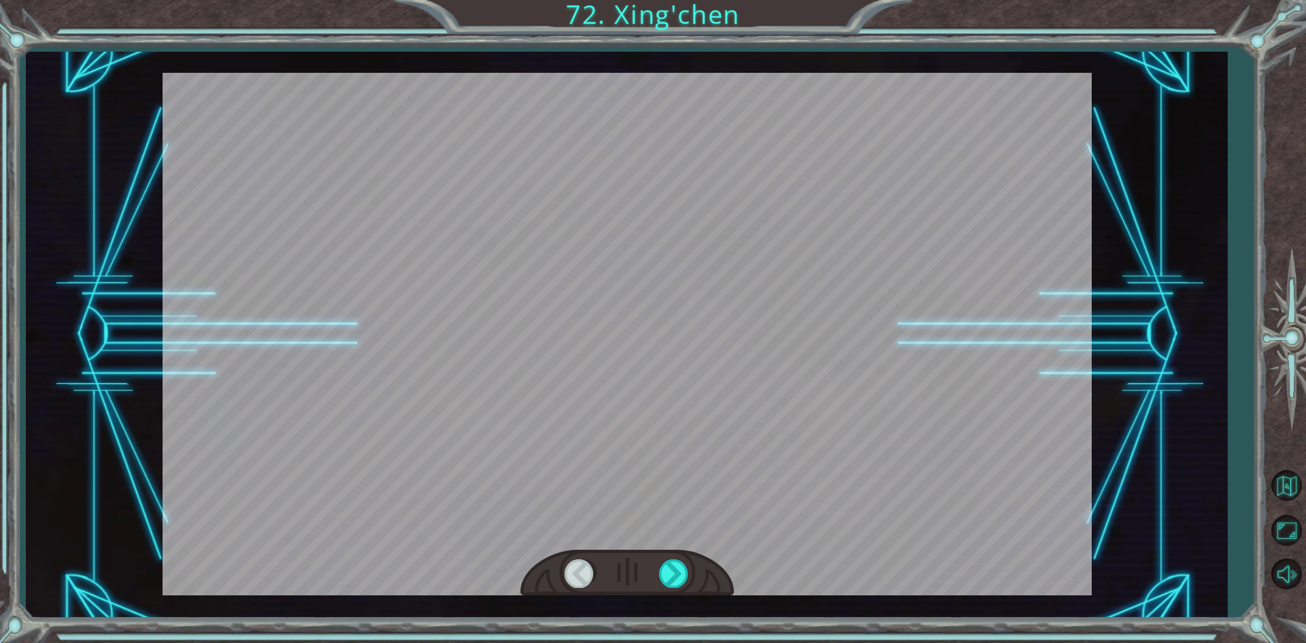
click at [685, 548] on div at bounding box center [627, 334] width 929 height 522
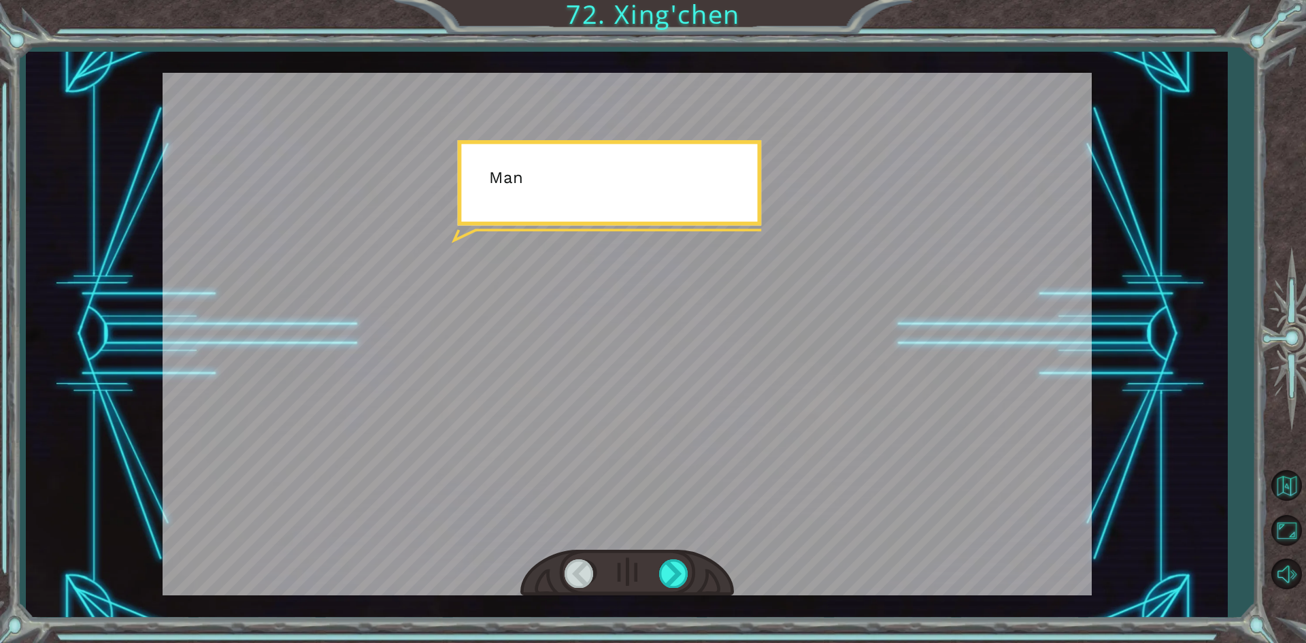
drag, startPoint x: 674, startPoint y: 549, endPoint x: 671, endPoint y: 558, distance: 9.5
click at [674, 551] on div at bounding box center [627, 572] width 214 height 47
click at [671, 558] on div at bounding box center [627, 572] width 214 height 47
click at [672, 564] on div at bounding box center [674, 573] width 31 height 28
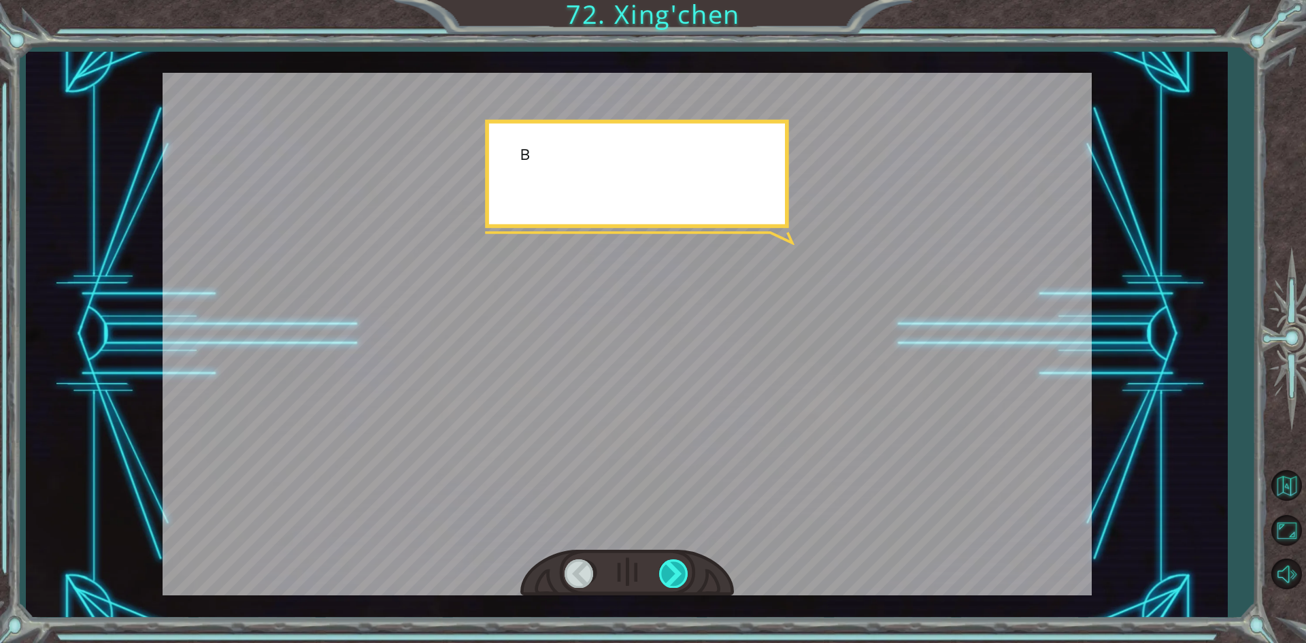
click at [673, 564] on div at bounding box center [674, 573] width 31 height 28
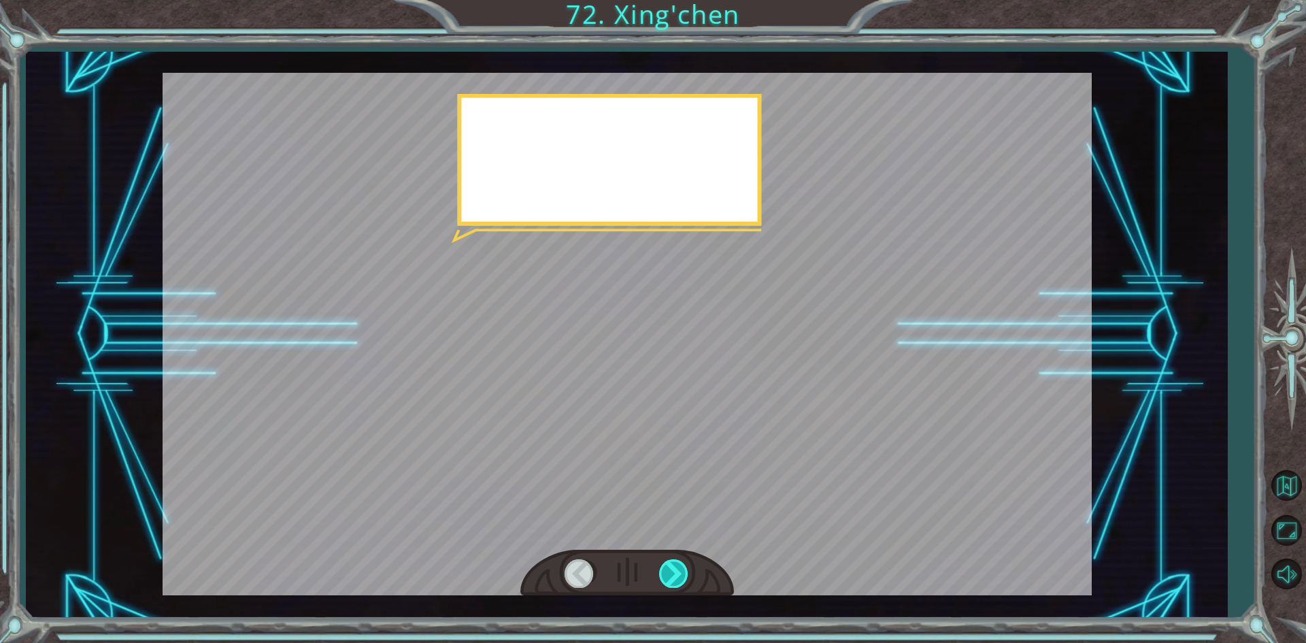
click at [673, 564] on div at bounding box center [674, 573] width 31 height 28
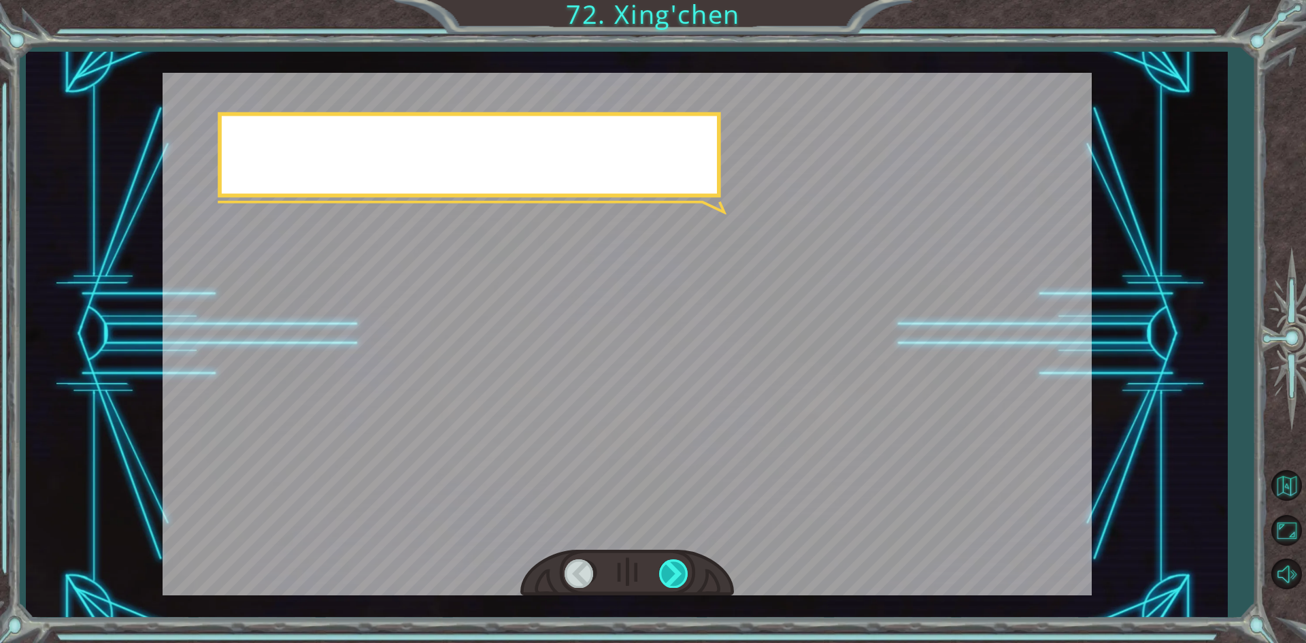
click at [673, 564] on div at bounding box center [674, 573] width 31 height 28
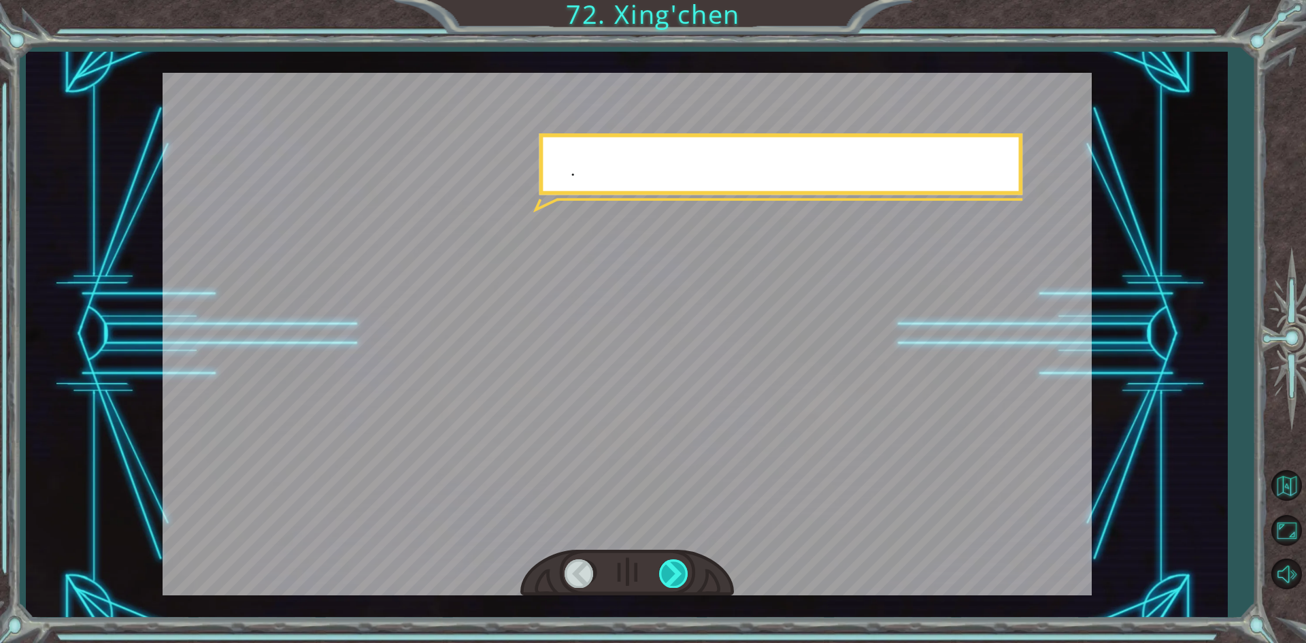
click at [673, 564] on div at bounding box center [674, 573] width 31 height 28
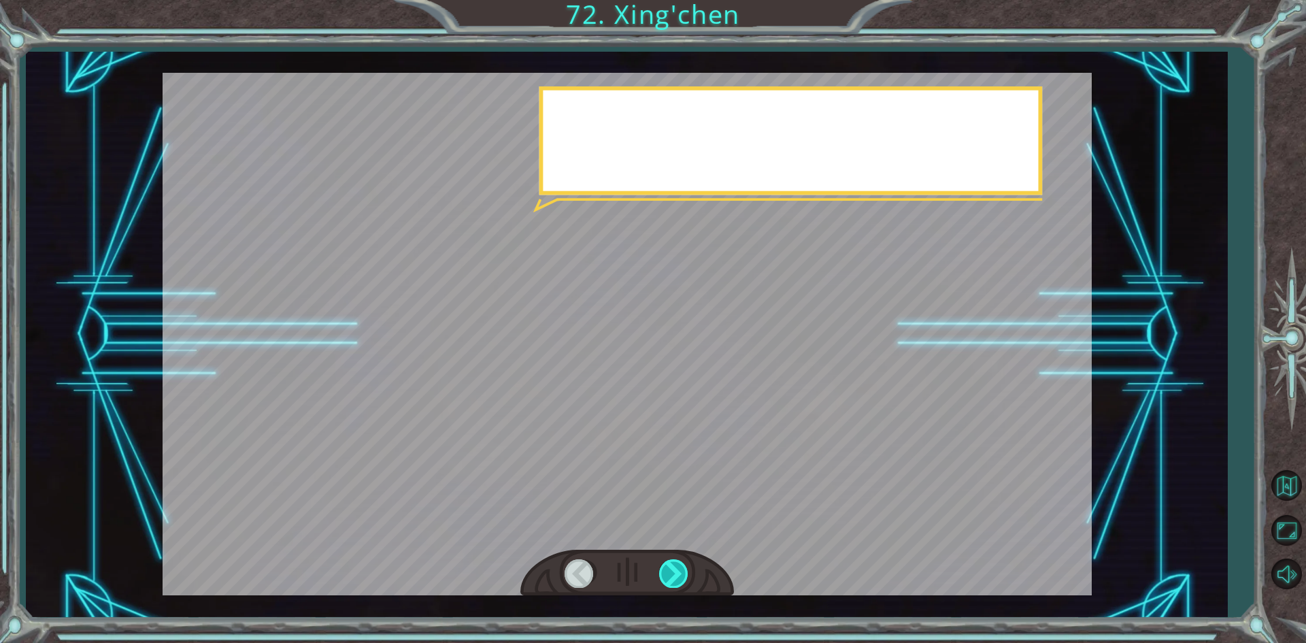
click at [673, 564] on div at bounding box center [674, 573] width 31 height 28
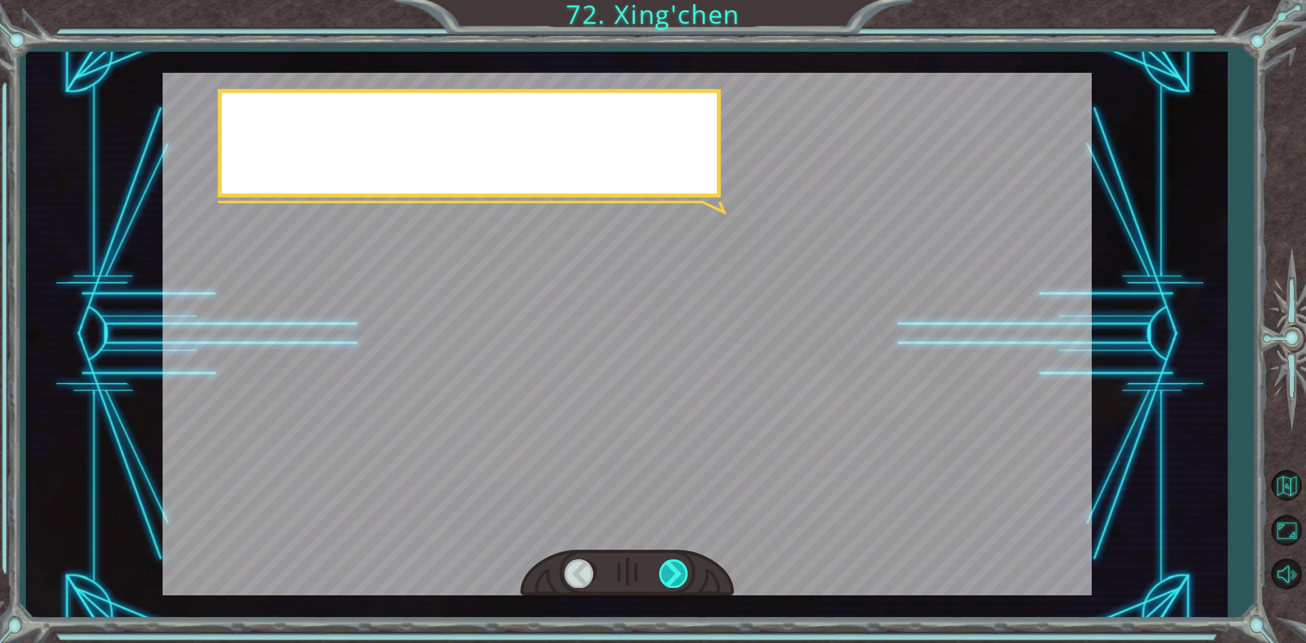
click at [673, 564] on div at bounding box center [674, 573] width 31 height 28
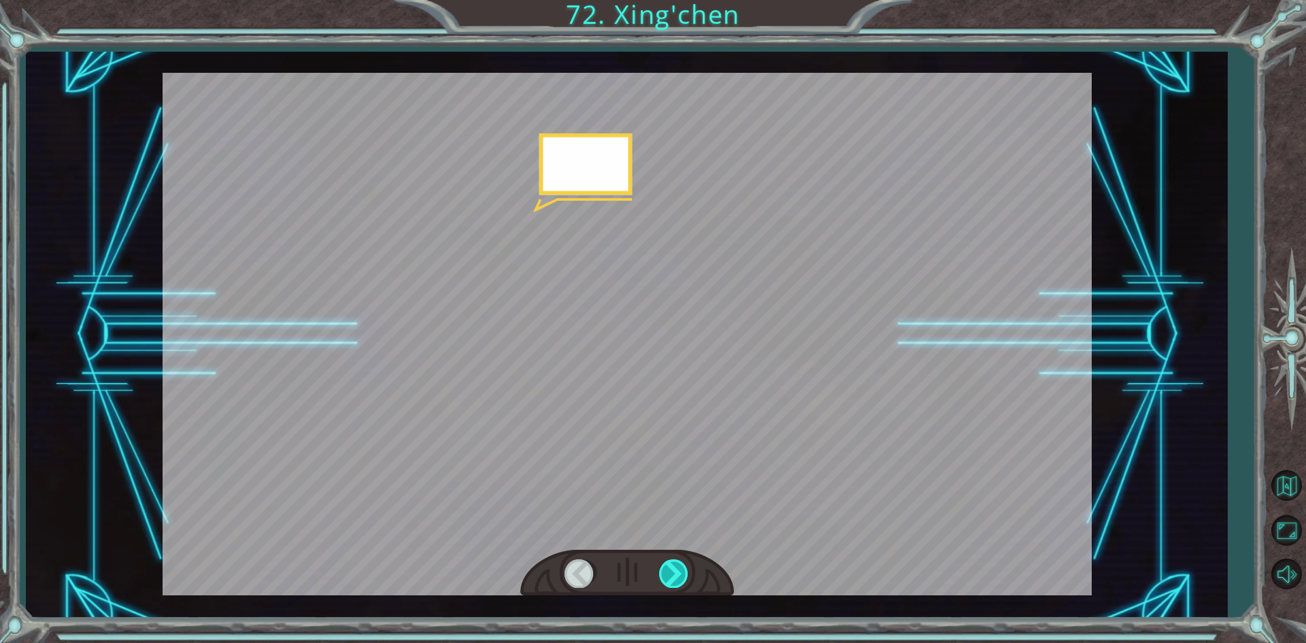
click at [673, 564] on div at bounding box center [674, 573] width 31 height 28
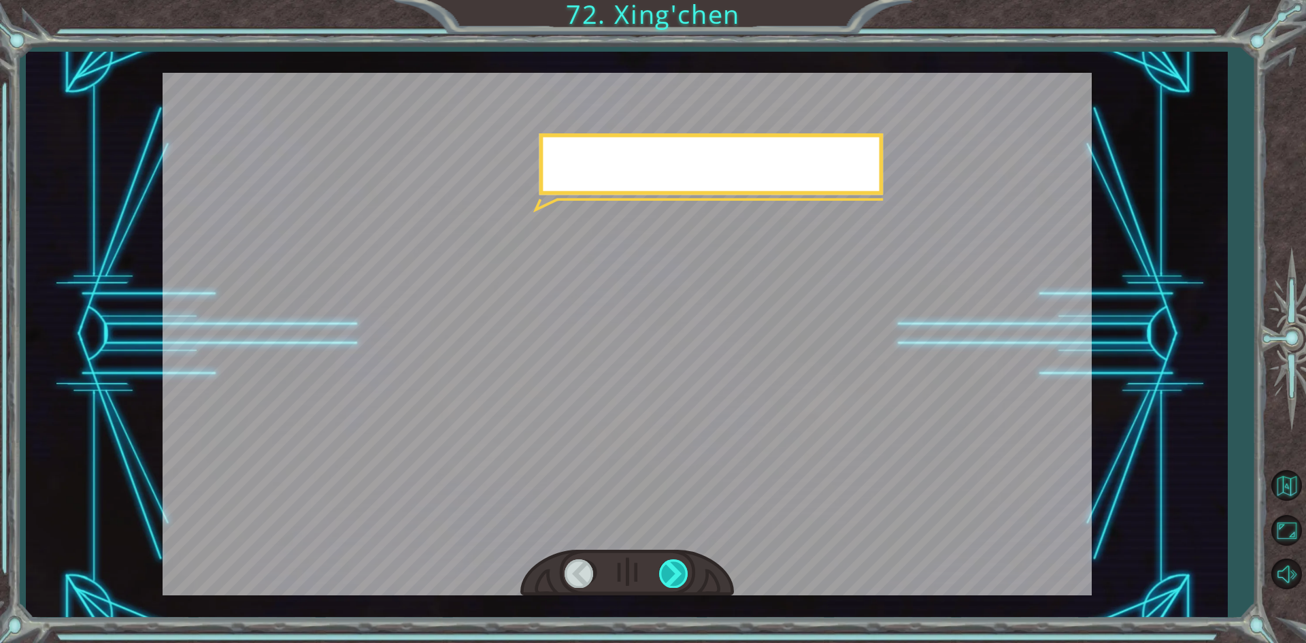
click at [673, 564] on div at bounding box center [674, 573] width 31 height 28
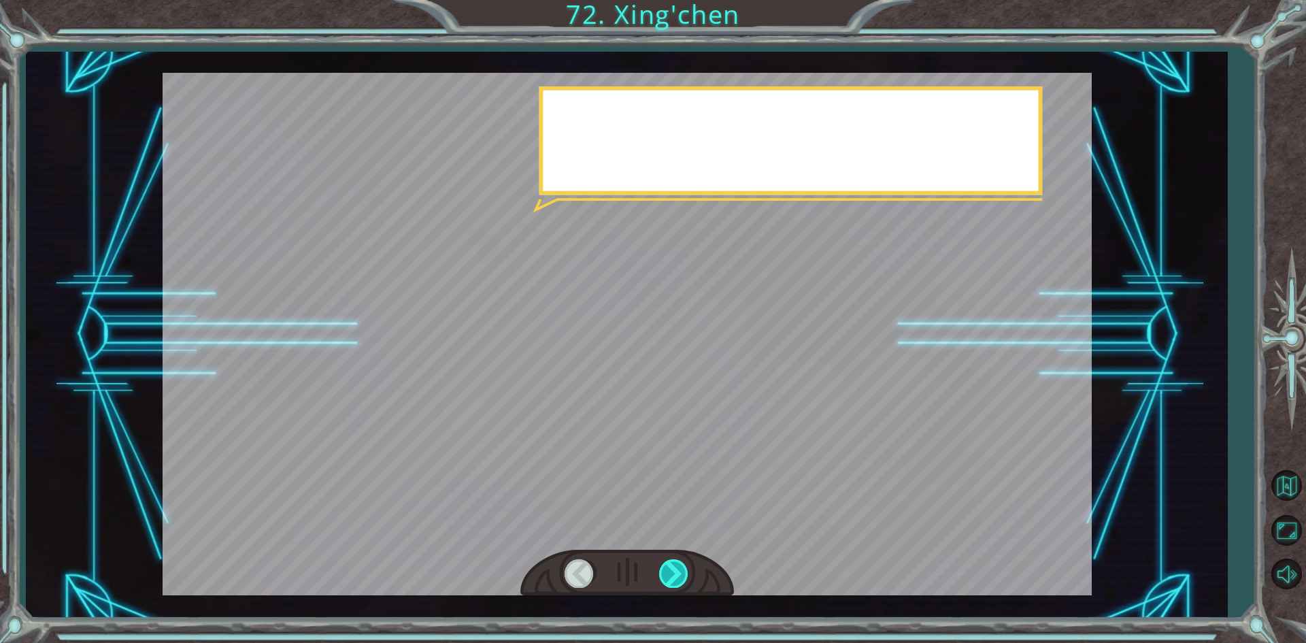
click at [673, 564] on div at bounding box center [674, 573] width 31 height 28
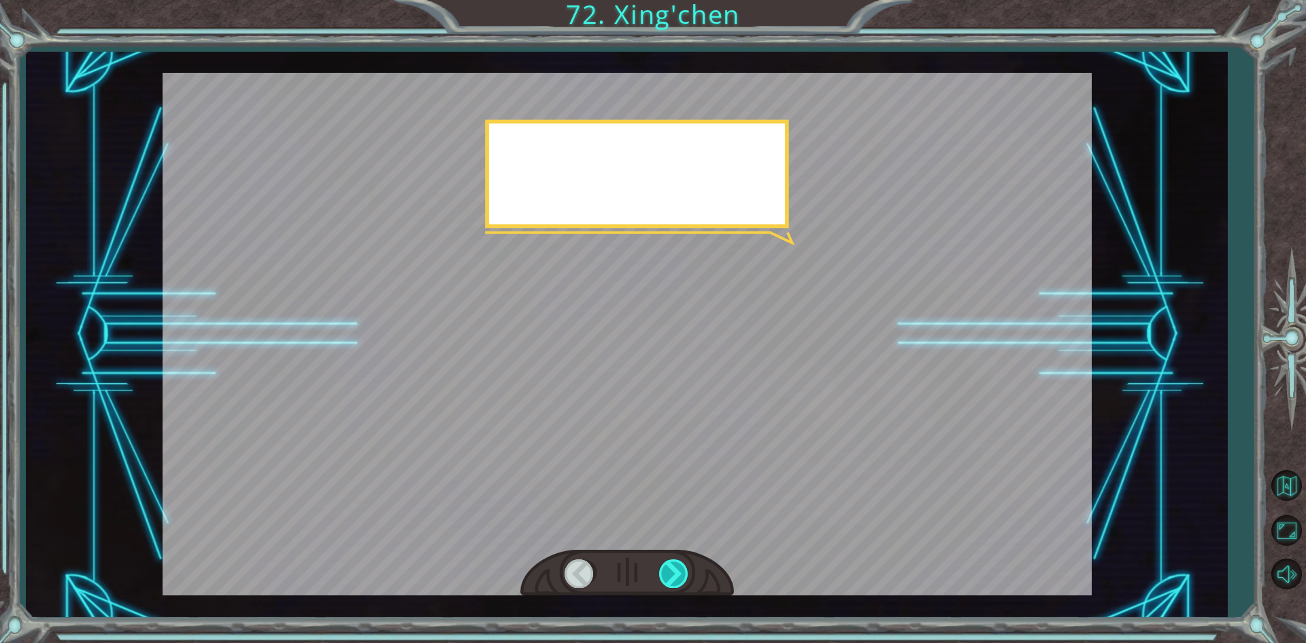
click at [673, 564] on div at bounding box center [674, 573] width 31 height 28
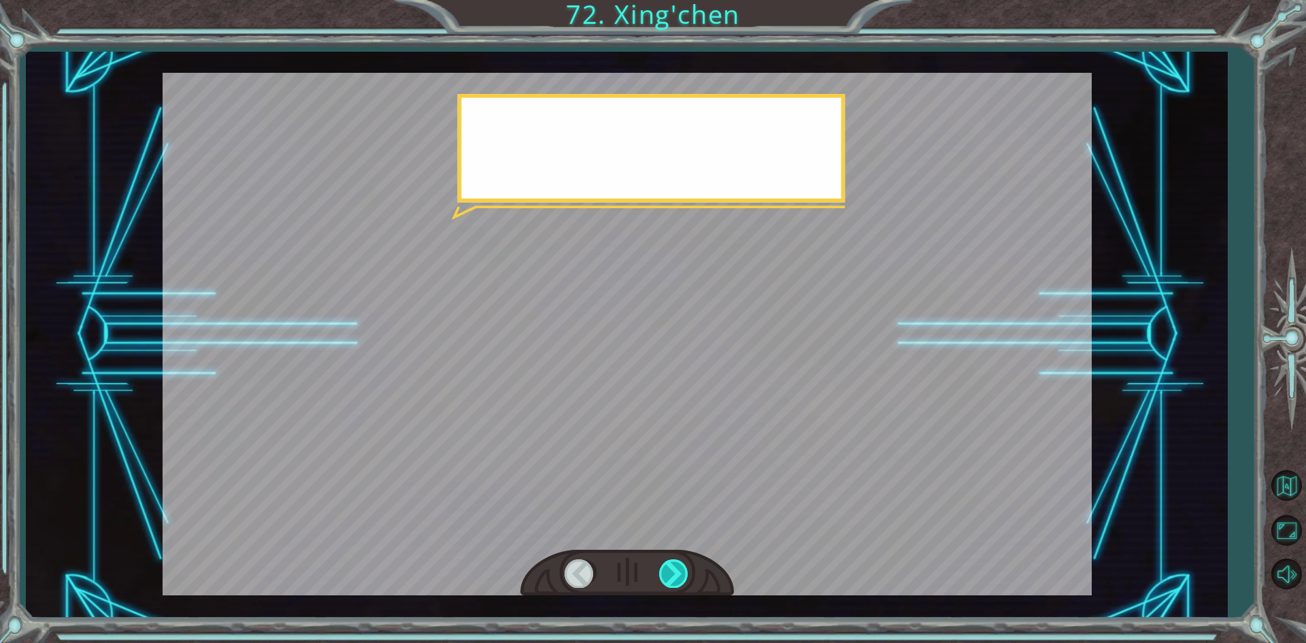
click at [673, 564] on div at bounding box center [674, 573] width 31 height 28
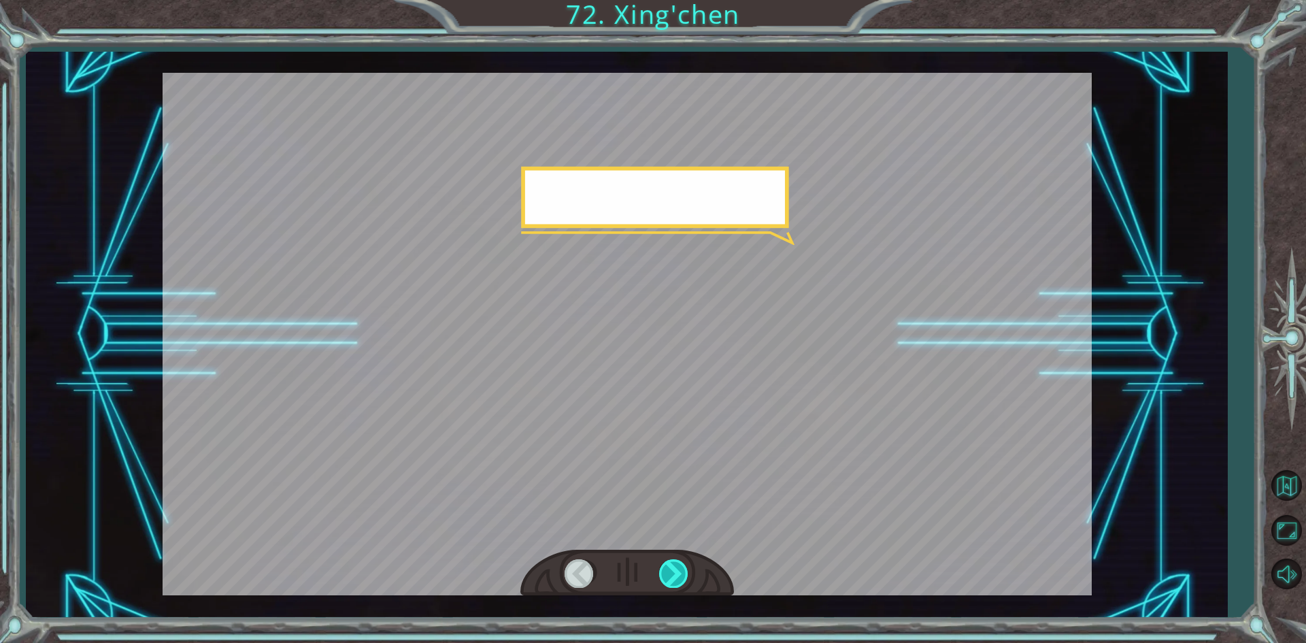
click at [673, 564] on div at bounding box center [674, 573] width 31 height 28
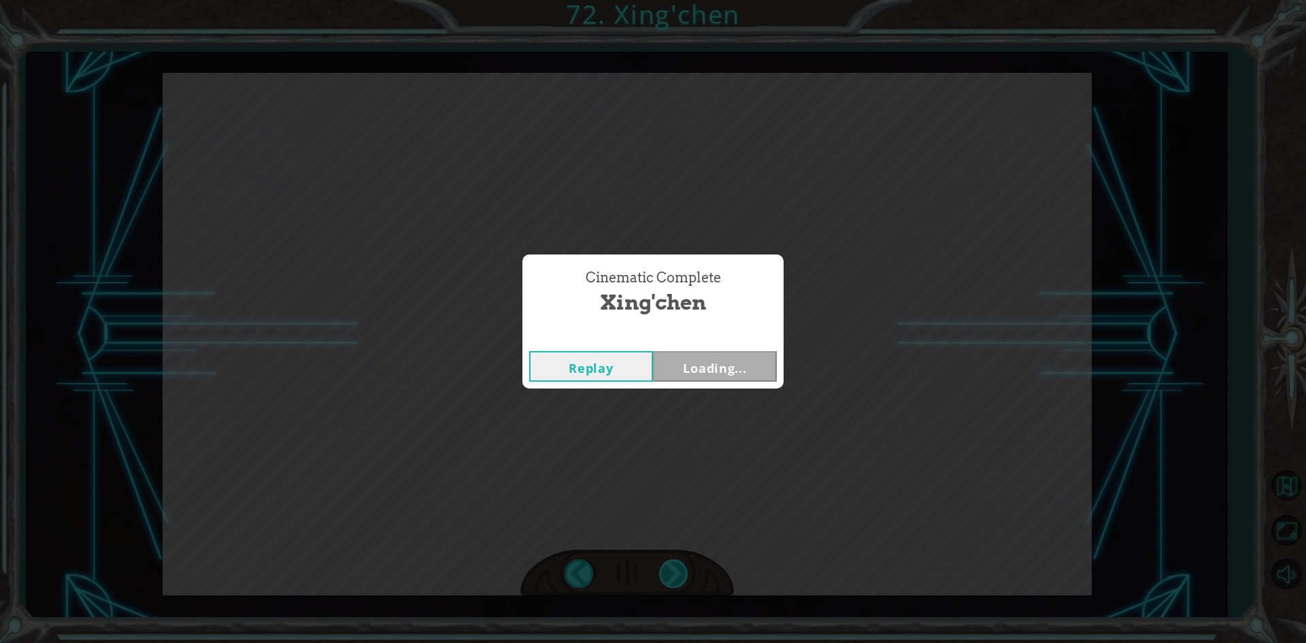
click at [673, 564] on div "Cinematic Complete [PERSON_NAME] Loading..." at bounding box center [653, 321] width 1306 height 643
click at [673, 564] on div "Cinematic Complete [PERSON_NAME] Next" at bounding box center [653, 321] width 1306 height 643
click at [702, 371] on button "Next" at bounding box center [715, 366] width 124 height 31
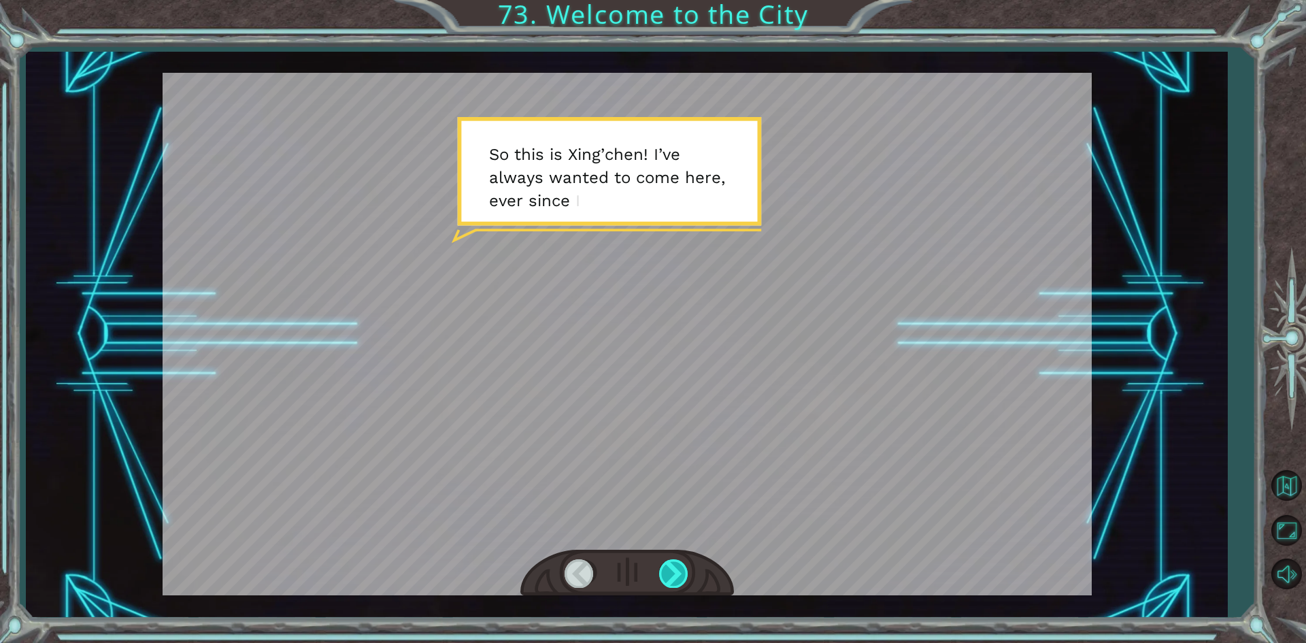
click at [669, 560] on div at bounding box center [674, 573] width 31 height 28
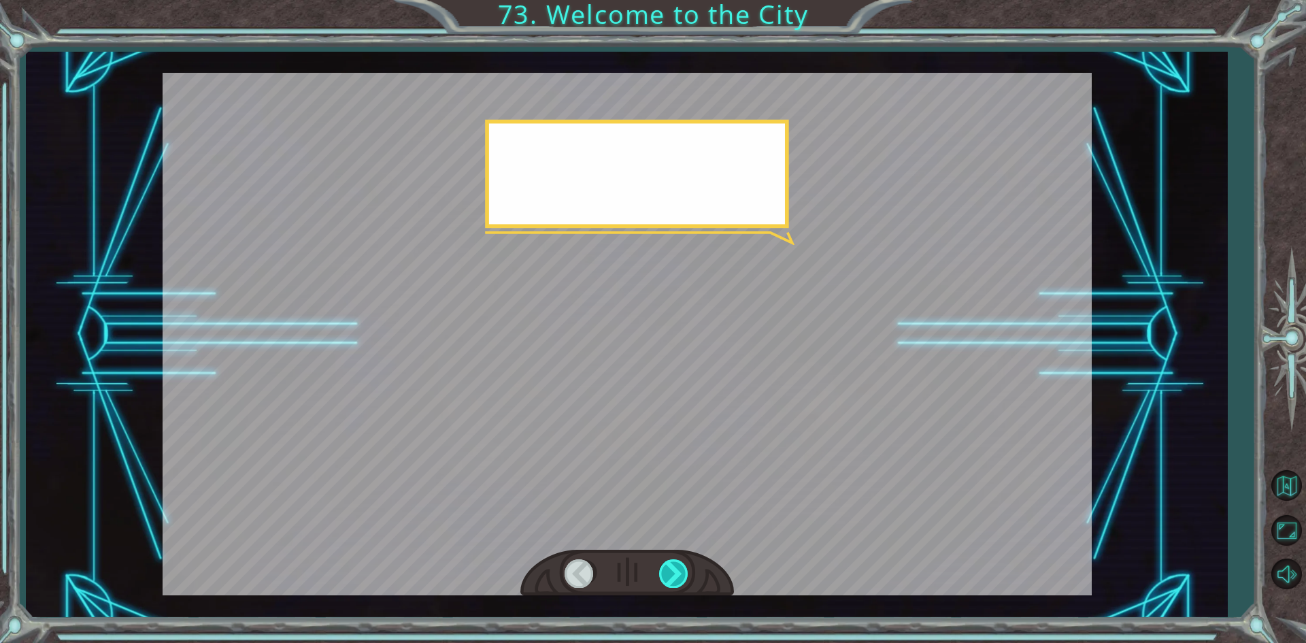
click at [669, 560] on div at bounding box center [674, 573] width 31 height 28
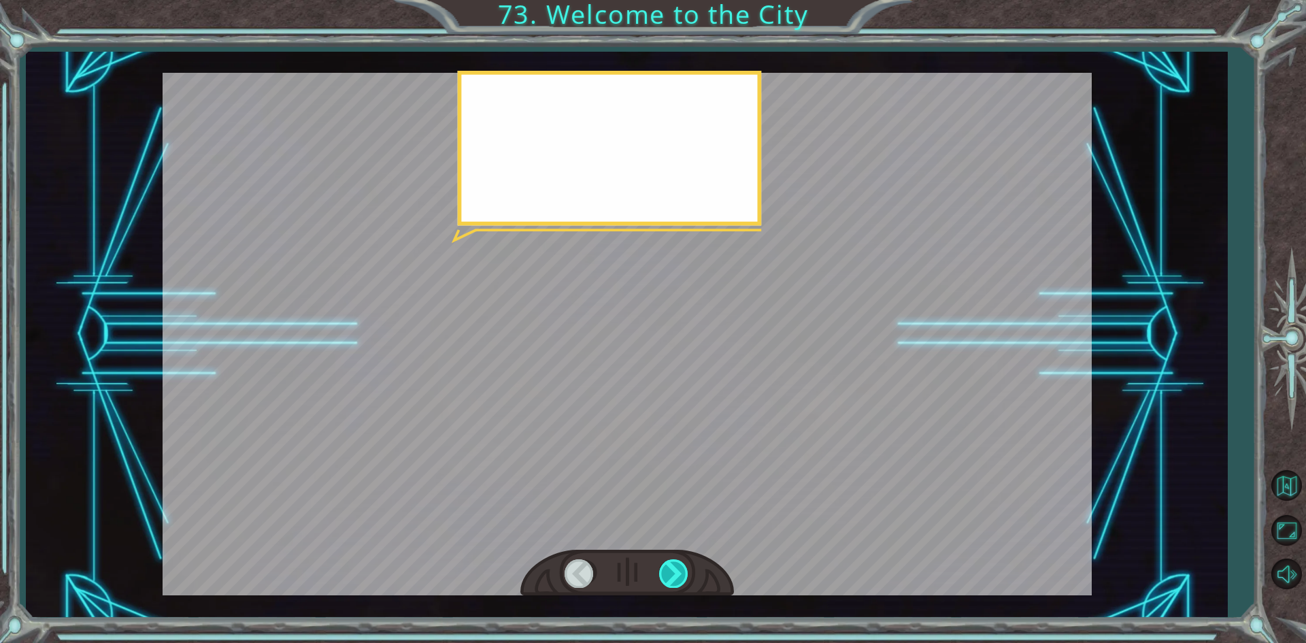
click at [669, 560] on div at bounding box center [674, 573] width 31 height 28
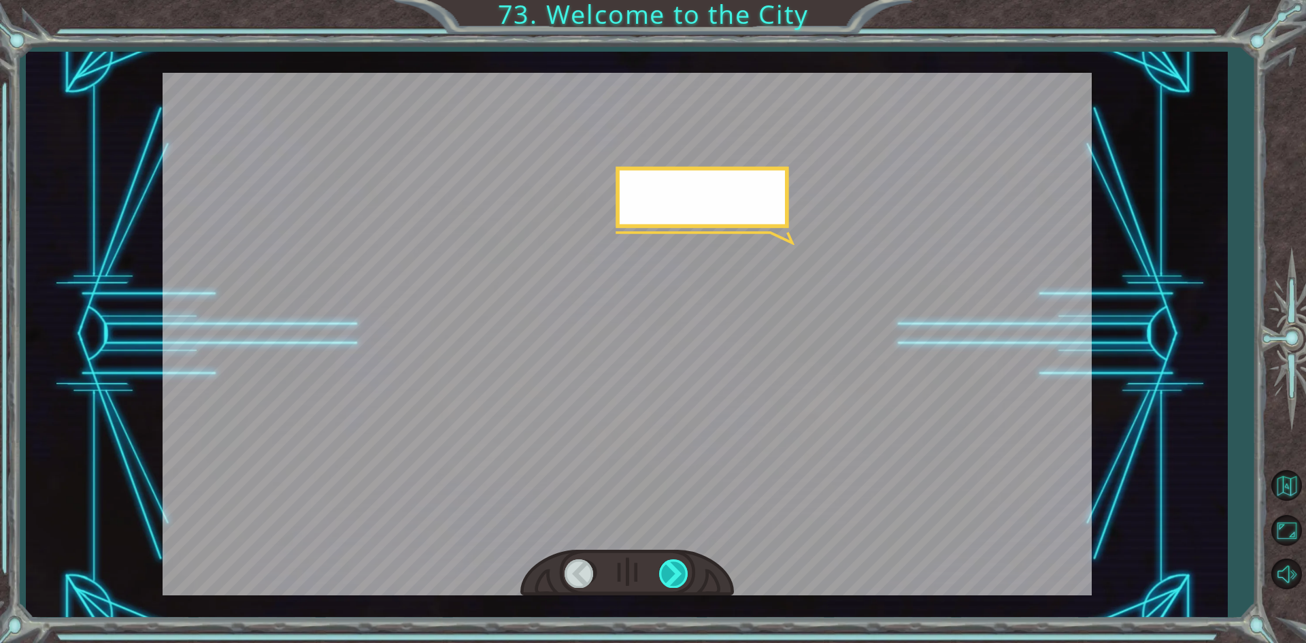
click at [669, 560] on div at bounding box center [674, 573] width 31 height 28
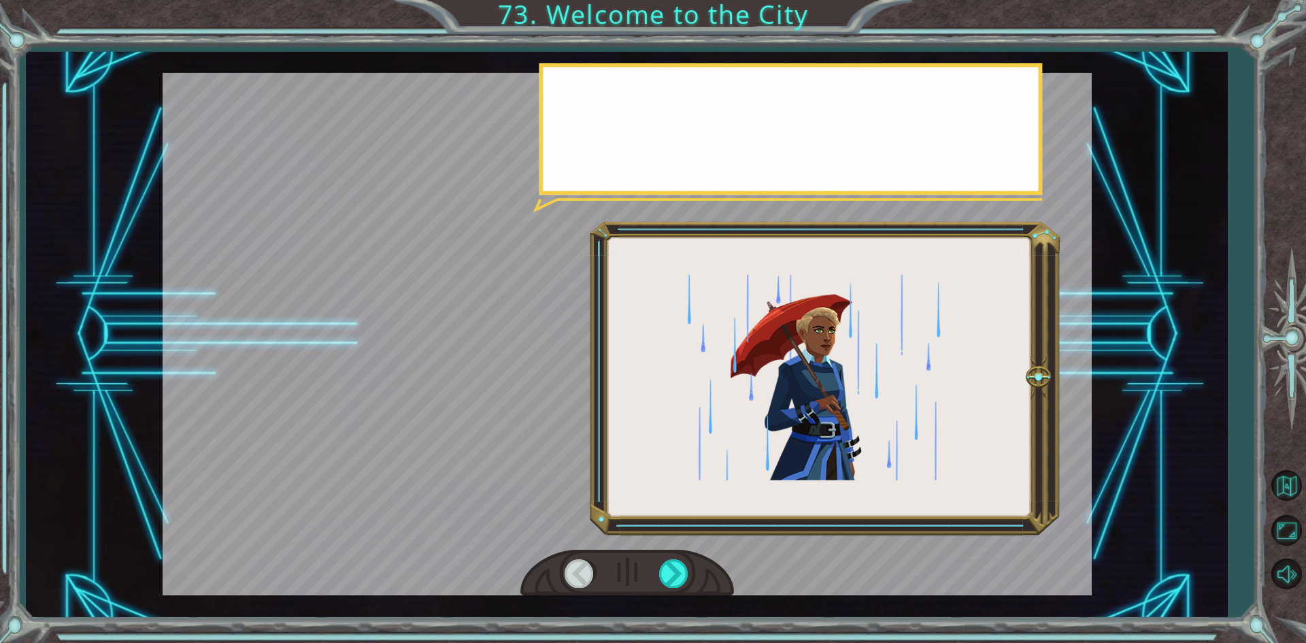
click at [651, 601] on div "S o t h i s i s X i n g ’ c h e n ! I ’ v e a l w a y s w a n t e d t o c o m e…" at bounding box center [626, 335] width 1201 height 566
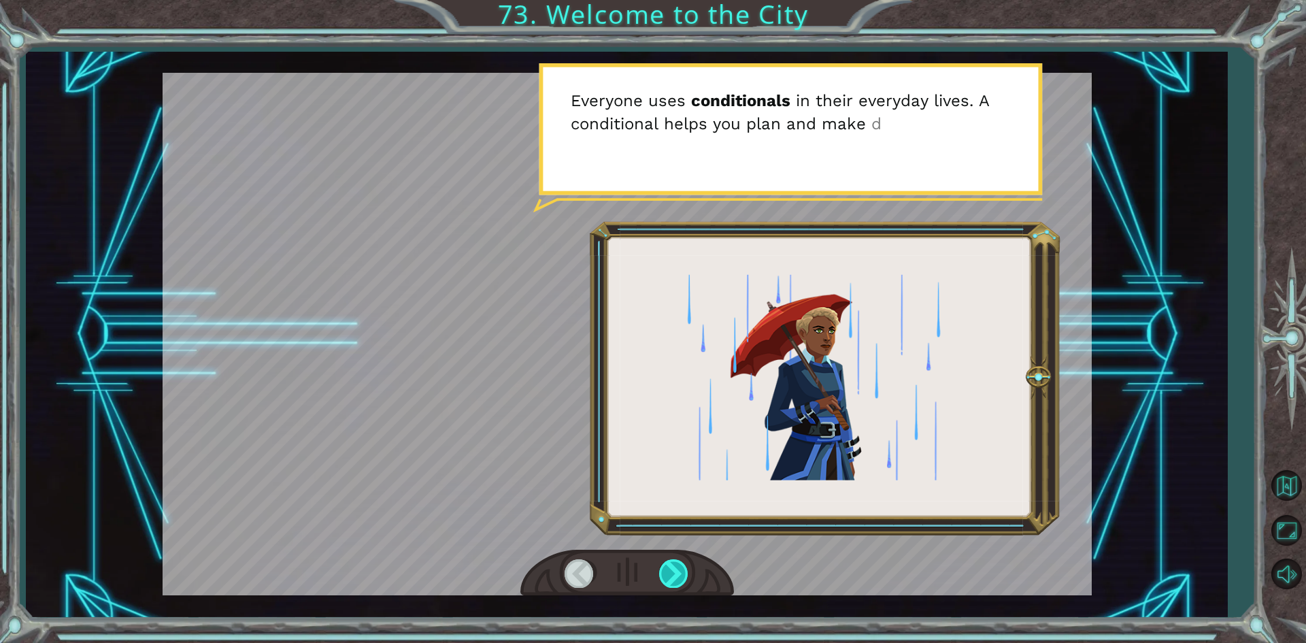
click at [675, 584] on div at bounding box center [674, 573] width 31 height 28
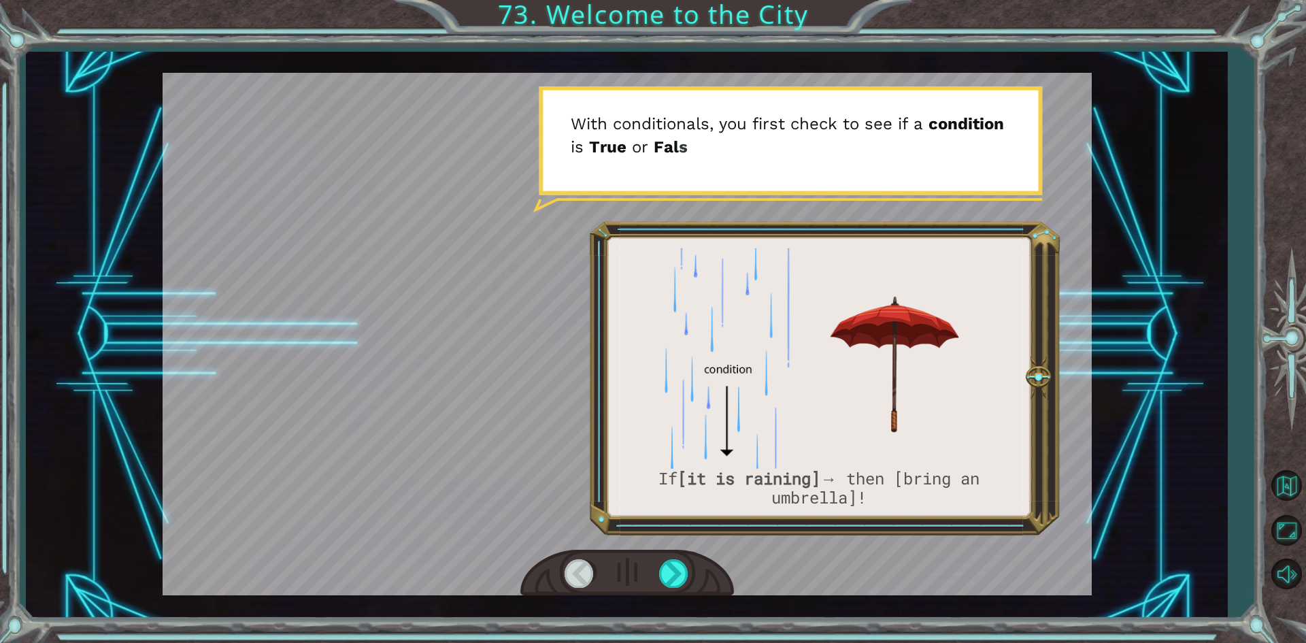
drag, startPoint x: 683, startPoint y: 569, endPoint x: 648, endPoint y: 559, distance: 36.0
click at [662, 562] on div at bounding box center [674, 573] width 31 height 28
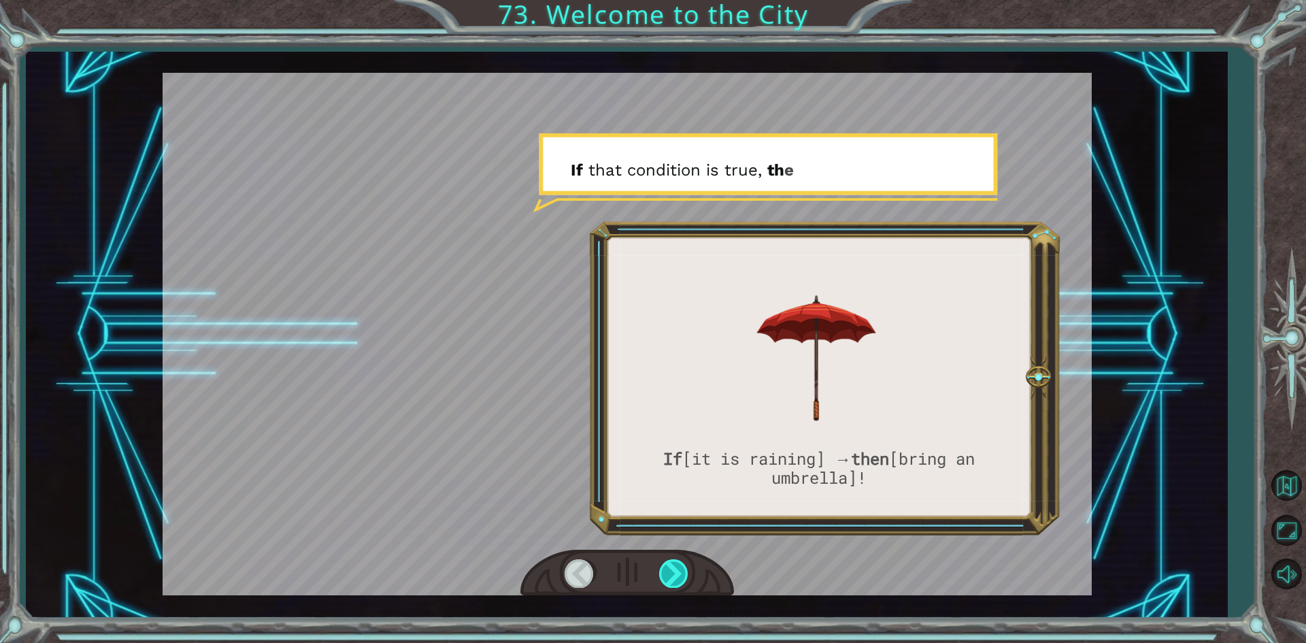
click at [668, 564] on div at bounding box center [674, 573] width 31 height 28
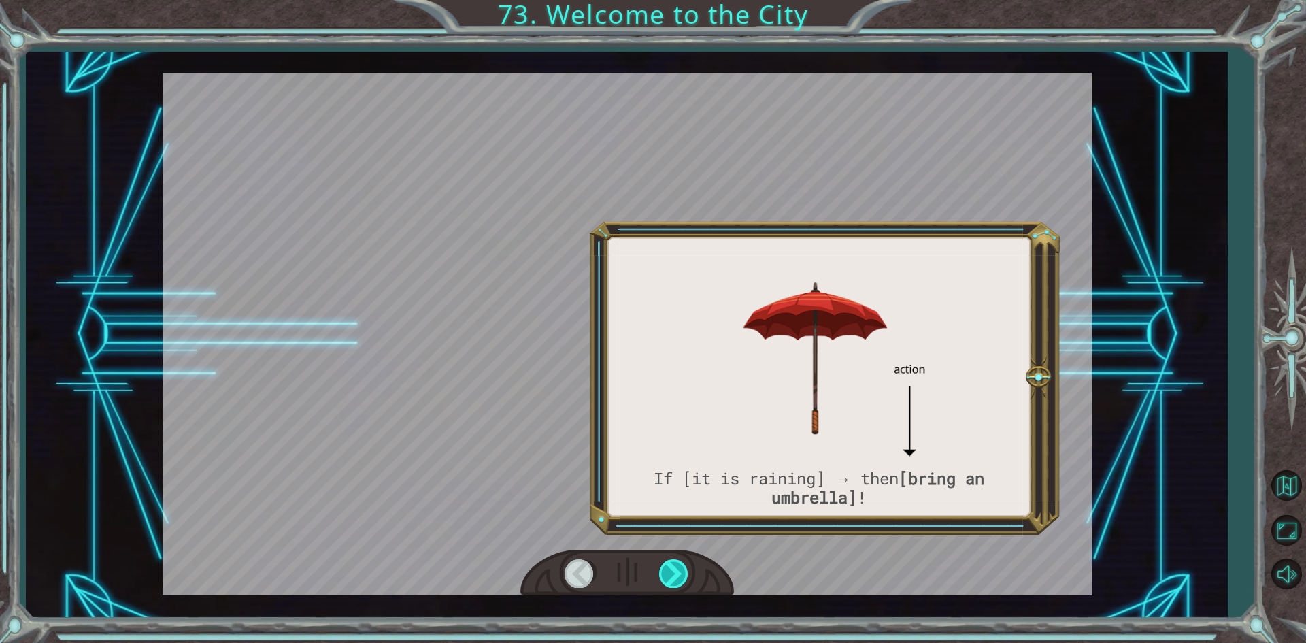
click at [668, 564] on div at bounding box center [674, 573] width 31 height 28
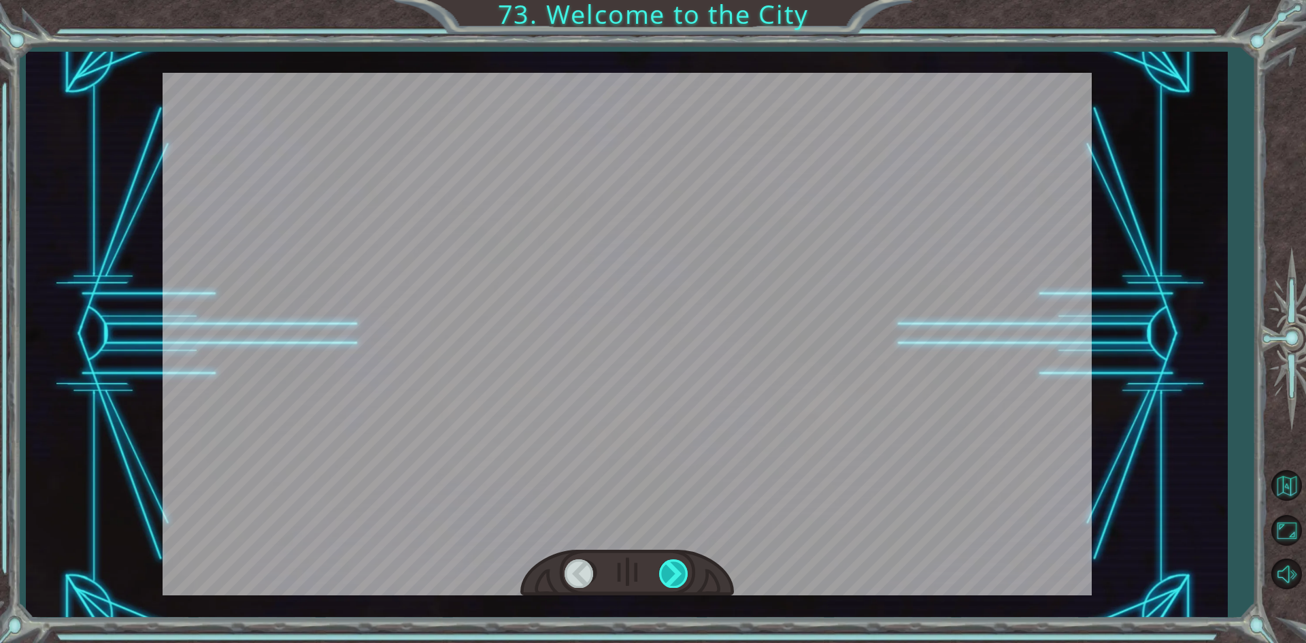
click at [668, 564] on div at bounding box center [674, 573] width 31 height 28
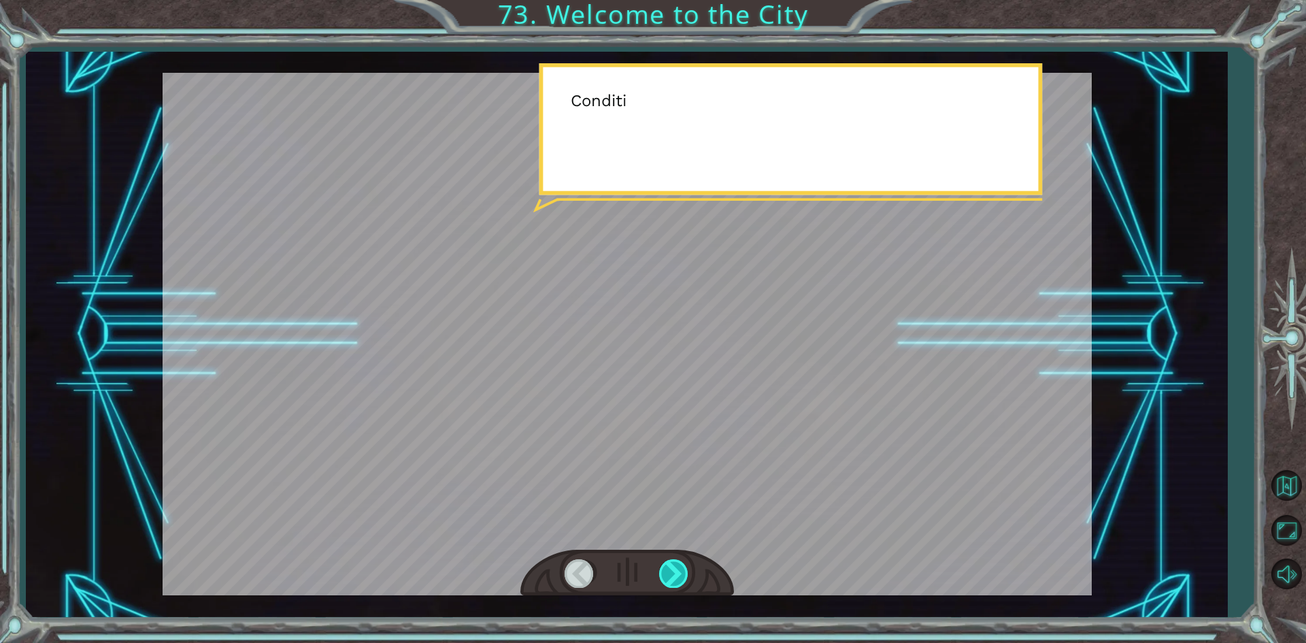
click at [668, 564] on div at bounding box center [674, 573] width 31 height 28
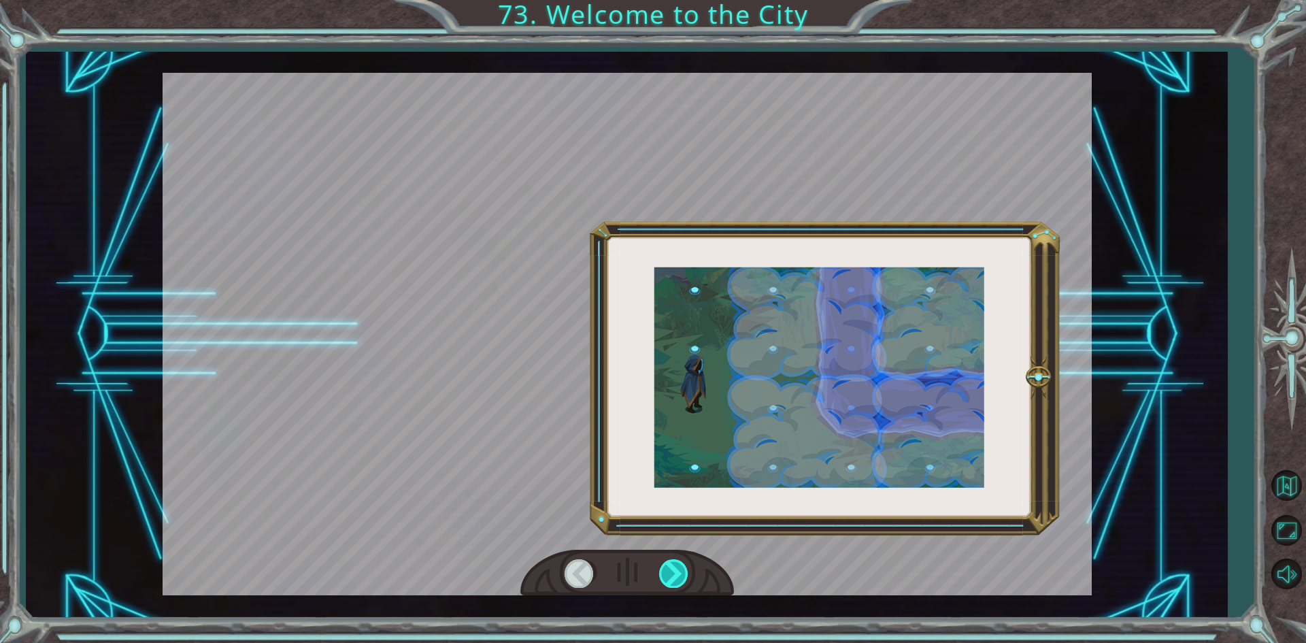
click at [668, 564] on div at bounding box center [674, 573] width 31 height 28
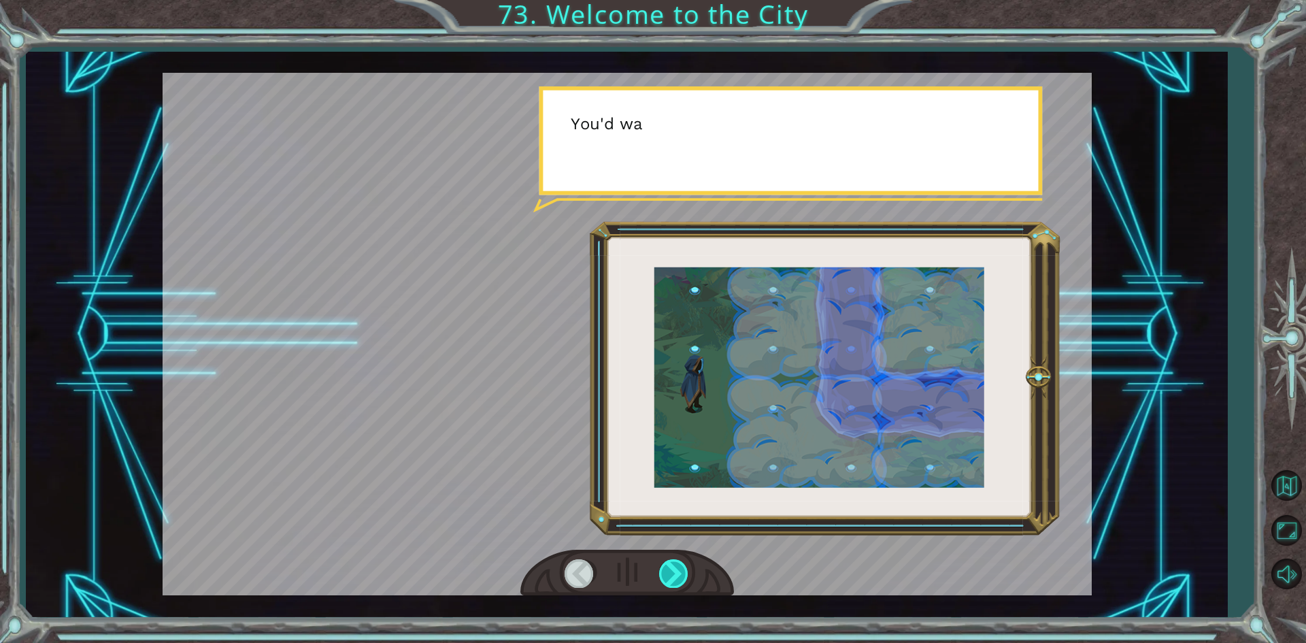
click at [668, 564] on div at bounding box center [674, 573] width 31 height 28
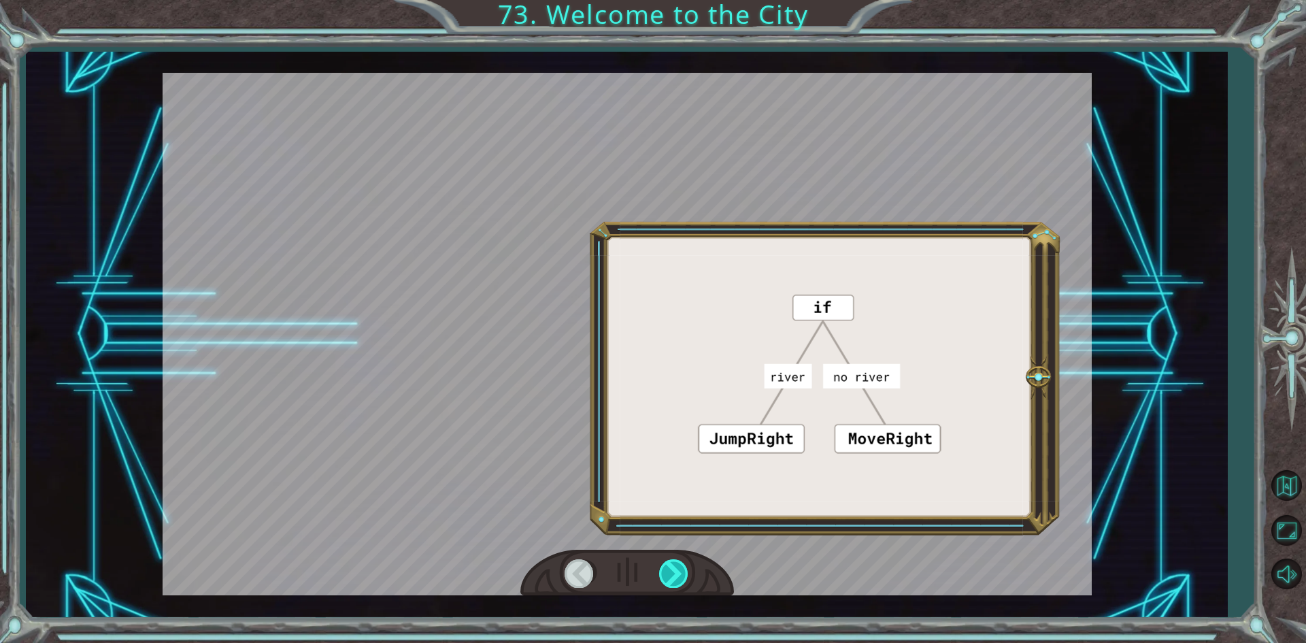
click at [668, 564] on div at bounding box center [674, 573] width 31 height 28
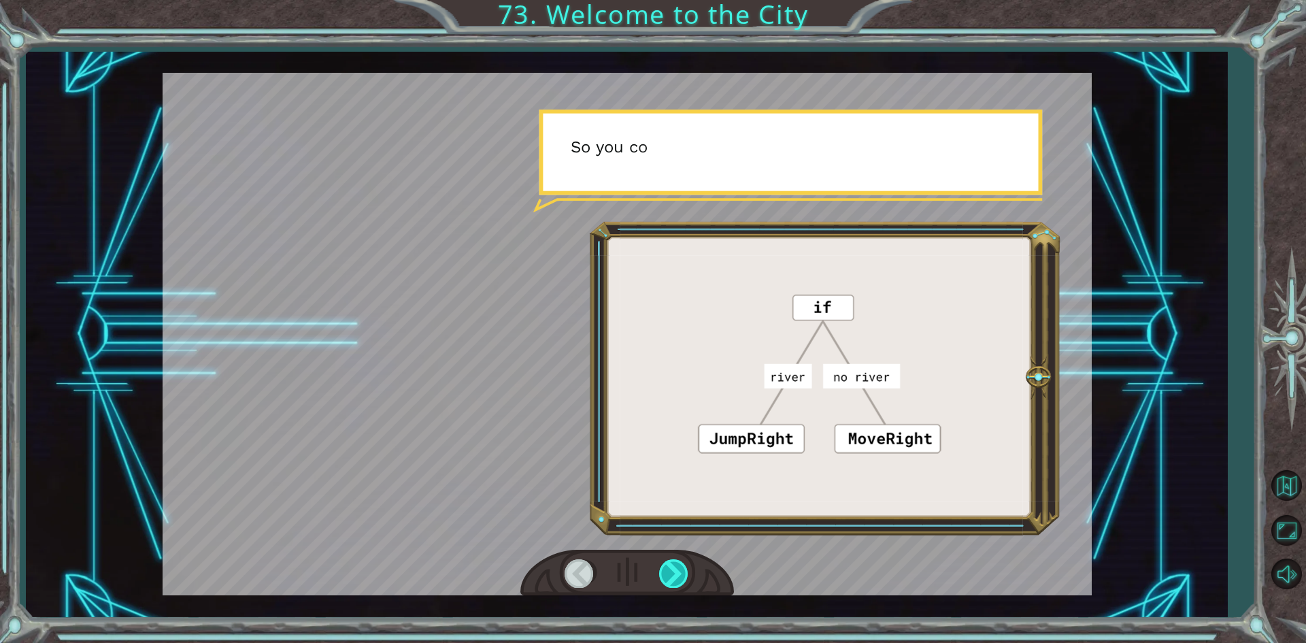
click at [668, 564] on div at bounding box center [674, 573] width 31 height 28
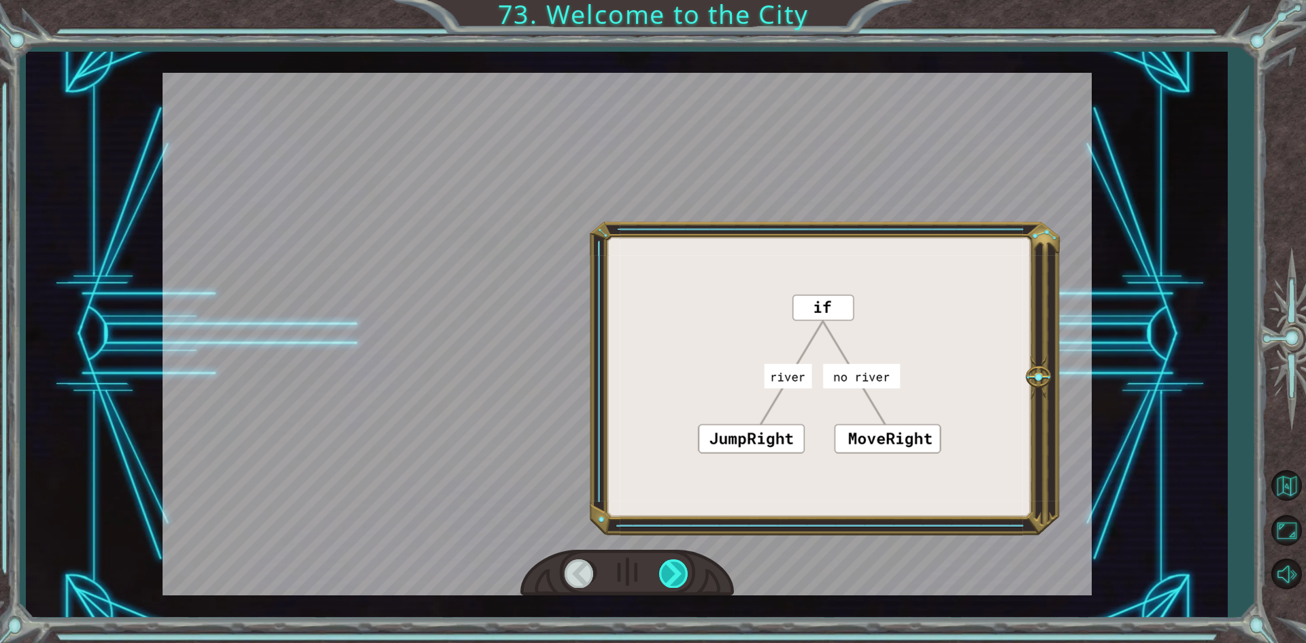
click at [668, 564] on div at bounding box center [674, 573] width 31 height 28
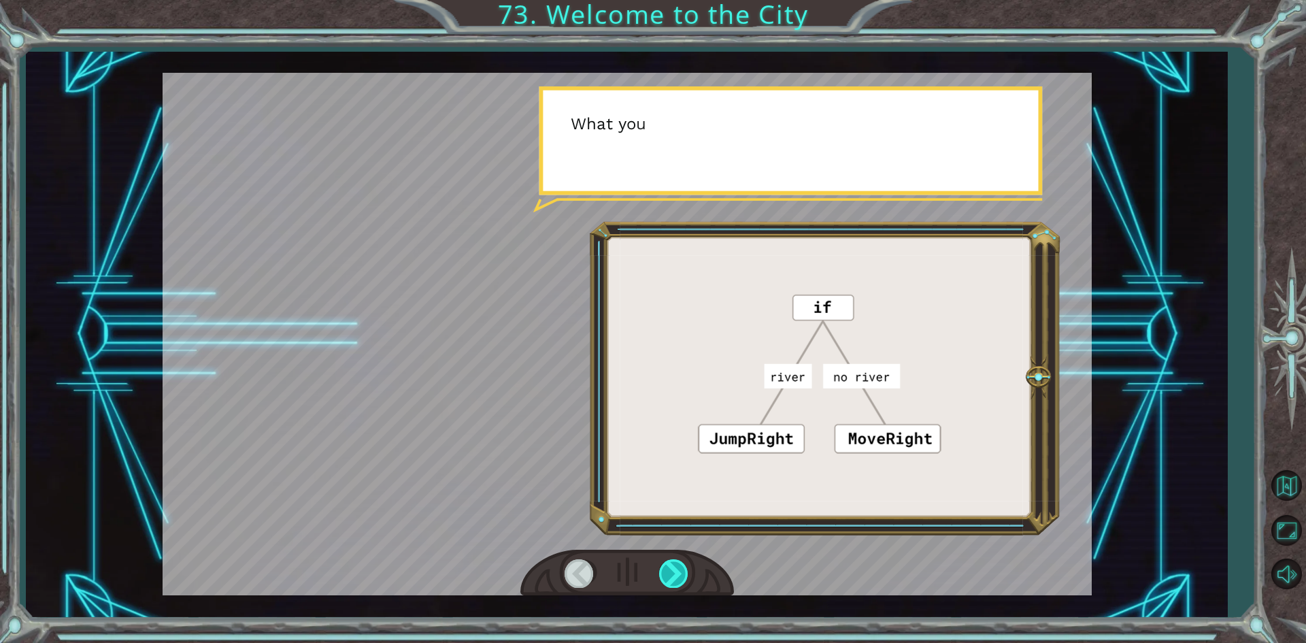
click at [668, 564] on div at bounding box center [674, 573] width 31 height 28
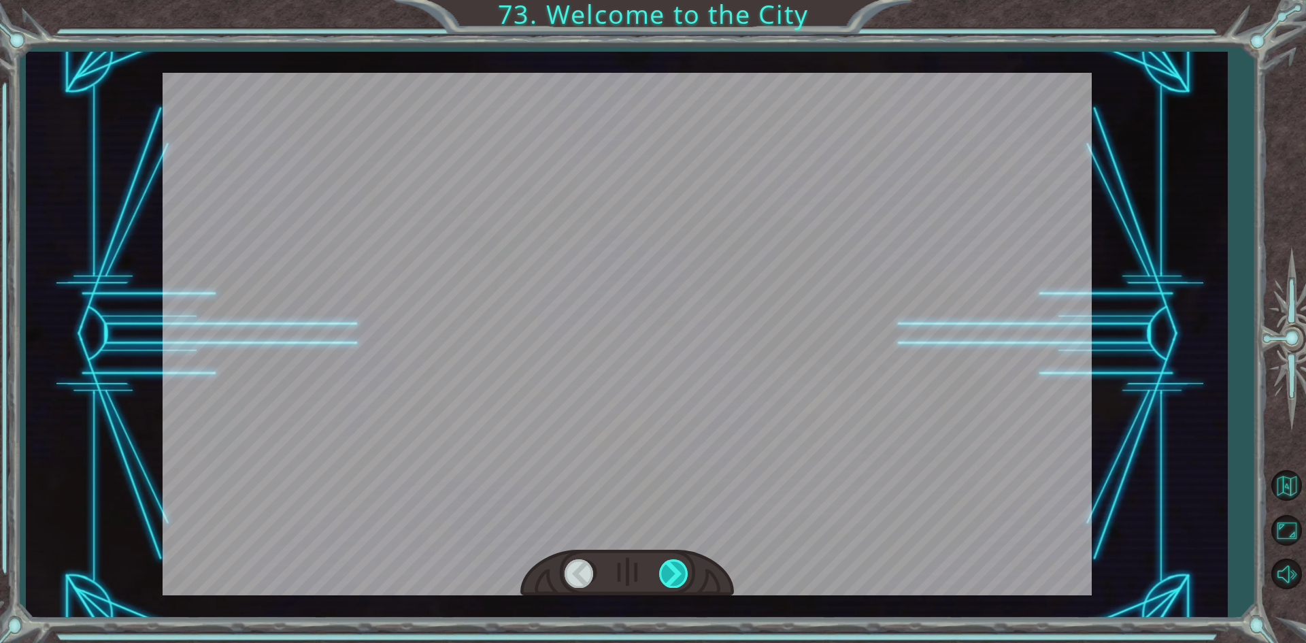
click at [668, 564] on div at bounding box center [674, 573] width 31 height 28
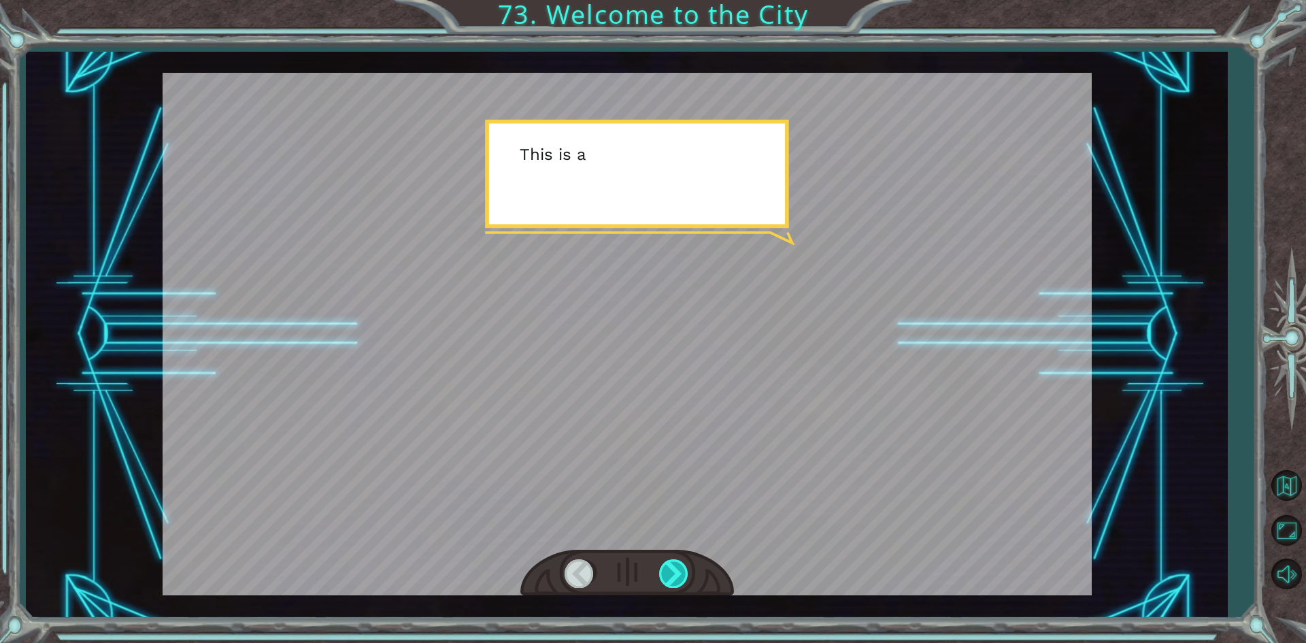
click at [668, 564] on div at bounding box center [674, 573] width 31 height 28
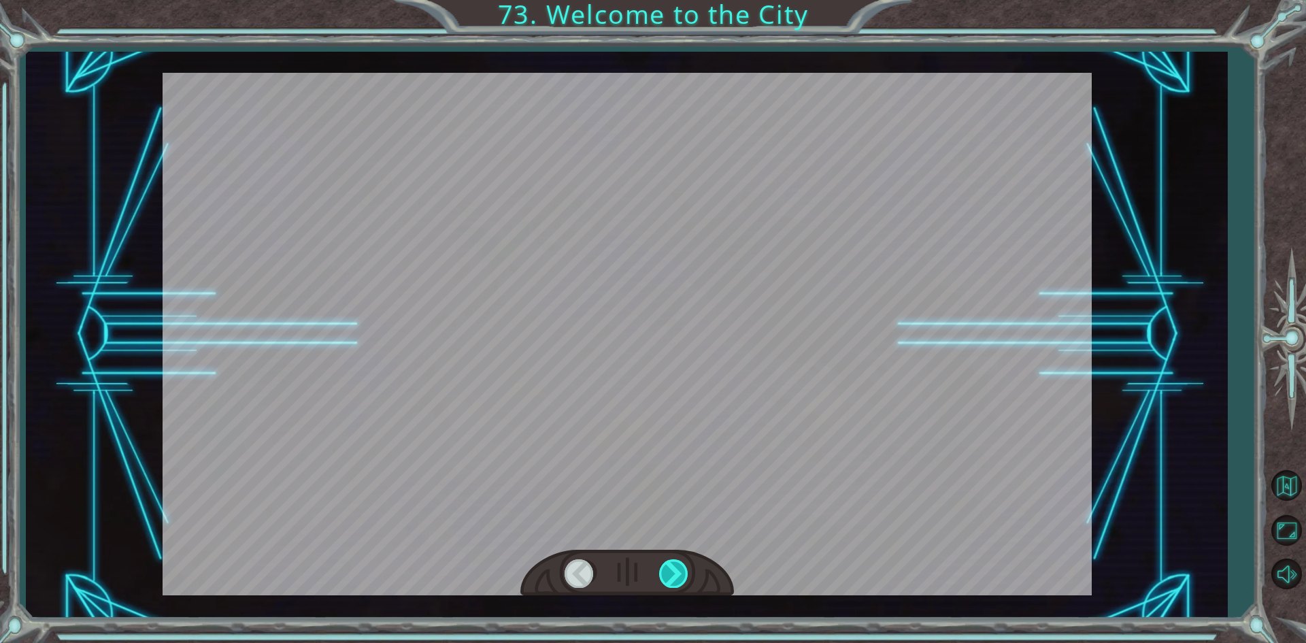
click at [668, 564] on div at bounding box center [674, 573] width 31 height 28
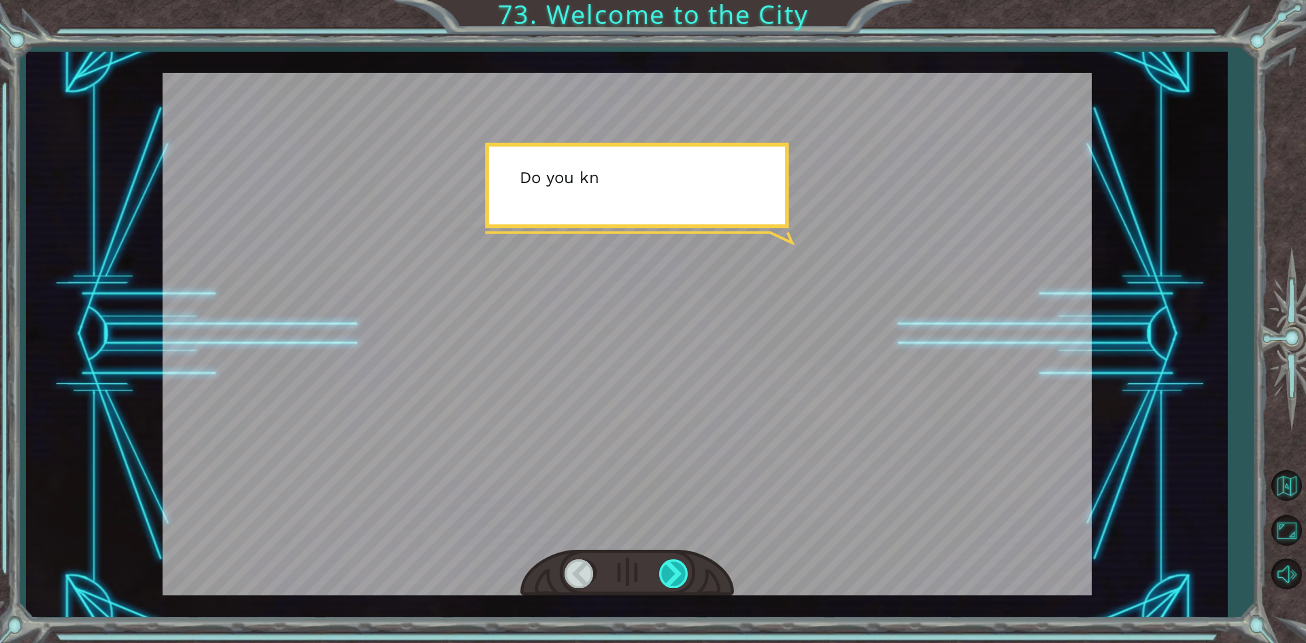
click at [668, 564] on div at bounding box center [674, 573] width 31 height 28
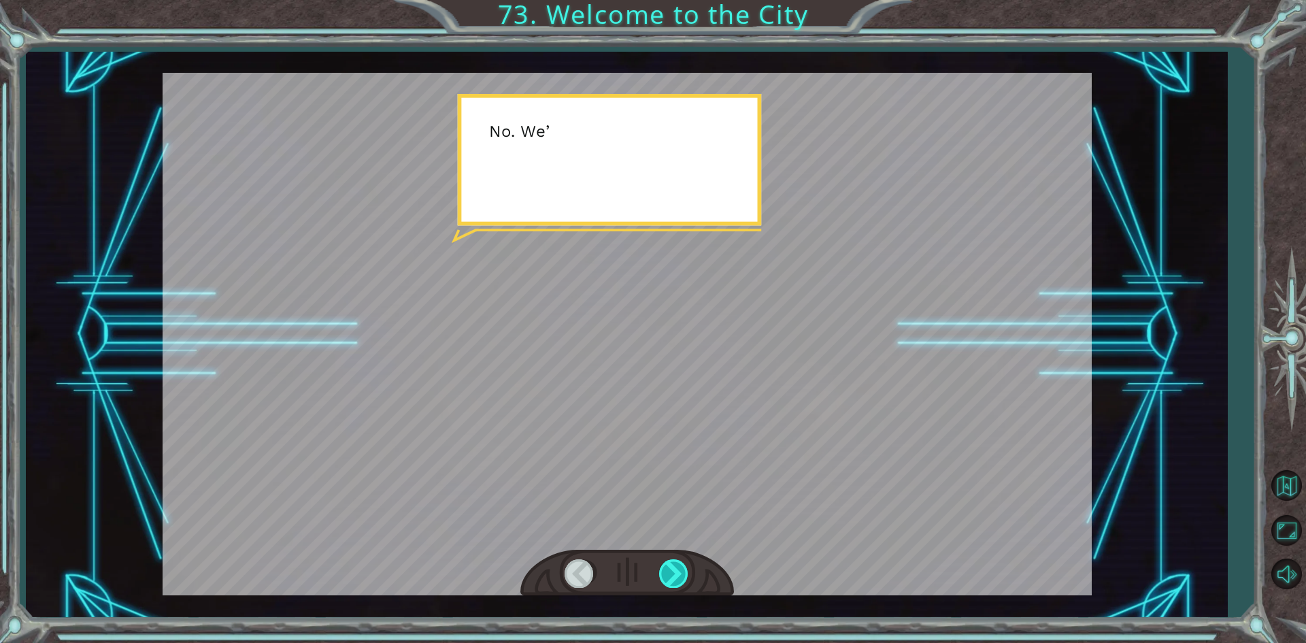
click at [668, 564] on div at bounding box center [674, 573] width 31 height 28
click at [668, 0] on div "S o t h i s i s X i n g ’ c h e n ! I ’ v e a l w a y s w a n t e d t o c o m e…" at bounding box center [653, 0] width 1306 height 0
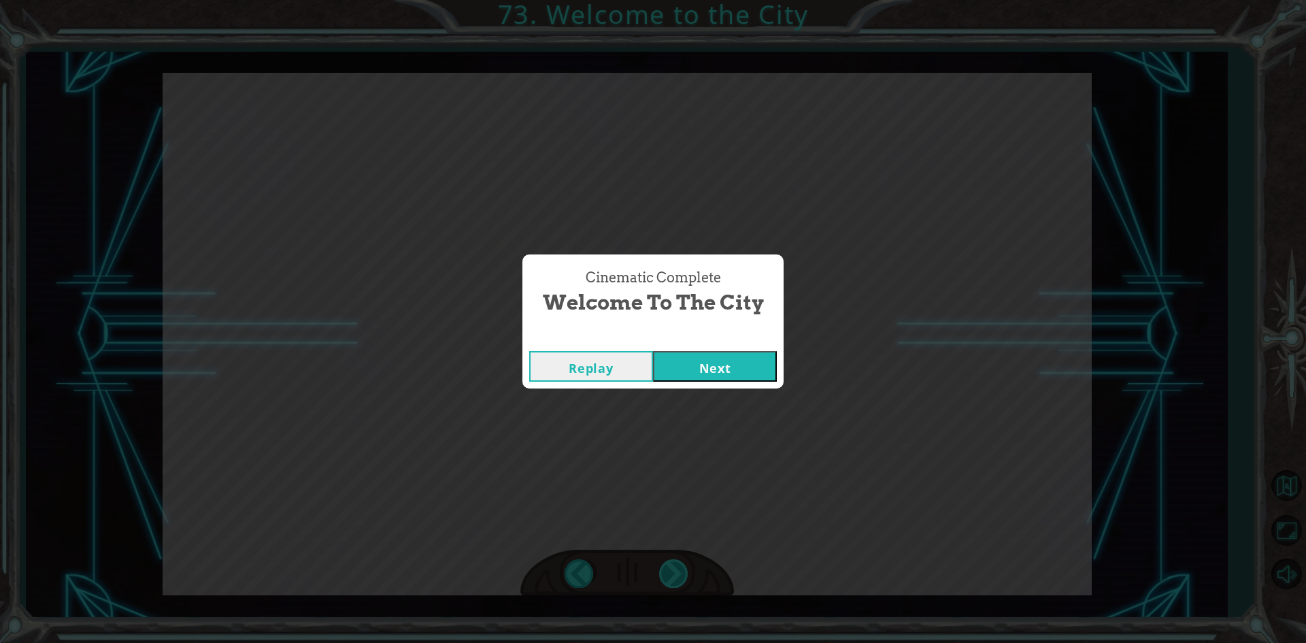
click at [668, 564] on div "Cinematic Complete Welcome to the City Replay Next" at bounding box center [653, 321] width 1306 height 643
click at [682, 373] on button "Next" at bounding box center [715, 366] width 124 height 31
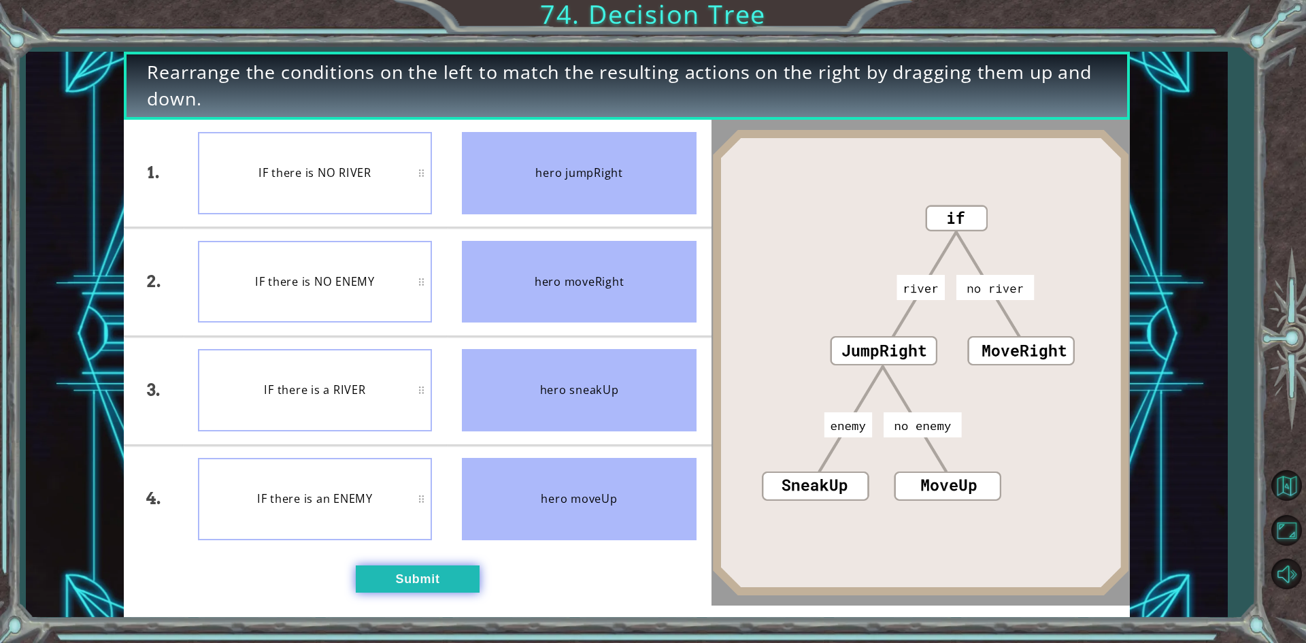
click at [454, 567] on button "Submit" at bounding box center [418, 578] width 124 height 27
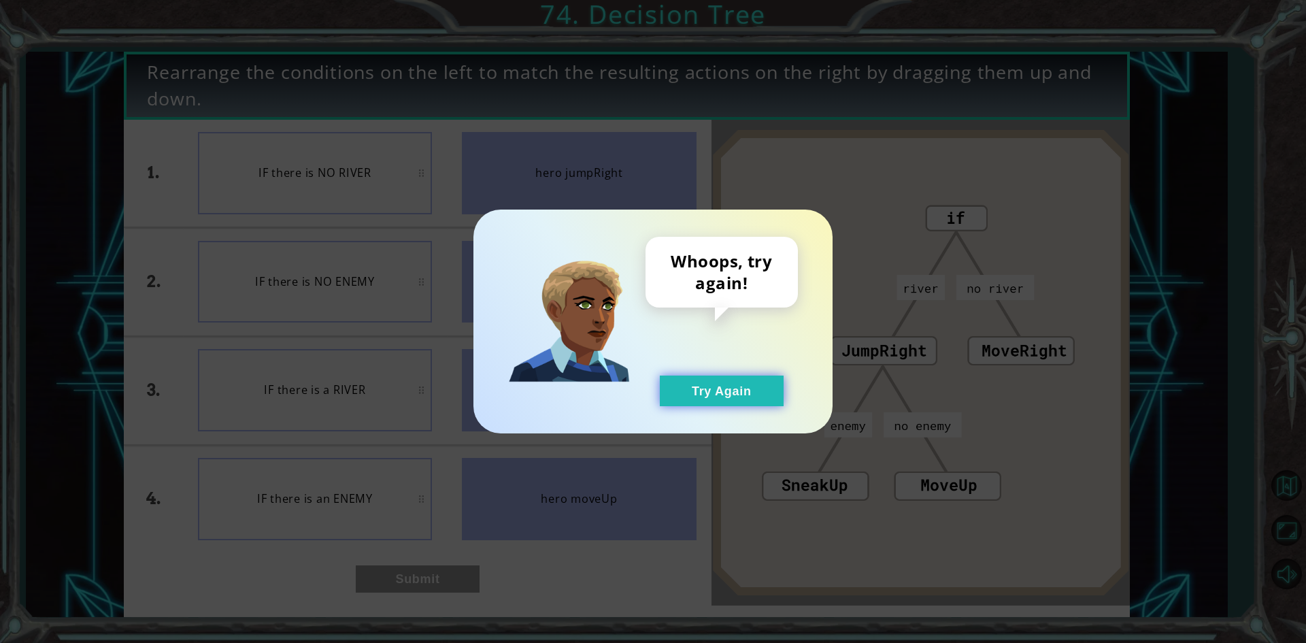
click at [684, 388] on button "Try Again" at bounding box center [722, 390] width 124 height 31
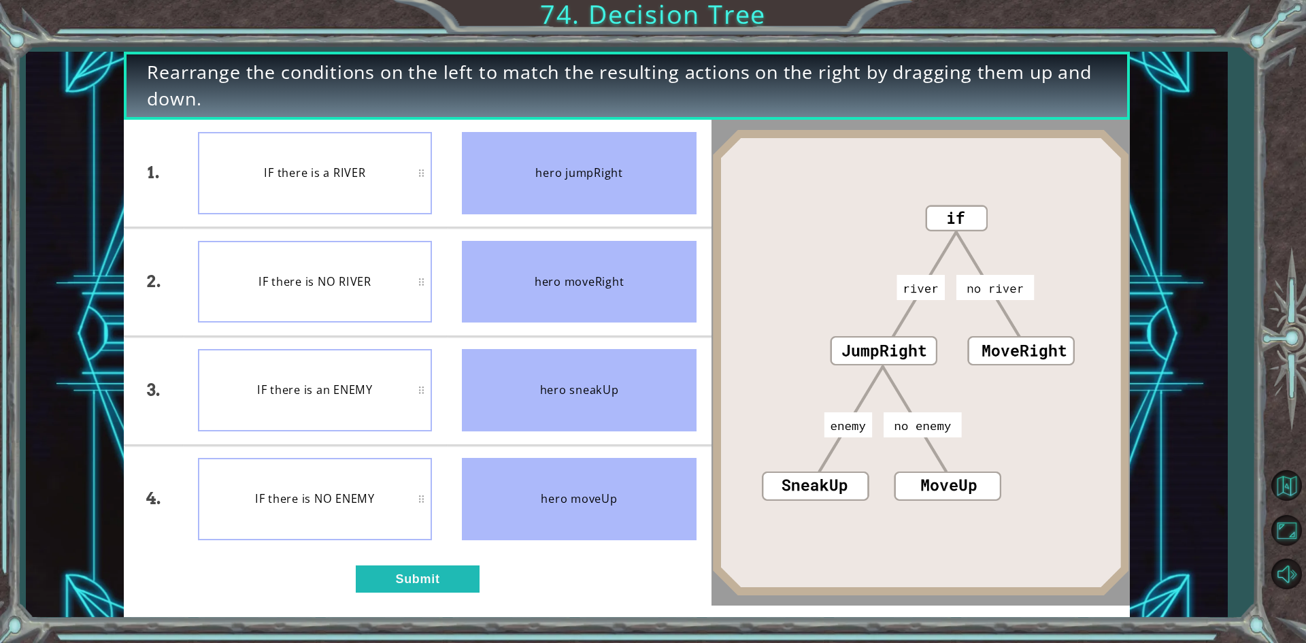
click at [370, 562] on div "1. 2. 3. 4. IF there is a RIVER IF there is NO RIVER IF there is an ENEMY IF th…" at bounding box center [417, 363] width 587 height 486
click at [409, 575] on button "Submit" at bounding box center [418, 578] width 124 height 27
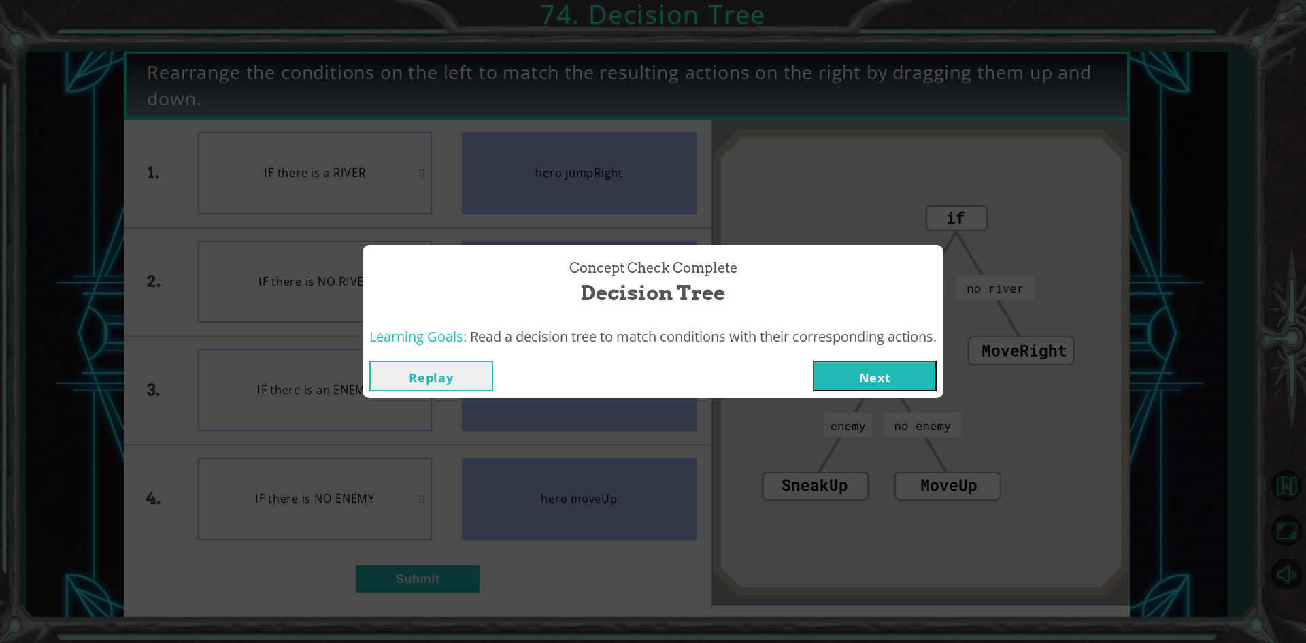
click at [896, 372] on button "Next" at bounding box center [875, 375] width 124 height 31
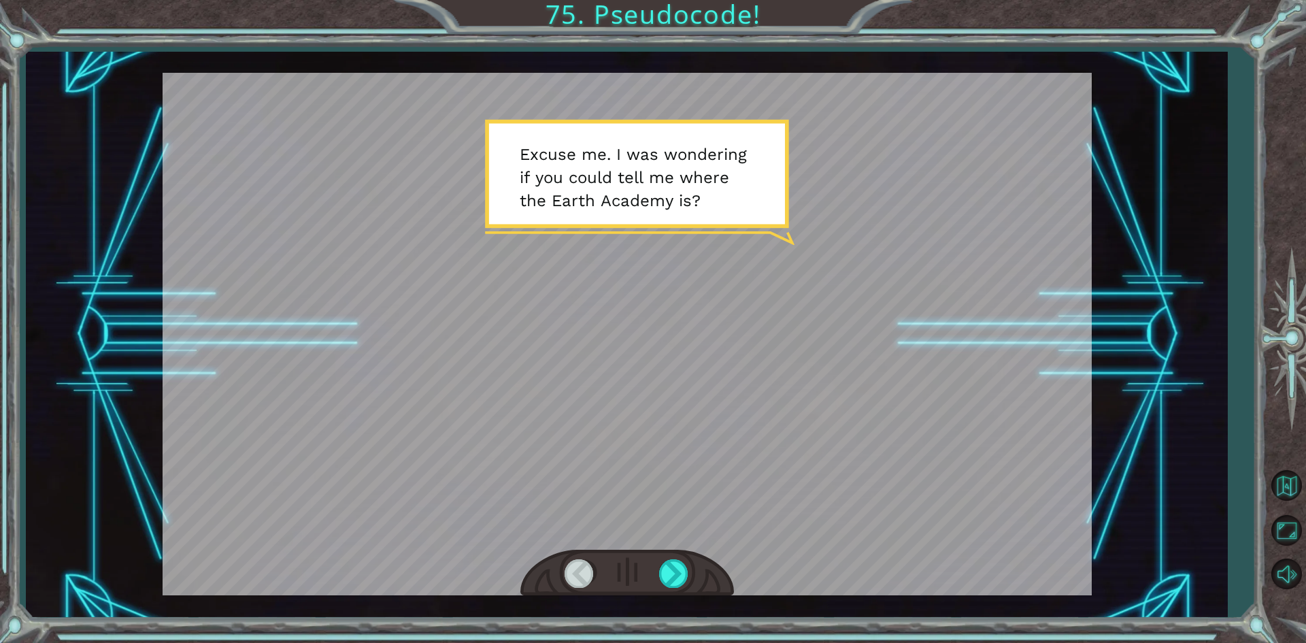
click at [699, 570] on div at bounding box center [627, 572] width 214 height 47
click at [677, 568] on div at bounding box center [674, 573] width 31 height 28
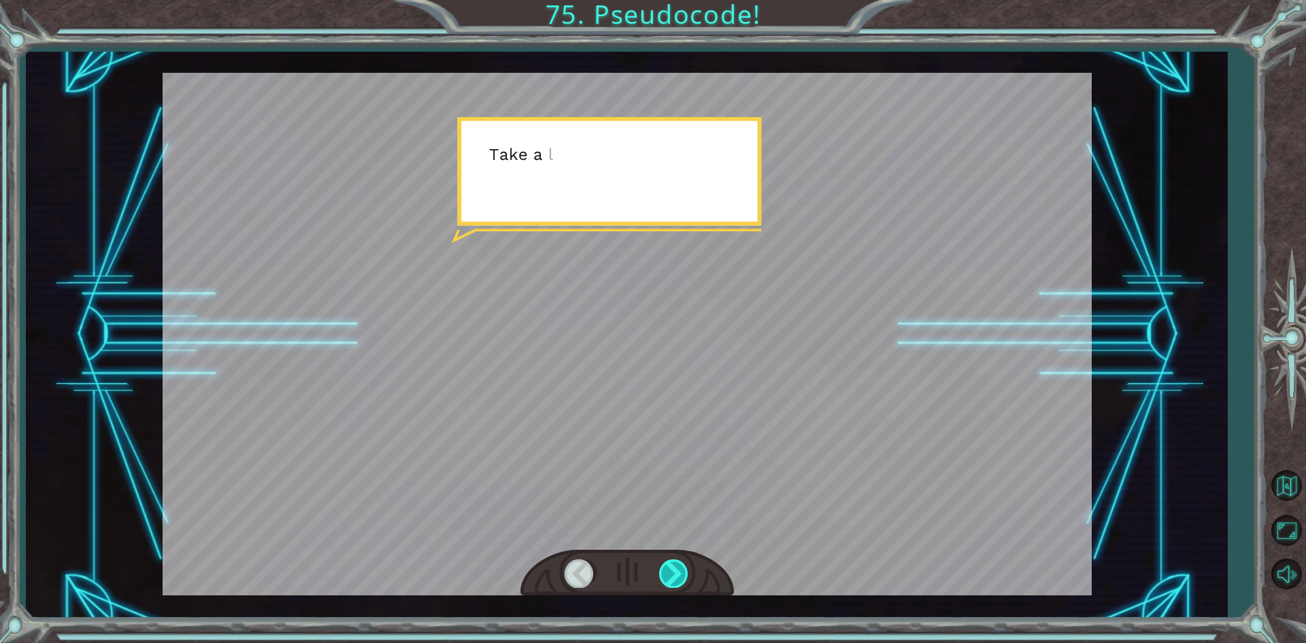
click at [677, 568] on div at bounding box center [674, 573] width 31 height 28
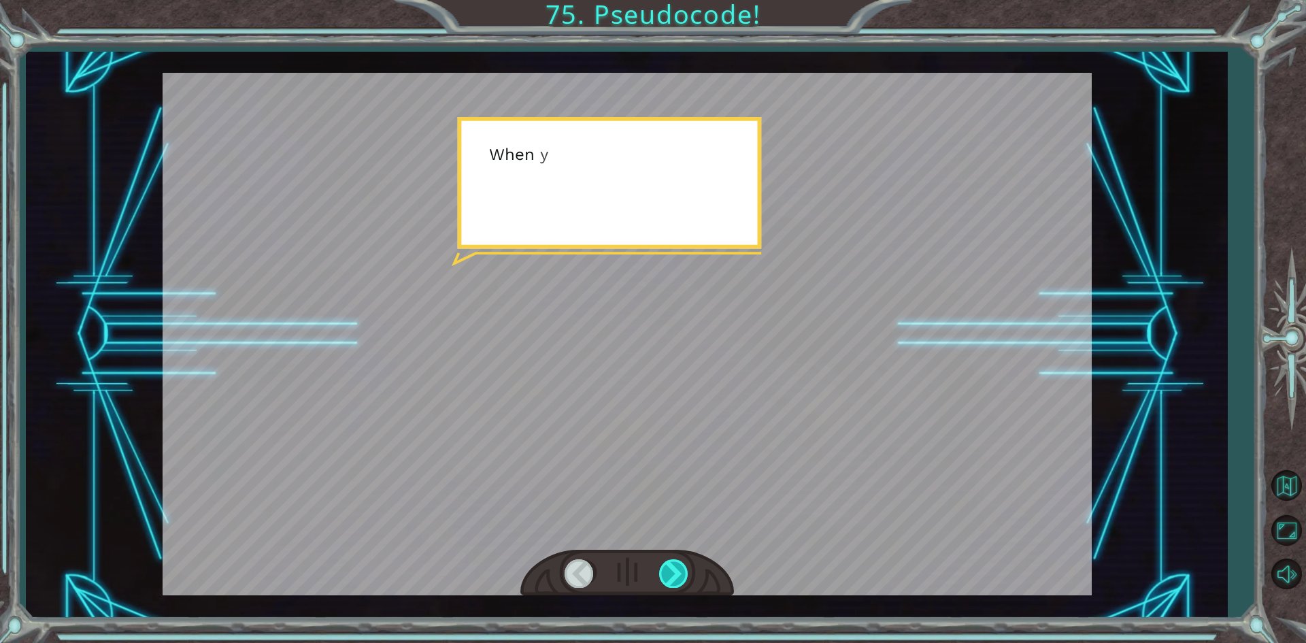
click at [677, 568] on div at bounding box center [674, 573] width 31 height 28
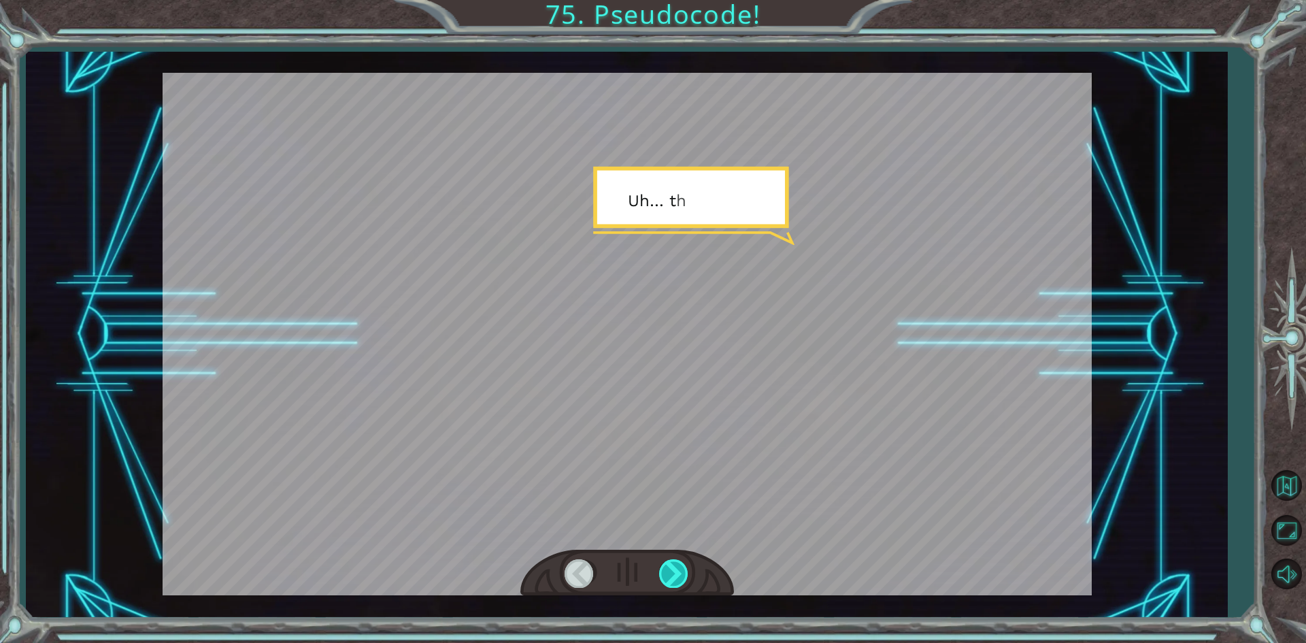
click at [677, 568] on div at bounding box center [674, 573] width 31 height 28
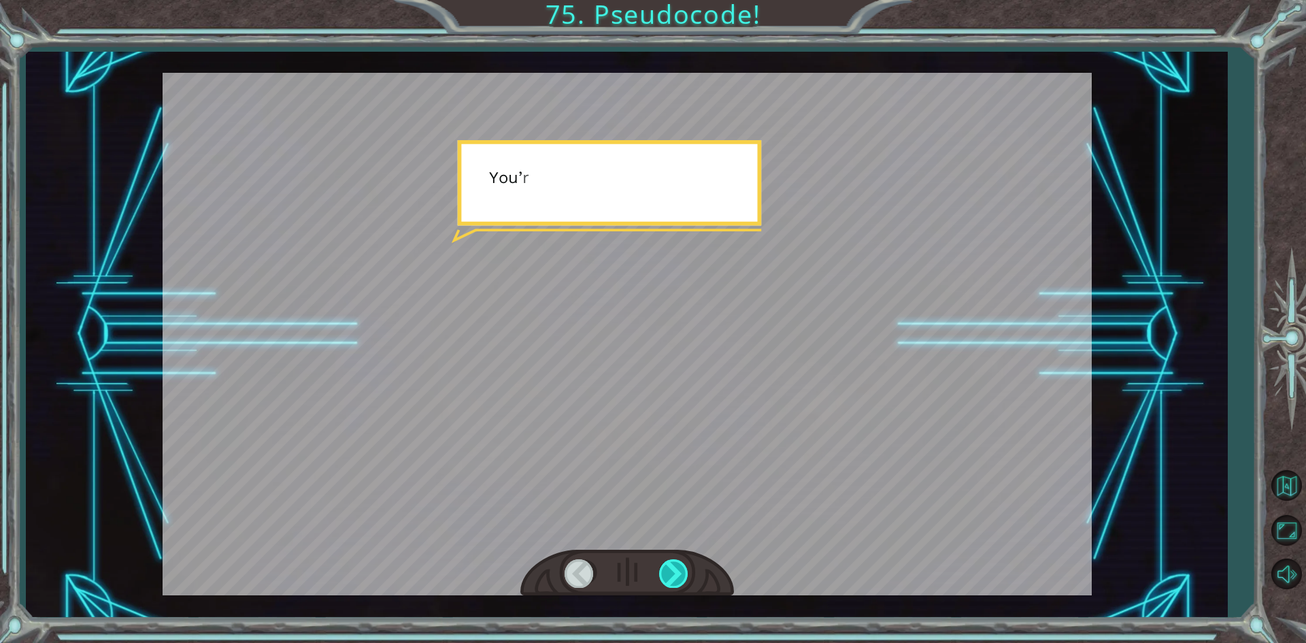
click at [677, 568] on div at bounding box center [674, 573] width 31 height 28
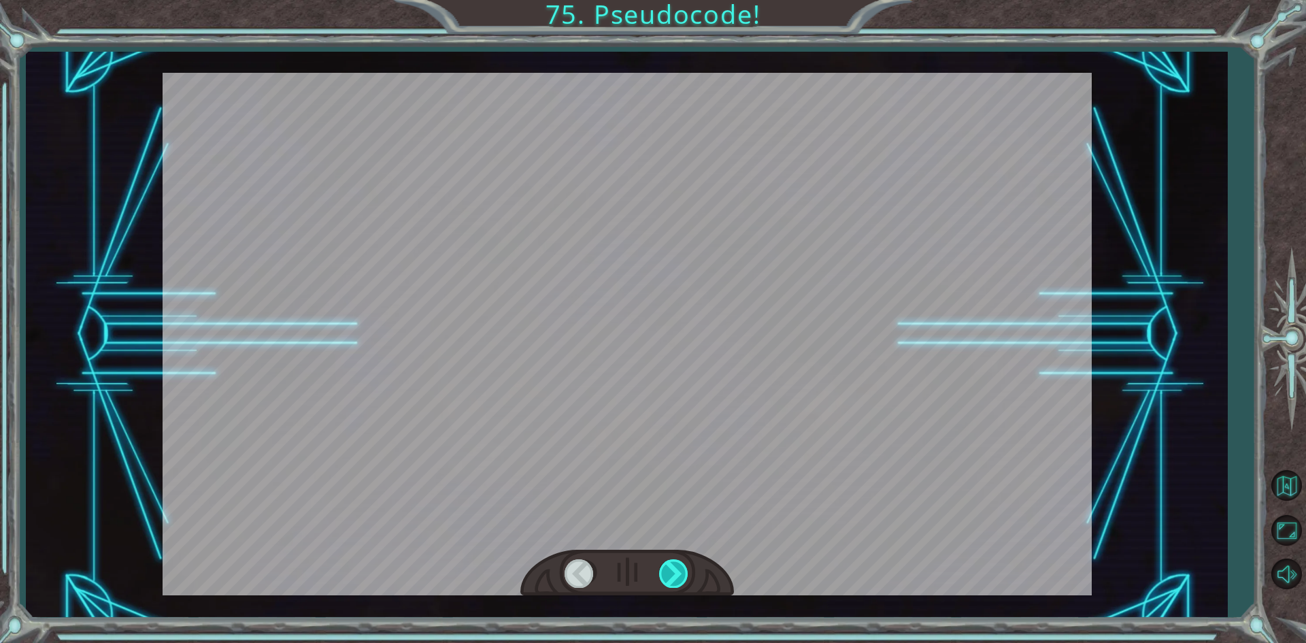
click at [677, 568] on div at bounding box center [674, 573] width 31 height 28
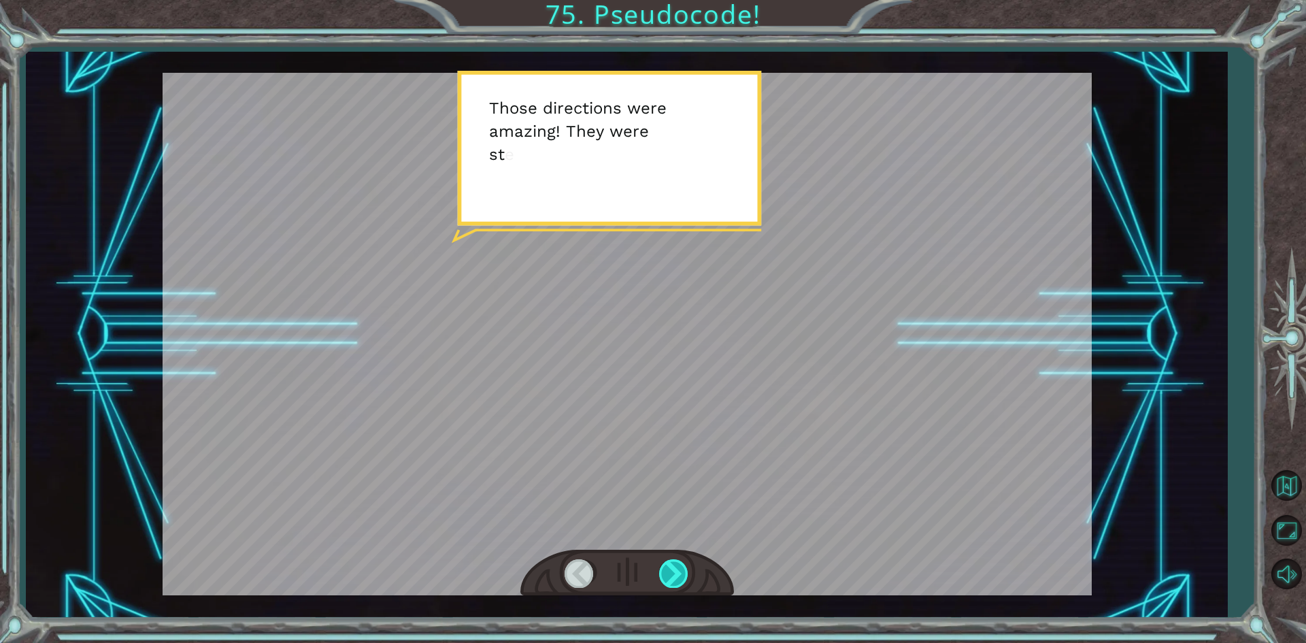
click at [670, 562] on div at bounding box center [674, 573] width 31 height 28
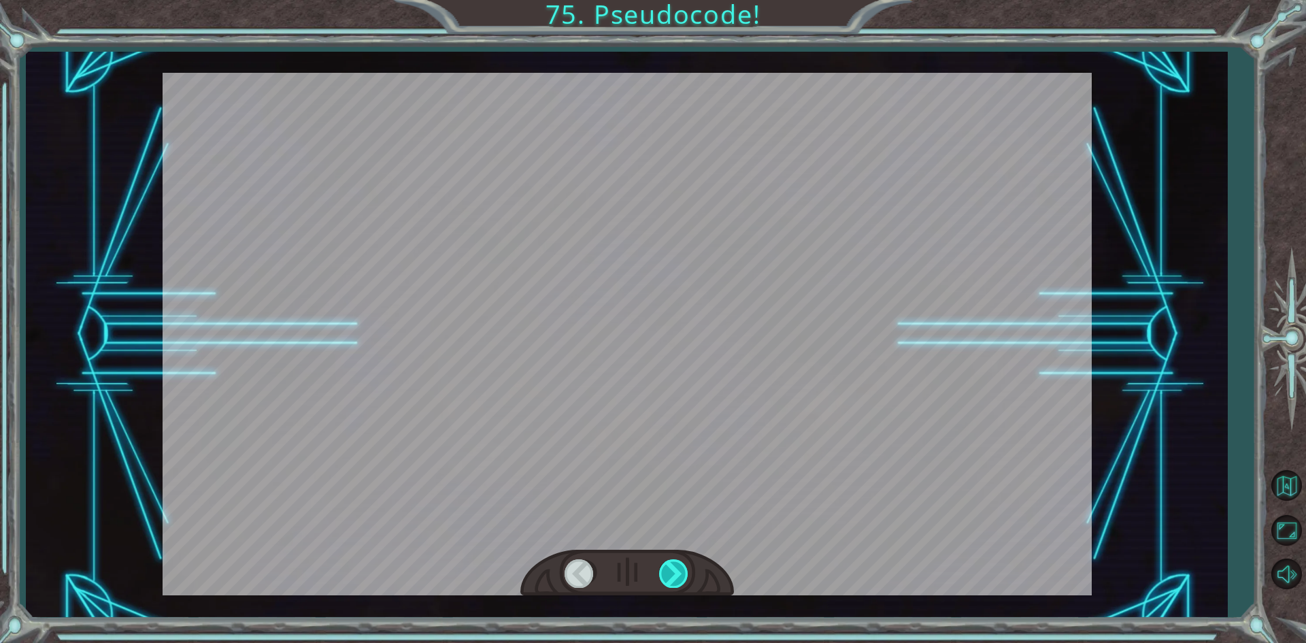
click at [670, 562] on div at bounding box center [674, 573] width 31 height 28
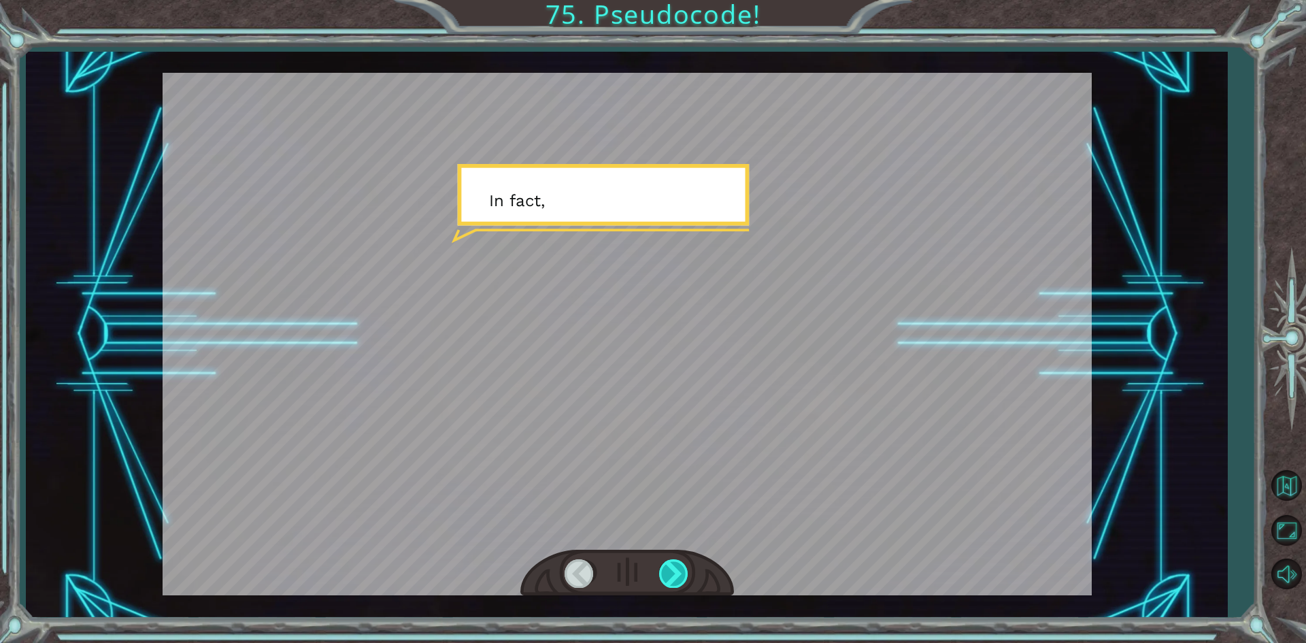
click at [670, 562] on div at bounding box center [674, 573] width 31 height 28
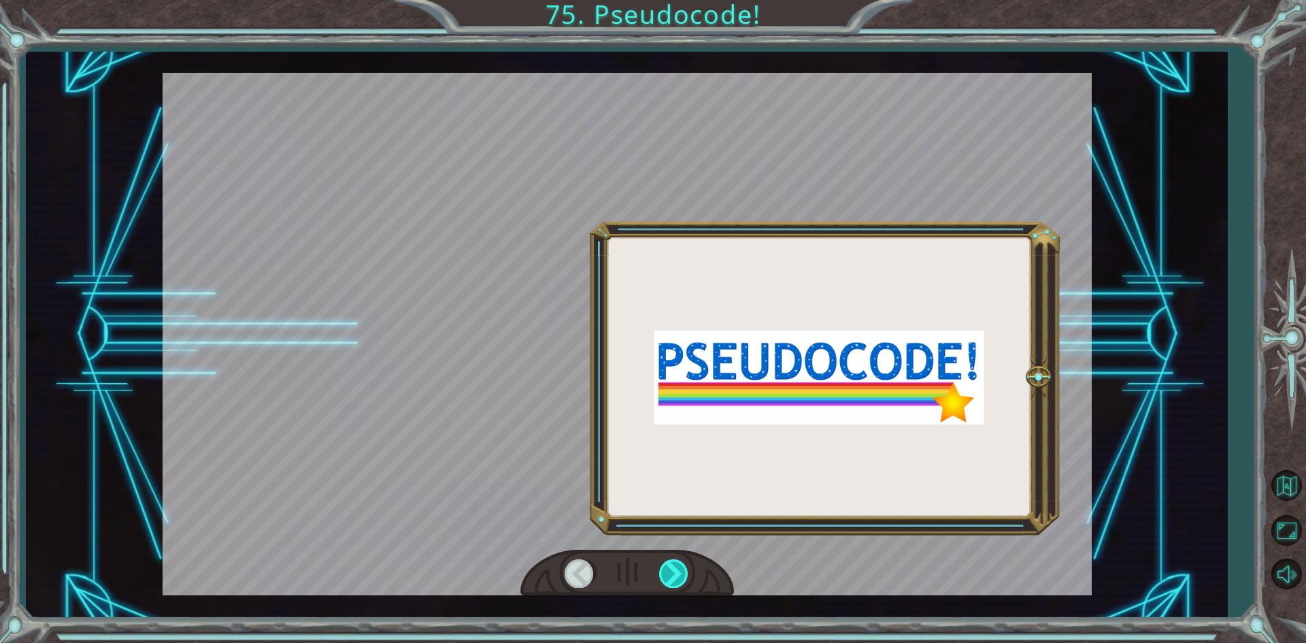
click at [670, 562] on div at bounding box center [674, 573] width 31 height 28
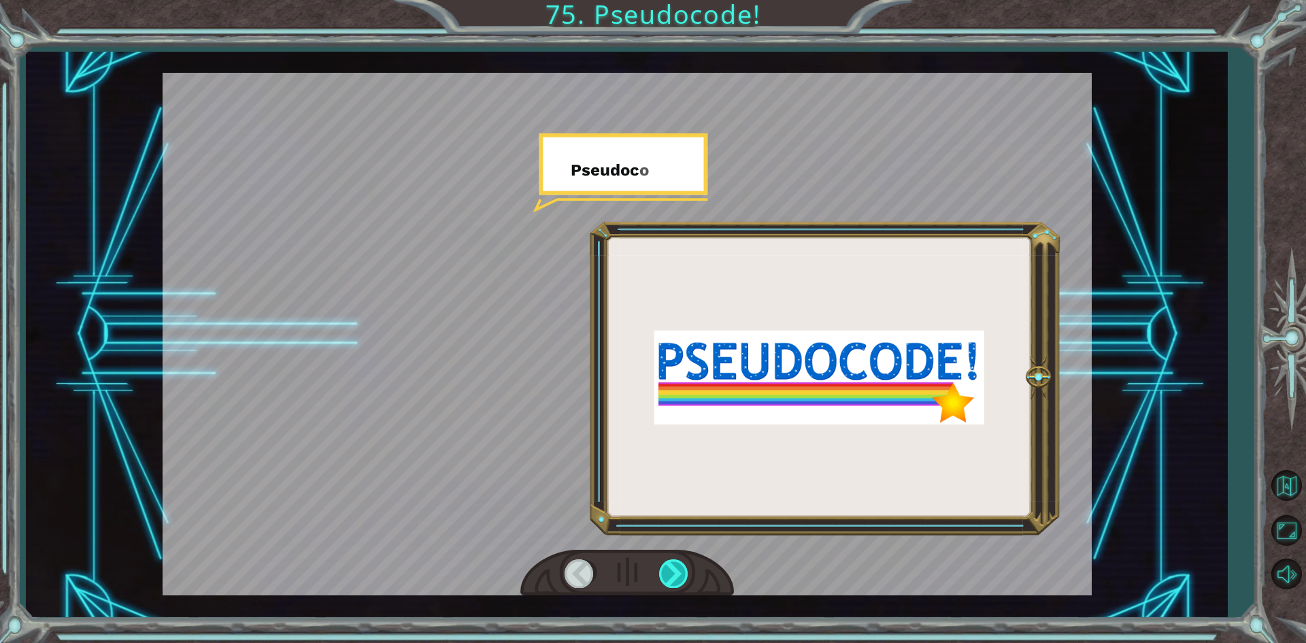
click at [670, 562] on div at bounding box center [674, 573] width 31 height 28
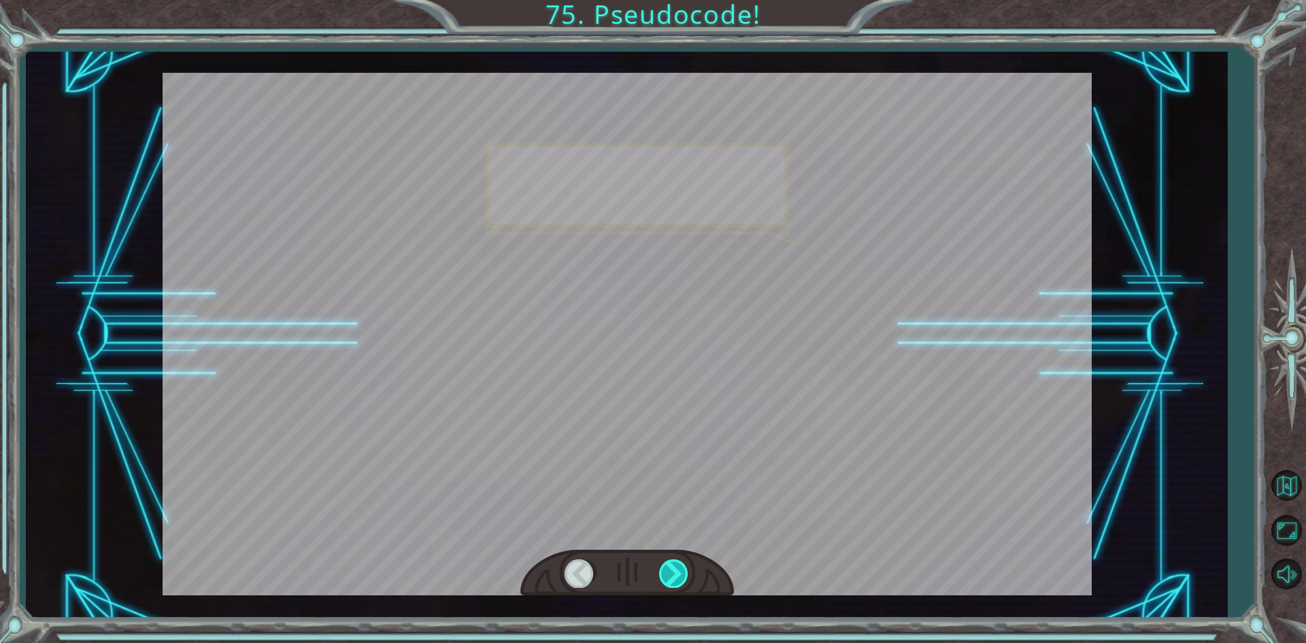
click at [670, 562] on div at bounding box center [674, 573] width 31 height 28
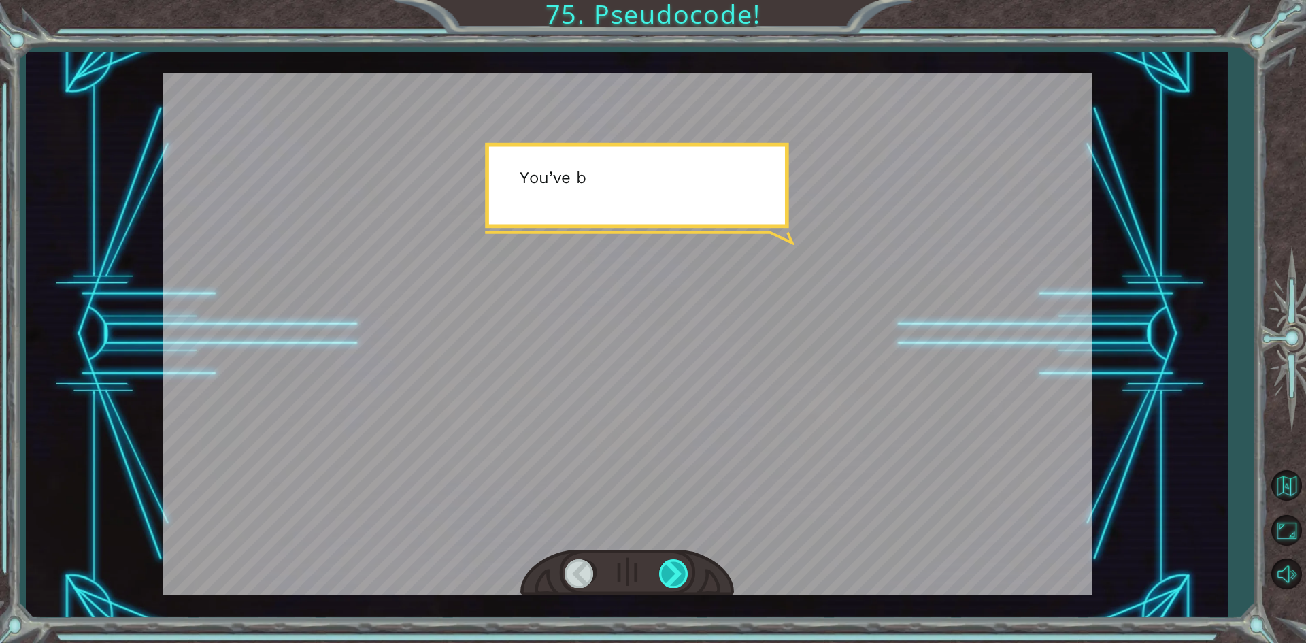
click at [670, 562] on div at bounding box center [674, 573] width 31 height 28
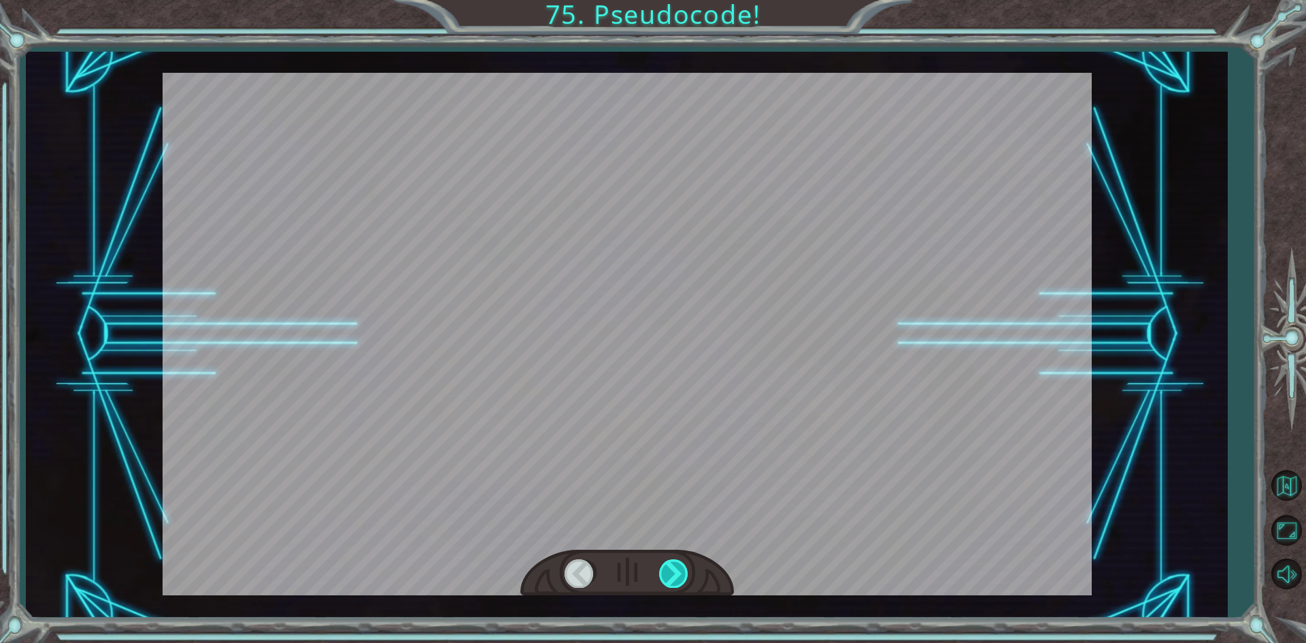
click at [670, 562] on div at bounding box center [674, 573] width 31 height 28
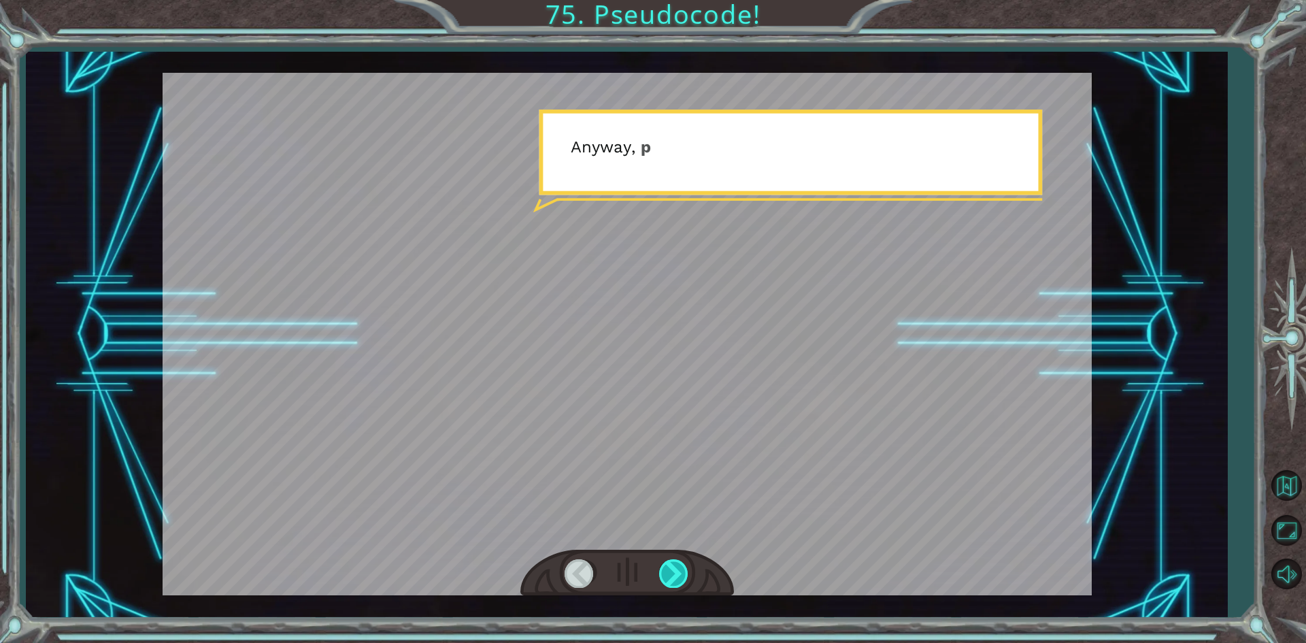
click at [670, 562] on div at bounding box center [674, 573] width 31 height 28
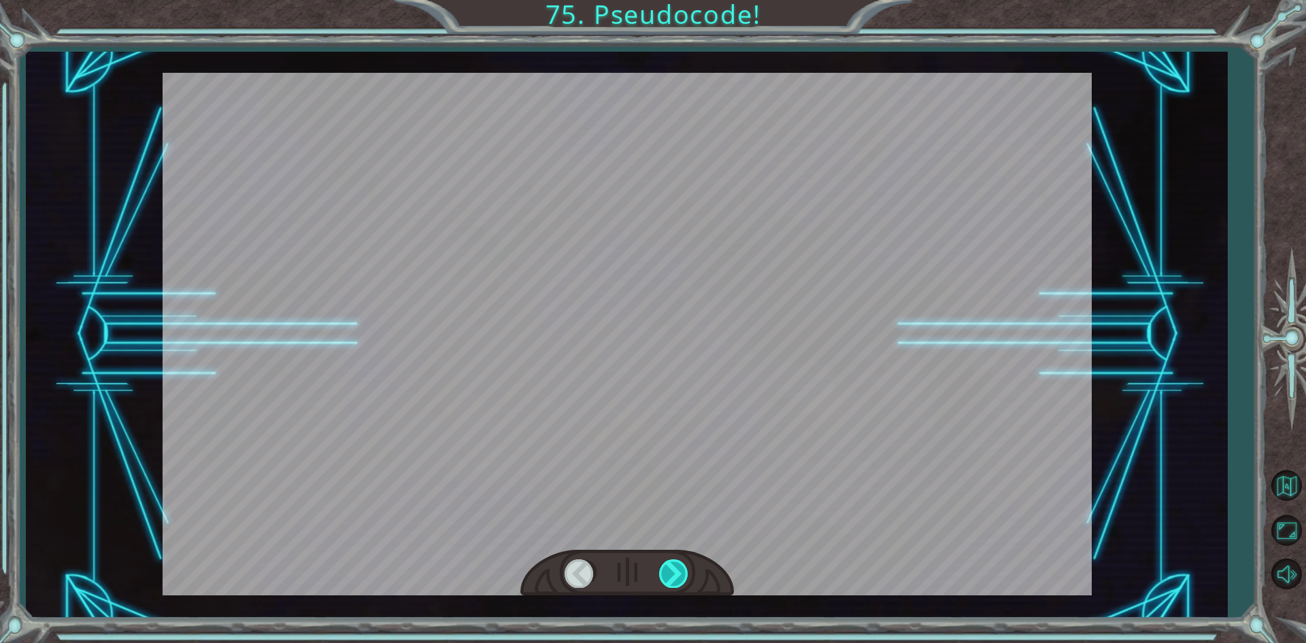
click at [670, 562] on div at bounding box center [674, 573] width 31 height 28
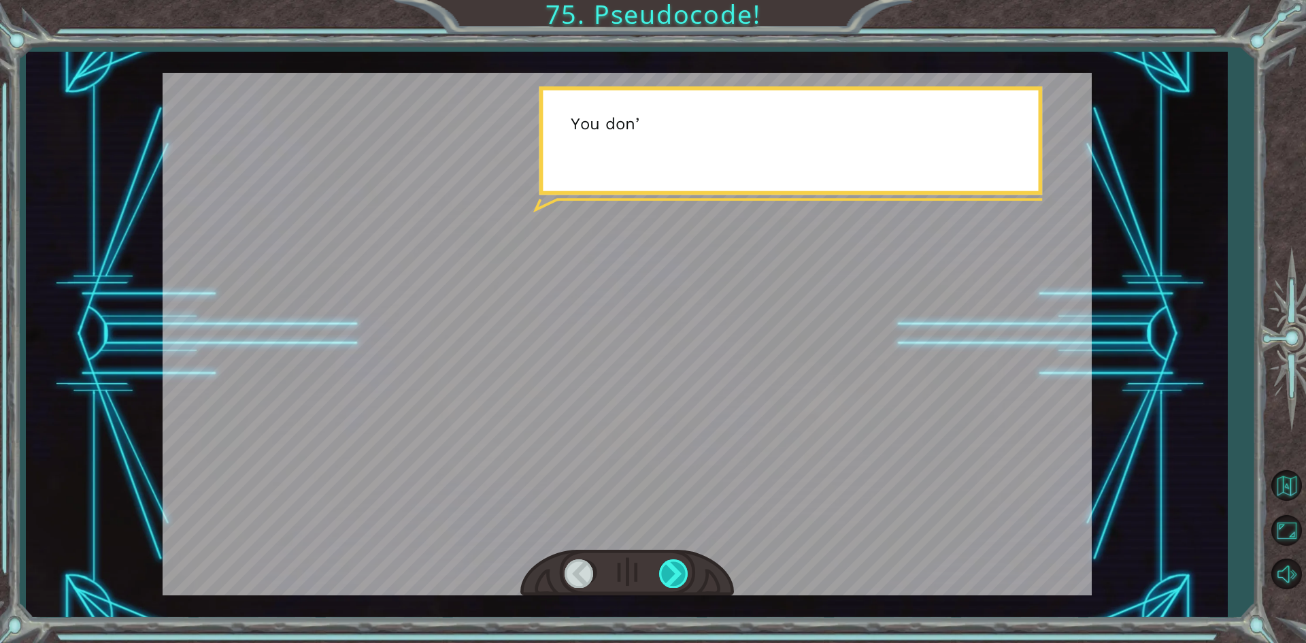
click at [670, 562] on div at bounding box center [674, 573] width 31 height 28
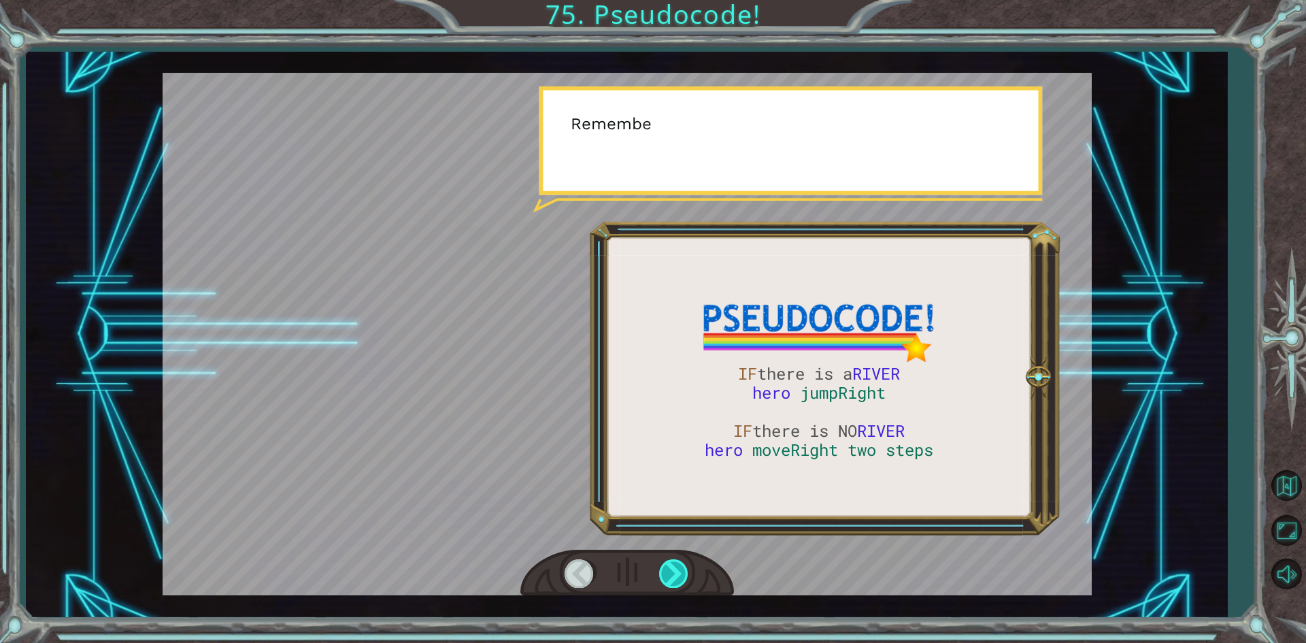
click at [670, 562] on div at bounding box center [674, 573] width 31 height 28
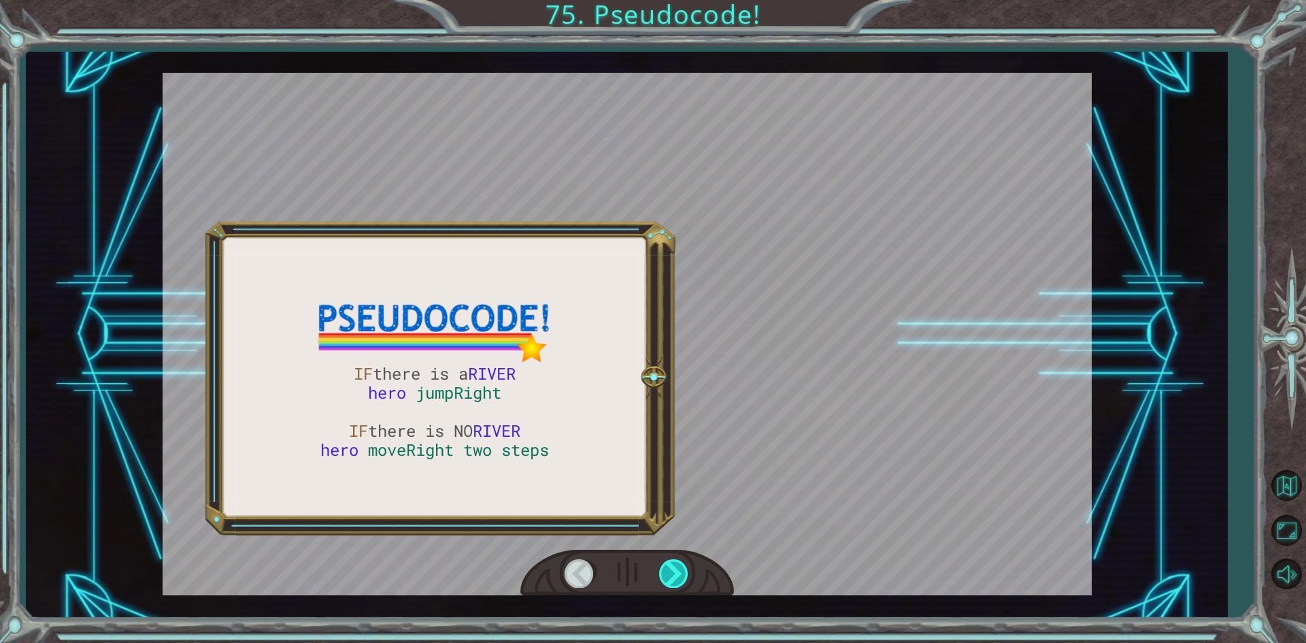
click at [670, 562] on div at bounding box center [674, 573] width 31 height 28
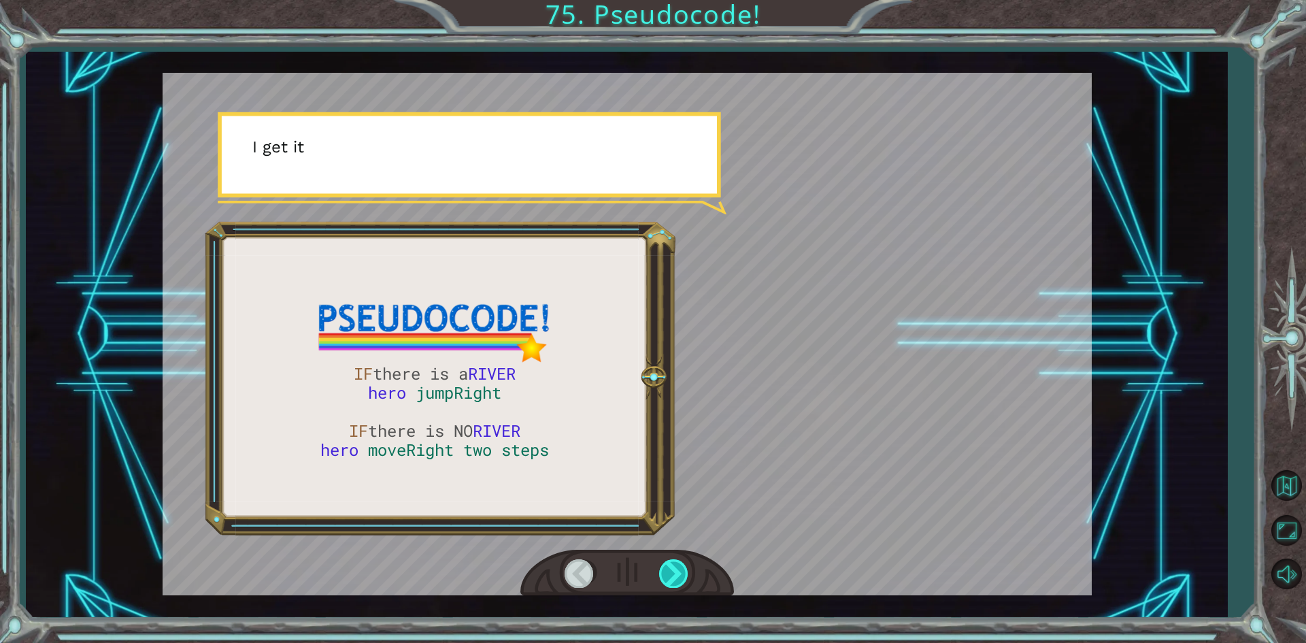
click at [670, 562] on div at bounding box center [674, 573] width 31 height 28
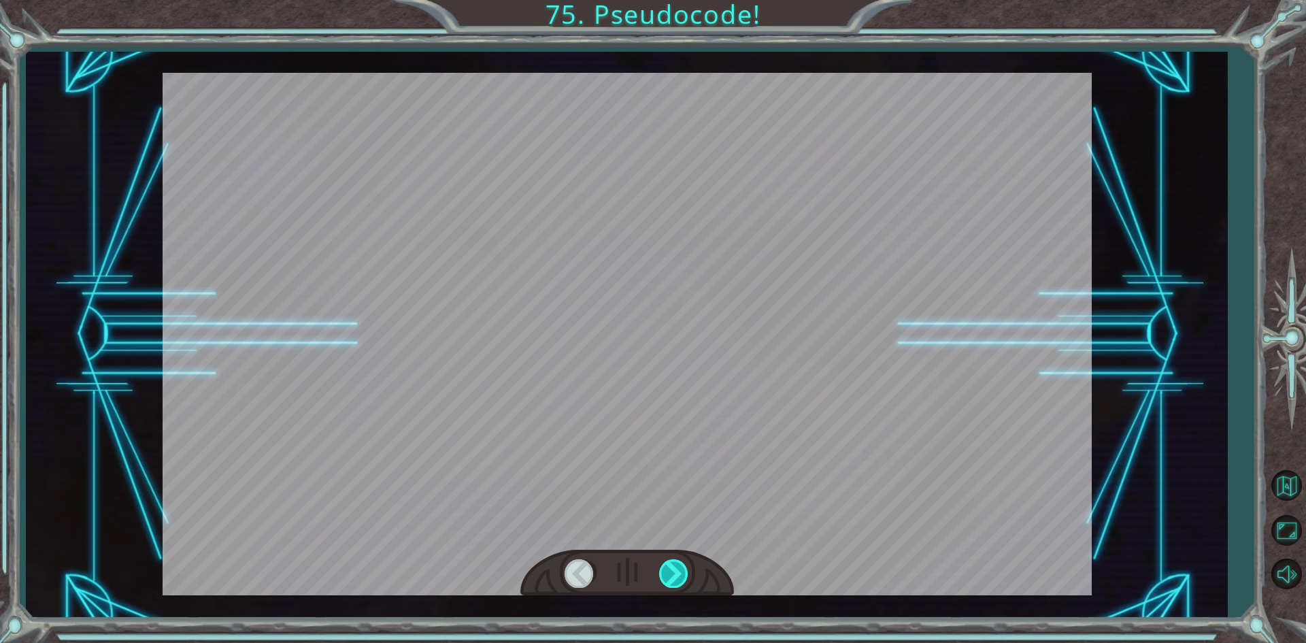
click at [670, 562] on div at bounding box center [674, 573] width 31 height 28
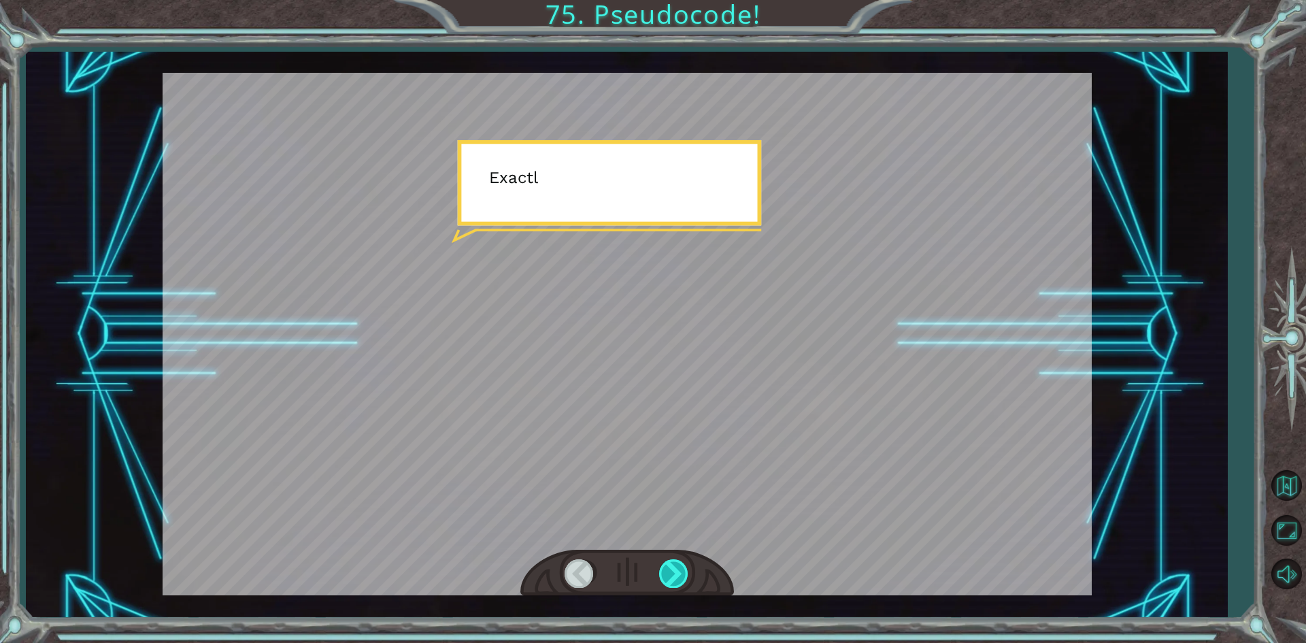
click at [670, 562] on div at bounding box center [674, 573] width 31 height 28
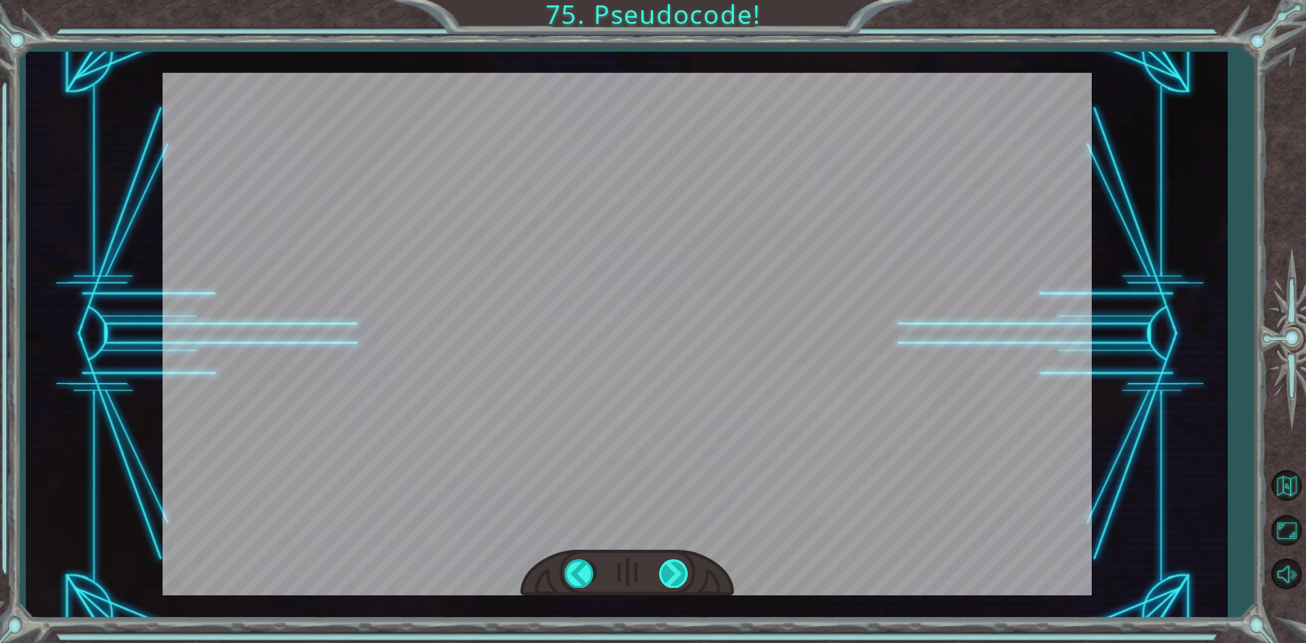
click at [670, 562] on div at bounding box center [674, 573] width 31 height 28
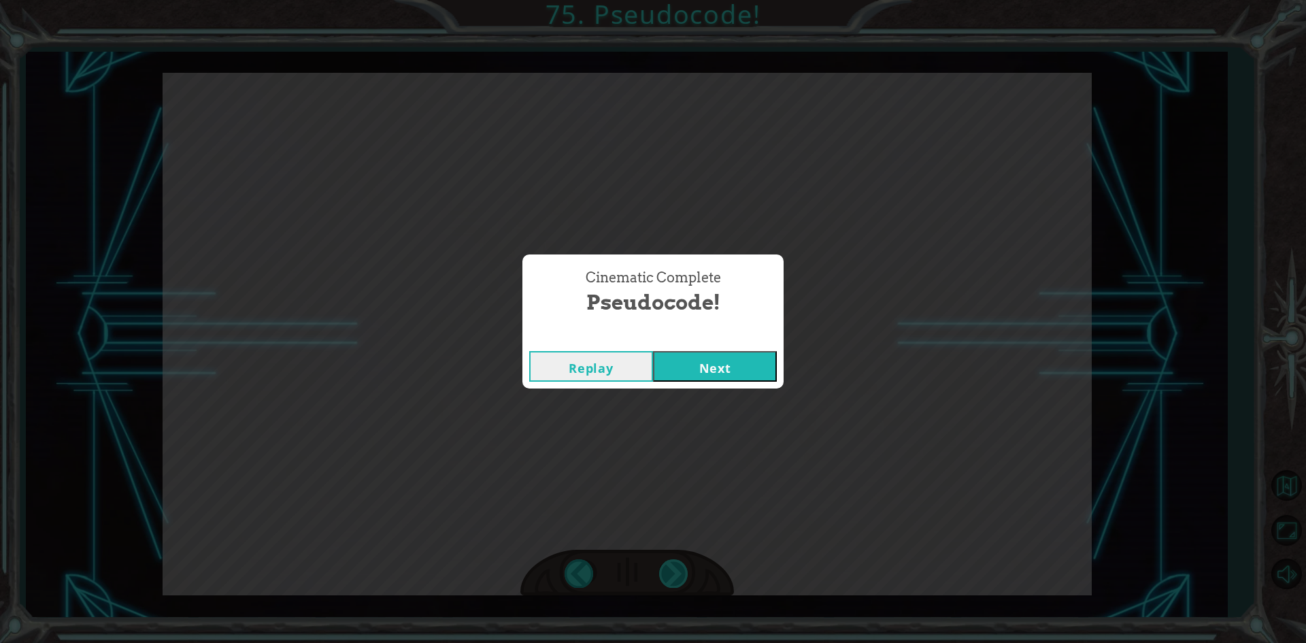
click at [670, 562] on div "Cinematic Complete Pseudocode! Replay Next" at bounding box center [653, 321] width 1306 height 643
click at [736, 364] on button "Next" at bounding box center [715, 366] width 124 height 31
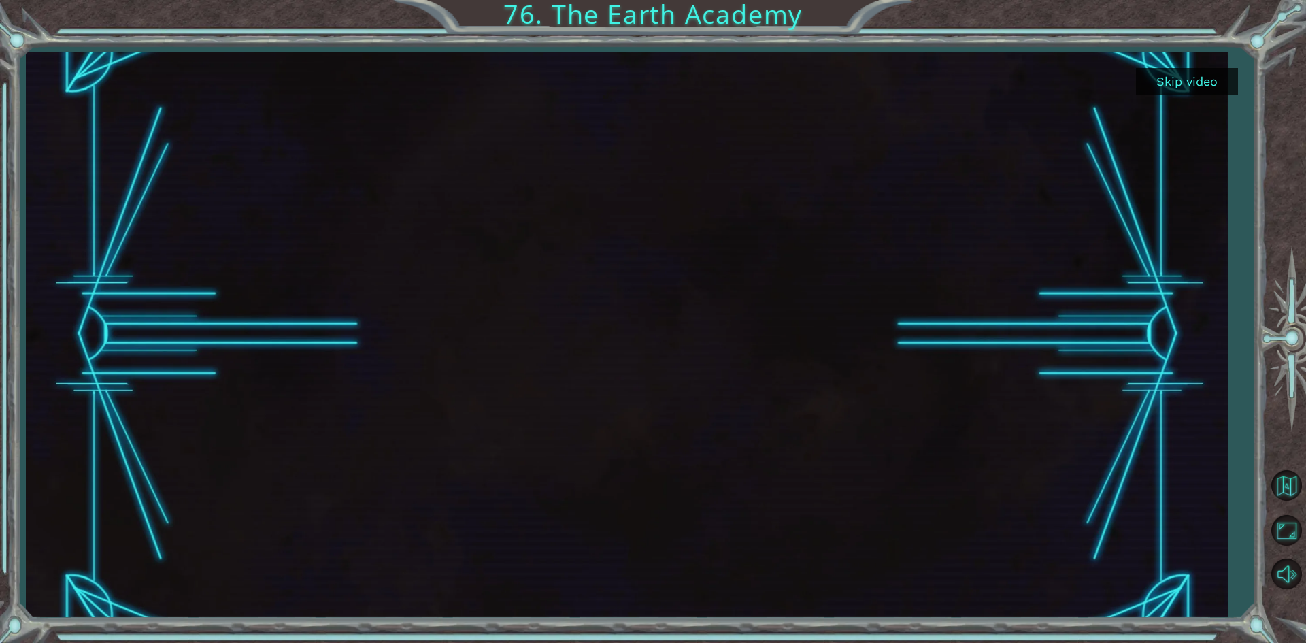
click at [672, 355] on div at bounding box center [626, 335] width 1005 height 566
click at [660, 355] on div at bounding box center [626, 335] width 1005 height 566
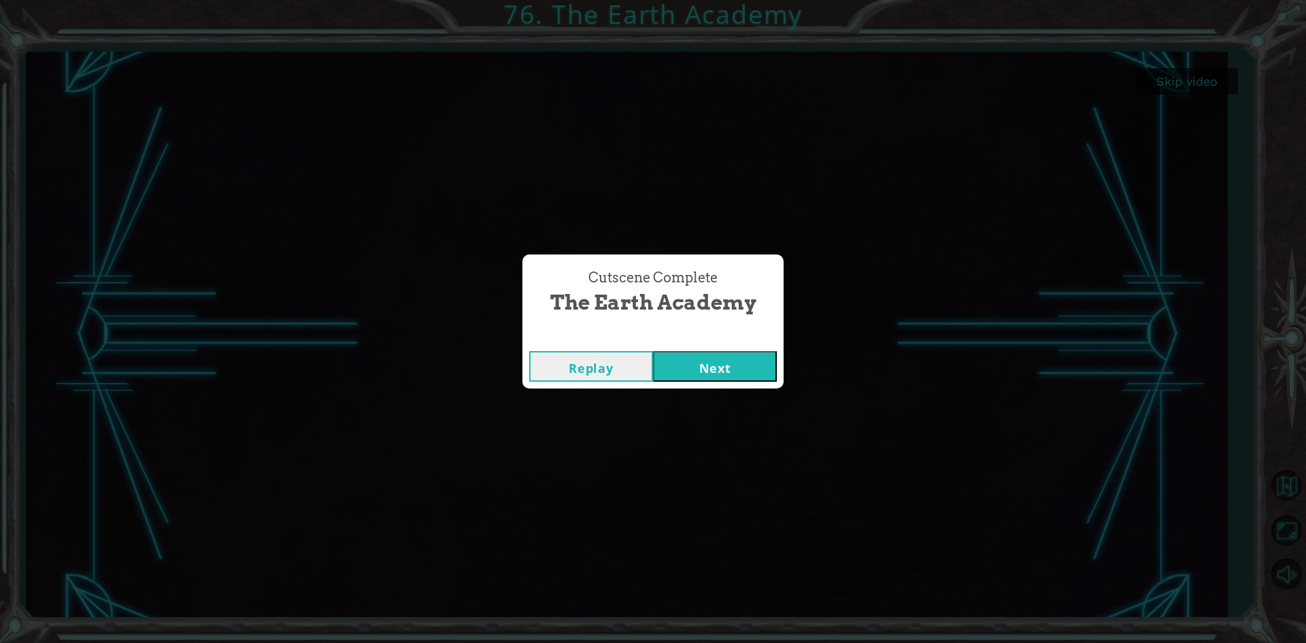
click at [736, 371] on button "Next" at bounding box center [715, 366] width 124 height 31
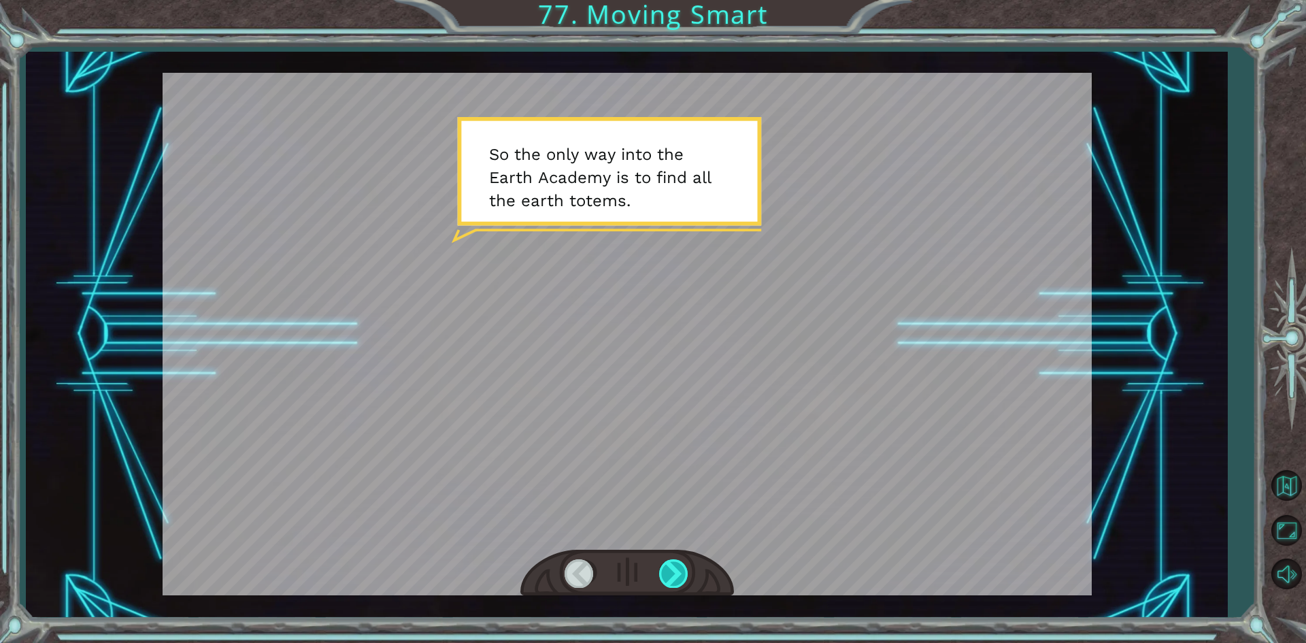
click at [671, 568] on div at bounding box center [674, 573] width 31 height 28
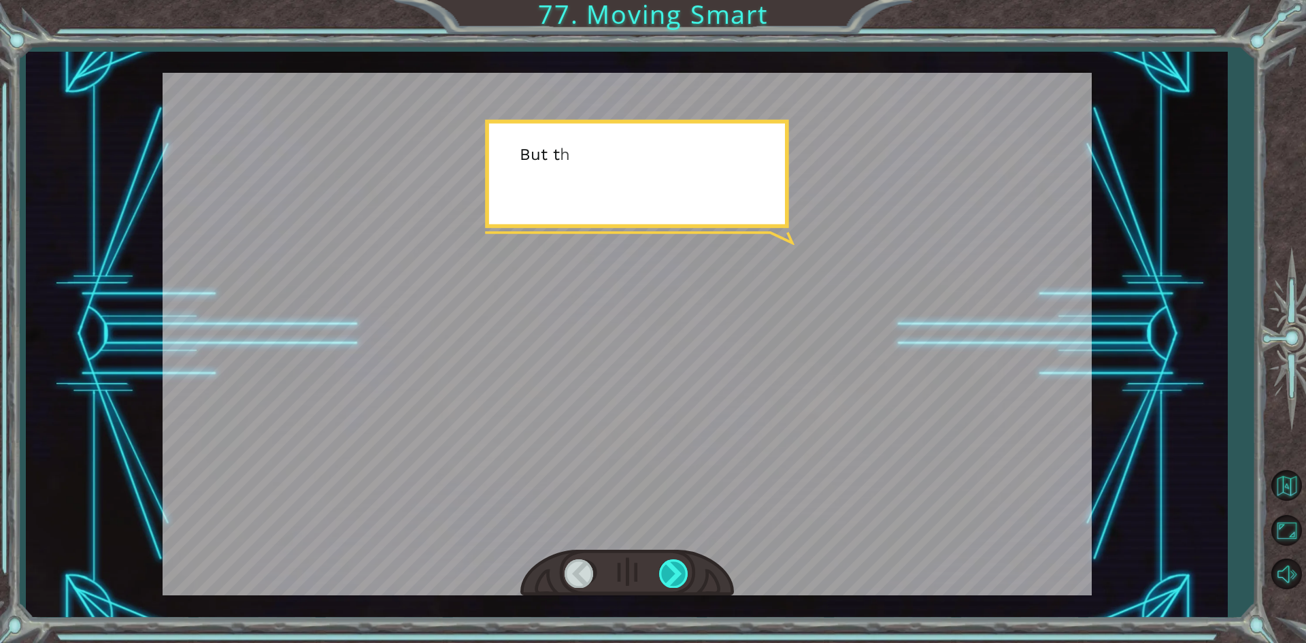
click at [671, 568] on div at bounding box center [674, 573] width 31 height 28
click at [670, 568] on div at bounding box center [674, 573] width 31 height 28
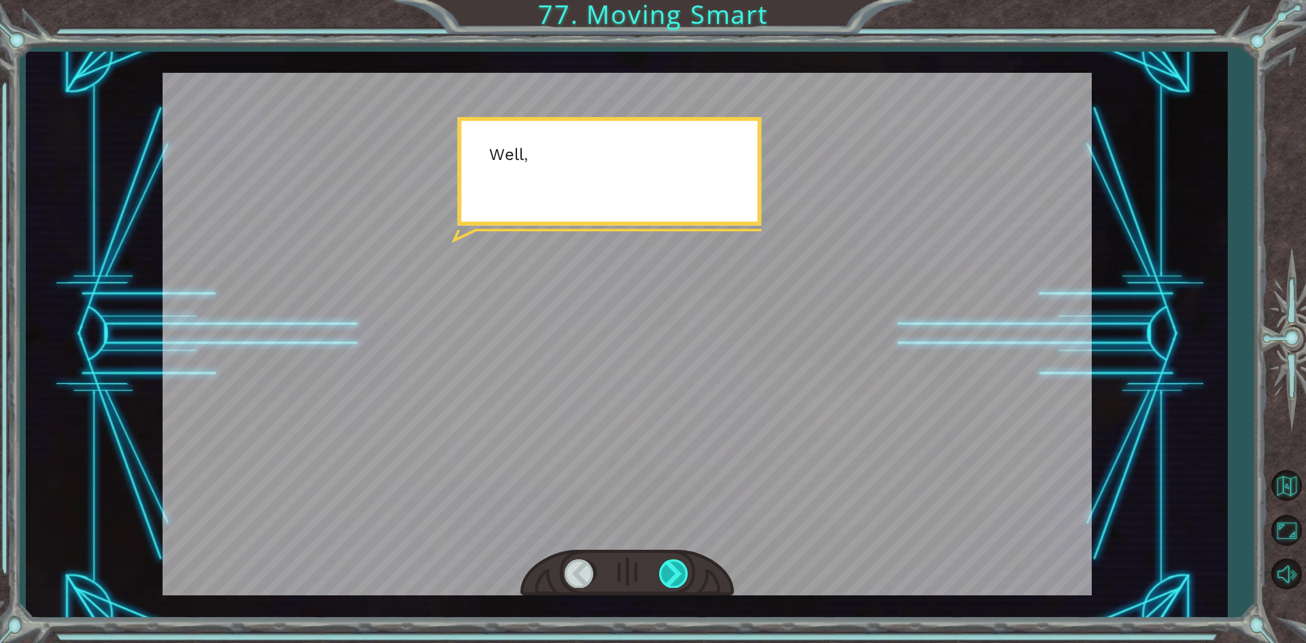
click at [670, 568] on div at bounding box center [674, 573] width 31 height 28
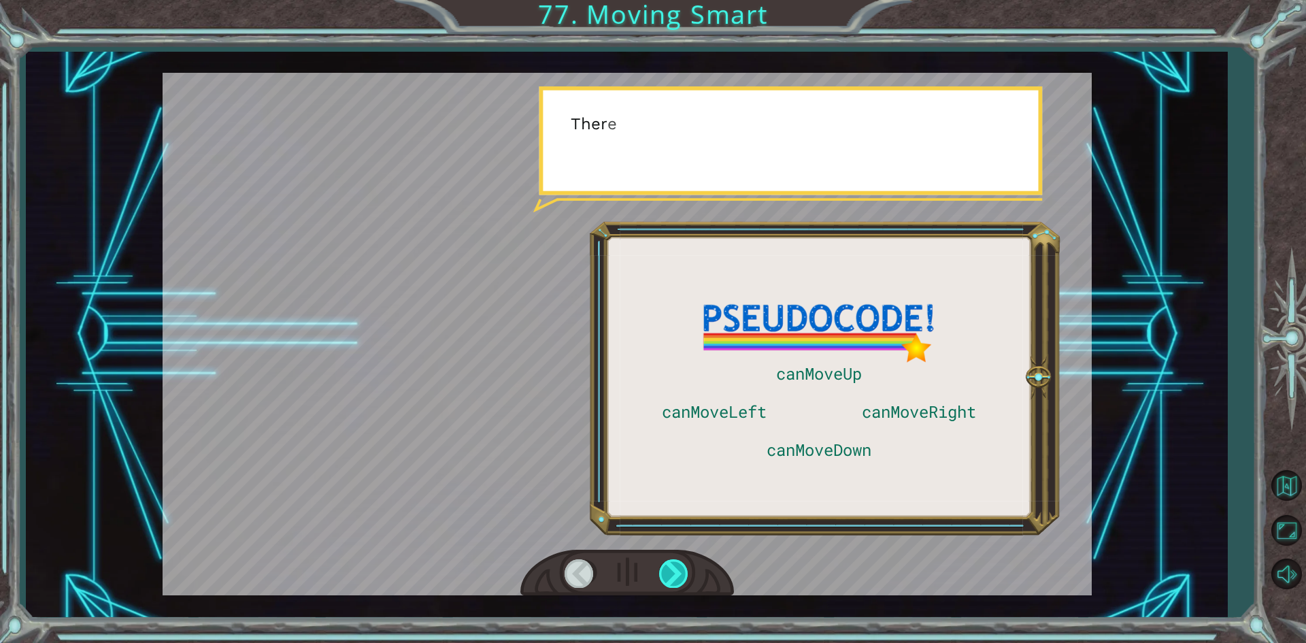
click at [670, 568] on div at bounding box center [674, 573] width 31 height 28
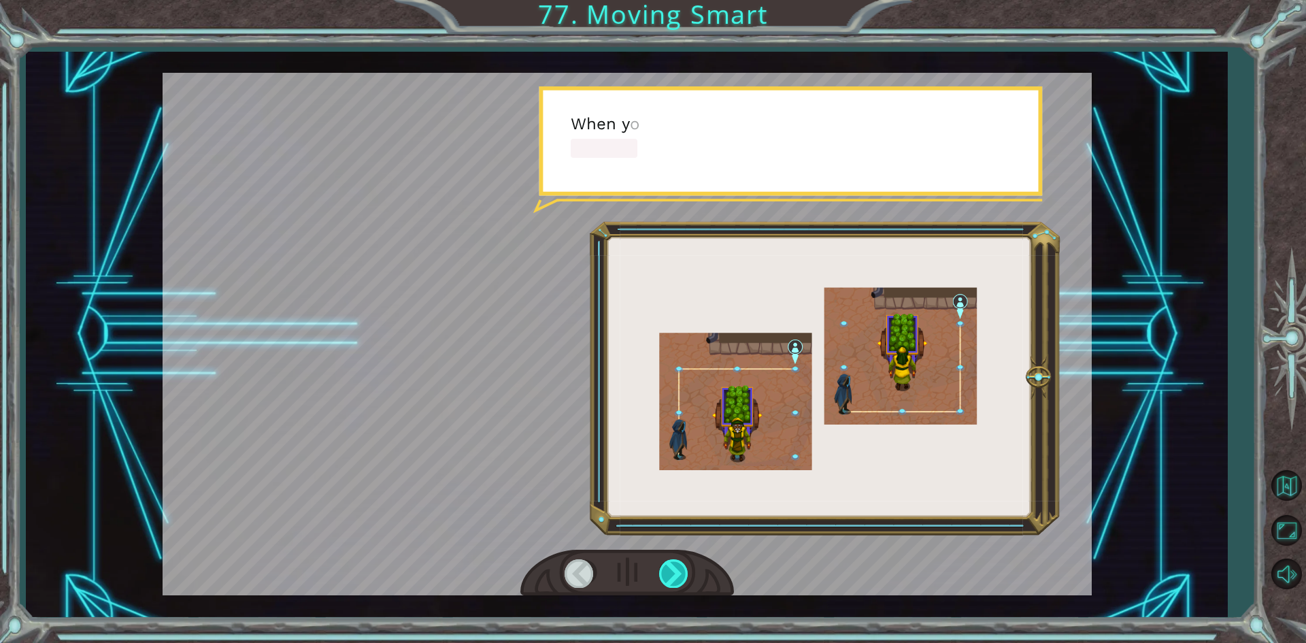
click at [670, 568] on div at bounding box center [674, 573] width 31 height 28
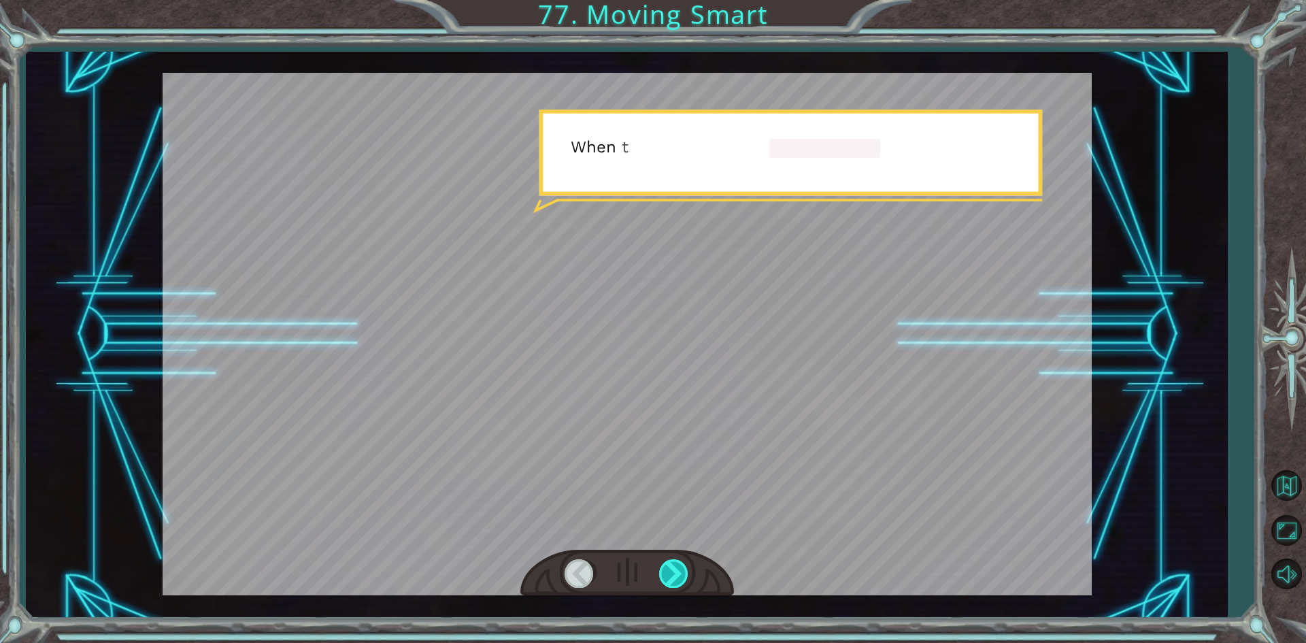
click at [670, 568] on div at bounding box center [674, 573] width 31 height 28
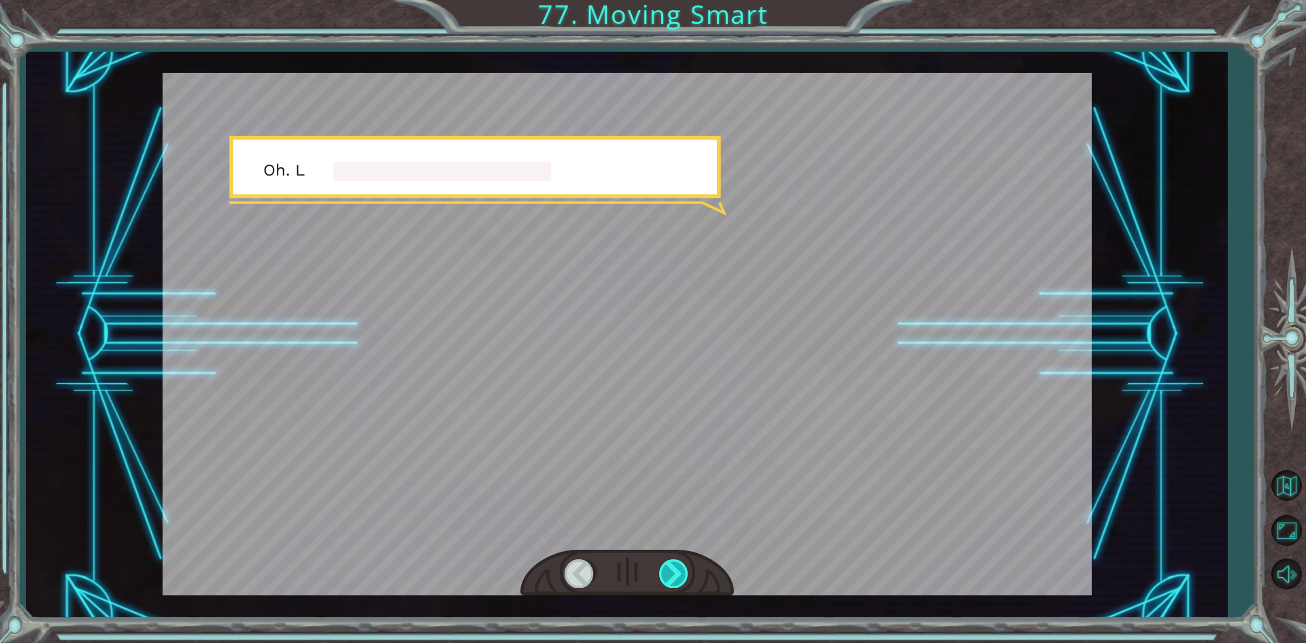
click at [670, 568] on div at bounding box center [674, 573] width 31 height 28
click at [669, 568] on div at bounding box center [674, 573] width 31 height 28
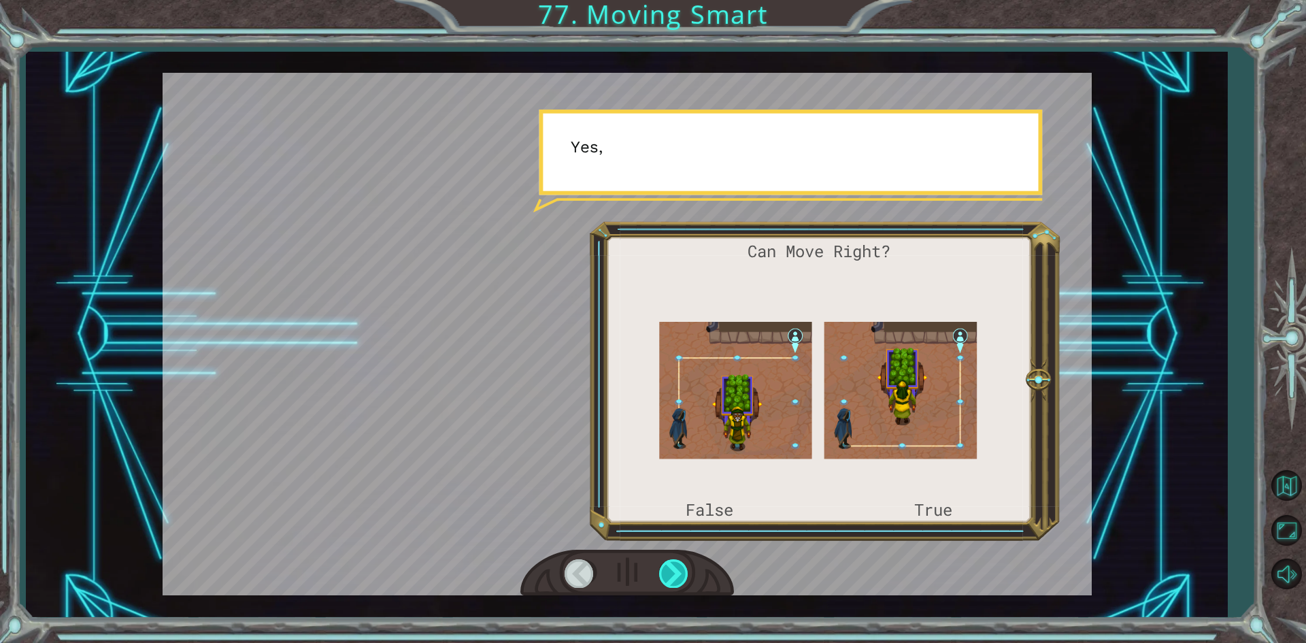
click at [669, 568] on div at bounding box center [674, 573] width 31 height 28
click at [668, 566] on div at bounding box center [674, 573] width 31 height 28
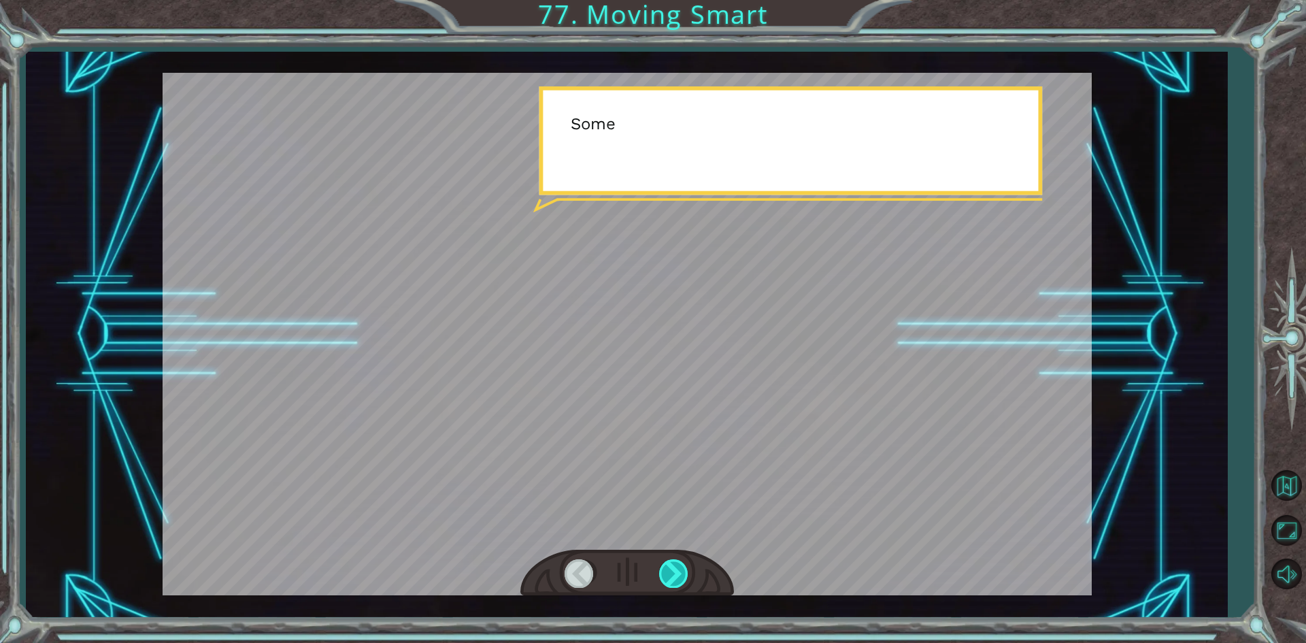
click at [668, 566] on div at bounding box center [674, 573] width 31 height 28
click at [664, 561] on div at bounding box center [674, 573] width 31 height 28
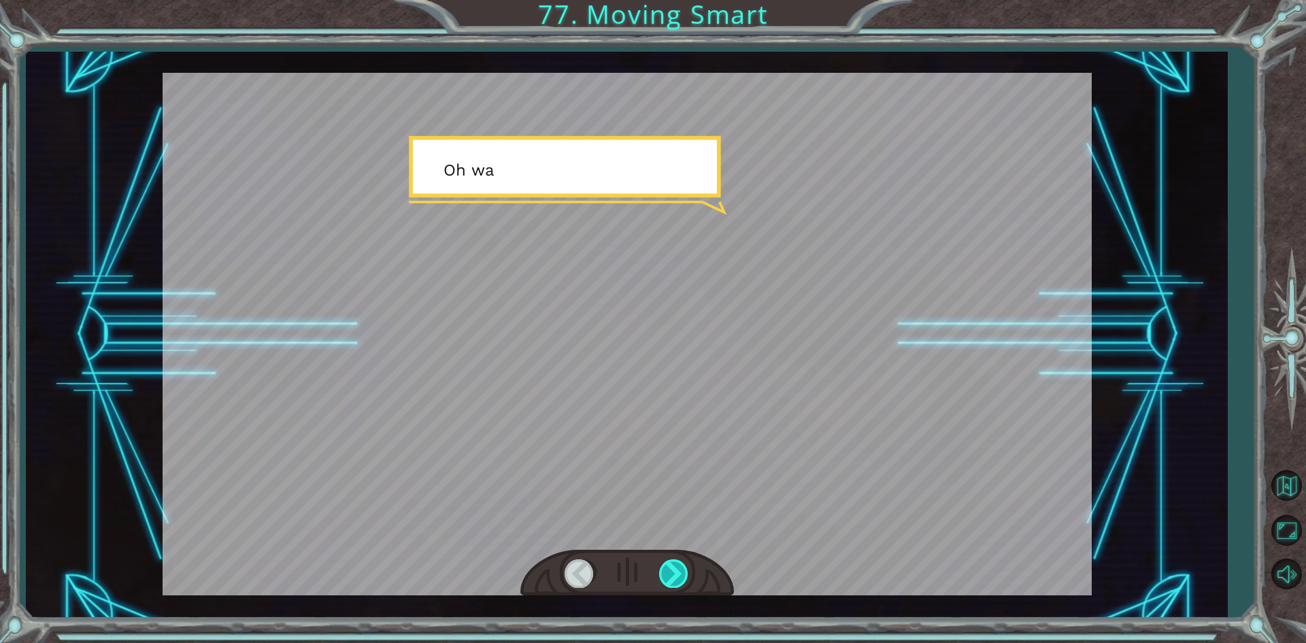
click at [664, 561] on div at bounding box center [674, 573] width 31 height 28
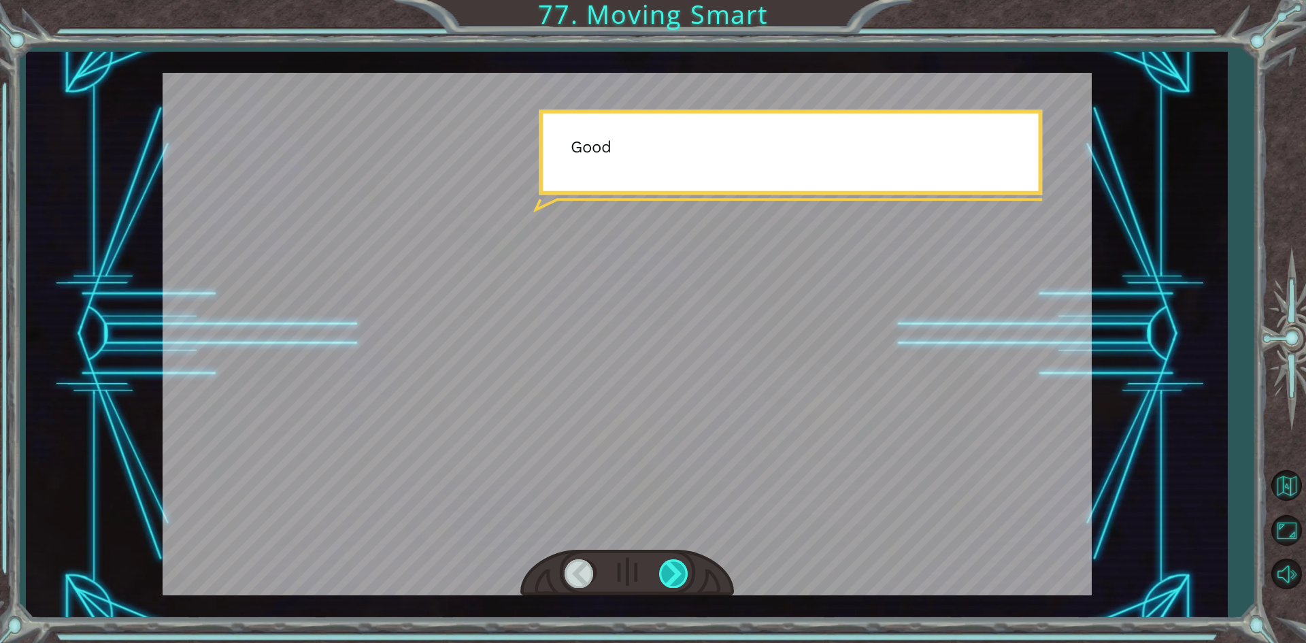
click at [664, 561] on div at bounding box center [674, 573] width 31 height 28
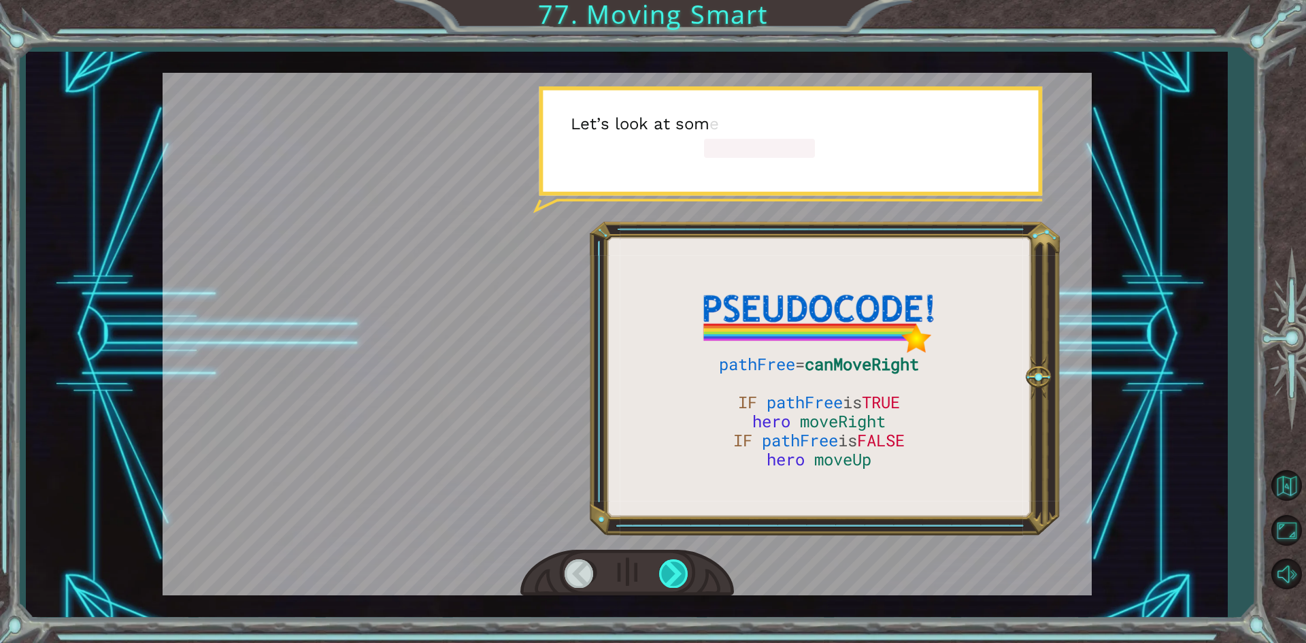
click at [664, 561] on div at bounding box center [674, 573] width 31 height 28
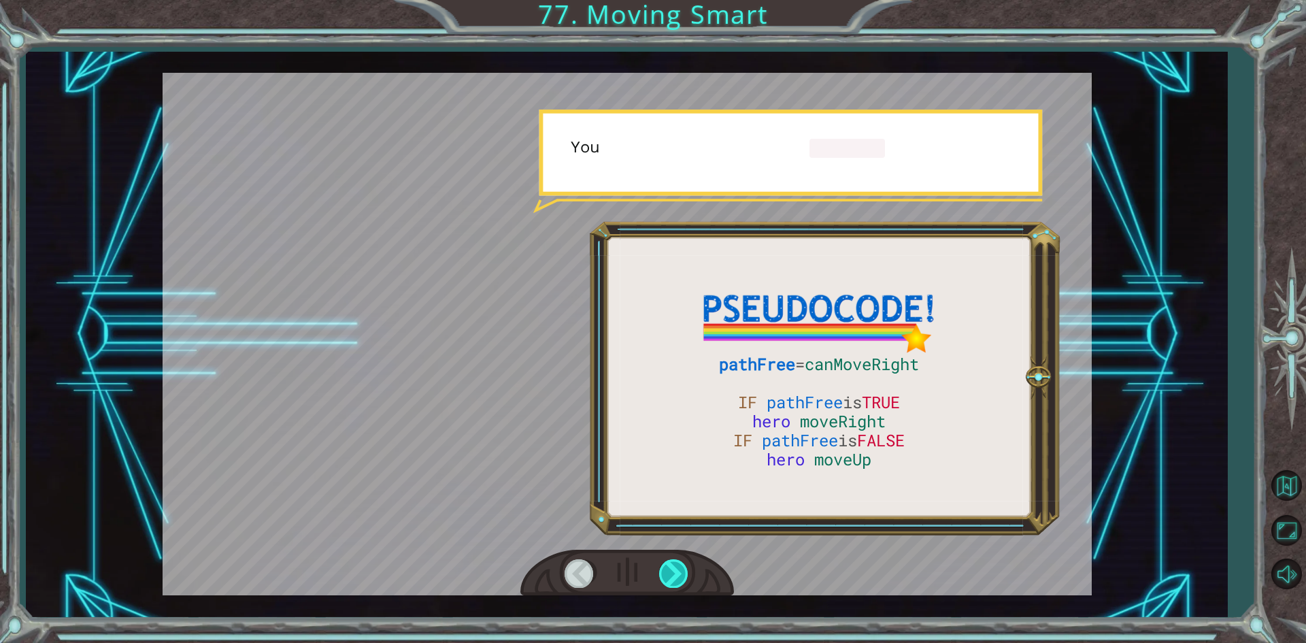
click at [664, 561] on div at bounding box center [674, 573] width 31 height 28
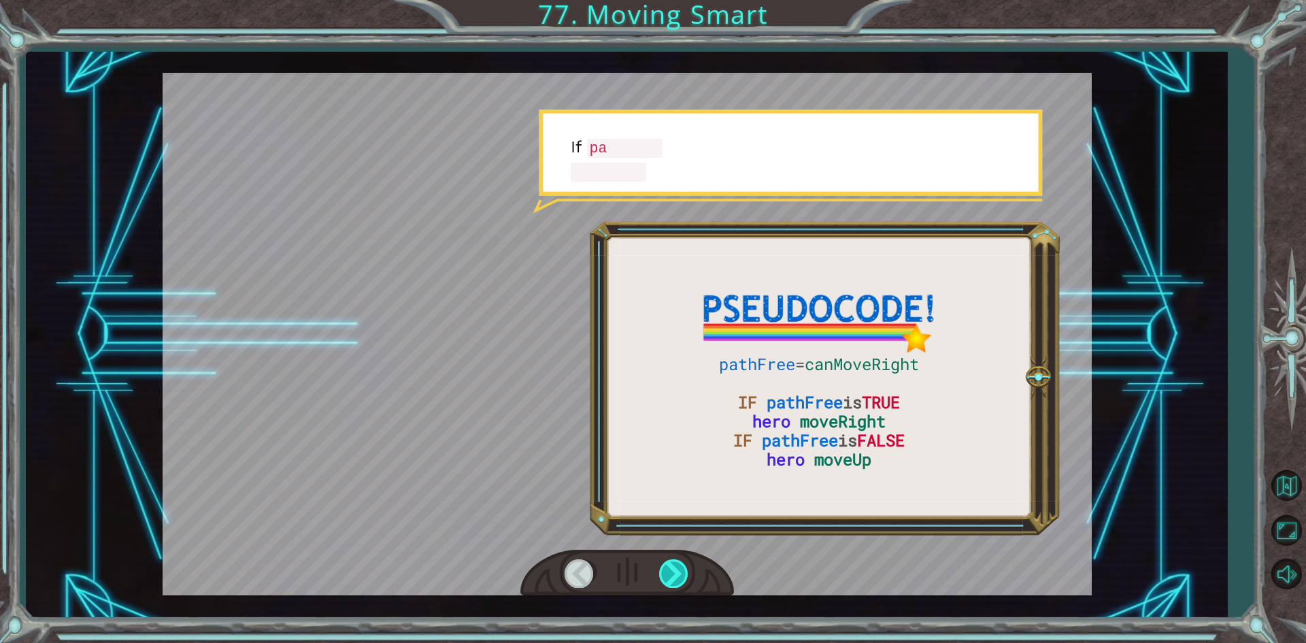
click at [664, 561] on div at bounding box center [674, 573] width 31 height 28
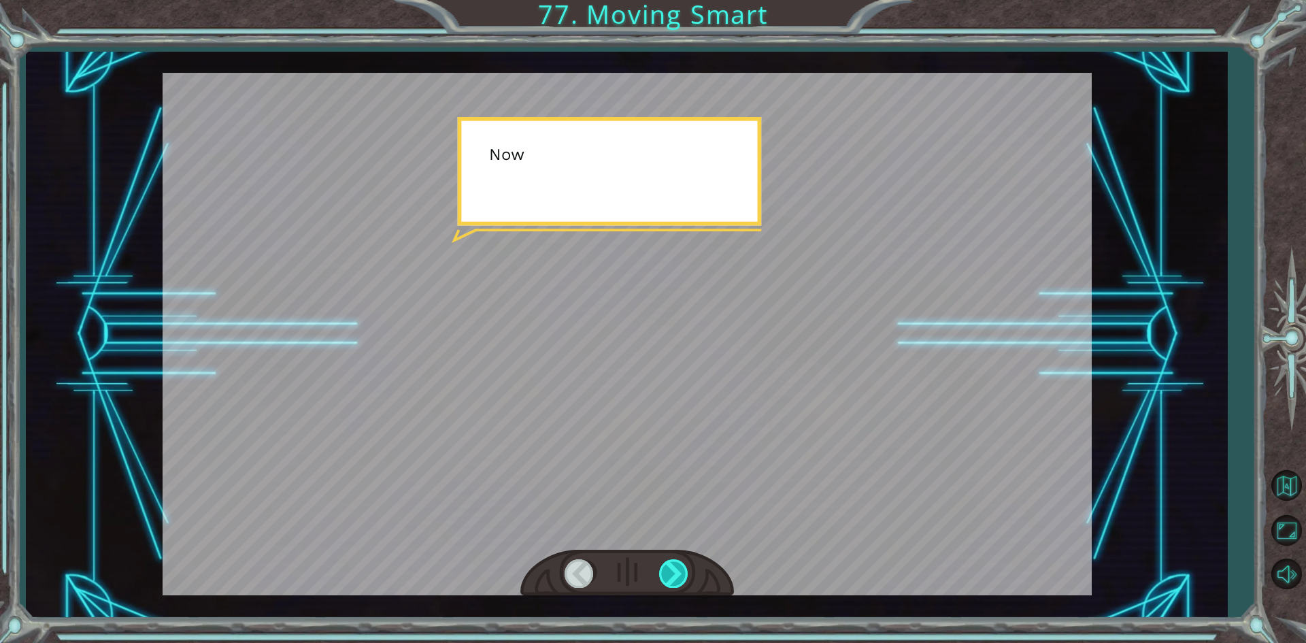
click at [664, 561] on div at bounding box center [674, 573] width 31 height 28
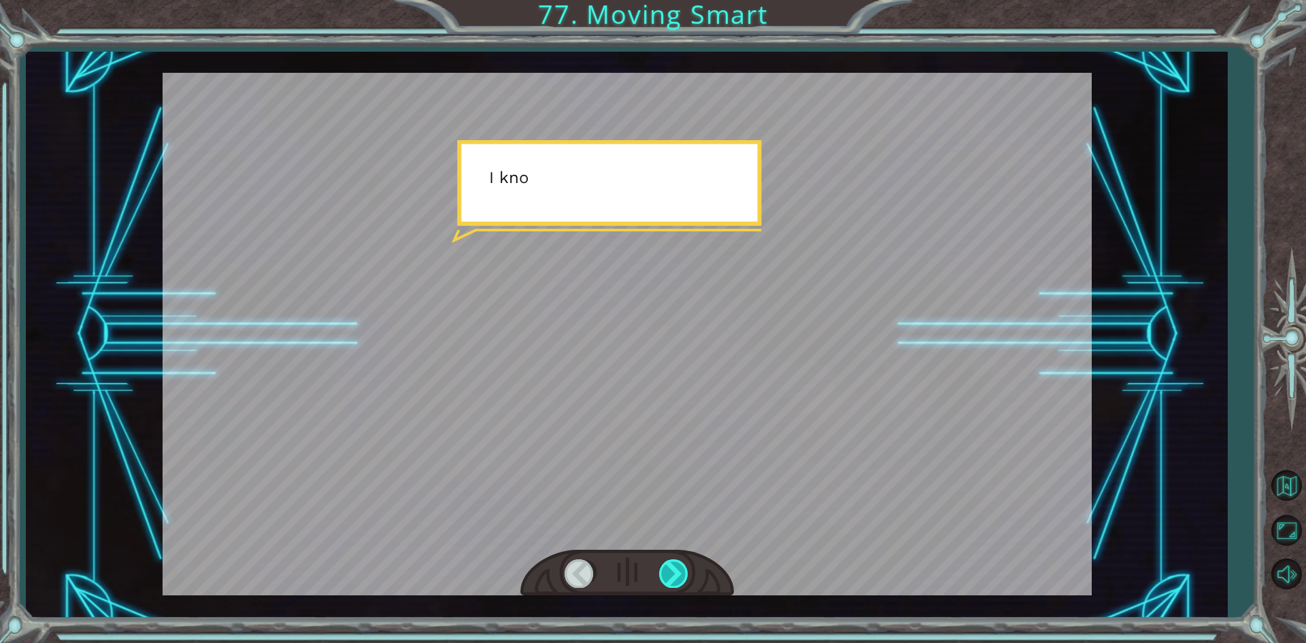
click at [664, 561] on div at bounding box center [674, 573] width 31 height 28
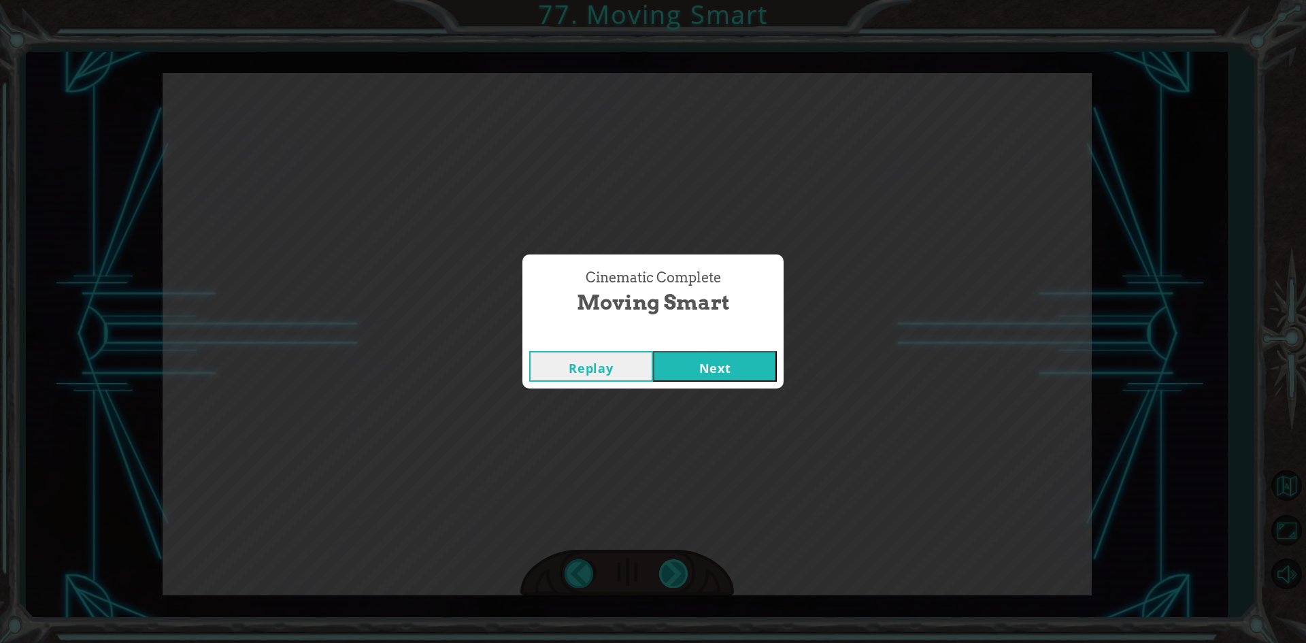
click at [664, 0] on div "pathFree = canMoveRight IF pathFree is TRUE hero moveRight IF pathFree is FALSE…" at bounding box center [653, 0] width 1306 height 0
click at [664, 561] on div "Cinematic Complete Moving Smart Replay Next" at bounding box center [653, 321] width 1306 height 643
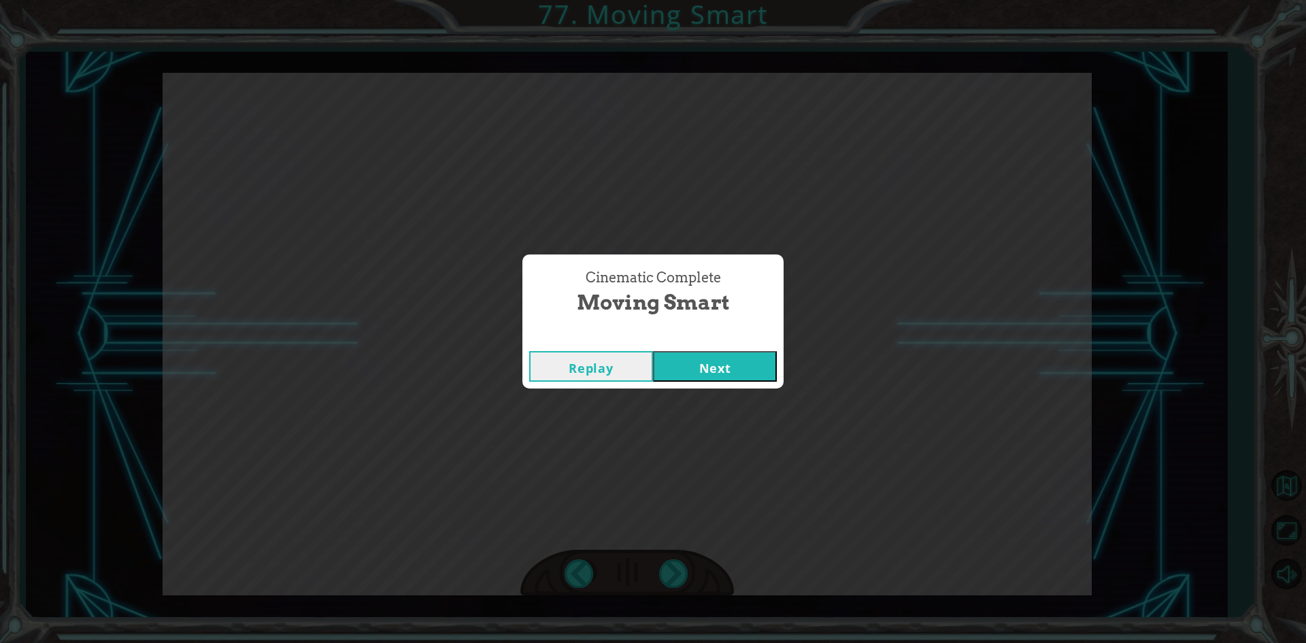
click at [700, 363] on button "Next" at bounding box center [715, 366] width 124 height 31
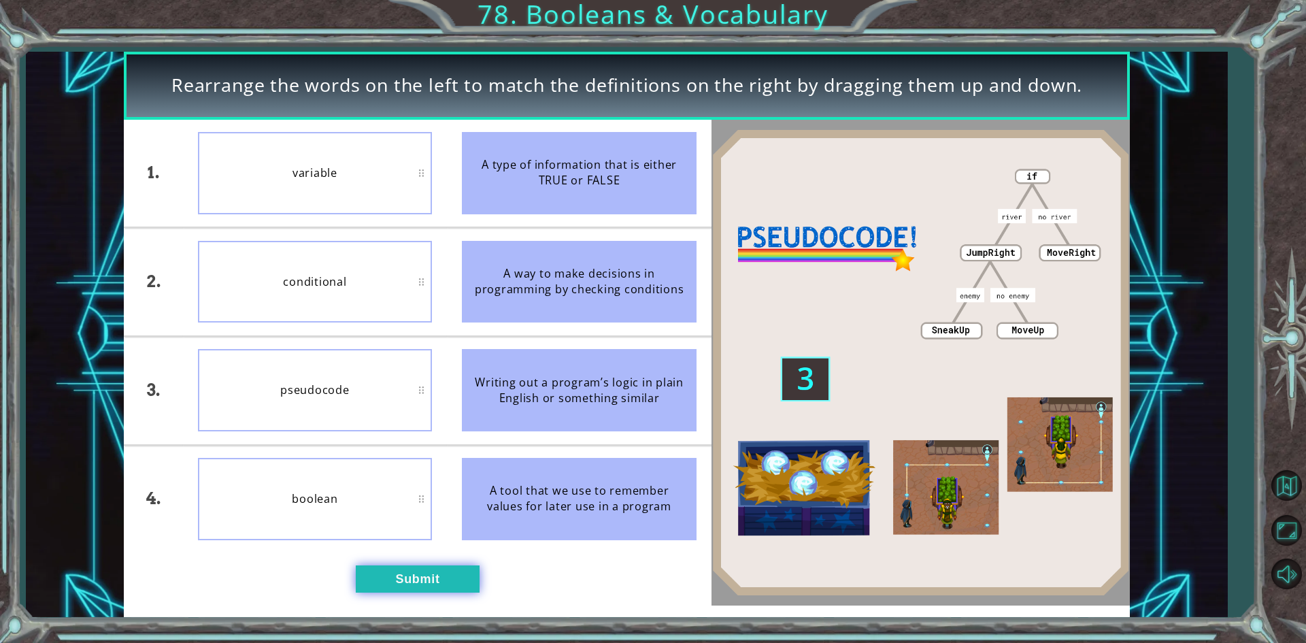
click at [385, 579] on button "Submit" at bounding box center [418, 578] width 124 height 27
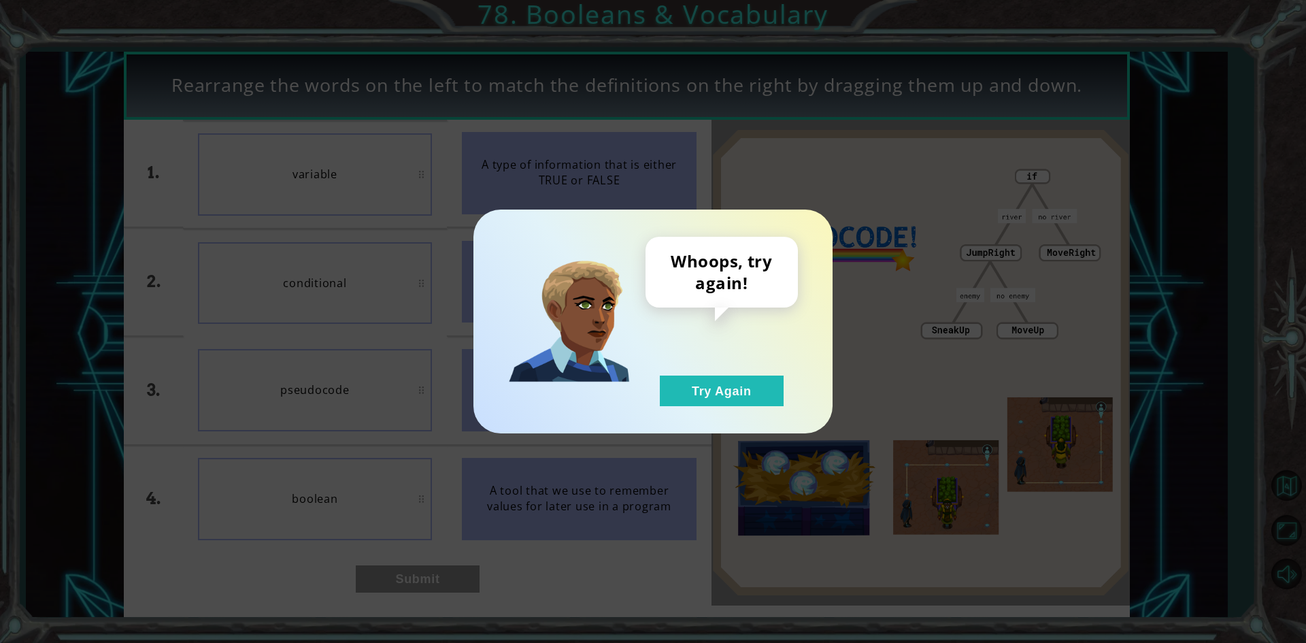
click at [716, 373] on div "Whoops, try again! Try Again" at bounding box center [721, 321] width 152 height 169
click at [709, 394] on button "Try Again" at bounding box center [722, 390] width 124 height 31
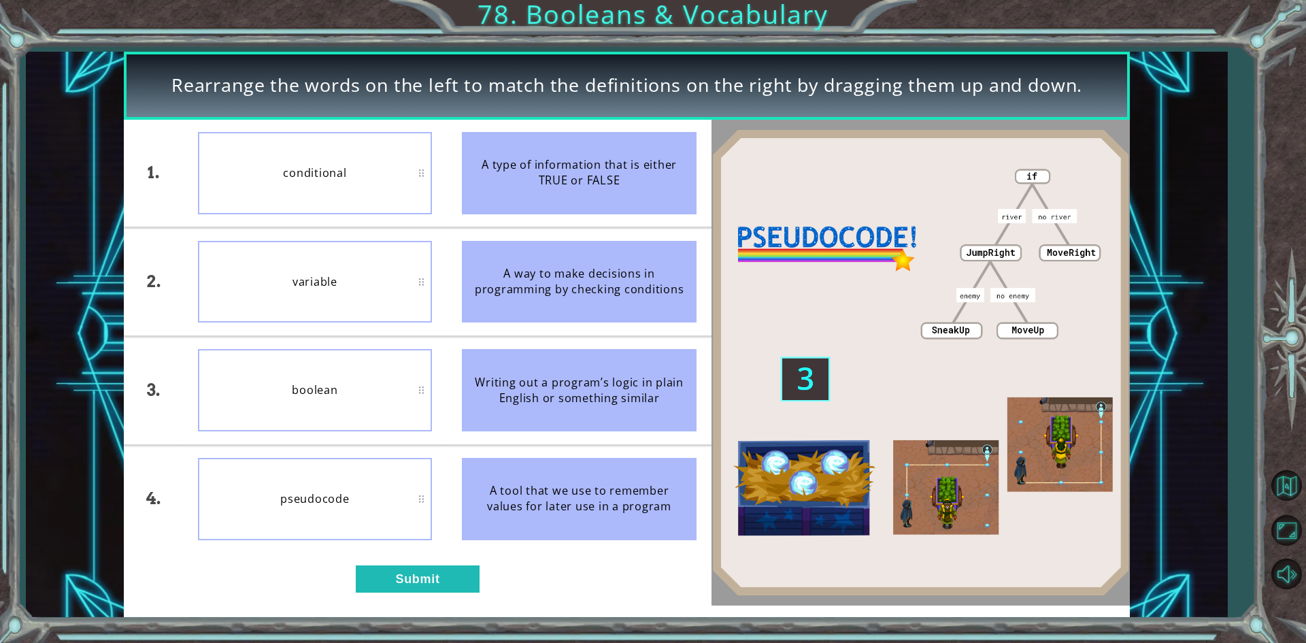
drag, startPoint x: 553, startPoint y: 277, endPoint x: 389, endPoint y: 277, distance: 163.9
click at [389, 277] on div "1. 2. 3. 4. conditional variable boolean pseudocode A type of information that …" at bounding box center [417, 336] width 587 height 433
click at [476, 571] on button "Submit" at bounding box center [418, 578] width 124 height 27
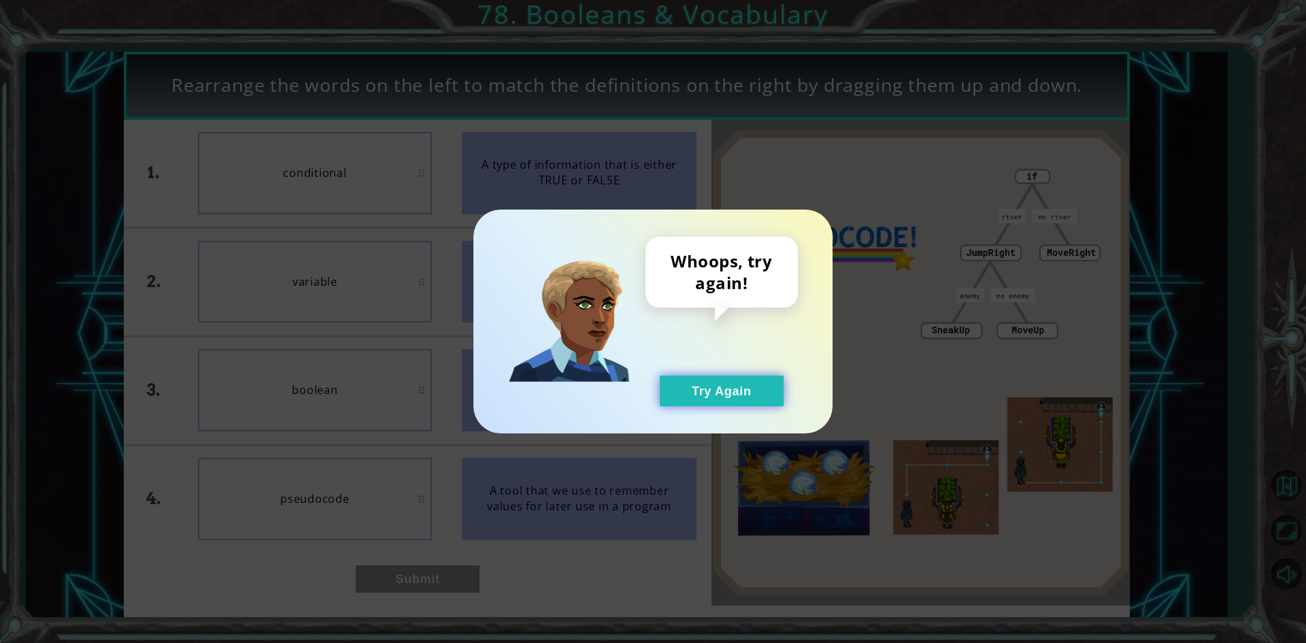
click at [702, 400] on button "Try Again" at bounding box center [722, 390] width 124 height 31
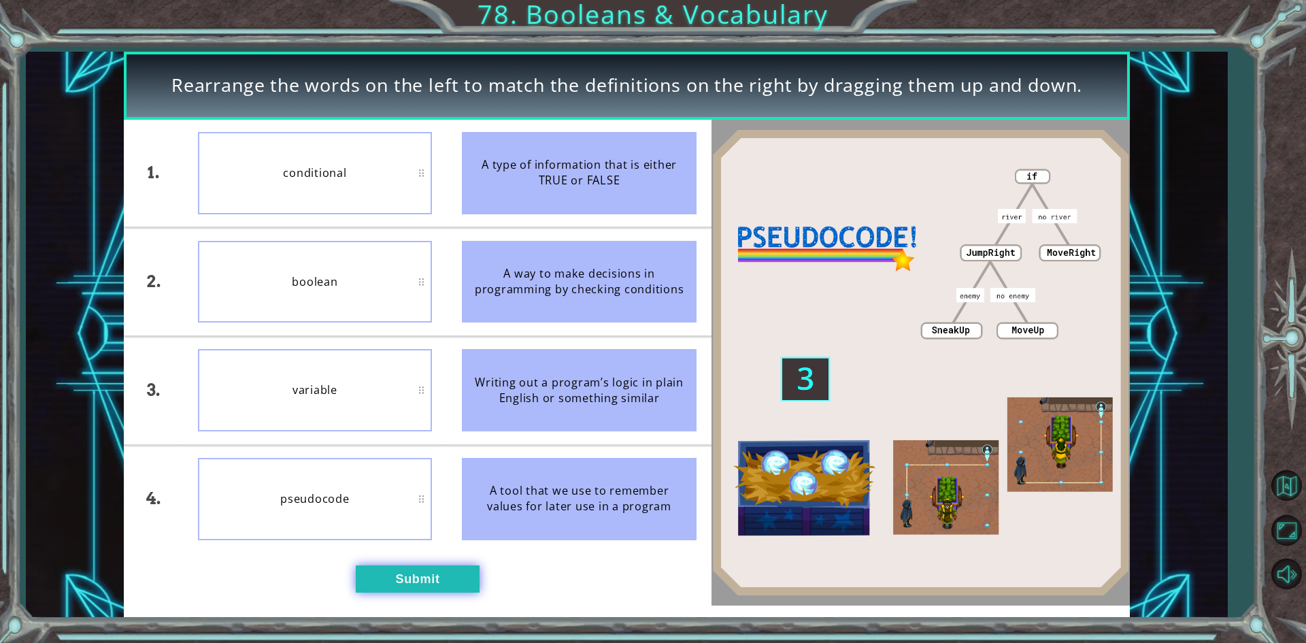
click at [459, 581] on button "Submit" at bounding box center [418, 578] width 124 height 27
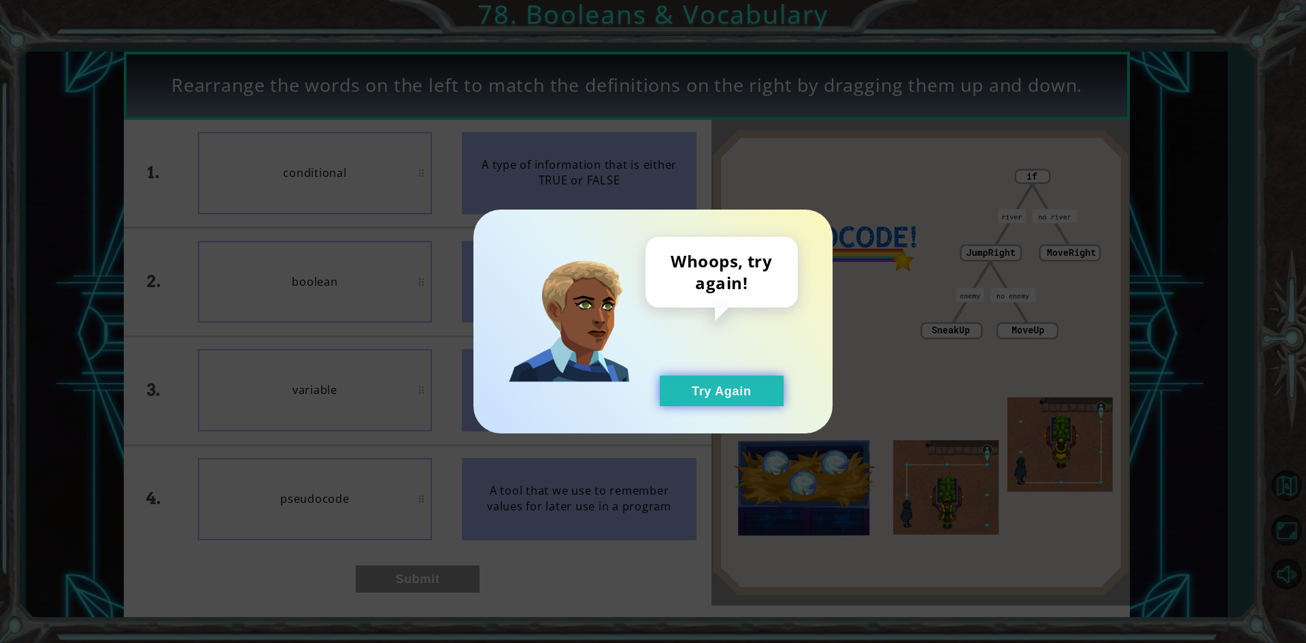
click at [690, 394] on button "Try Again" at bounding box center [722, 390] width 124 height 31
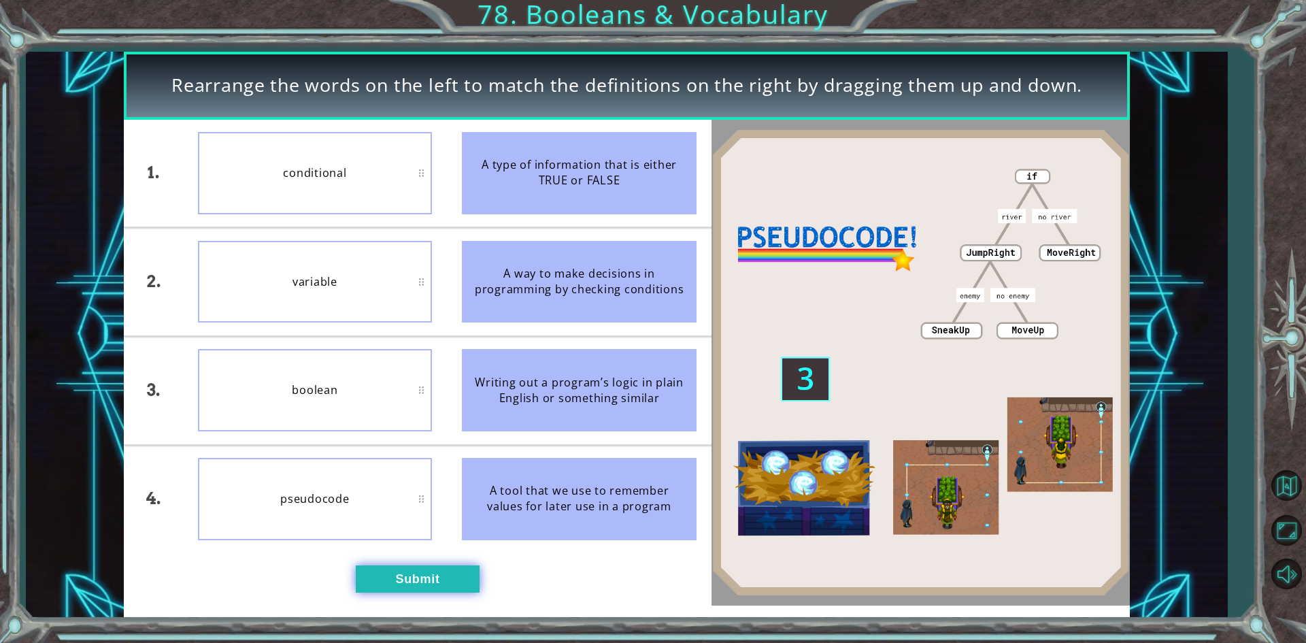
click at [420, 592] on button "Submit" at bounding box center [418, 578] width 124 height 27
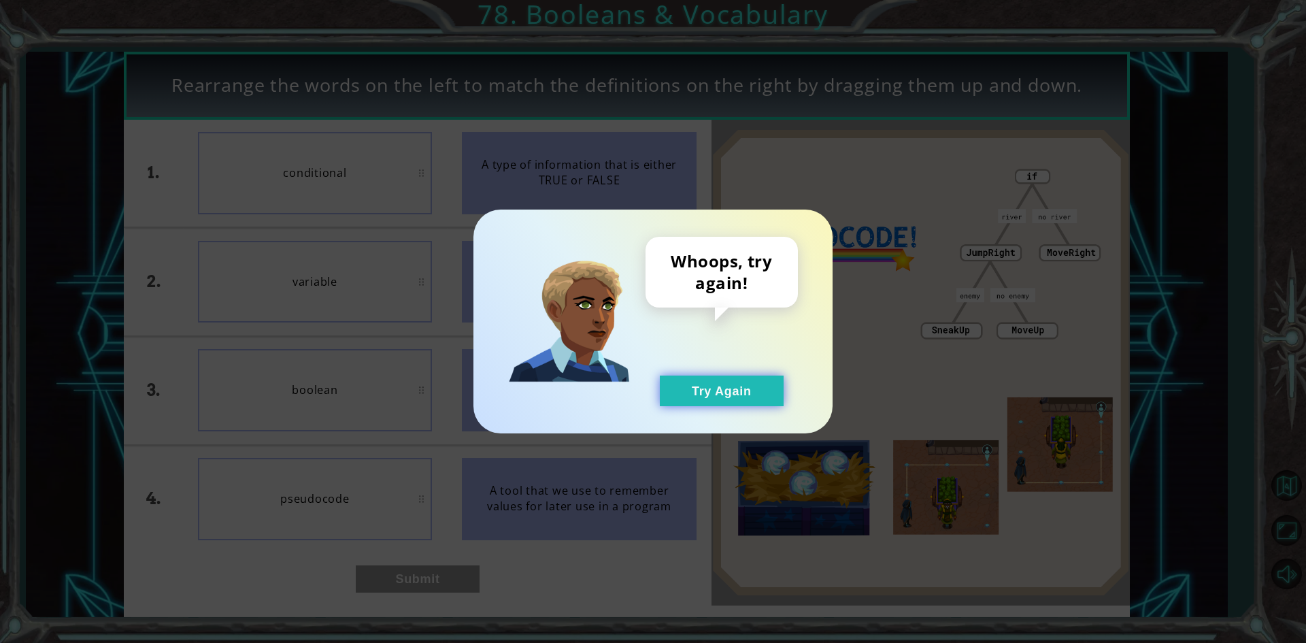
drag, startPoint x: 701, startPoint y: 405, endPoint x: 290, endPoint y: 480, distance: 417.6
click at [692, 405] on button "Try Again" at bounding box center [722, 390] width 124 height 31
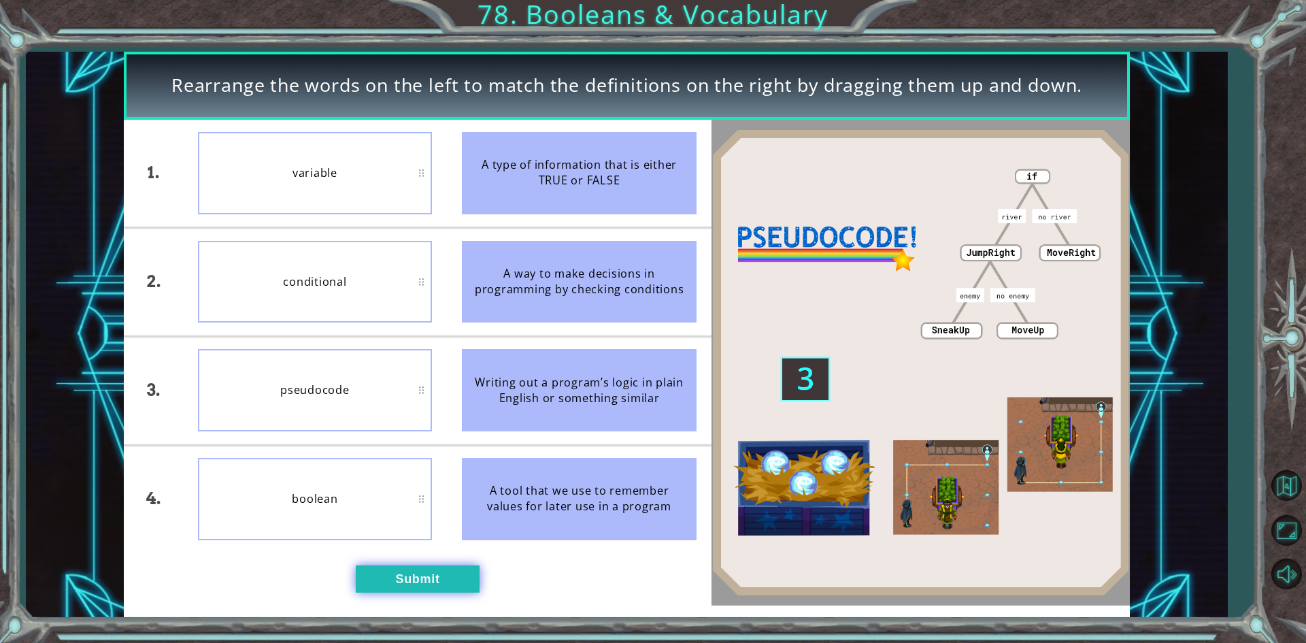
click at [425, 569] on button "Submit" at bounding box center [418, 578] width 124 height 27
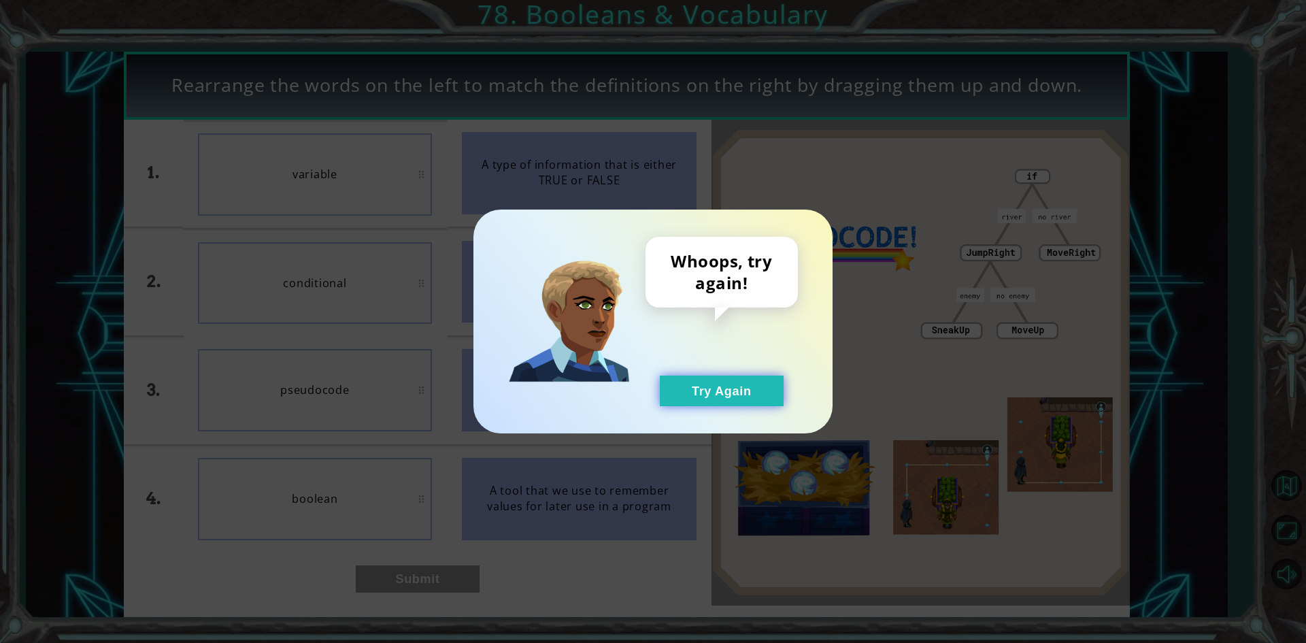
click at [713, 386] on button "Try Again" at bounding box center [722, 390] width 124 height 31
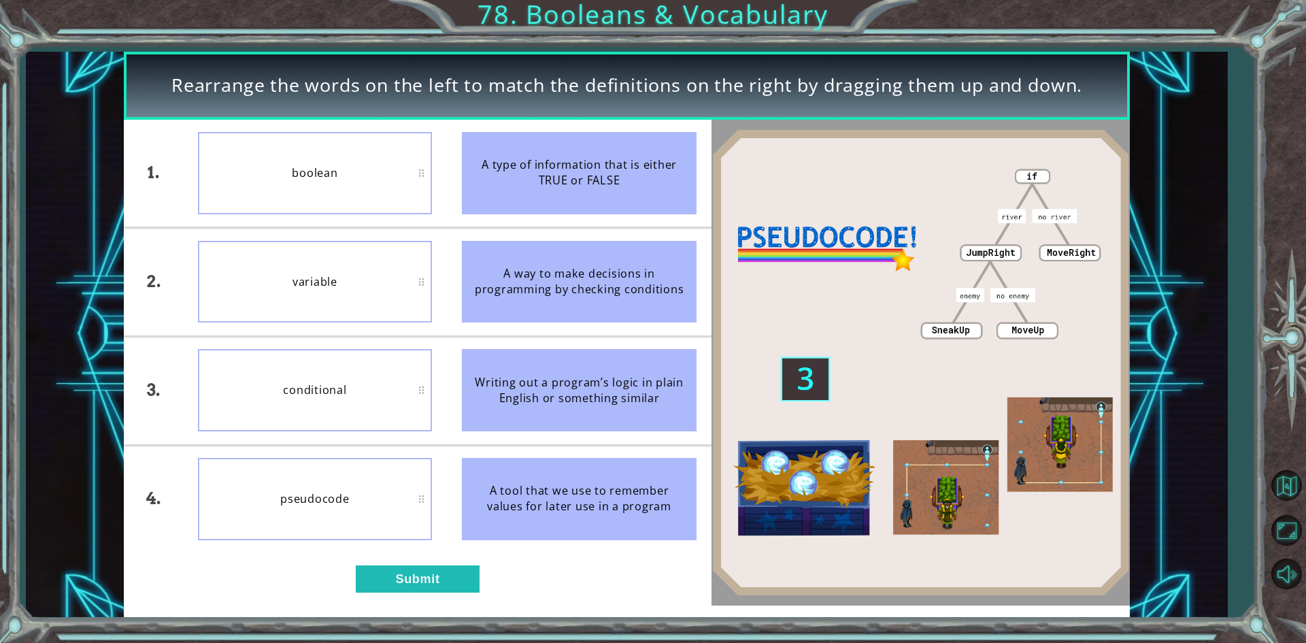
click at [324, 175] on div "boolean" at bounding box center [315, 173] width 235 height 82
click at [379, 580] on button "Submit" at bounding box center [418, 578] width 124 height 27
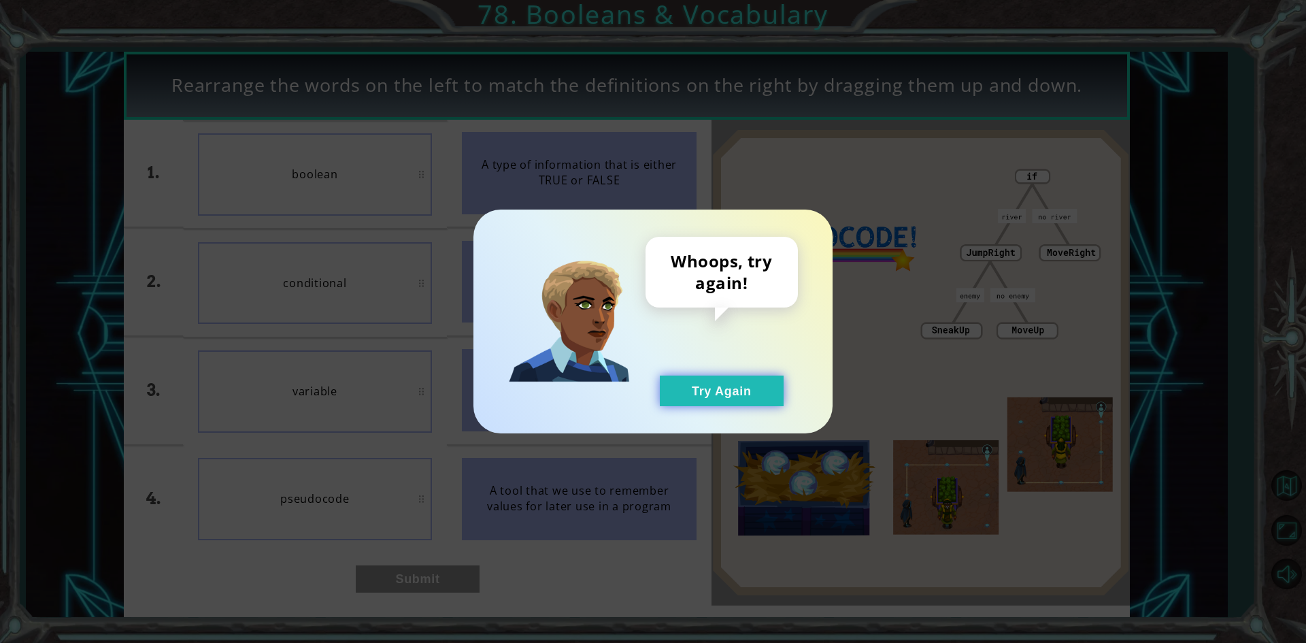
click at [671, 379] on button "Try Again" at bounding box center [722, 390] width 124 height 31
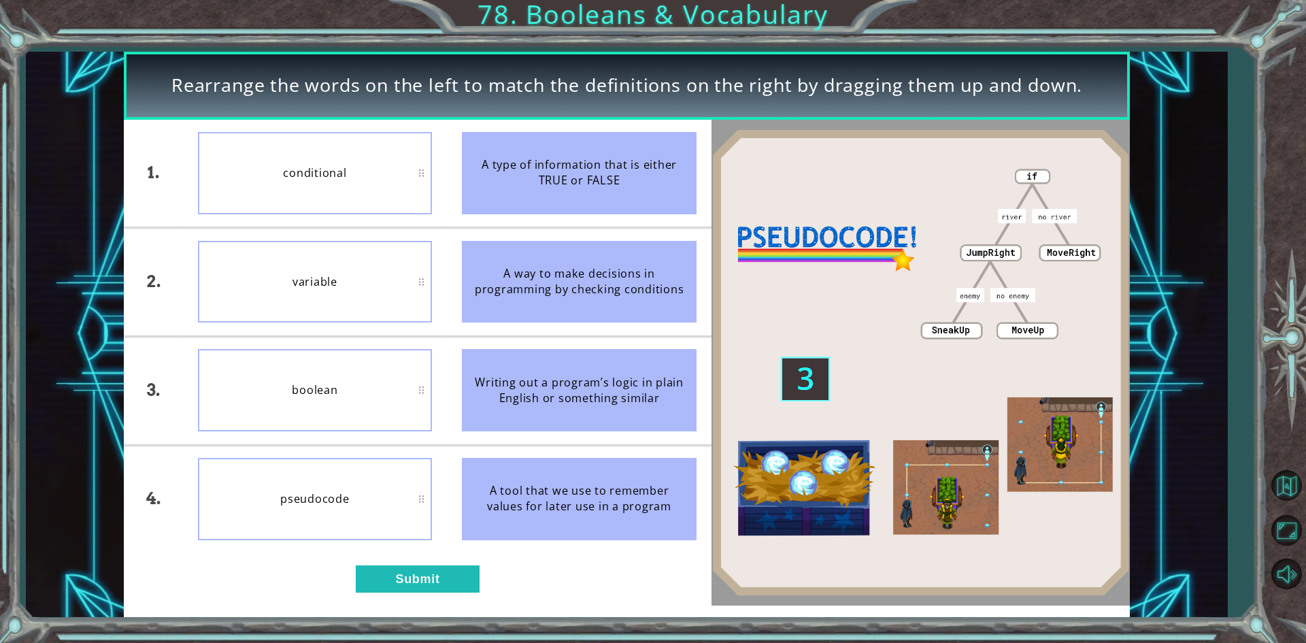
click at [671, 379] on button "Try Again" at bounding box center [722, 390] width 124 height 31
click at [803, 184] on img at bounding box center [920, 362] width 418 height 466
